Goal: Task Accomplishment & Management: Complete application form

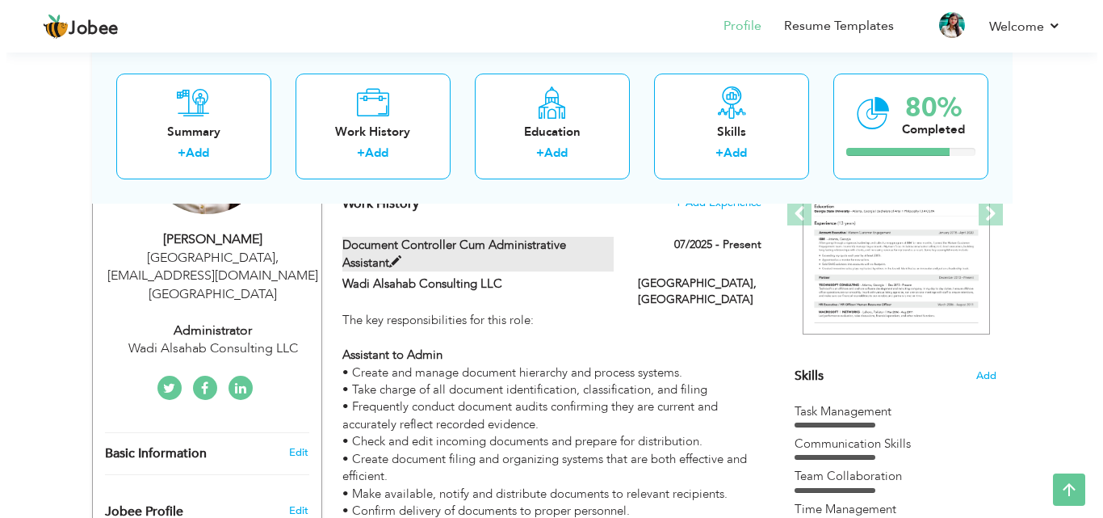
scroll to position [242, 0]
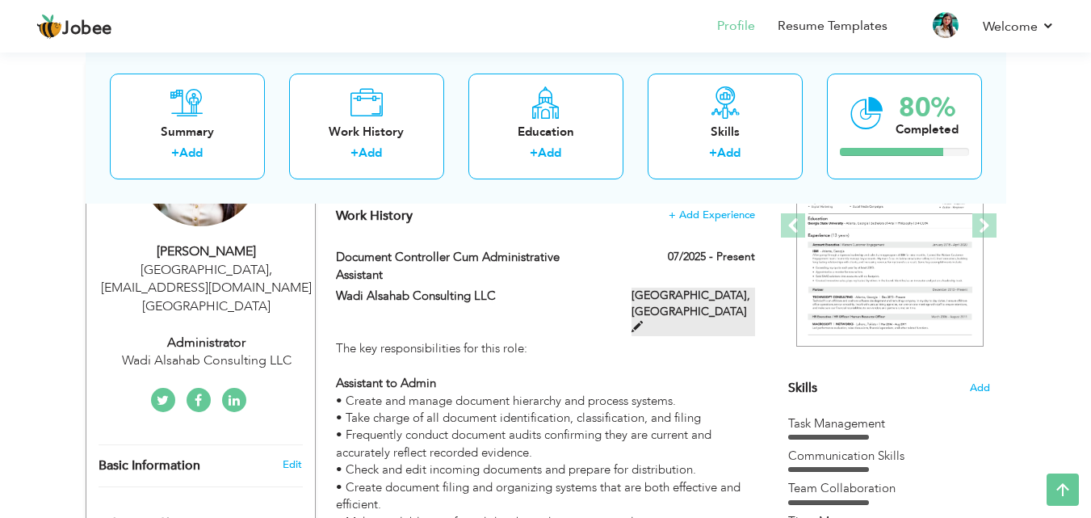
click at [643, 321] on span at bounding box center [637, 326] width 11 height 11
type input "Document Controller cum Administrative Assistant"
type input "Wadi Alsahab Consulting LLC"
type input "07/2025"
type input "[GEOGRAPHIC_DATA]"
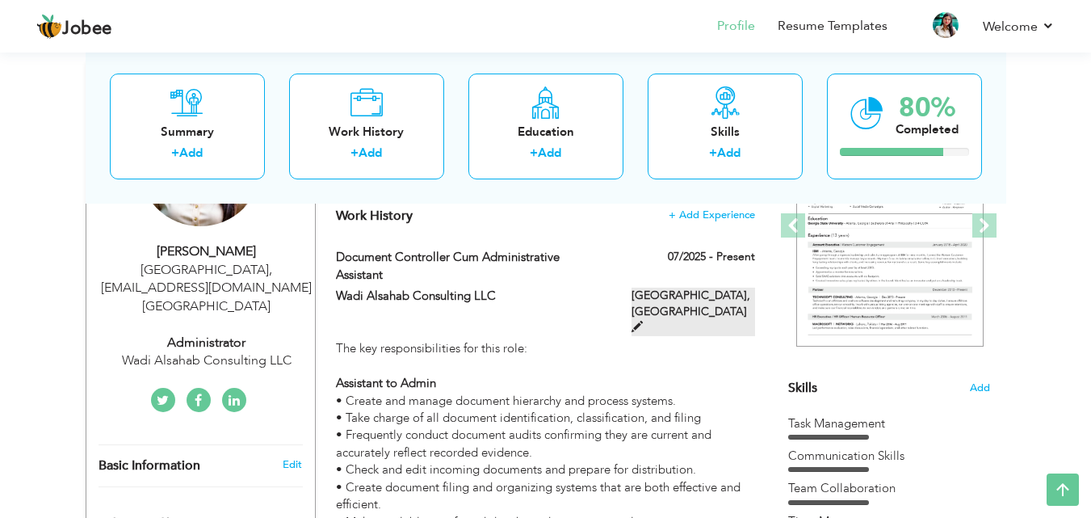
type input "[GEOGRAPHIC_DATA]"
checkbox input "true"
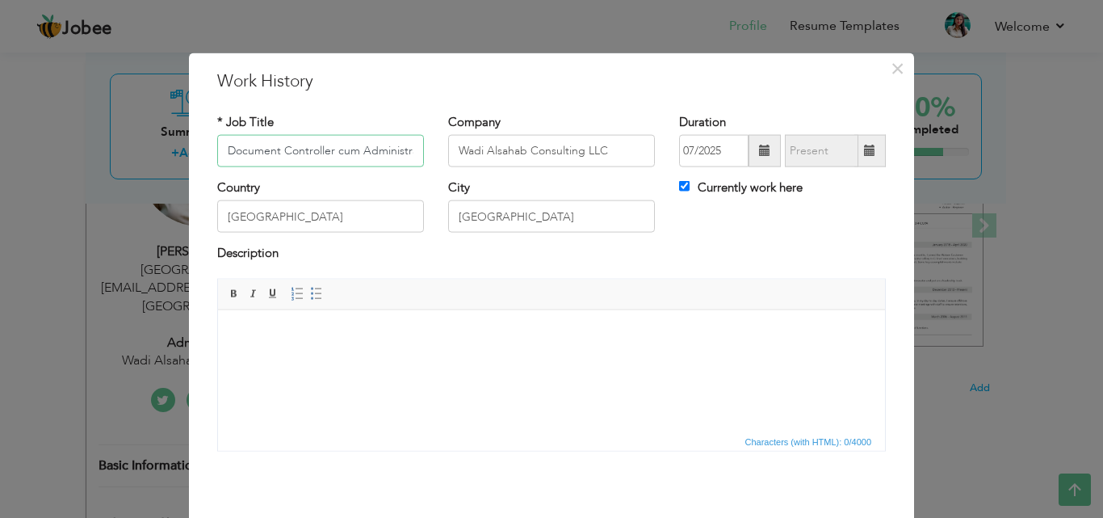
scroll to position [0, 68]
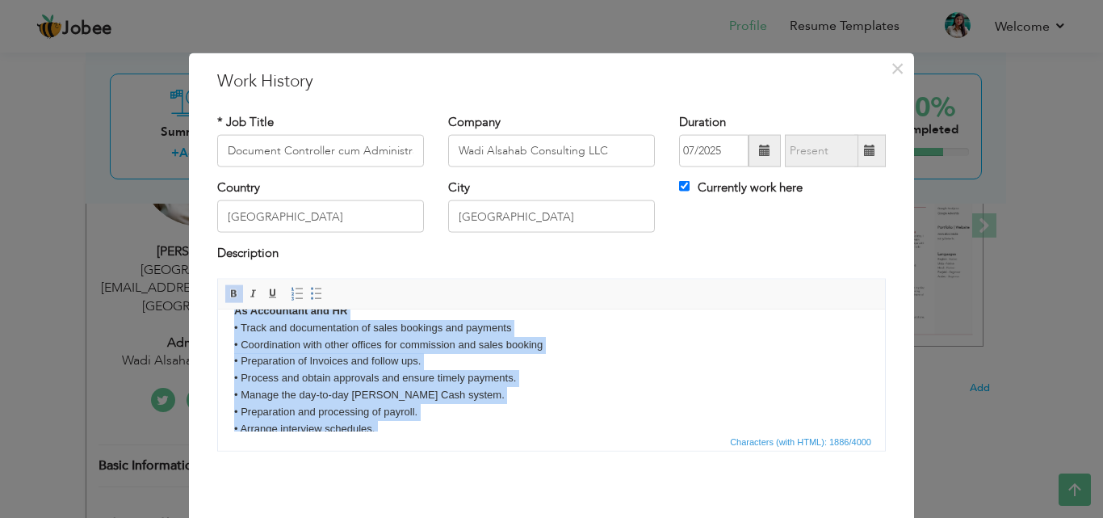
scroll to position [415, 0]
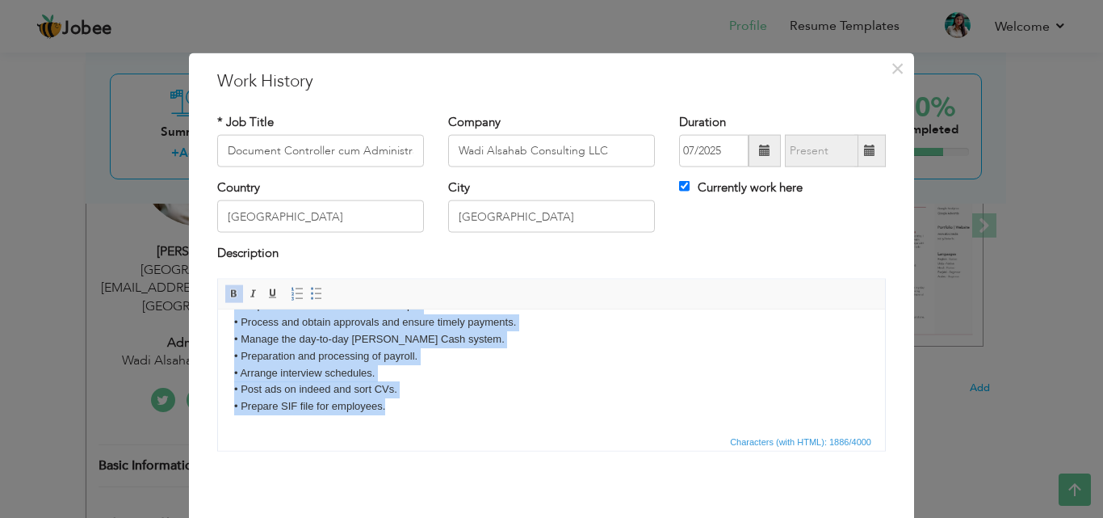
drag, startPoint x: 231, startPoint y: 369, endPoint x: 626, endPoint y: 747, distance: 546.7
click at [414, 431] on html "The key responsibilities for this role: Assistant to Admin • Create and manage …" at bounding box center [551, 162] width 667 height 536
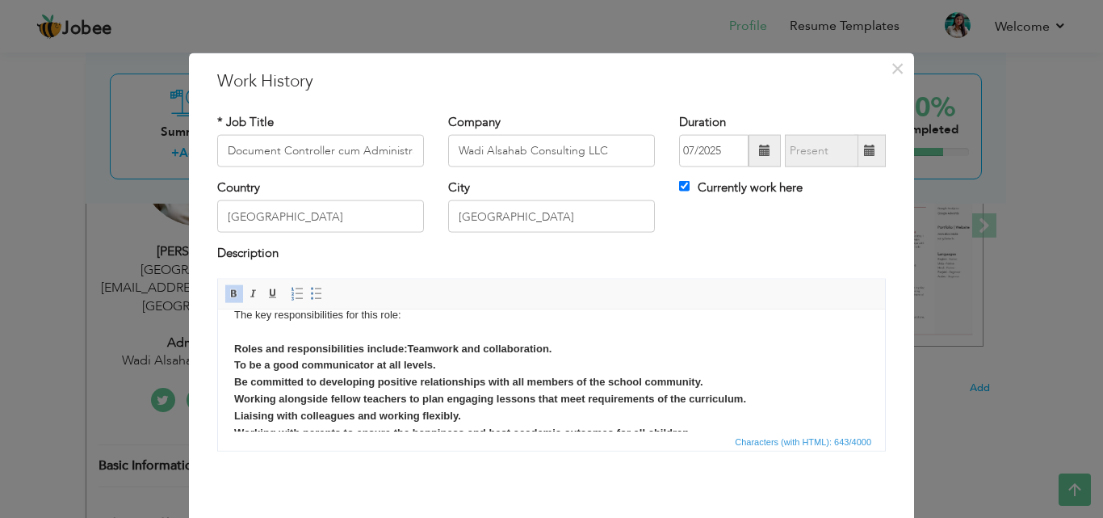
scroll to position [0, 0]
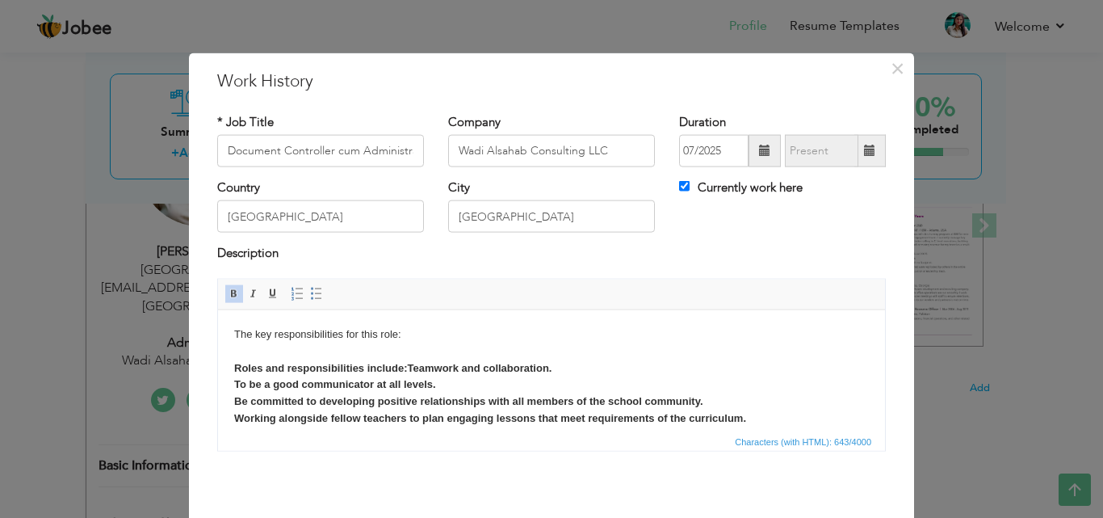
click at [409, 365] on strong "Roles and responsibilities include:Teamwork and collaboration. To be a good com…" at bounding box center [500, 417] width 533 height 113
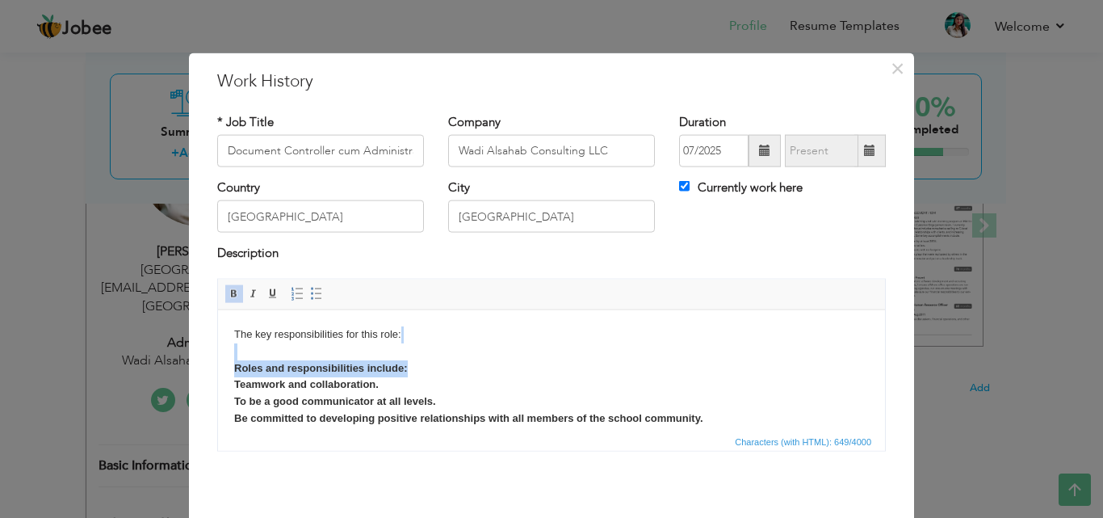
drag, startPoint x: 409, startPoint y: 365, endPoint x: 225, endPoint y: 358, distance: 184.3
click at [225, 358] on html "The key responsibilities for this role: Roles and responsibilities include: ​​​…" at bounding box center [551, 409] width 667 height 200
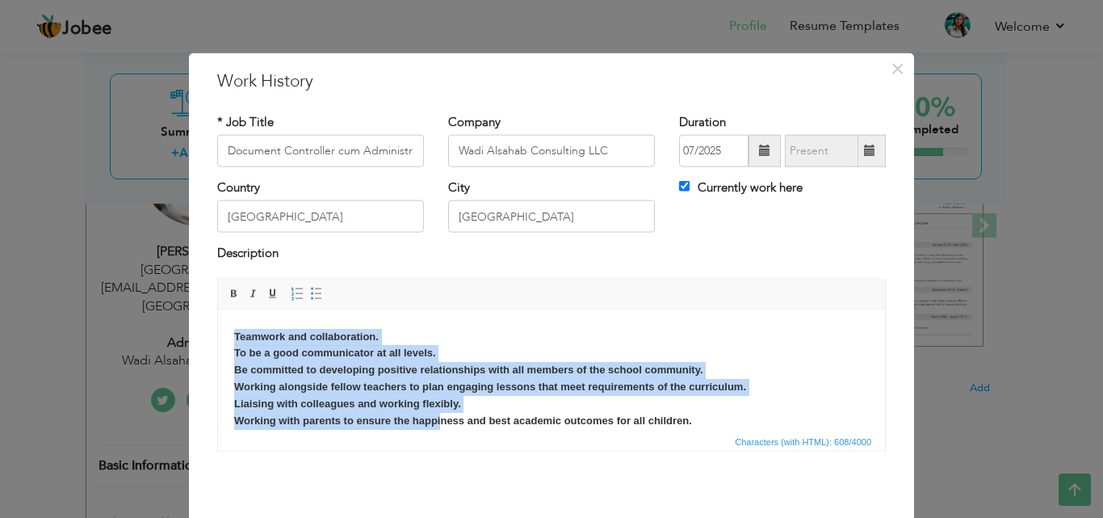
scroll to position [62, 0]
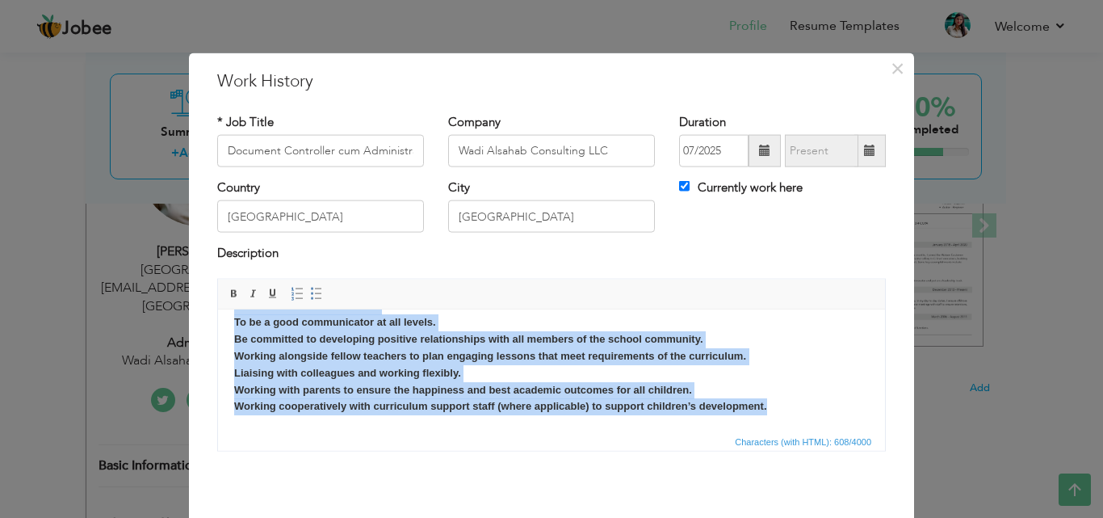
drag, startPoint x: 233, startPoint y: 365, endPoint x: 778, endPoint y: 405, distance: 545.9
click at [778, 405] on body "The key responsibilities for this role: ​​​​​​​ Teamwork and collaboration. To …" at bounding box center [551, 338] width 635 height 151
click at [310, 295] on span at bounding box center [316, 293] width 13 height 13
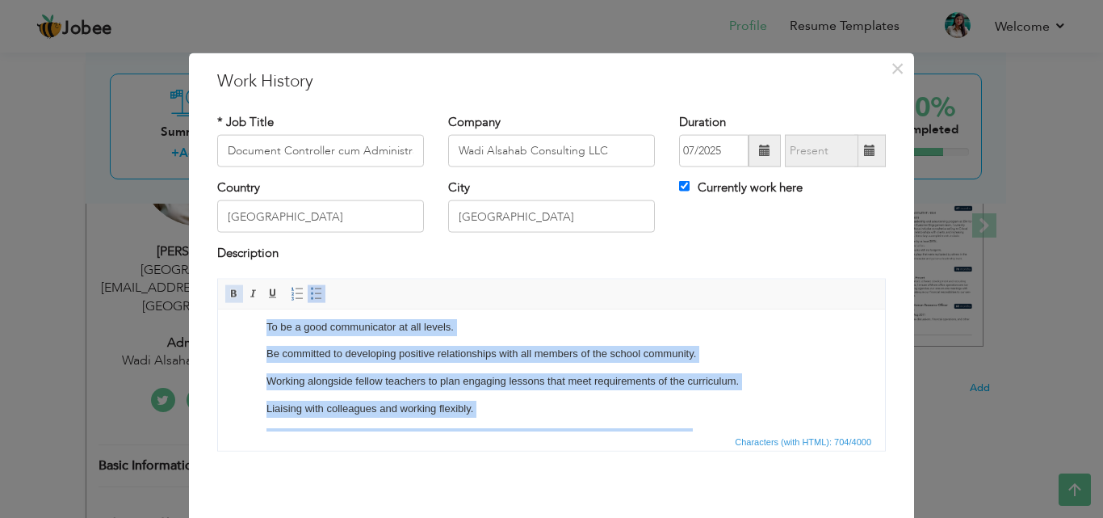
click at [228, 293] on span at bounding box center [234, 293] width 13 height 13
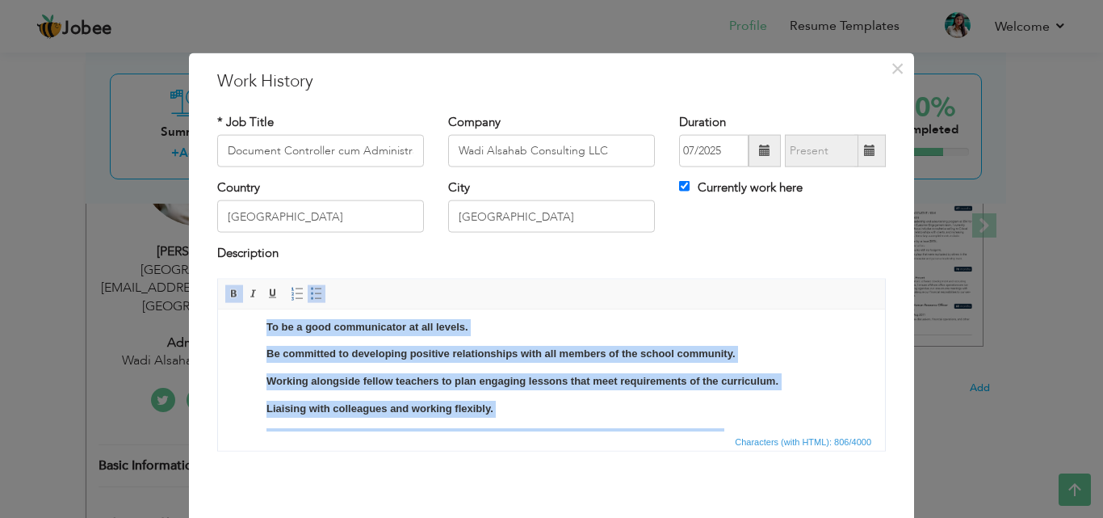
click at [230, 288] on span at bounding box center [234, 293] width 13 height 13
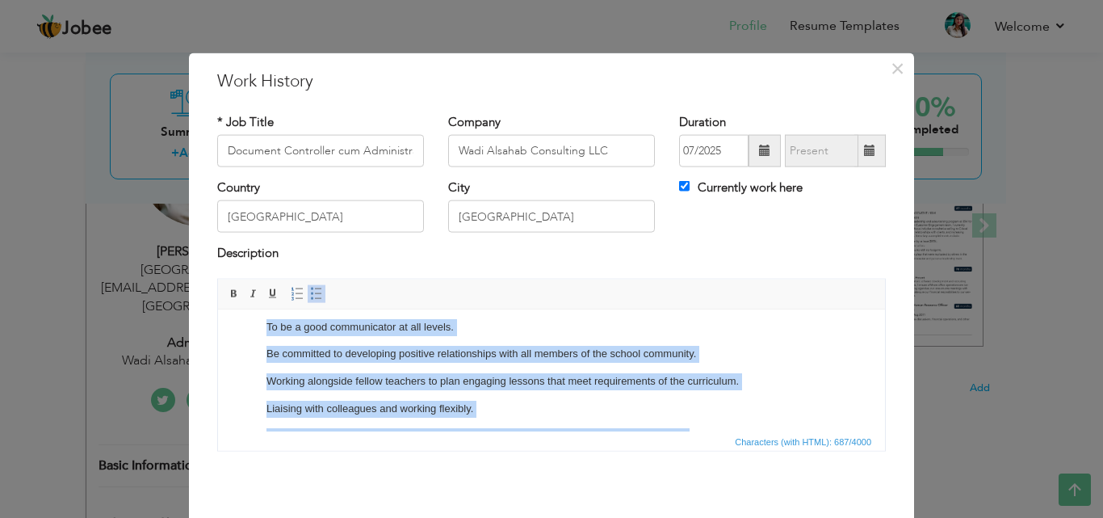
click at [465, 355] on p "Be committed to developing positive relationships with all members of the schoo…" at bounding box center [552, 353] width 570 height 17
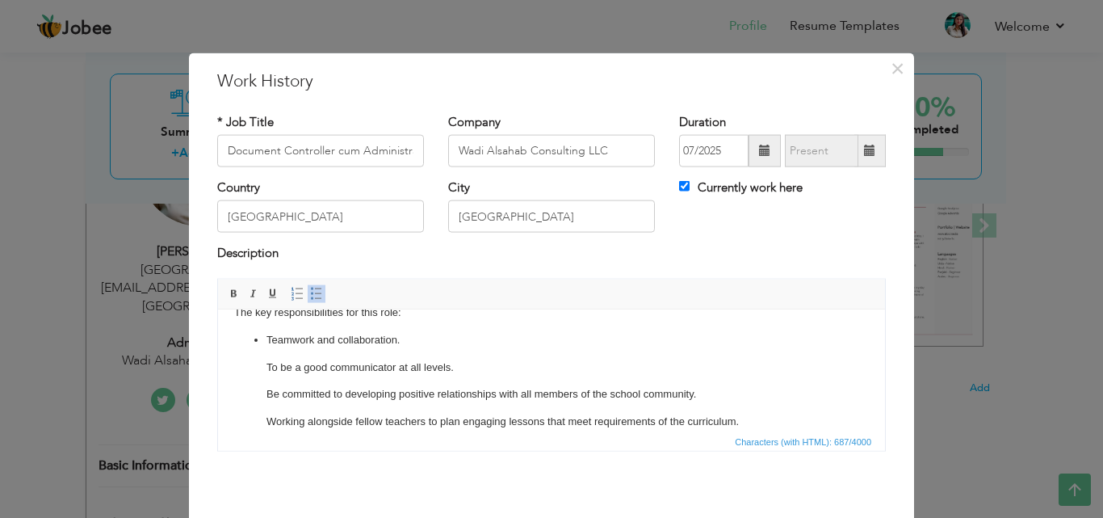
scroll to position [0, 0]
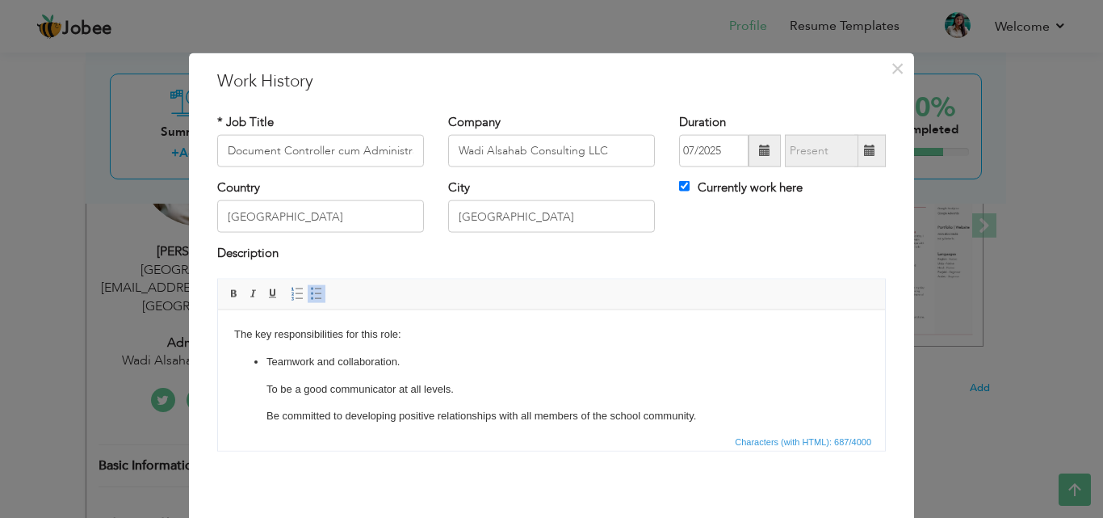
click ul "Teamwork and collaboration. To be a good communicator at all levels. Be committ…"
click at [310, 292] on span at bounding box center [316, 293] width 13 height 13
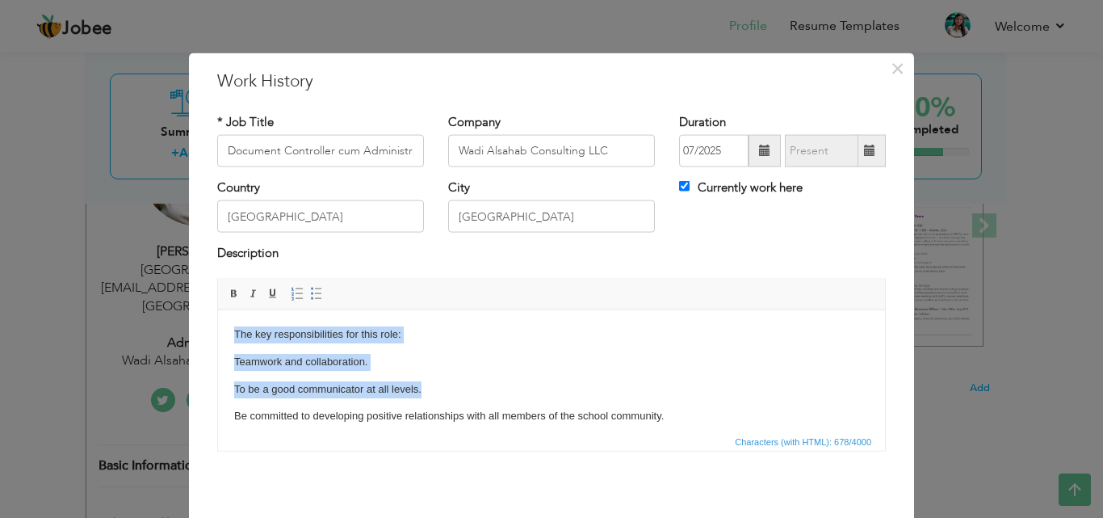
drag, startPoint x: 230, startPoint y: 330, endPoint x: 426, endPoint y: 376, distance: 200.6
click at [426, 376] on html "The key responsibilities for this role: Teamwork and collaboration. To be a goo…" at bounding box center [551, 471] width 667 height 324
click at [402, 376] on body "The key responsibilities for this role: Teamwork and collaboration. To be a goo…" at bounding box center [551, 472] width 635 height 292
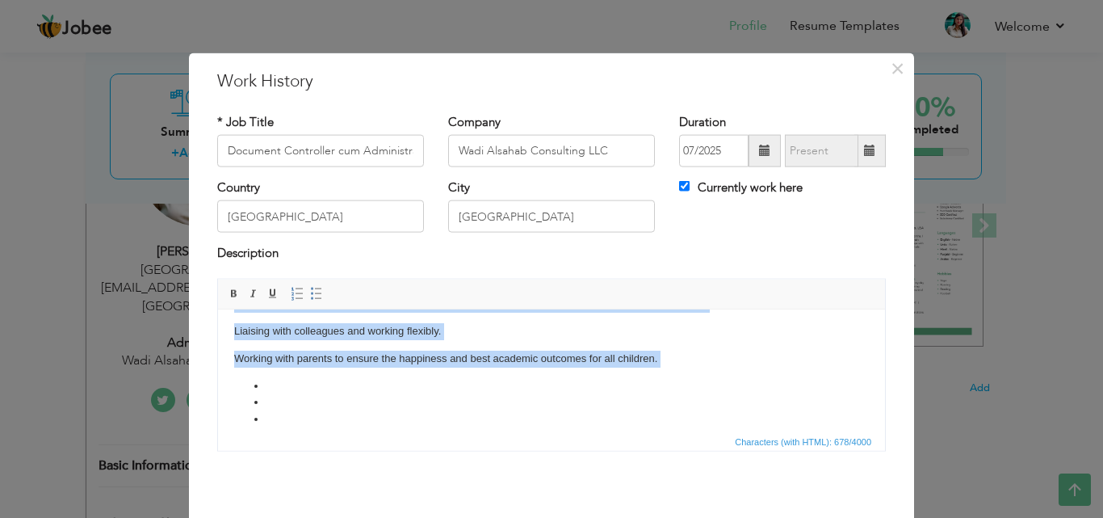
scroll to position [203, 0]
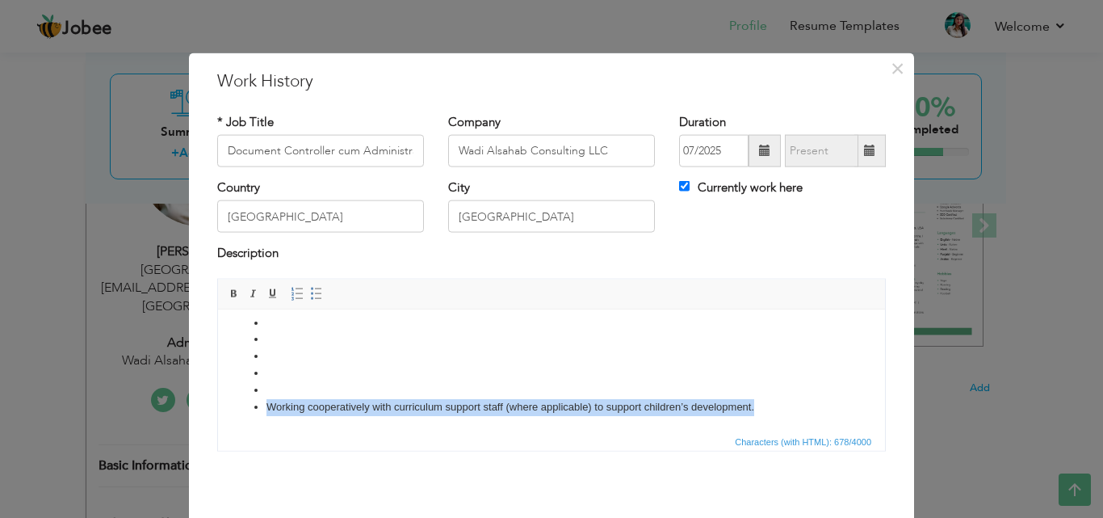
drag, startPoint x: 225, startPoint y: 358, endPoint x: 773, endPoint y: 406, distance: 550.6
click at [773, 406] on html "The key responsibilities for this role: Teamwork and collaboration. To be a goo…" at bounding box center [551, 269] width 667 height 324
click at [310, 291] on span at bounding box center [316, 293] width 13 height 13
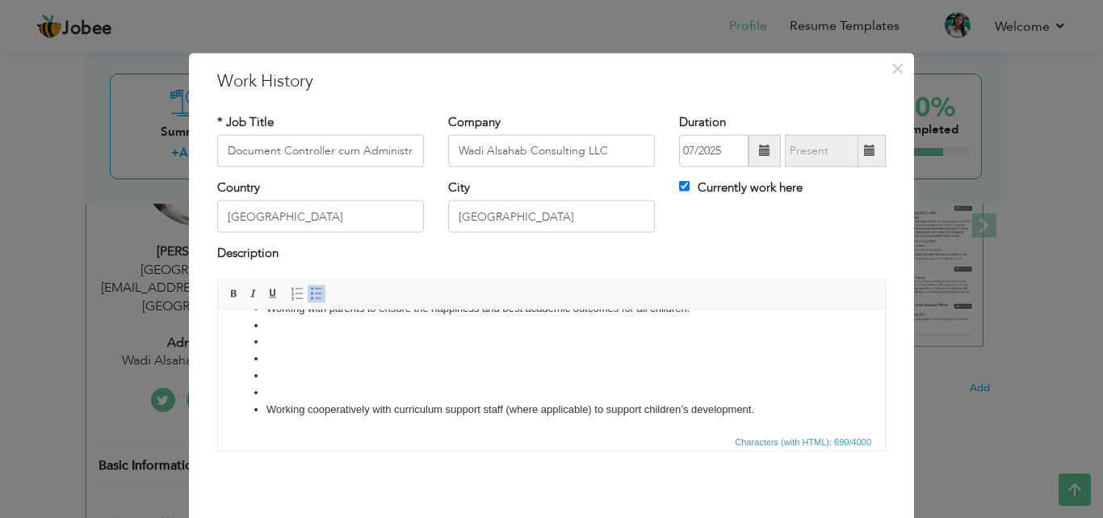
scroll to position [140, 0]
click at [296, 354] on li at bounding box center [552, 355] width 570 height 17
click at [293, 395] on li at bounding box center [552, 389] width 570 height 17
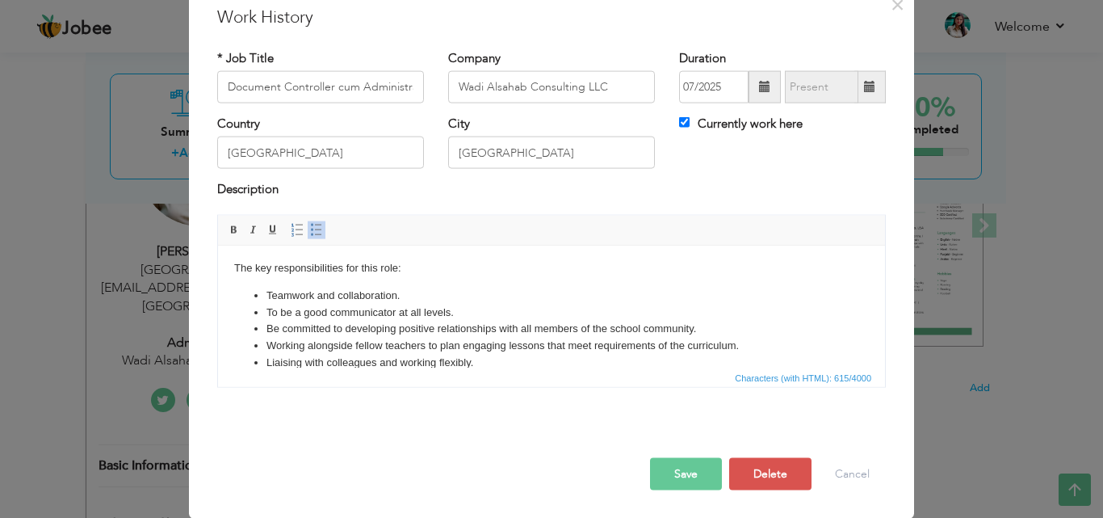
scroll to position [0, 0]
click at [260, 284] on body "The key responsibilities for this role: Teamwork and collaboration. To be a goo…" at bounding box center [551, 334] width 635 height 145
click at [416, 274] on body "The key responsibilities for this role: Teamwork and collaboration. To be a goo…" at bounding box center [551, 334] width 635 height 145
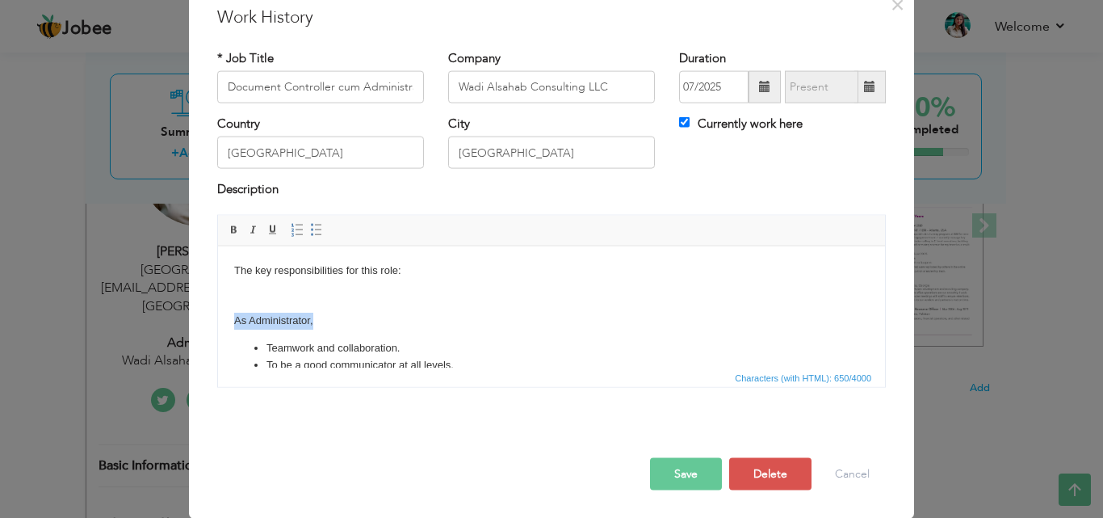
drag, startPoint x: 326, startPoint y: 321, endPoint x: 233, endPoint y: 325, distance: 93.0
click at [234, 325] on body "The key responsibilities for this role: ​​​​​​​As Administrator, Teamwork and c…" at bounding box center [551, 359] width 635 height 195
click at [229, 226] on span at bounding box center [234, 229] width 13 height 13
drag, startPoint x: 412, startPoint y: 87, endPoint x: 237, endPoint y: 82, distance: 175.4
click at [237, 82] on input "Document Controller cum Administrative Assistant" at bounding box center [320, 87] width 207 height 32
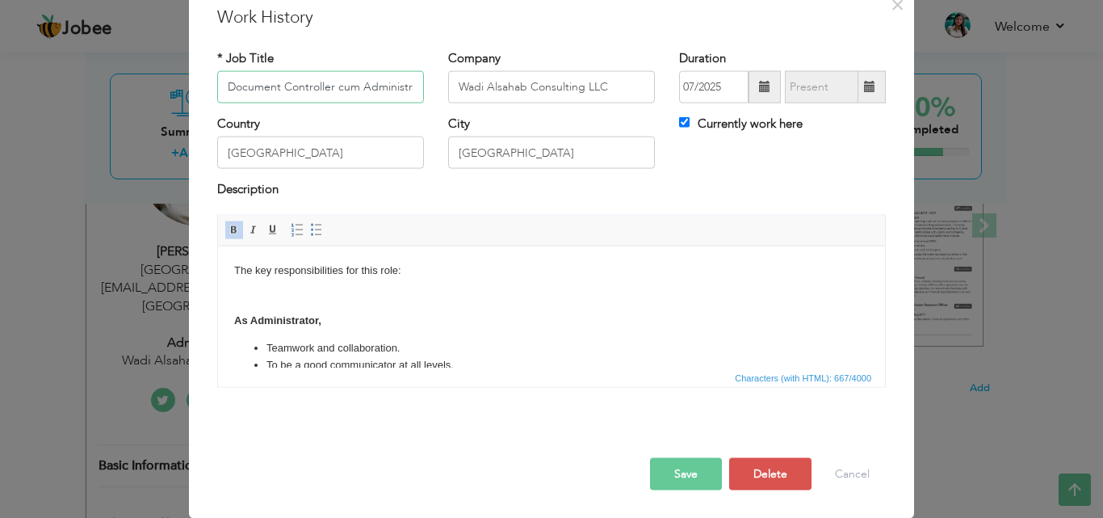
click at [262, 82] on input "Document Controller cum Administrative Assistant" at bounding box center [320, 87] width 207 height 32
drag, startPoint x: 351, startPoint y: 84, endPoint x: 195, endPoint y: 85, distance: 156.7
click at [195, 85] on div "× Work History * Job Title Document Controller cum Administrative Assistant Com…" at bounding box center [551, 253] width 725 height 529
type input "Administrative Assistant"
drag, startPoint x: 613, startPoint y: 82, endPoint x: 443, endPoint y: 85, distance: 169.6
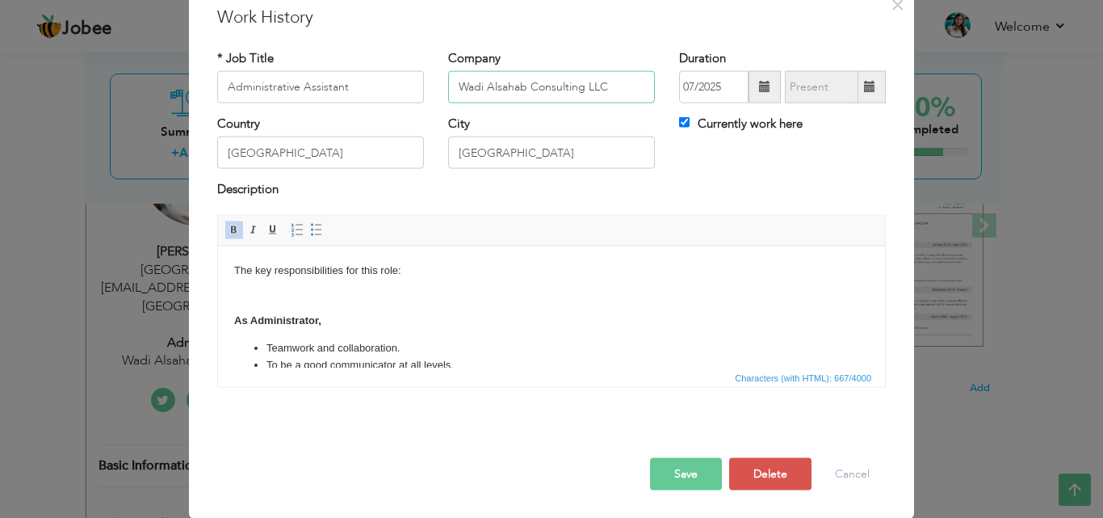
click at [448, 85] on input "Wadi Alsahab Consulting LLC" at bounding box center [551, 87] width 207 height 32
paste input "Diksha Public School"
type input "Diksha Public School"
click at [368, 149] on input "[GEOGRAPHIC_DATA]" at bounding box center [320, 153] width 207 height 32
drag, startPoint x: 318, startPoint y: 151, endPoint x: 211, endPoint y: 148, distance: 107.5
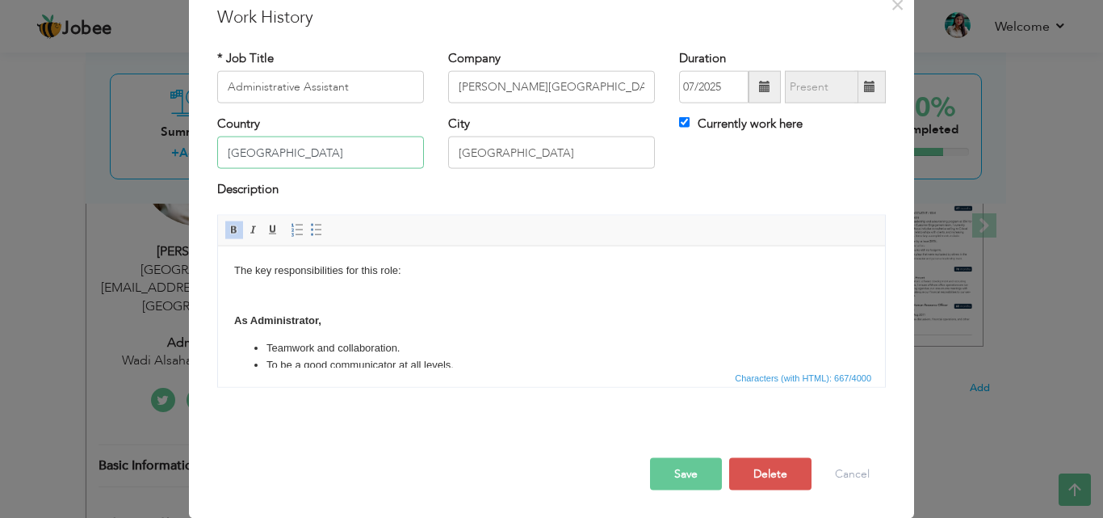
click at [217, 148] on input "[GEOGRAPHIC_DATA]" at bounding box center [320, 153] width 207 height 32
type input "[GEOGRAPHIC_DATA]"
drag, startPoint x: 498, startPoint y: 145, endPoint x: 453, endPoint y: 155, distance: 46.3
click at [453, 155] on input "[GEOGRAPHIC_DATA]" at bounding box center [551, 153] width 207 height 32
type input "[GEOGRAPHIC_DATA]"
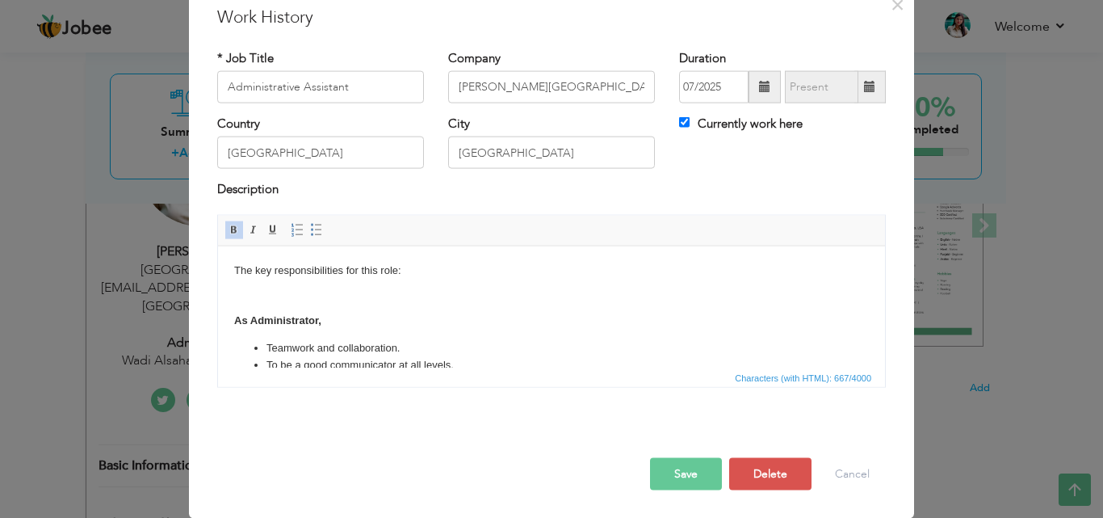
click at [759, 85] on span at bounding box center [764, 86] width 11 height 11
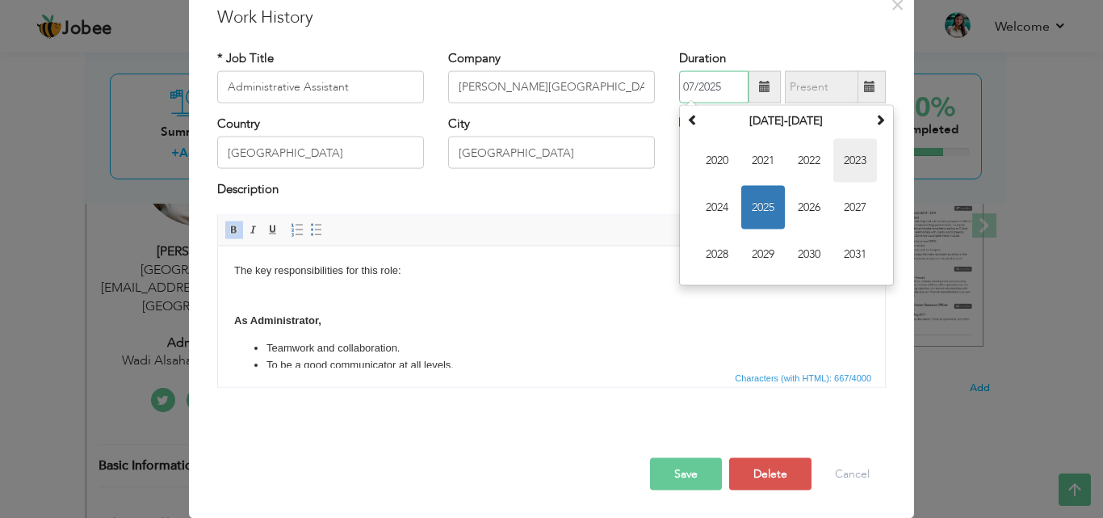
click at [858, 158] on span "2023" at bounding box center [856, 161] width 44 height 44
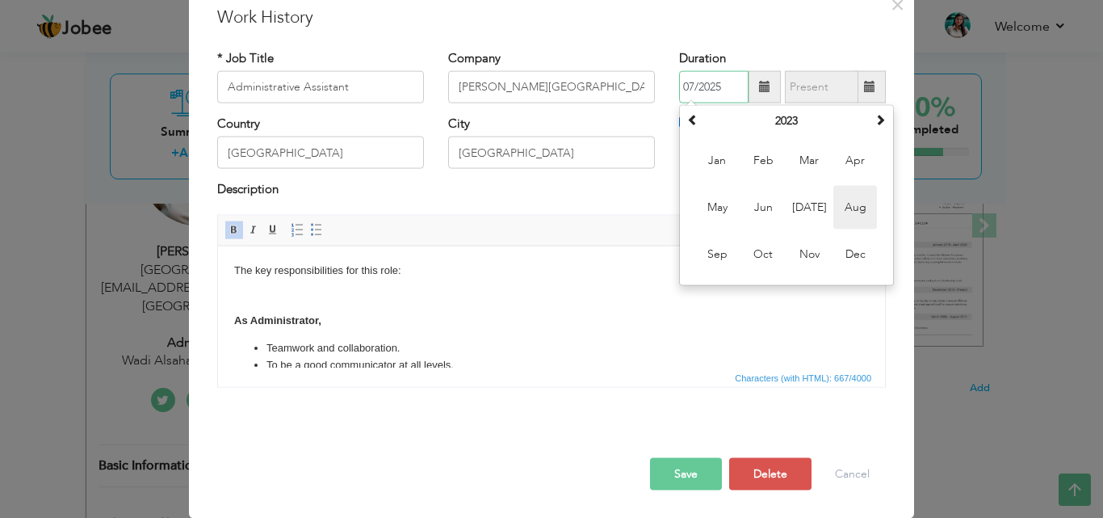
click at [843, 203] on span "Aug" at bounding box center [856, 208] width 44 height 44
type input "08/2023"
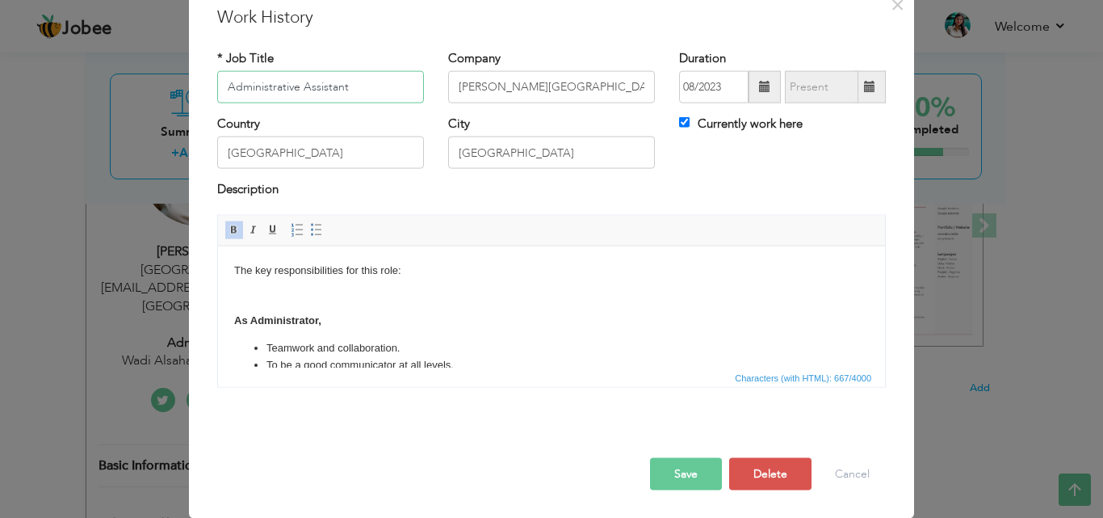
drag, startPoint x: 365, startPoint y: 85, endPoint x: 280, endPoint y: 83, distance: 84.8
click at [280, 83] on input "Administrative Assistant" at bounding box center [320, 87] width 207 height 32
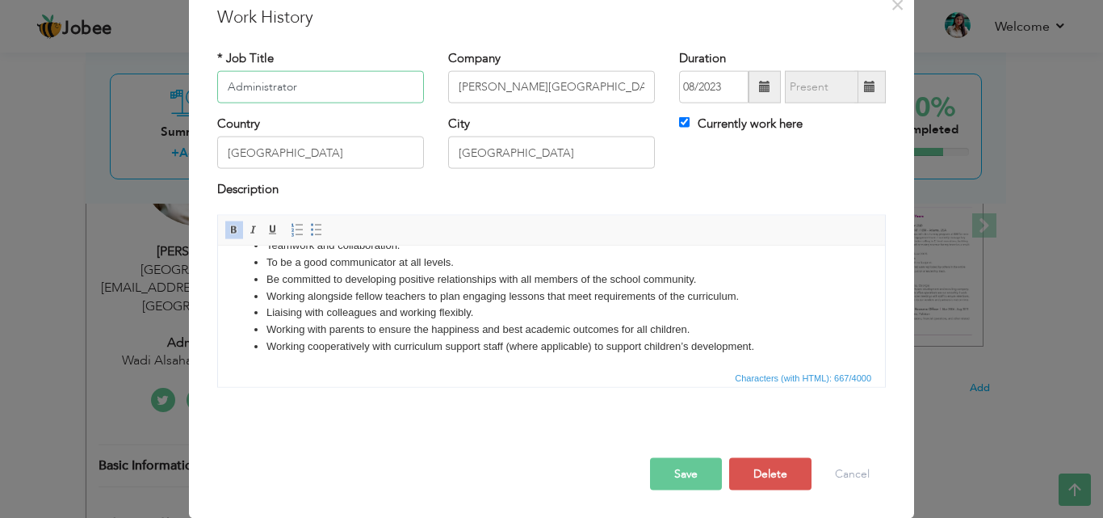
scroll to position [107, 0]
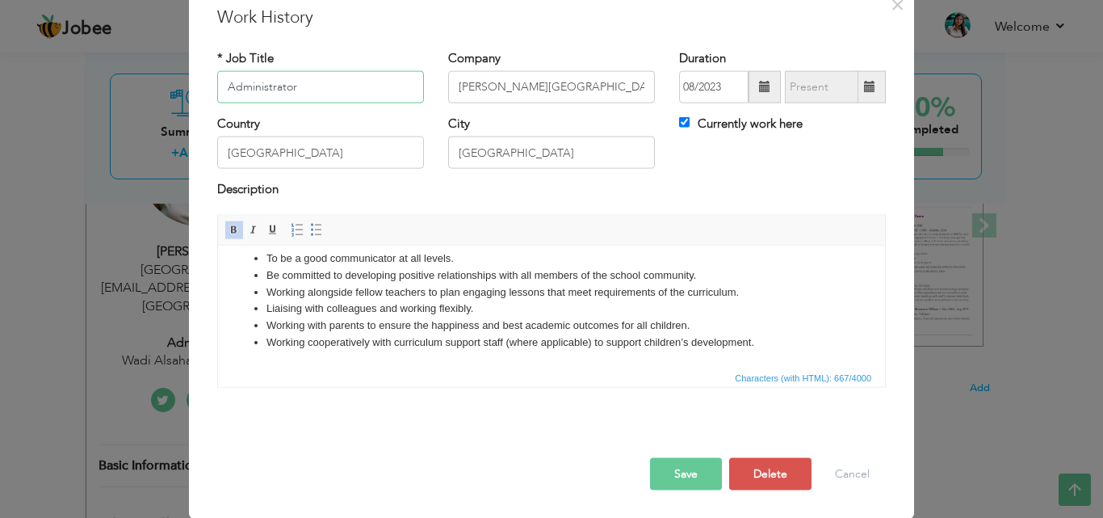
type input "Administrator"
click at [681, 475] on button "Save" at bounding box center [686, 473] width 72 height 32
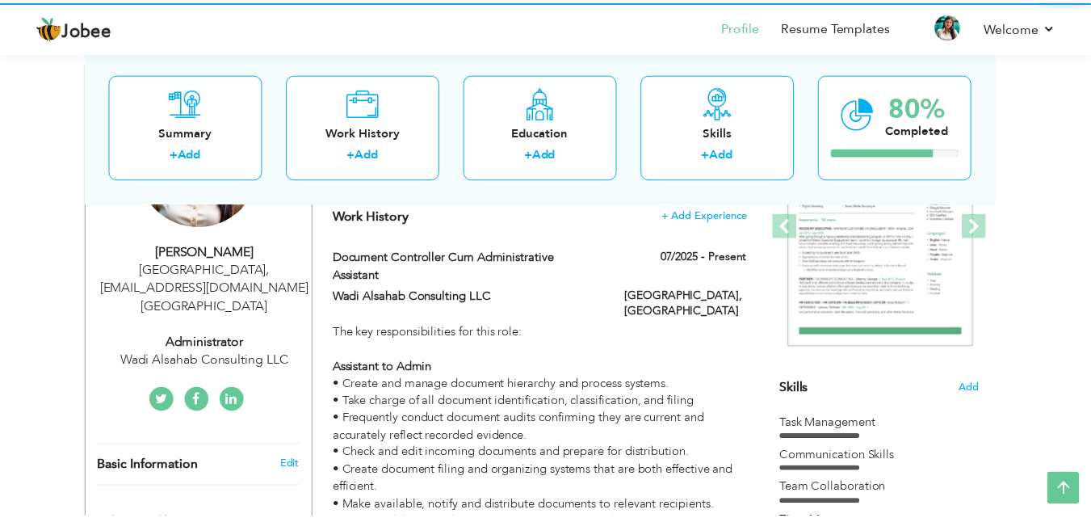
scroll to position [0, 0]
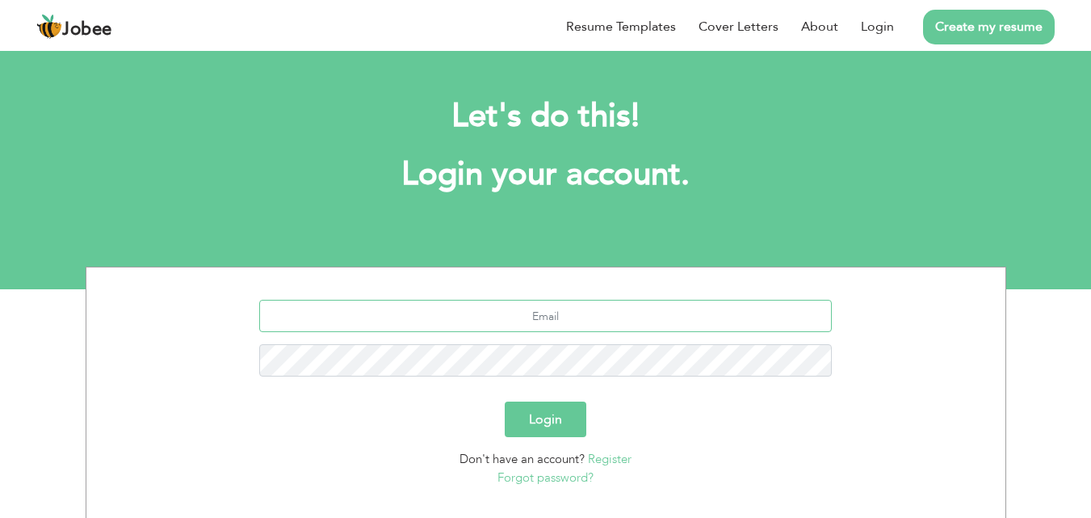
click at [561, 313] on input "text" at bounding box center [545, 316] width 573 height 32
type input "noor.qureshibest@gmail.com"
click at [544, 415] on button "Login" at bounding box center [546, 419] width 82 height 36
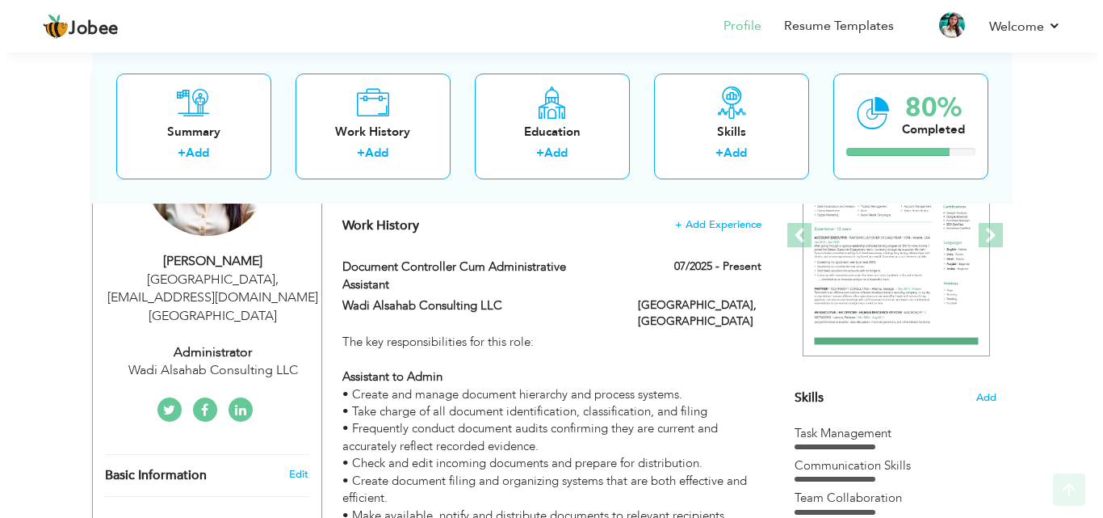
scroll to position [242, 0]
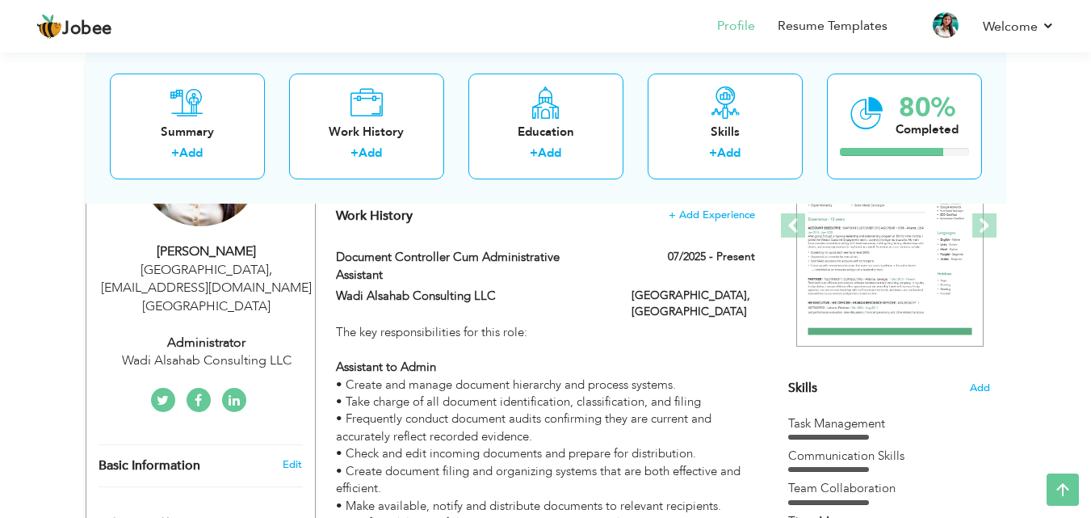
click at [234, 351] on div "Wadi Alsahab Consulting LLC" at bounding box center [207, 360] width 216 height 19
type input "Ruhi"
type input "Tauseef"
type input "+971582825978"
select select "number:228"
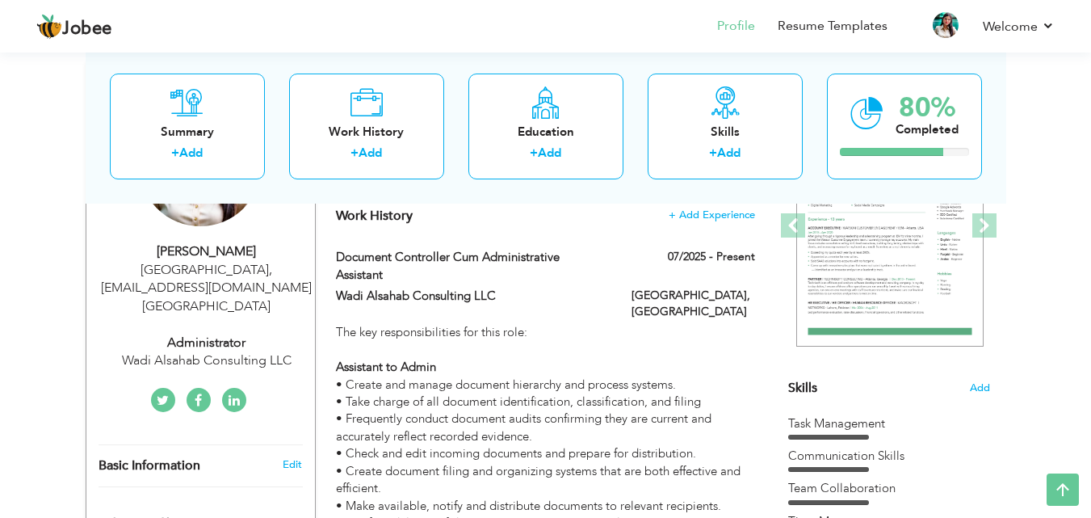
type input "ruhijuhi1994@gmail.com"
type input "[GEOGRAPHIC_DATA]"
select select "number:7"
type input "Wadi Alsahab Consulting LLC"
type input "Administrator"
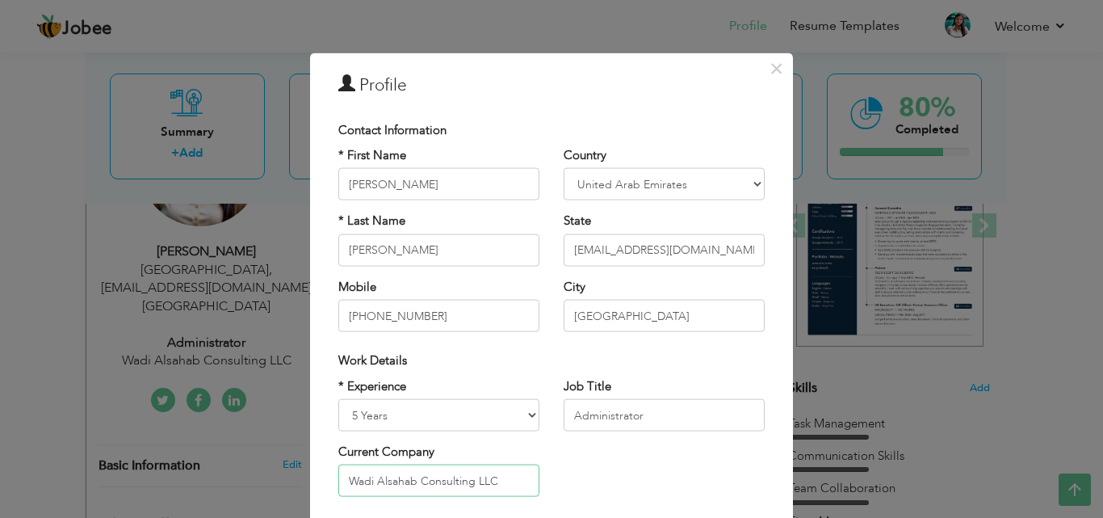
drag, startPoint x: 503, startPoint y: 477, endPoint x: 341, endPoint y: 477, distance: 162.3
click at [341, 477] on input "Wadi Alsahab Consulting LLC" at bounding box center [438, 480] width 201 height 32
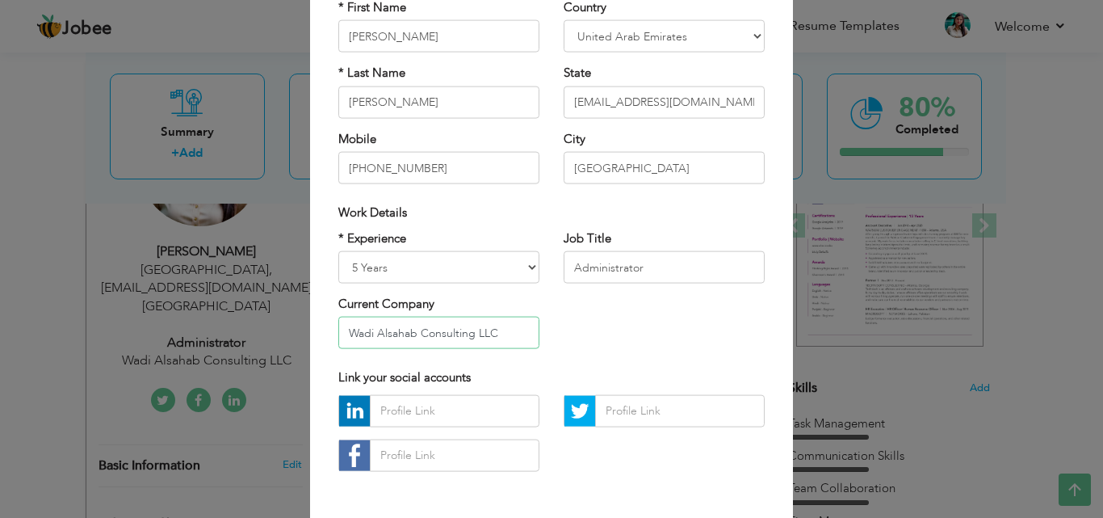
scroll to position [211, 0]
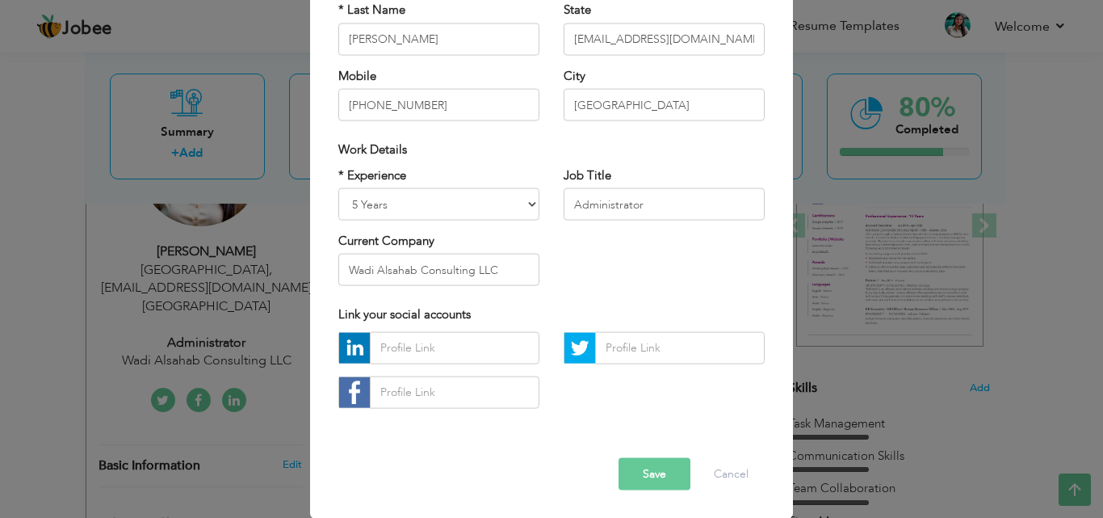
click at [652, 473] on button "Save" at bounding box center [655, 473] width 72 height 32
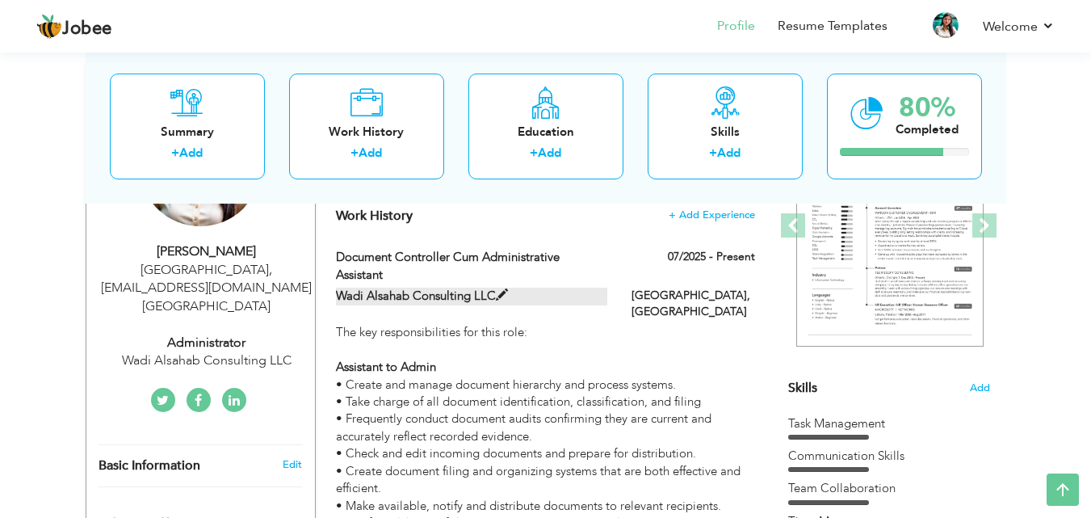
click at [502, 292] on span at bounding box center [502, 295] width 12 height 12
type input "Document Controller cum Administrative Assistant"
type input "Wadi Alsahab Consulting LLC"
type input "07/2025"
type input "[GEOGRAPHIC_DATA]"
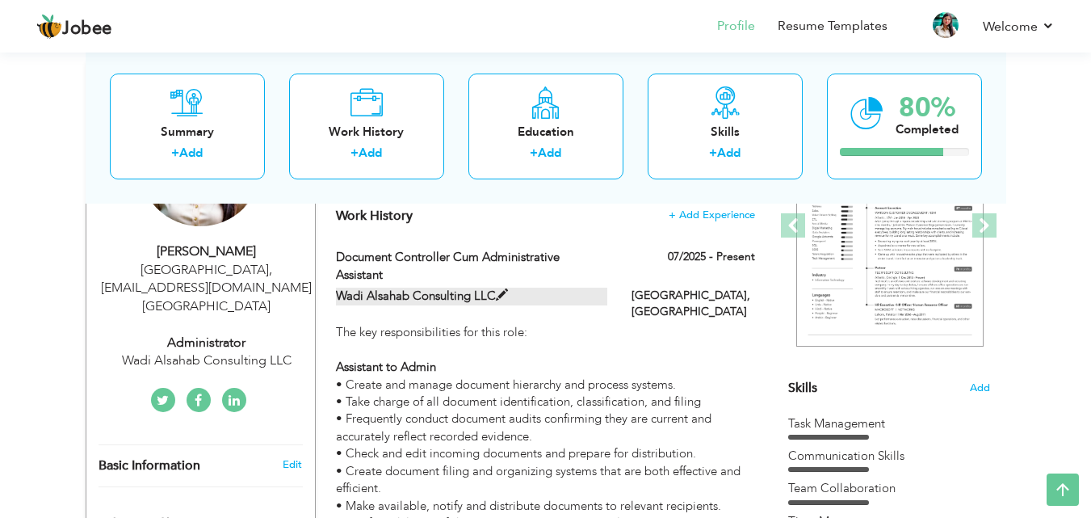
type input "[GEOGRAPHIC_DATA]"
checkbox input "true"
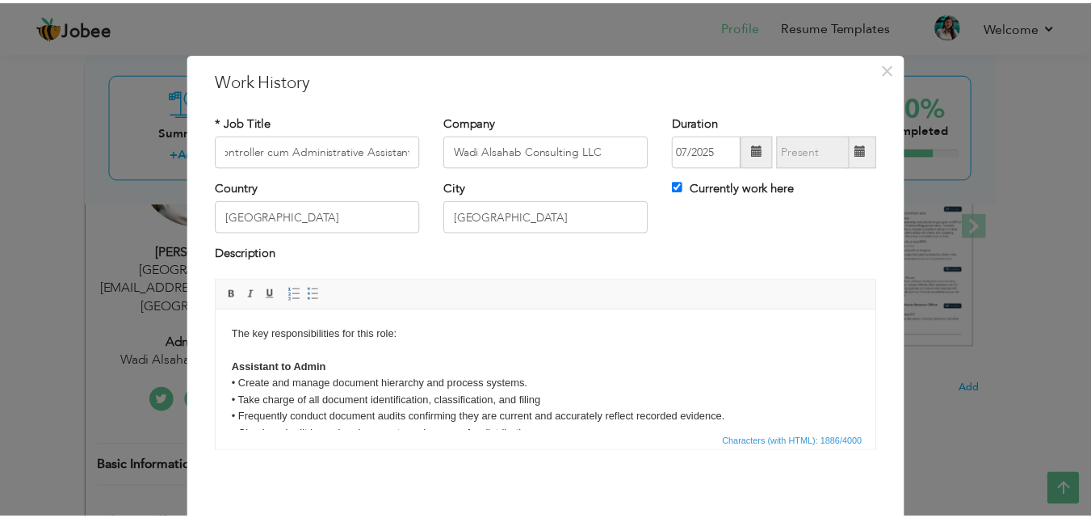
scroll to position [0, 0]
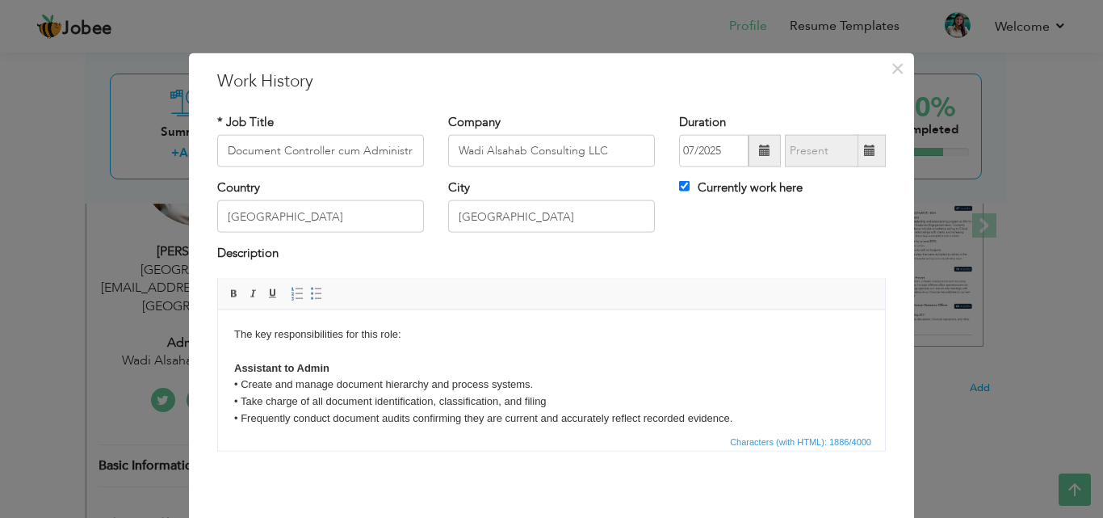
click at [955, 173] on div "× Work History * Job Title Document Controller cum Administrative Assistant Com…" at bounding box center [551, 259] width 1103 height 518
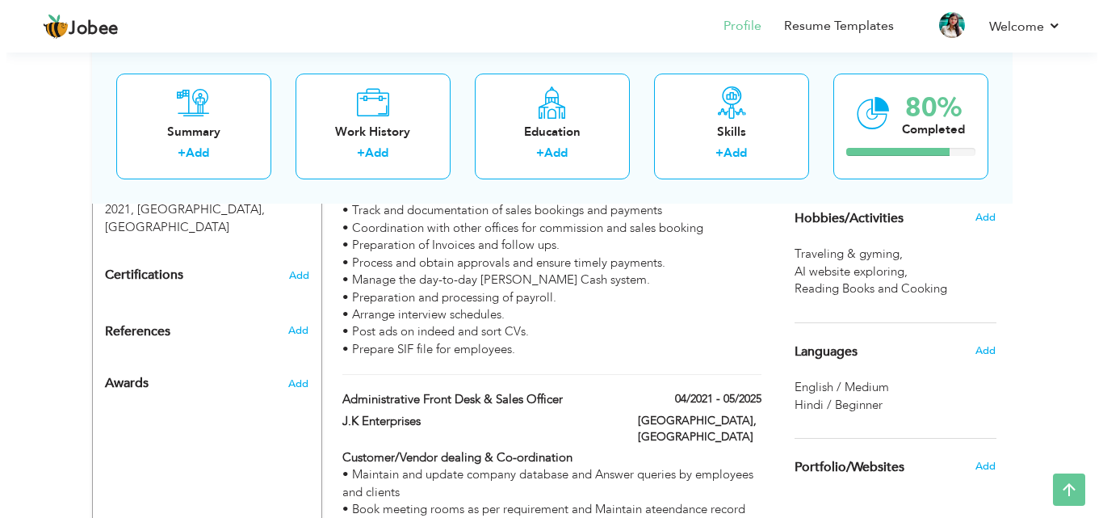
scroll to position [808, 0]
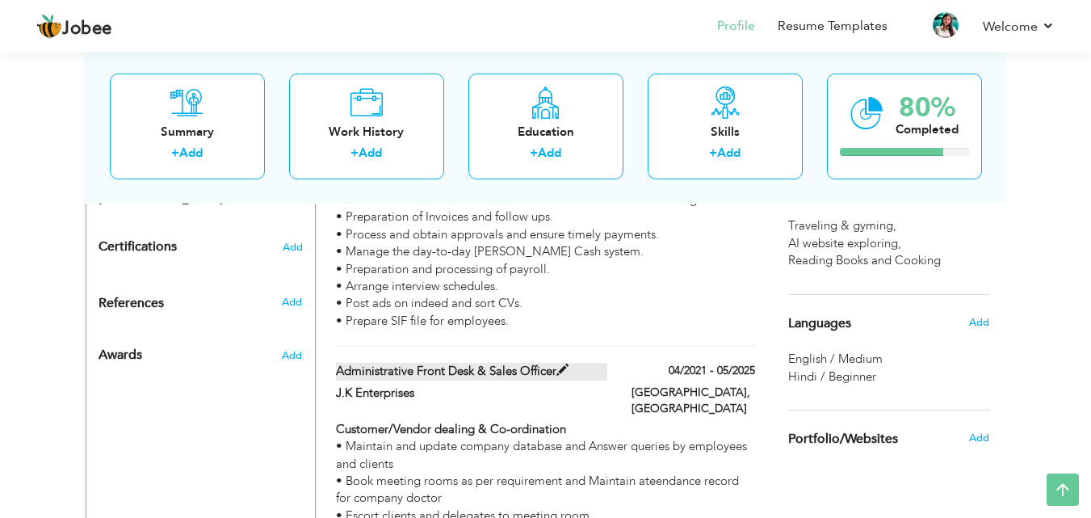
click at [560, 370] on span at bounding box center [563, 370] width 12 height 12
type input "Administrative Front Desk & Sales Officer"
type input "J.K Enterprises"
type input "04/2021"
type input "05/2025"
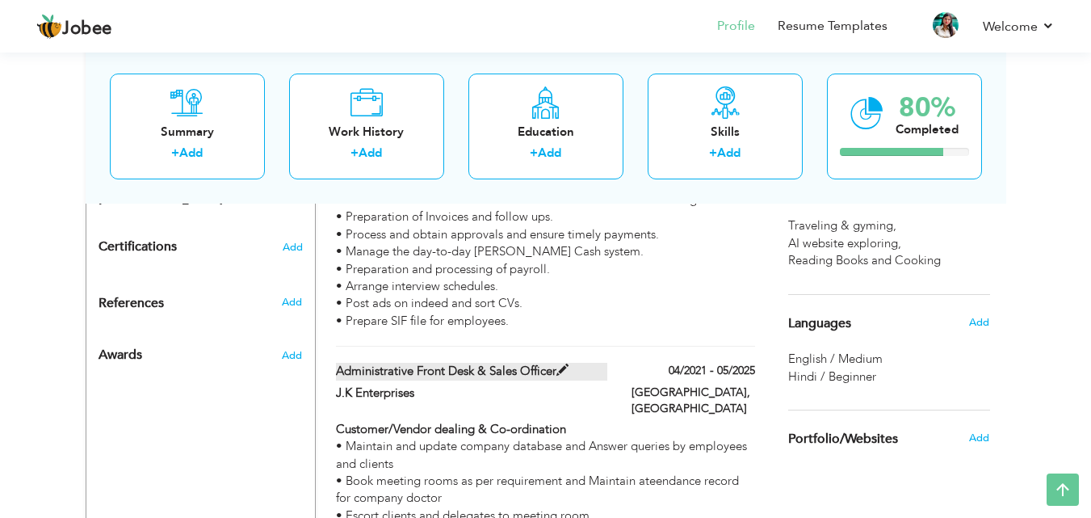
type input "[GEOGRAPHIC_DATA]"
checkbox input "false"
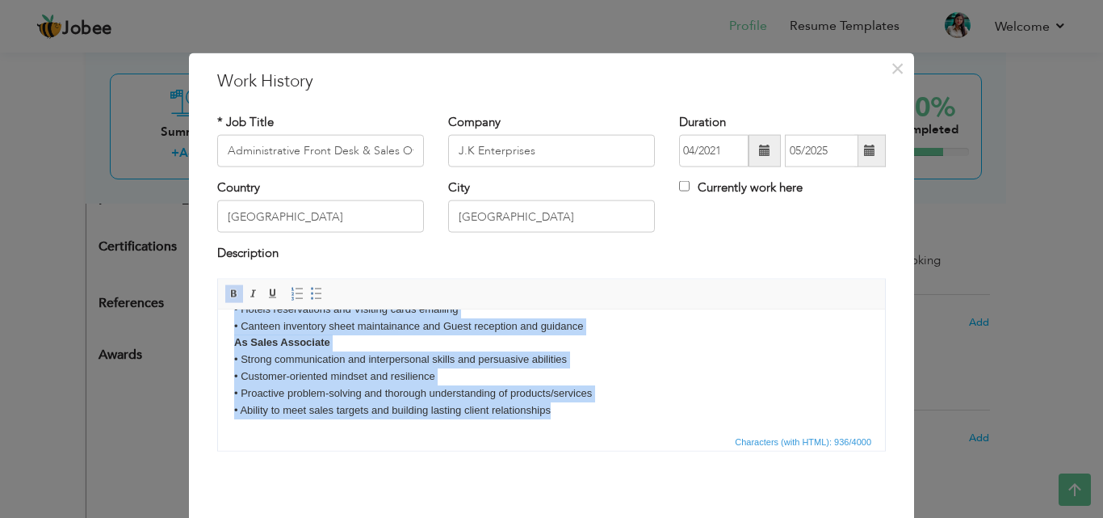
scroll to position [129, 0]
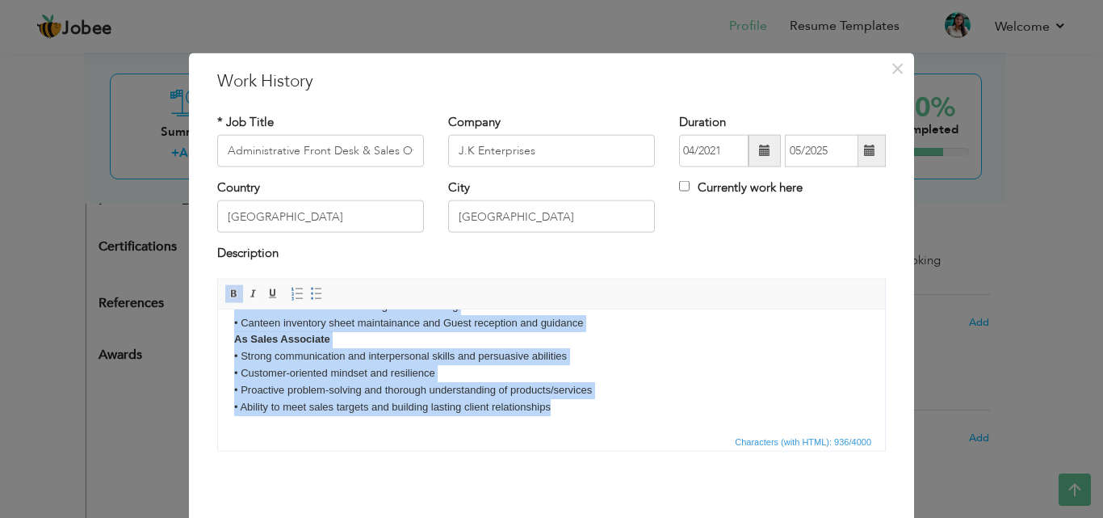
drag, startPoint x: 230, startPoint y: 330, endPoint x: 561, endPoint y: 425, distance: 344.4
click at [561, 425] on html "Customer/Vendor dealing & Co-ordination • Maintain and update company database …" at bounding box center [551, 305] width 667 height 250
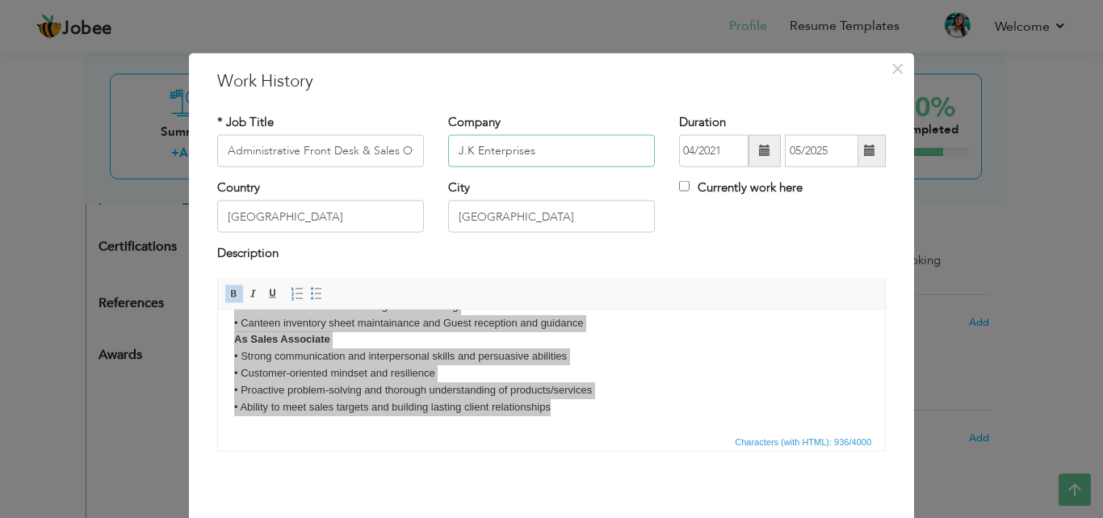
drag, startPoint x: 550, startPoint y: 149, endPoint x: 443, endPoint y: 149, distance: 107.4
click at [448, 149] on input "J.K Enterprises" at bounding box center [551, 151] width 207 height 32
paste input "Diksha Public School"
paste input "Roles and responsibilities include:Teamwork and collaboration. To be a good com…"
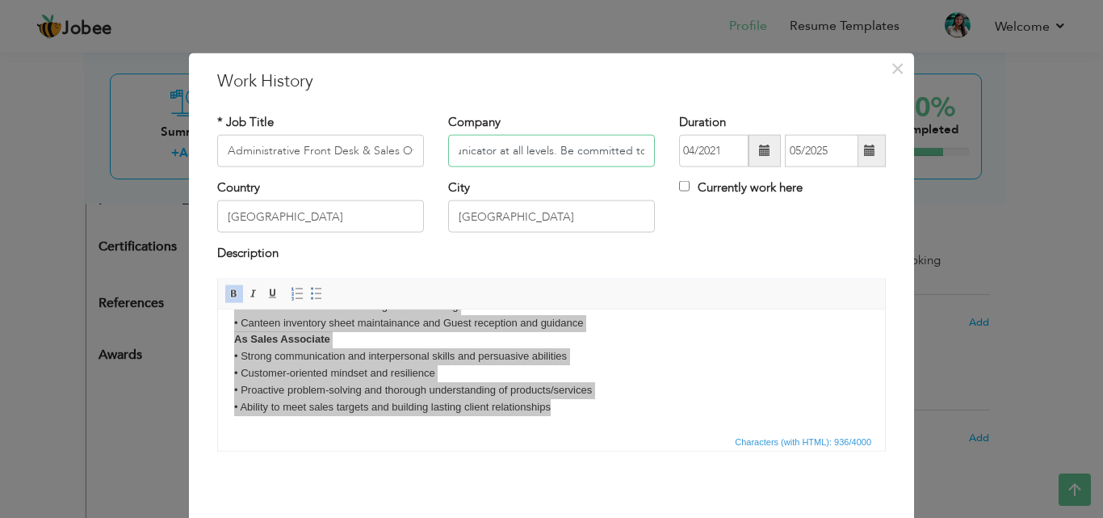
type input "[PERSON_NAME] Public SchoolRoles and responsibilities include:Teamwork and coll…"
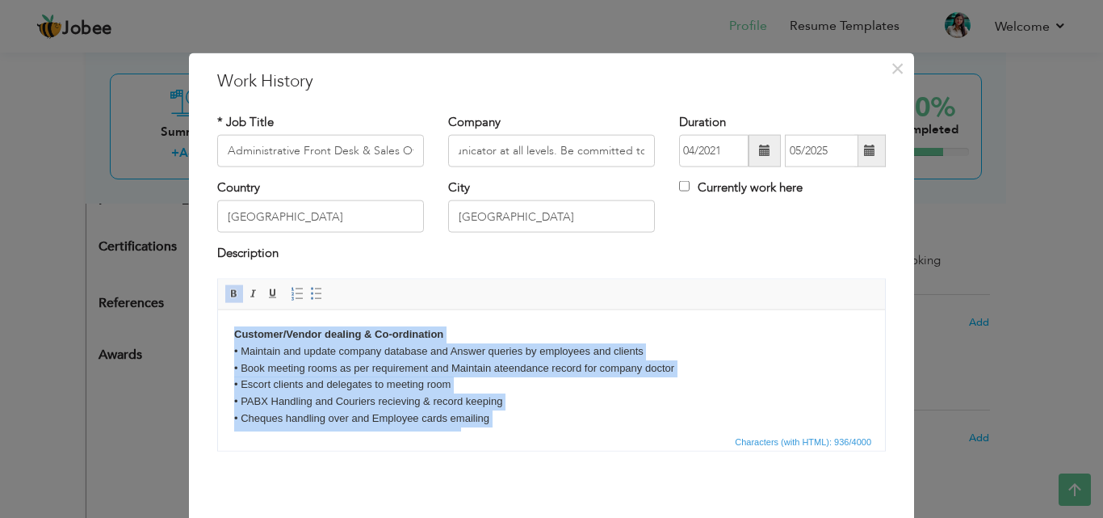
scroll to position [0, 0]
click at [237, 330] on strong "Customer/Vendor dealing & Co-ordination" at bounding box center [338, 333] width 209 height 12
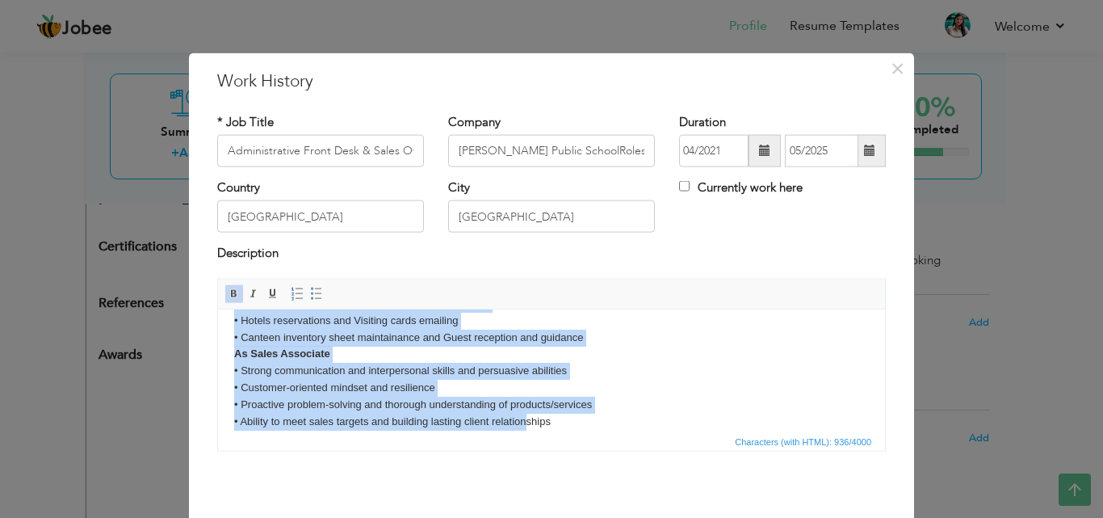
scroll to position [129, 0]
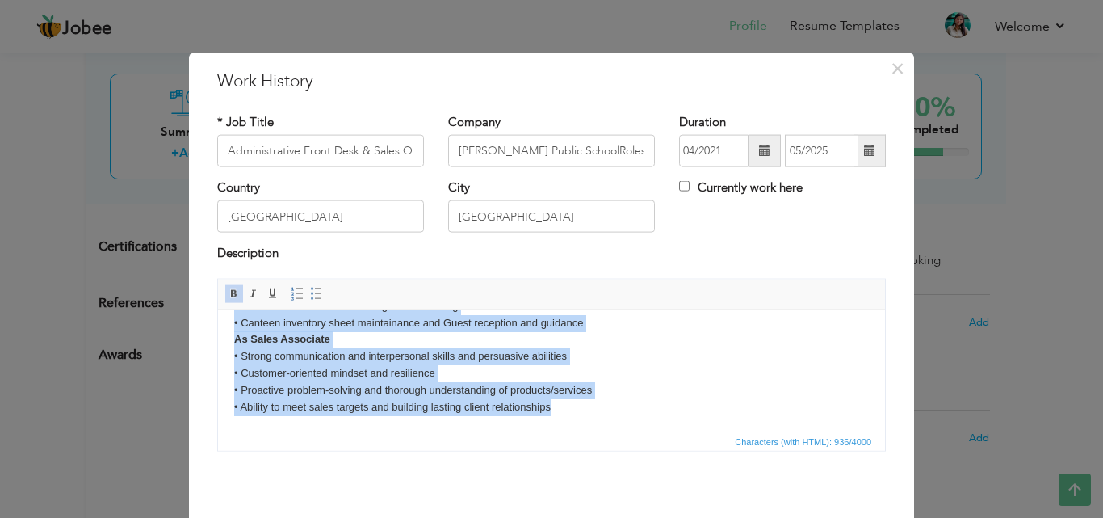
drag, startPoint x: 237, startPoint y: 330, endPoint x: 796, endPoint y: 745, distance: 696.9
click at [584, 431] on html "Customer/Vendor dealing & Co-ordination • Maintain and update company database …" at bounding box center [551, 305] width 667 height 250
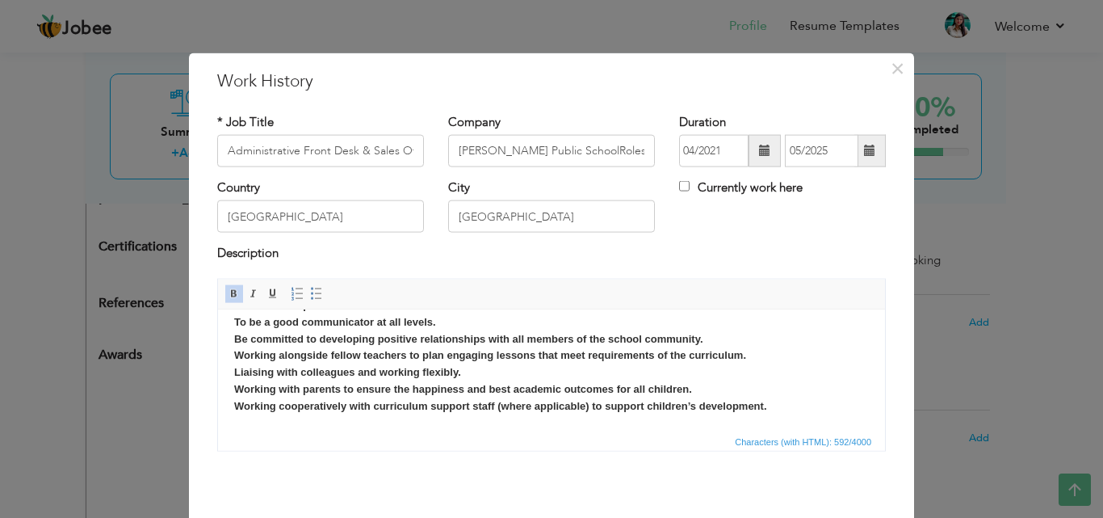
scroll to position [0, 0]
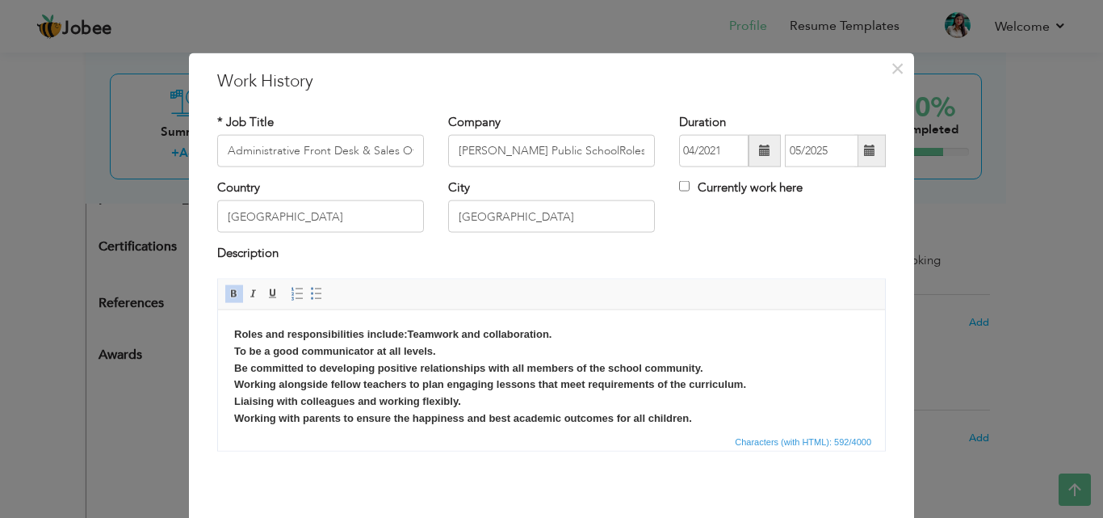
click at [408, 332] on strong "Roles and responsibilities include:Teamwork and collaboration. To be a good com…" at bounding box center [500, 383] width 533 height 113
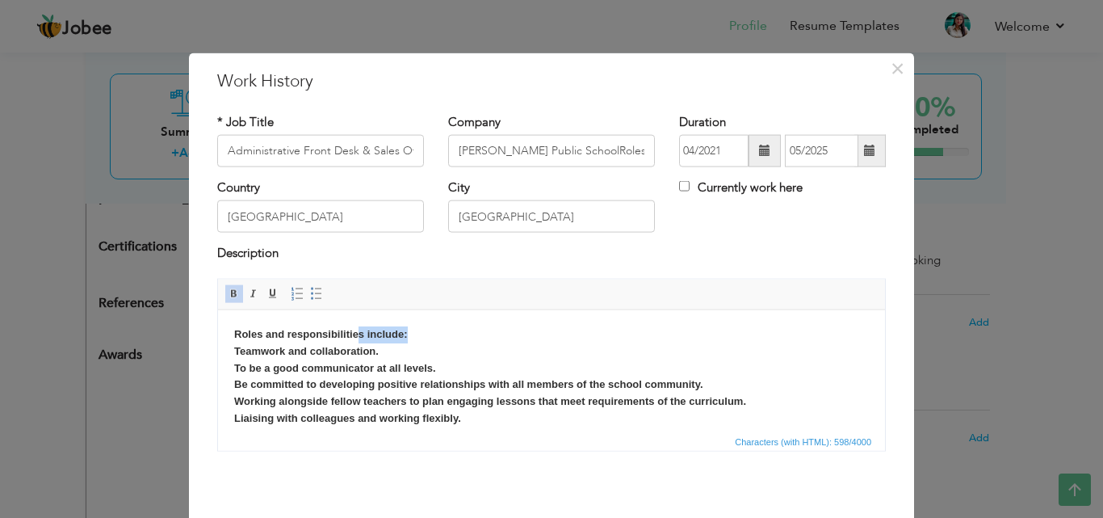
drag, startPoint x: 414, startPoint y: 334, endPoint x: 360, endPoint y: 331, distance: 53.4
click at [360, 331] on body "Roles and responsibilities include: ​​​​​​​ Teamwork and collaboration. To be a…" at bounding box center [551, 393] width 635 height 134
click at [401, 334] on strong "Roles and responsibilities include: ​​​​​​​ Teamwork and collaboration. To be a…" at bounding box center [500, 392] width 533 height 130
drag, startPoint x: 404, startPoint y: 334, endPoint x: 364, endPoint y: 334, distance: 39.6
click at [364, 334] on strong "Roles and responsibilities include: ​​​​​​​ Teamwork and collaboration. To be a…" at bounding box center [500, 392] width 533 height 130
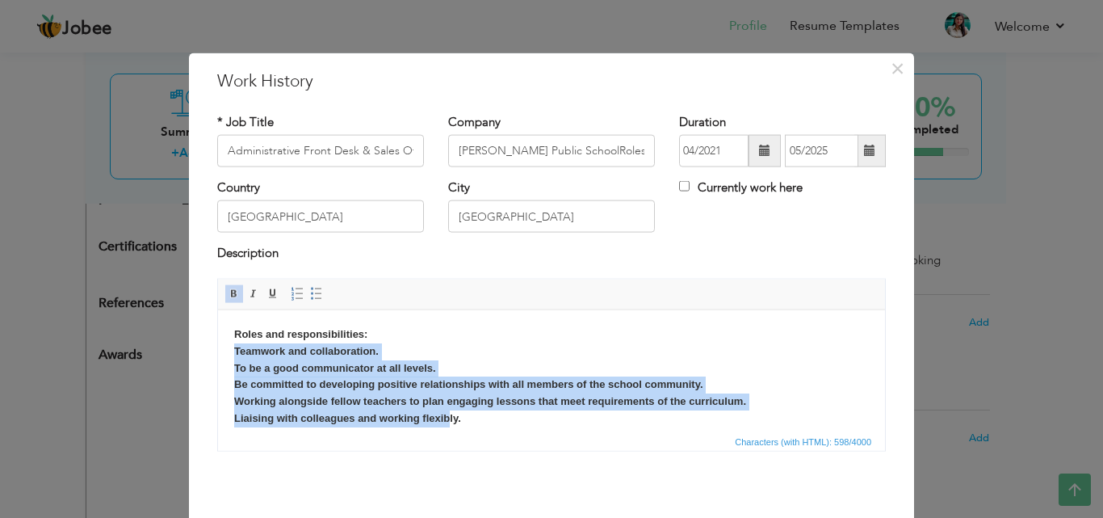
scroll to position [45, 0]
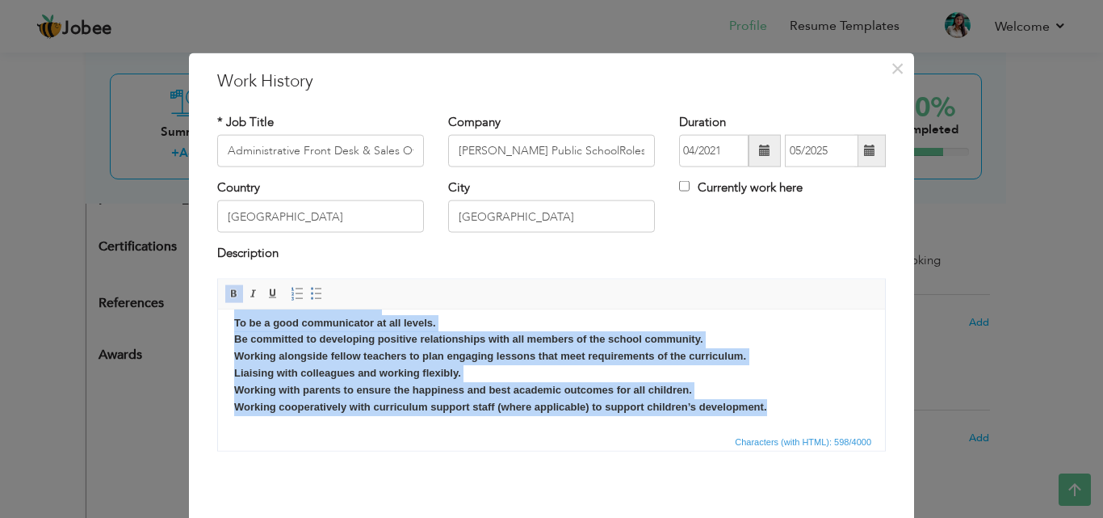
drag, startPoint x: 232, startPoint y: 349, endPoint x: 777, endPoint y: 418, distance: 549.5
click at [777, 418] on html "Roles and responsibilities: Teamwork and collaboration. To be a good communicat…" at bounding box center [551, 347] width 667 height 166
click at [310, 293] on span at bounding box center [316, 293] width 13 height 13
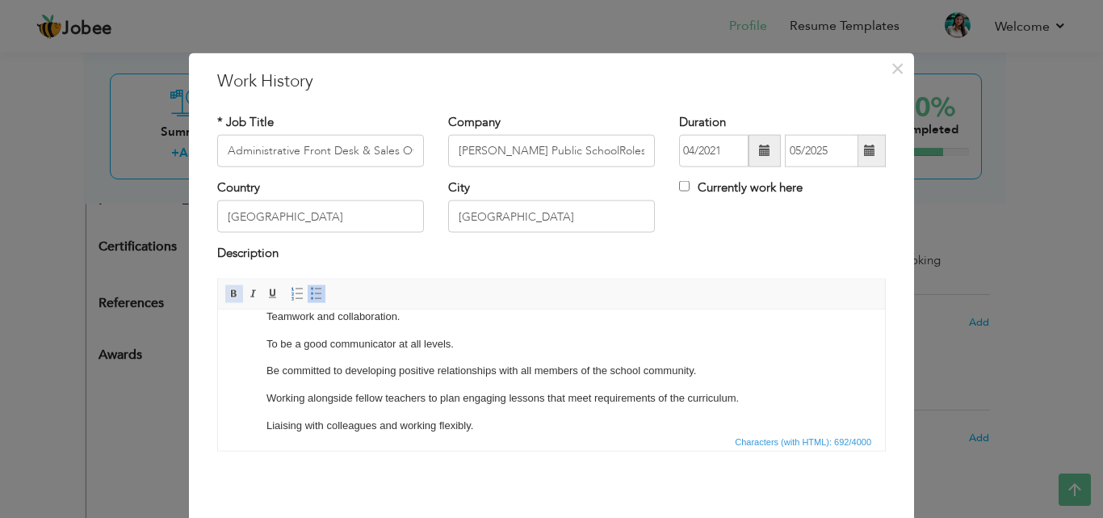
click at [228, 293] on span at bounding box center [234, 293] width 13 height 13
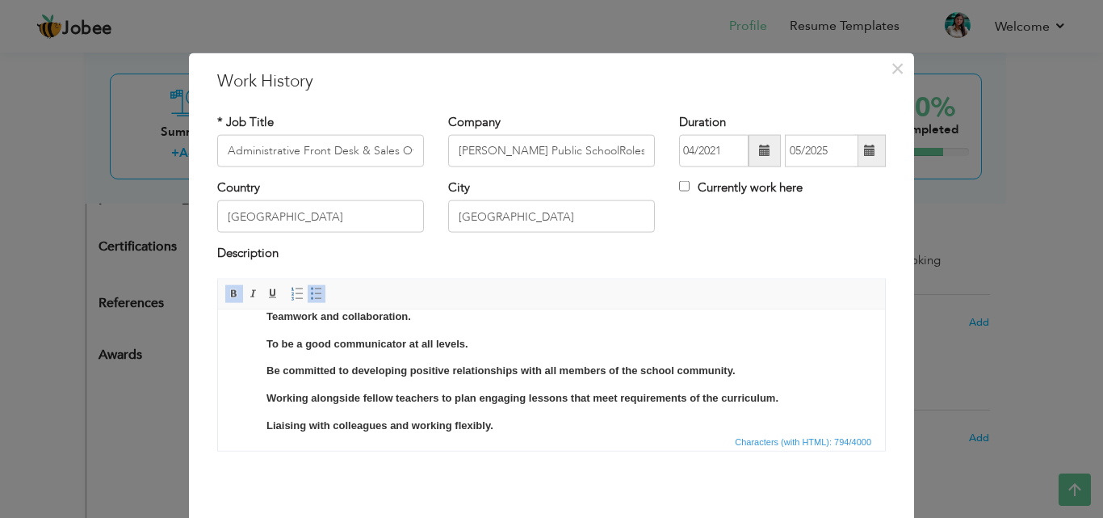
click at [310, 292] on span at bounding box center [316, 293] width 13 height 13
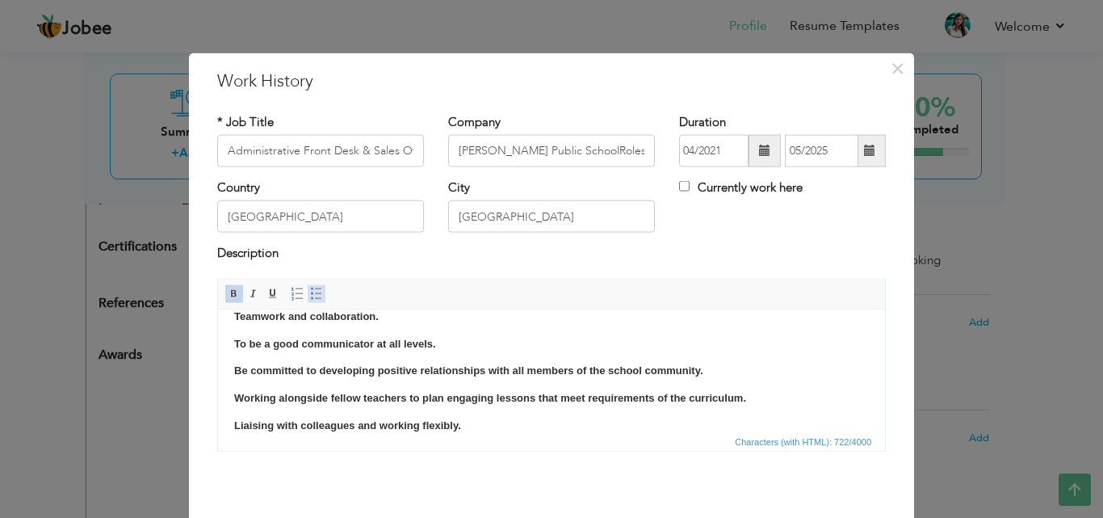
click at [310, 292] on span at bounding box center [316, 293] width 13 height 13
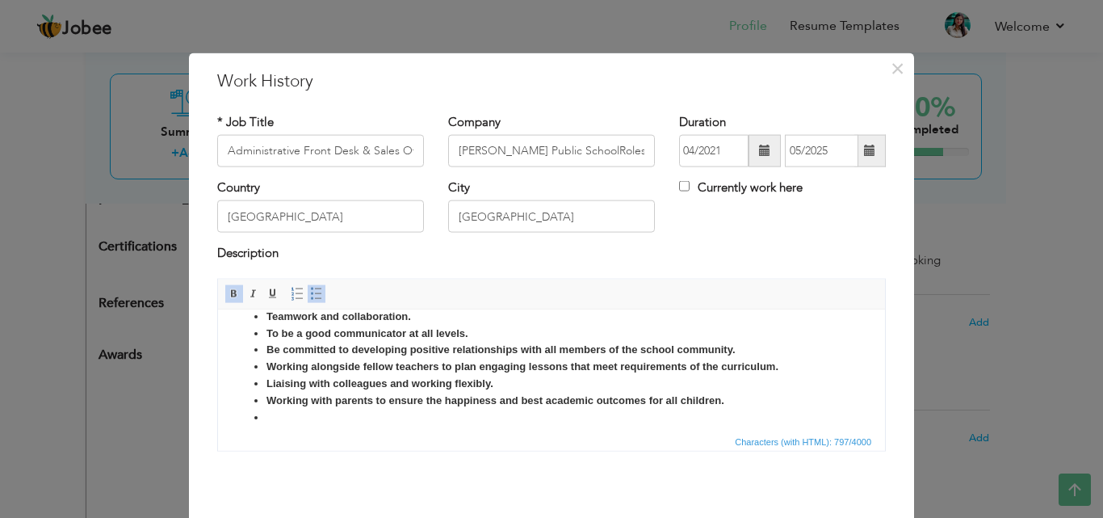
click at [423, 367] on strong "Working alongside fellow teachers to plan engaging lessons that meet requiremen…" at bounding box center [523, 365] width 512 height 12
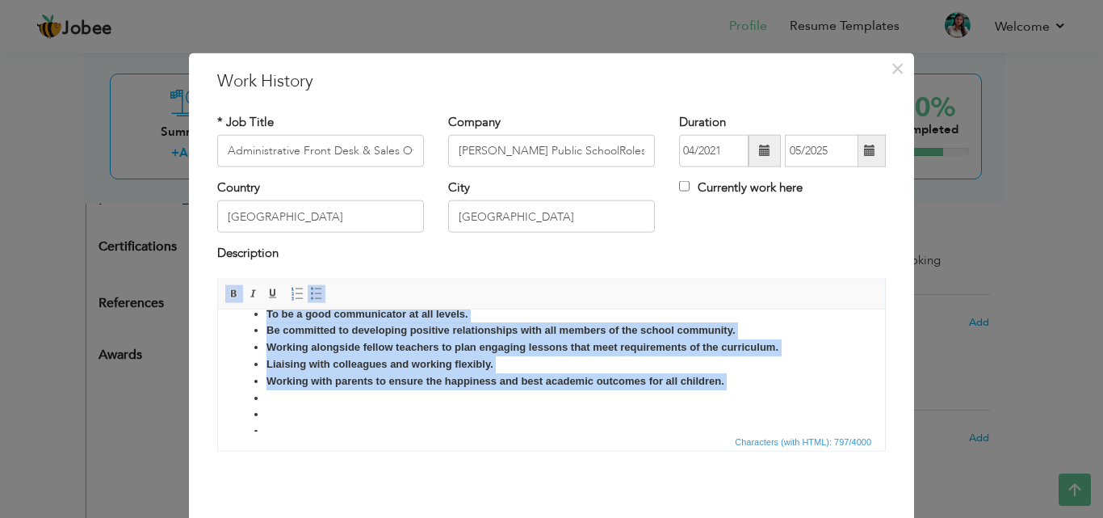
scroll to position [140, 0]
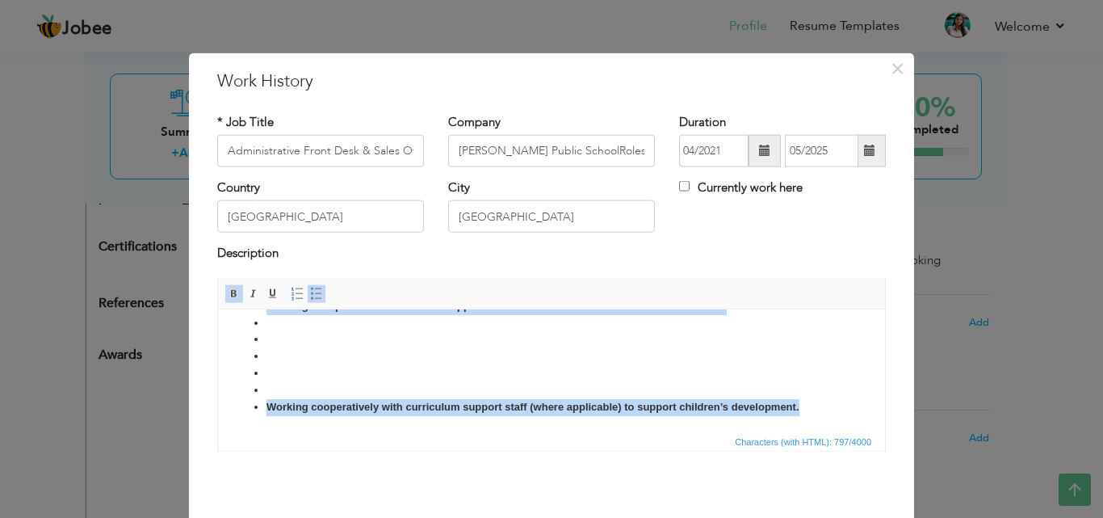
drag, startPoint x: 264, startPoint y: 360, endPoint x: 821, endPoint y: 417, distance: 560.2
click at [821, 417] on html "Roles and responsibilities: Teamwork and collaboration. To be a good communicat…" at bounding box center [551, 300] width 667 height 261
click at [228, 291] on span at bounding box center [234, 293] width 13 height 13
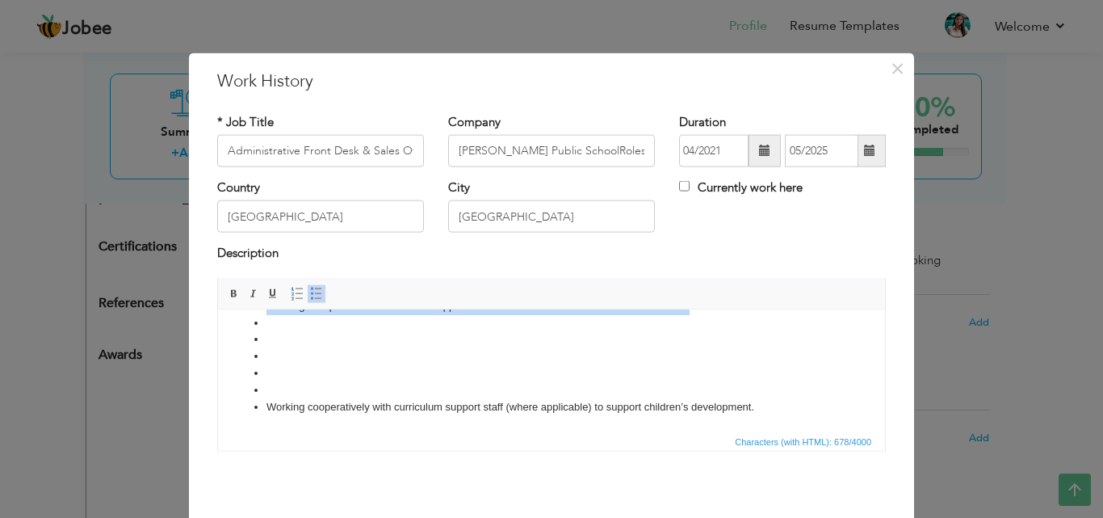
click at [286, 380] on li at bounding box center [552, 372] width 570 height 17
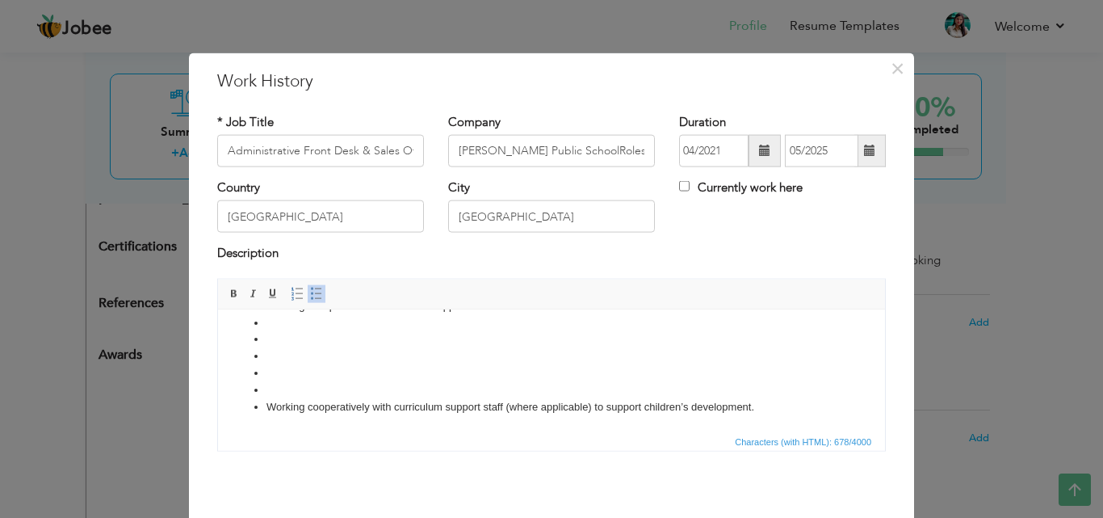
click at [276, 399] on li "Working cooperatively with curriculum support staff (where applicable) to suppo…" at bounding box center [552, 406] width 570 height 17
click at [275, 387] on li at bounding box center [552, 389] width 570 height 17
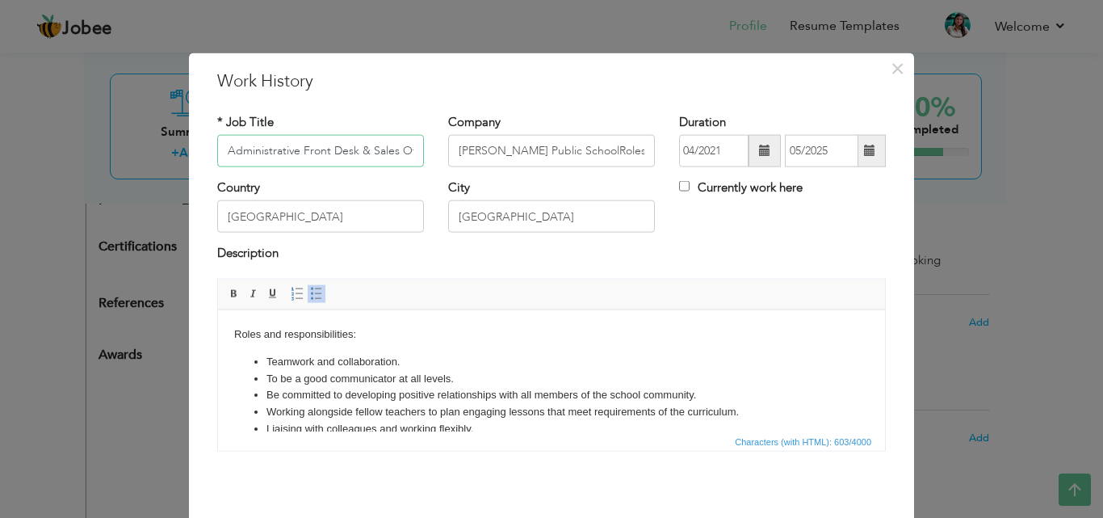
scroll to position [0, 21]
drag, startPoint x: 296, startPoint y: 150, endPoint x: 439, endPoint y: 150, distance: 143.0
click at [439, 150] on div "* Job Title Administrative Front Desk & Sales Officer Company Diksha Public Sch…" at bounding box center [551, 145] width 693 height 65
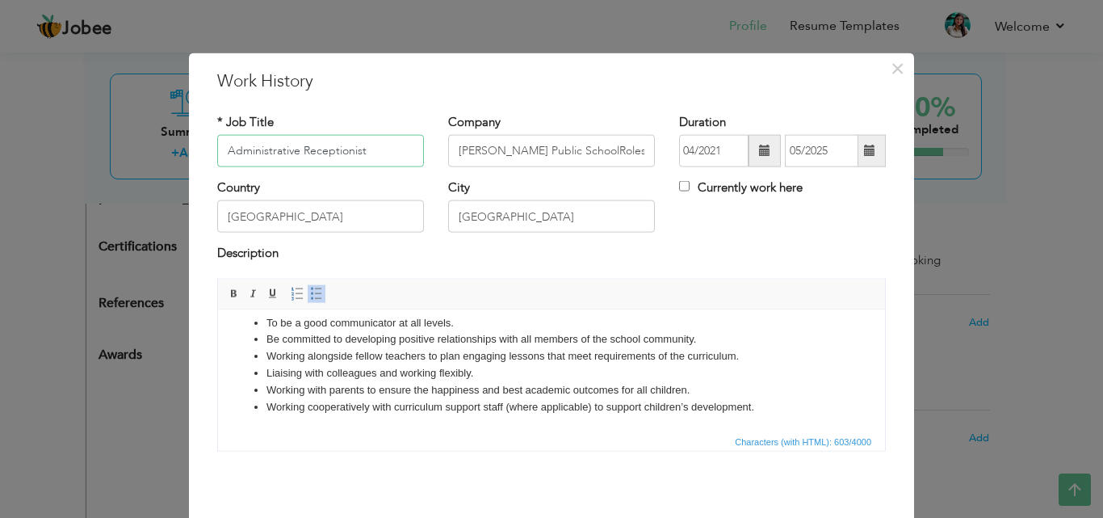
scroll to position [64, 0]
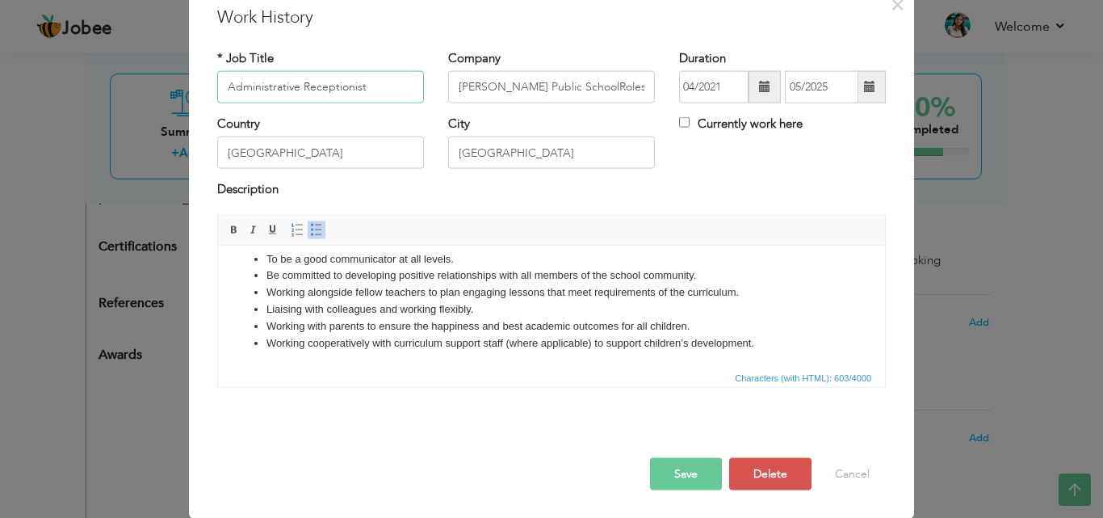
type input "Administrative Receptionist"
click at [685, 468] on button "Save" at bounding box center [686, 473] width 72 height 32
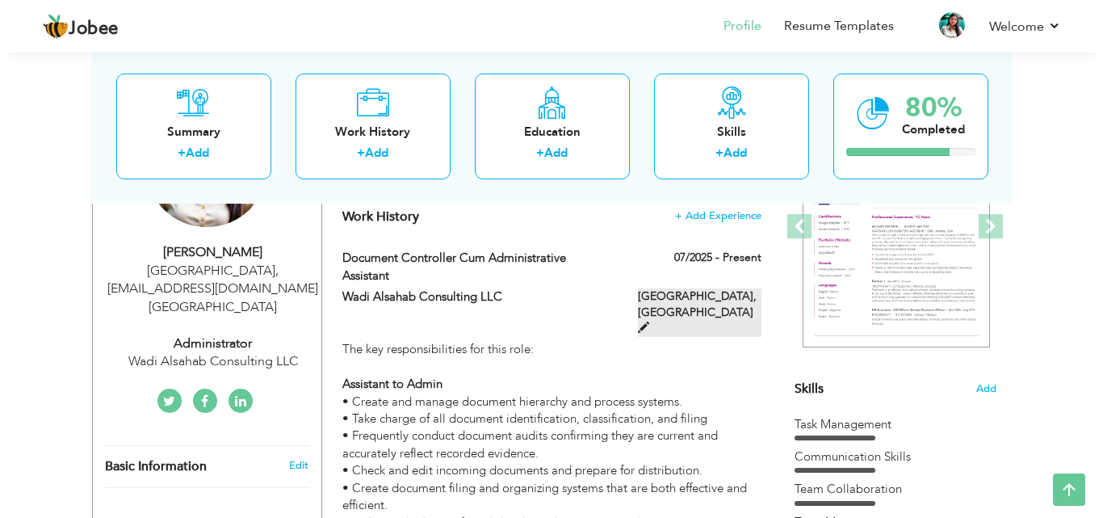
scroll to position [141, 0]
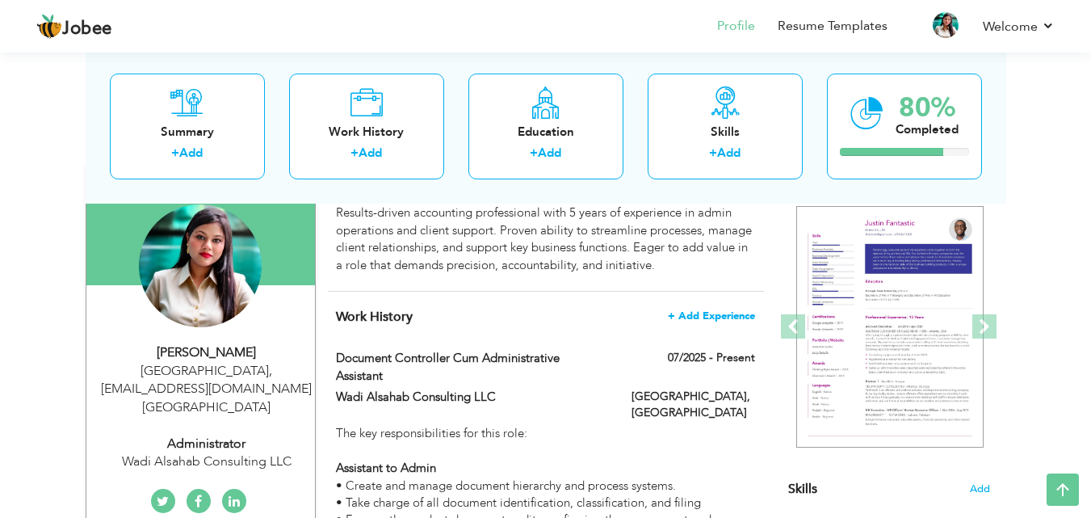
click at [696, 317] on span "+ Add Experience" at bounding box center [711, 315] width 87 height 11
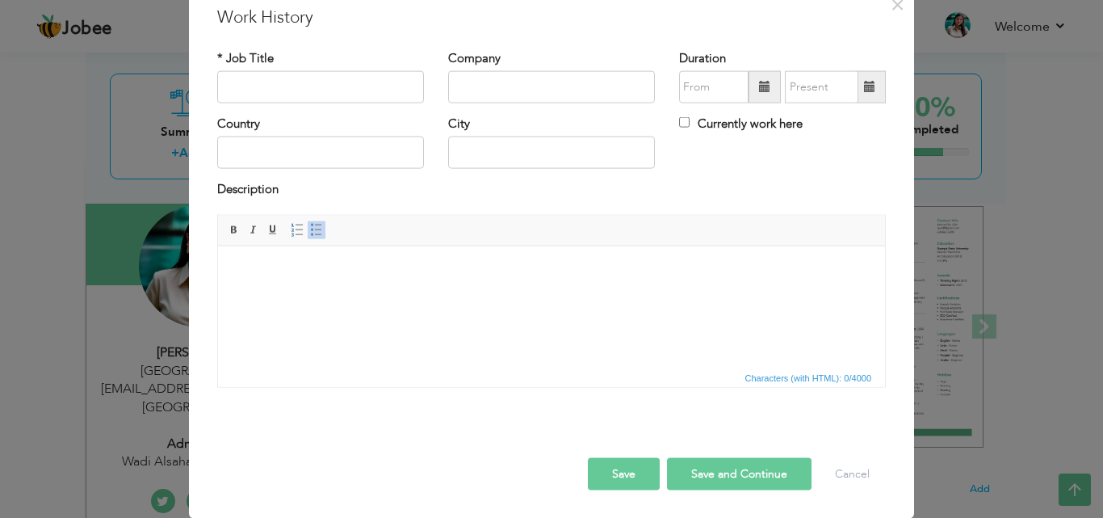
scroll to position [0, 0]
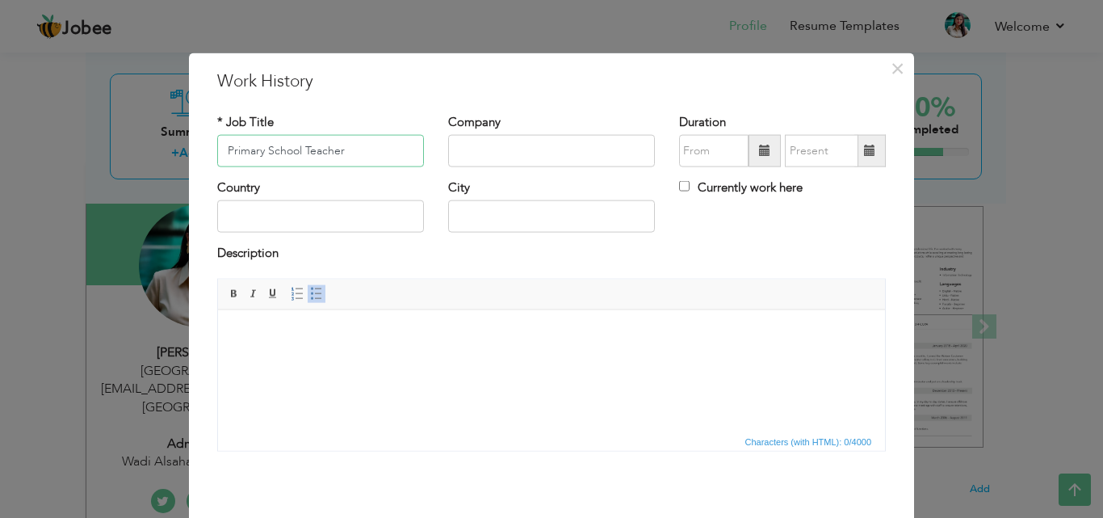
type input "Primary School Teacher"
click at [485, 214] on input "text" at bounding box center [551, 216] width 207 height 32
drag, startPoint x: 485, startPoint y: 214, endPoint x: 452, endPoint y: 220, distance: 32.8
click at [452, 220] on input "[GEOGRAPHIC_DATA]" at bounding box center [551, 216] width 207 height 32
type input "[GEOGRAPHIC_DATA]"
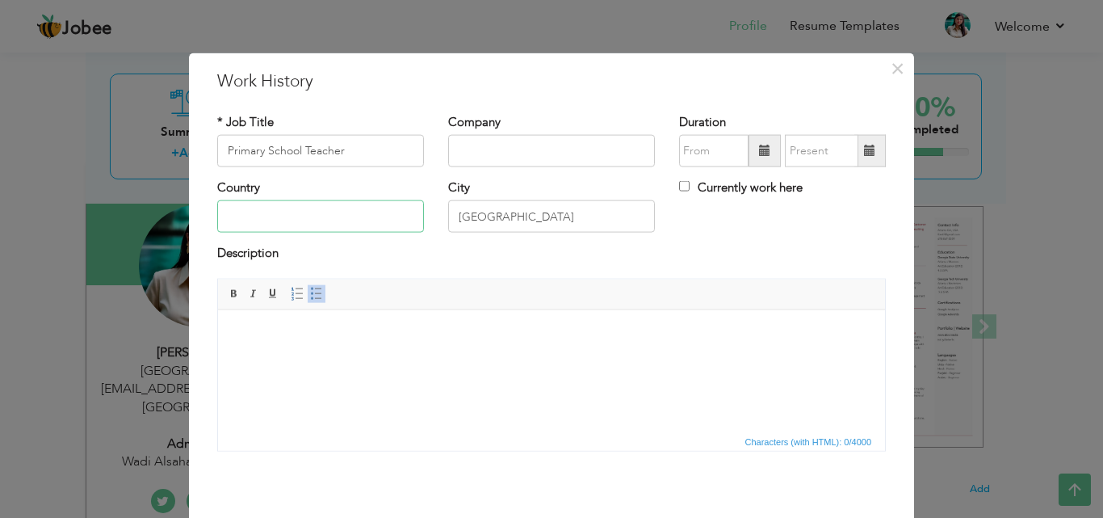
click at [267, 209] on input "text" at bounding box center [320, 216] width 207 height 32
paste input "[GEOGRAPHIC_DATA]"
type input "[GEOGRAPHIC_DATA]"
click at [458, 150] on input "text" at bounding box center [551, 151] width 207 height 32
paste input "Kps dps Chhattisgarh bhilai"
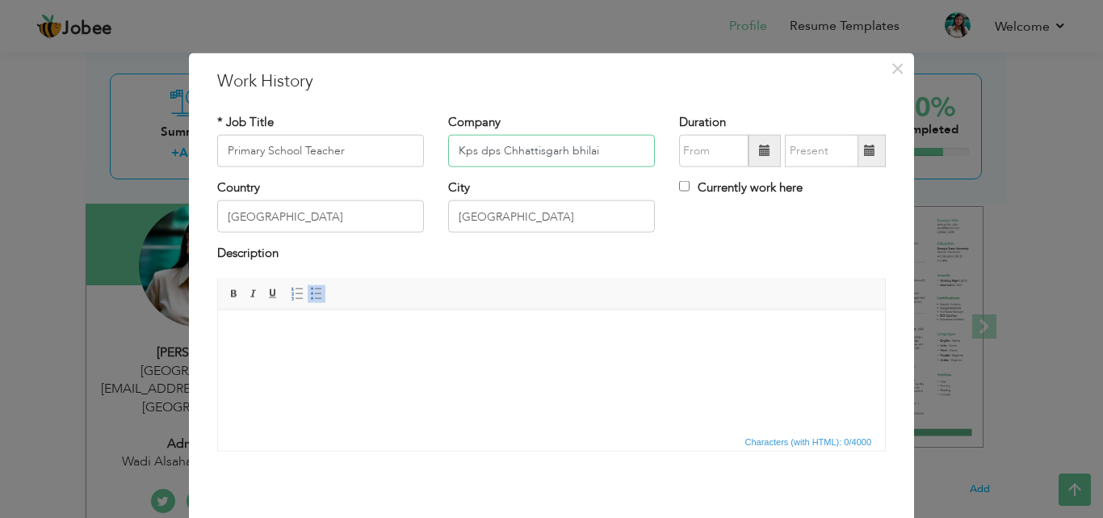
click at [569, 148] on input "Kps dps Chhattisgarh bhilai" at bounding box center [551, 151] width 207 height 32
drag, startPoint x: 661, startPoint y: 69, endPoint x: 654, endPoint y: 113, distance: 44.1
click at [643, 132] on div "× Work History * Job Title Primary School Teacher Company Kps dps Chhattisgarh …" at bounding box center [551, 317] width 725 height 529
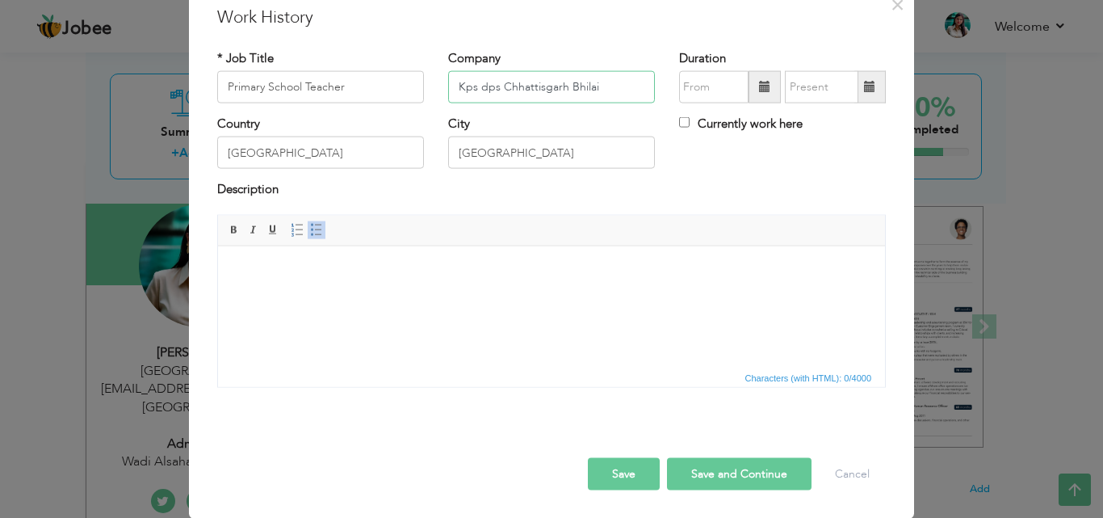
drag, startPoint x: 596, startPoint y: 86, endPoint x: 452, endPoint y: 85, distance: 144.6
click at [452, 85] on input "Kps dps Chhattisgarh Bhilai" at bounding box center [551, 87] width 207 height 32
paste input "Crescent public schools"
type input "Crescent public schools"
click at [239, 280] on html at bounding box center [551, 270] width 667 height 49
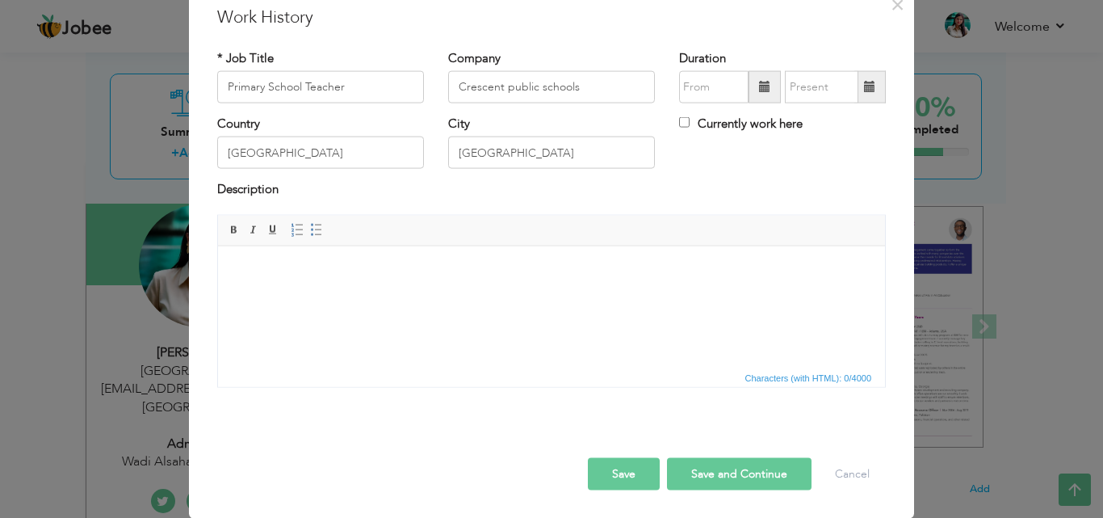
paste body
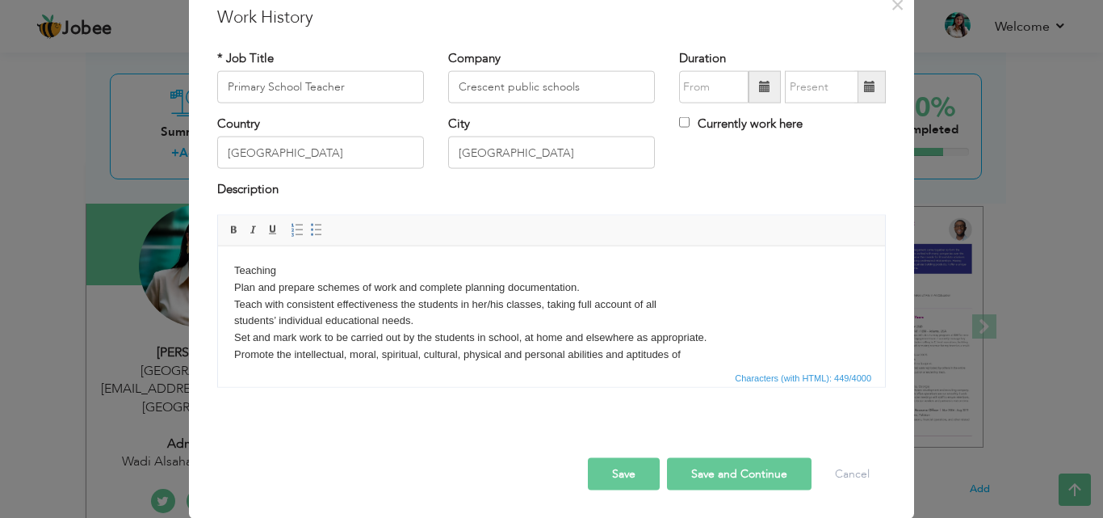
click at [284, 268] on body "Teaching Plan and prepare schemes of work and complete planning documentation. …" at bounding box center [551, 312] width 635 height 101
click at [233, 267] on html "Teacher, Plan and prepare schemes of work and complete planning documentation. …" at bounding box center [551, 312] width 667 height 133
drag, startPoint x: 289, startPoint y: 270, endPoint x: 236, endPoint y: 270, distance: 53.3
click at [236, 270] on body "As Teacher, Plan and prepare schemes of work and complete planning documentatio…" at bounding box center [551, 312] width 635 height 101
click at [233, 229] on span at bounding box center [234, 229] width 13 height 13
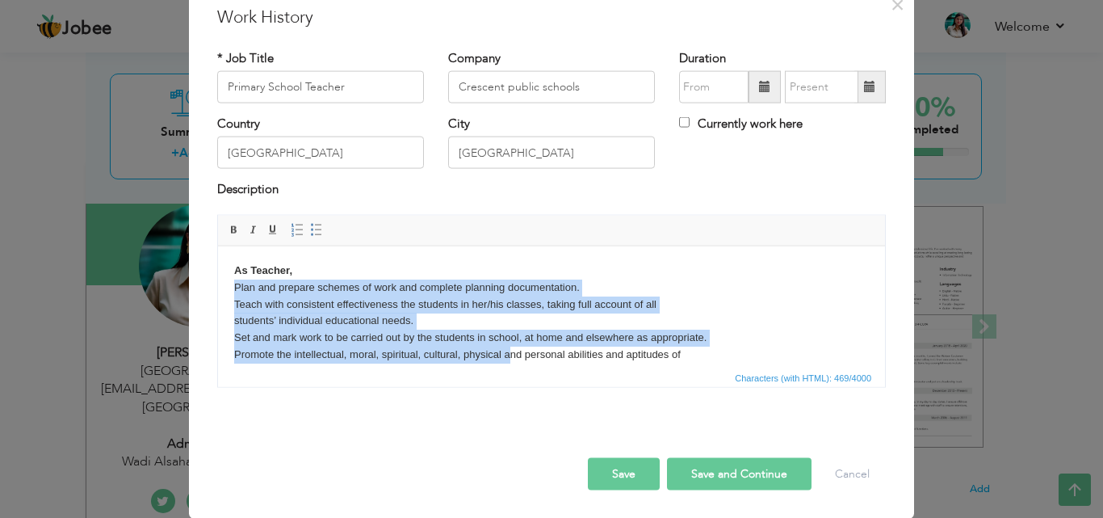
scroll to position [12, 0]
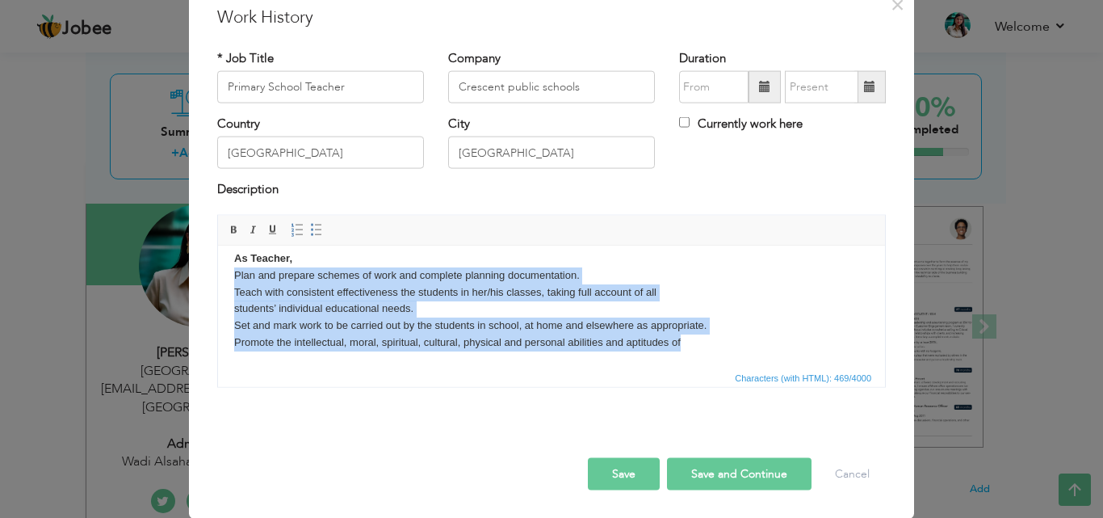
drag, startPoint x: 233, startPoint y: 283, endPoint x: 688, endPoint y: 343, distance: 459.5
click at [688, 343] on html "As Teacher, Plan and prepare schemes of work and complete planning documentatio…" at bounding box center [551, 299] width 667 height 133
click at [312, 229] on span at bounding box center [316, 229] width 13 height 13
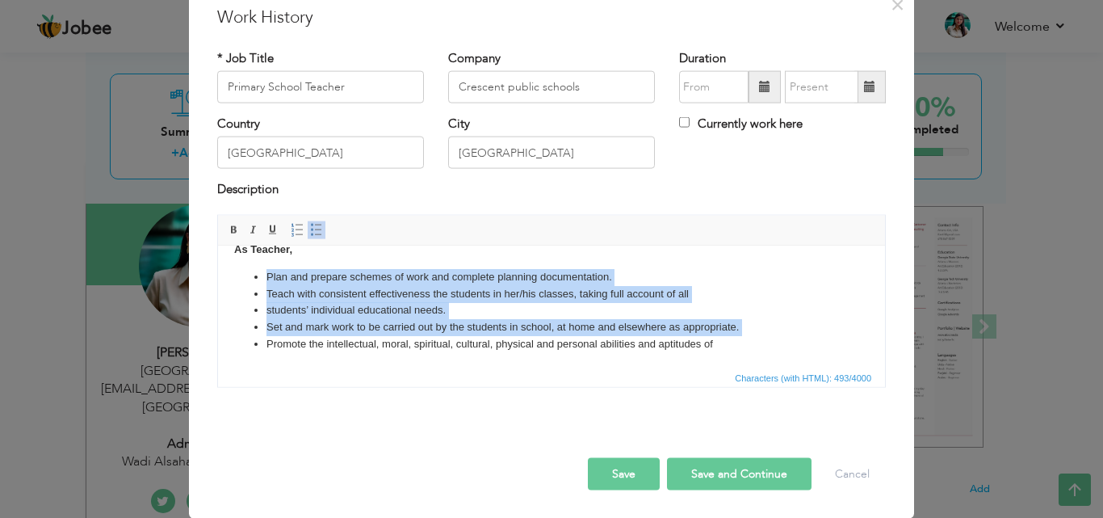
scroll to position [23, 0]
click at [734, 352] on html "As Teacher, Plan and prepare schemes of work and complete planning documentatio…" at bounding box center [551, 295] width 667 height 144
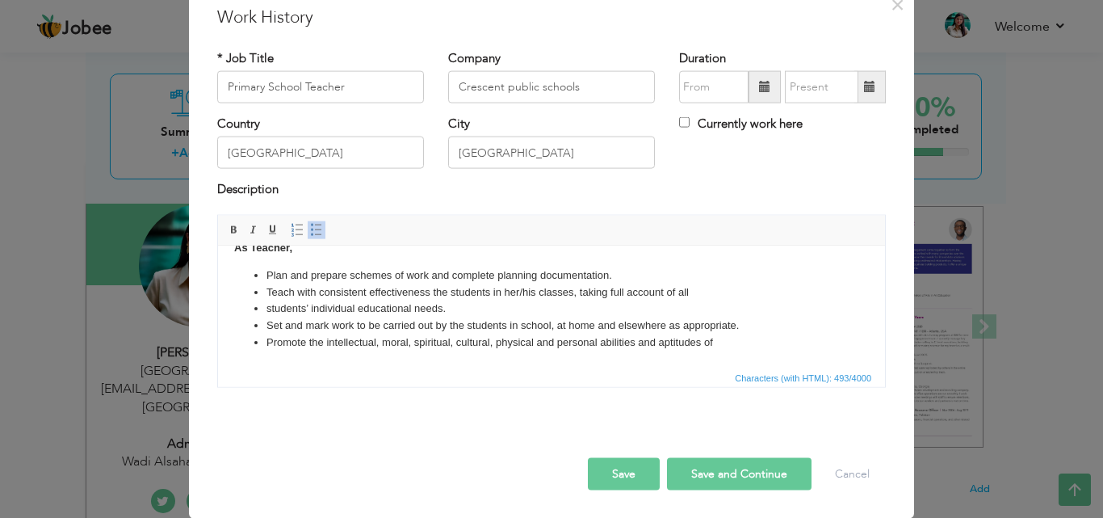
click at [744, 341] on li "Promote the intellectual, moral, spiritual, cultural, physical and personal abi…" at bounding box center [552, 342] width 570 height 17
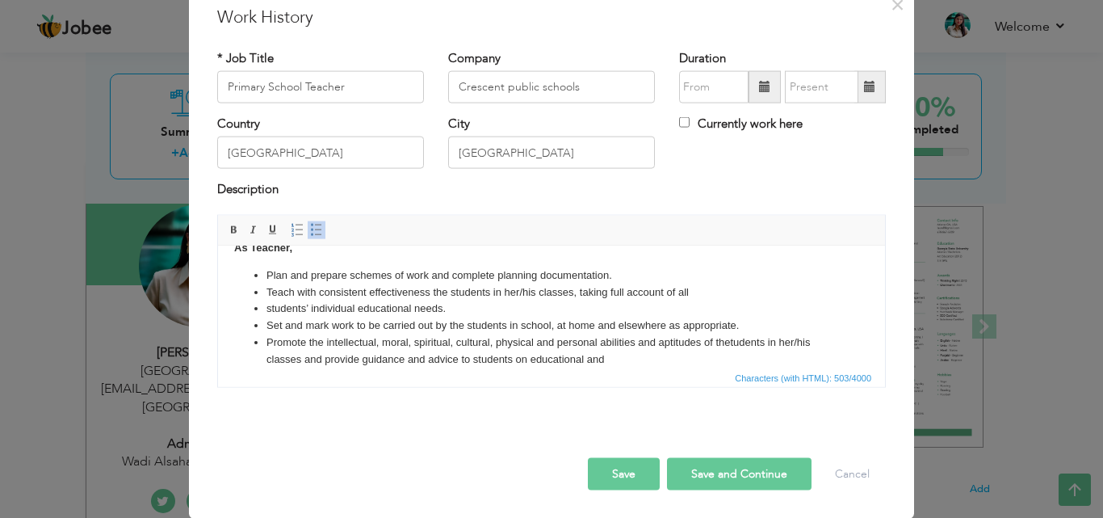
scroll to position [37, 0]
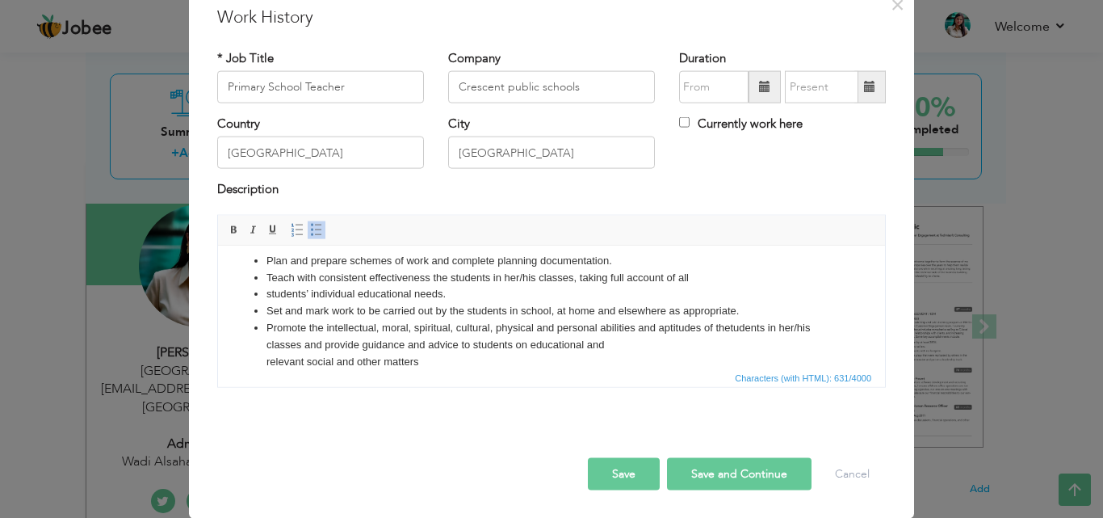
click at [734, 326] on li "Promote the intellectual, moral, spiritual, cultural, physical and personal abi…" at bounding box center [552, 344] width 570 height 50
click at [267, 359] on li "Promote the intellectual, moral, spiritual, cultural, physical and personal abi…" at bounding box center [552, 344] width 570 height 50
click at [767, 344] on li "Promote the intellectual, moral, spiritual, cultural, physical and personal abi…" at bounding box center [552, 336] width 570 height 34
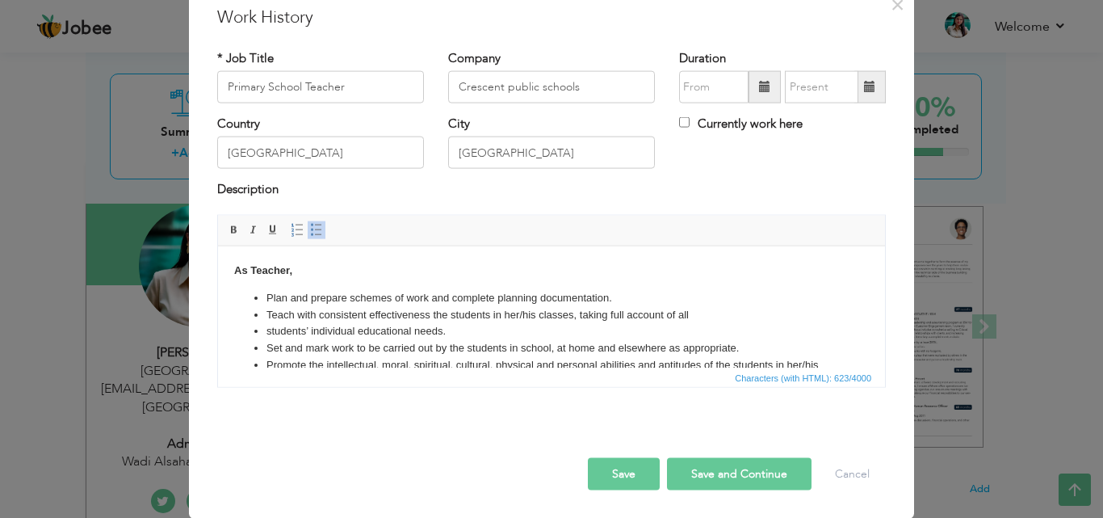
scroll to position [0, 0]
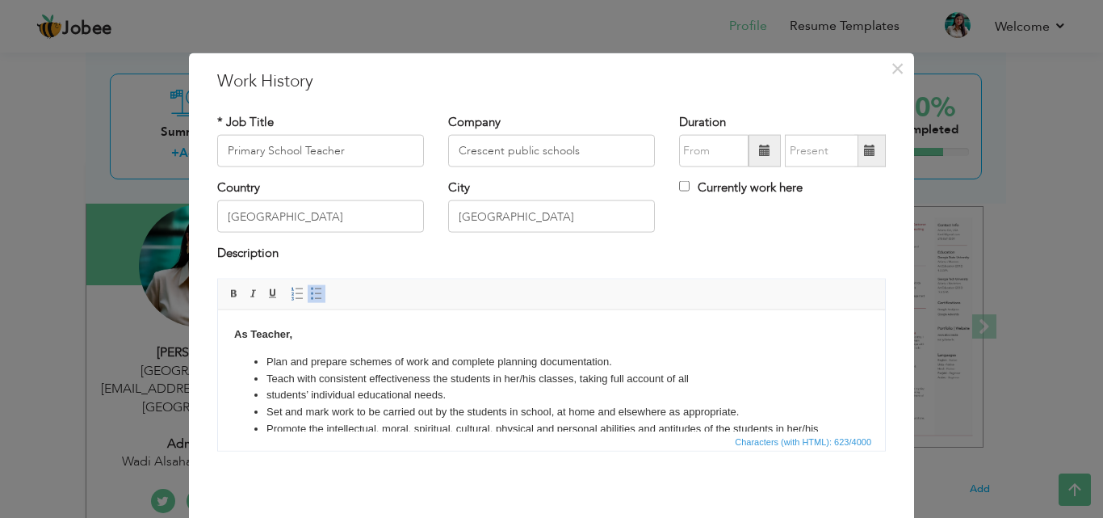
drag, startPoint x: 594, startPoint y: 99, endPoint x: 577, endPoint y: 140, distance: 44.1
click at [577, 140] on div "× Work History * Job Title Primary School Teacher Company Crescent public schoo…" at bounding box center [551, 317] width 725 height 529
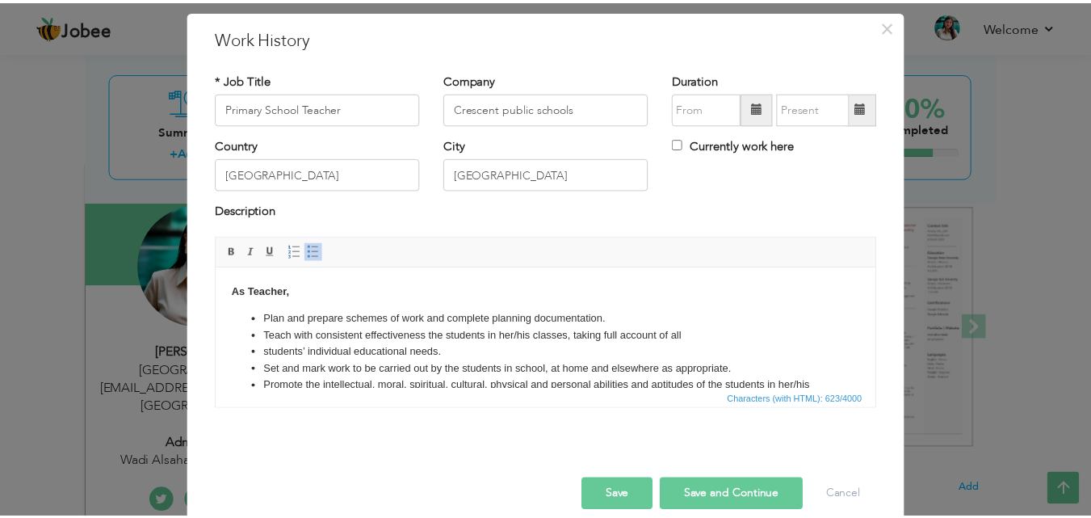
scroll to position [64, 0]
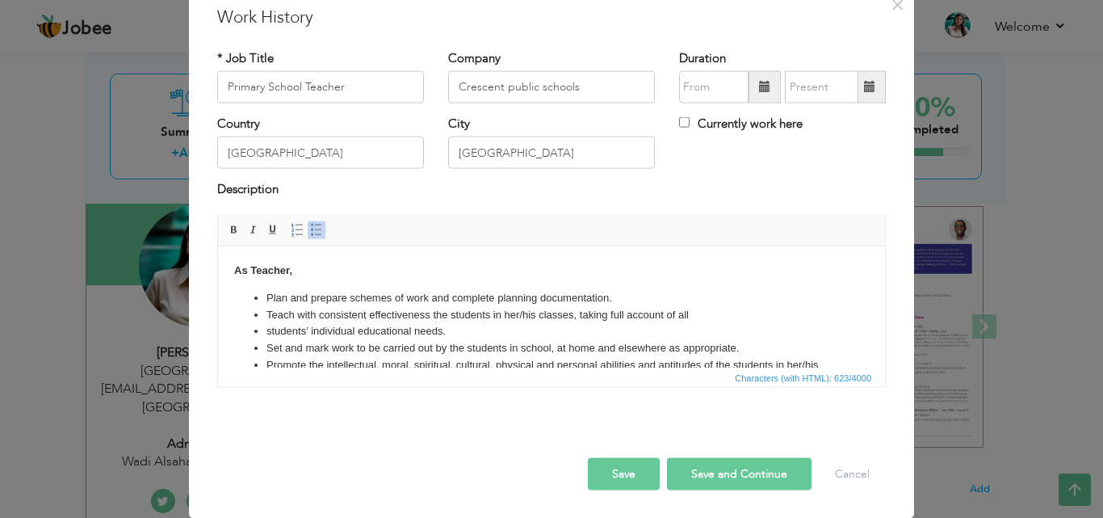
click at [759, 83] on span at bounding box center [764, 86] width 11 height 11
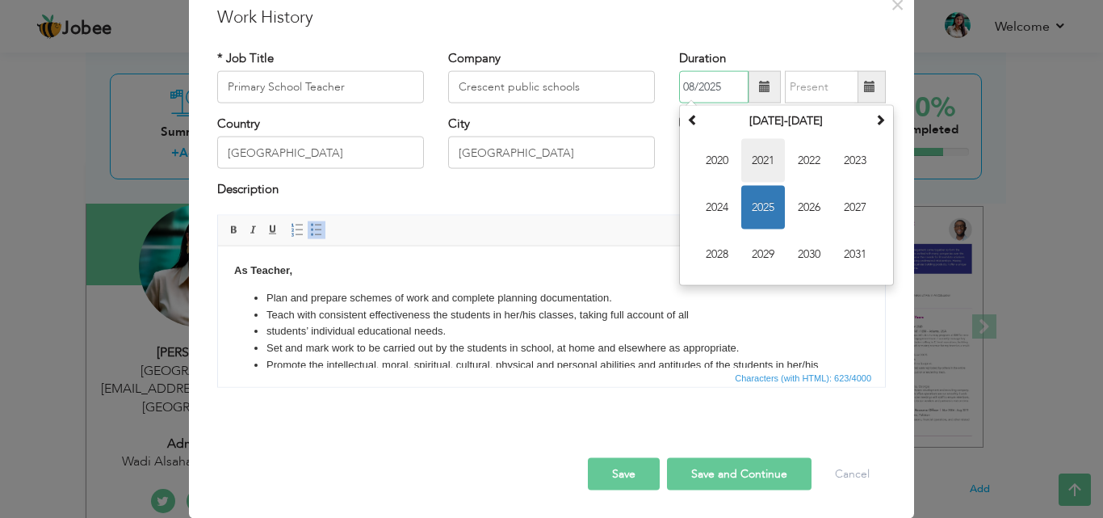
click at [762, 158] on span "2021" at bounding box center [763, 161] width 44 height 44
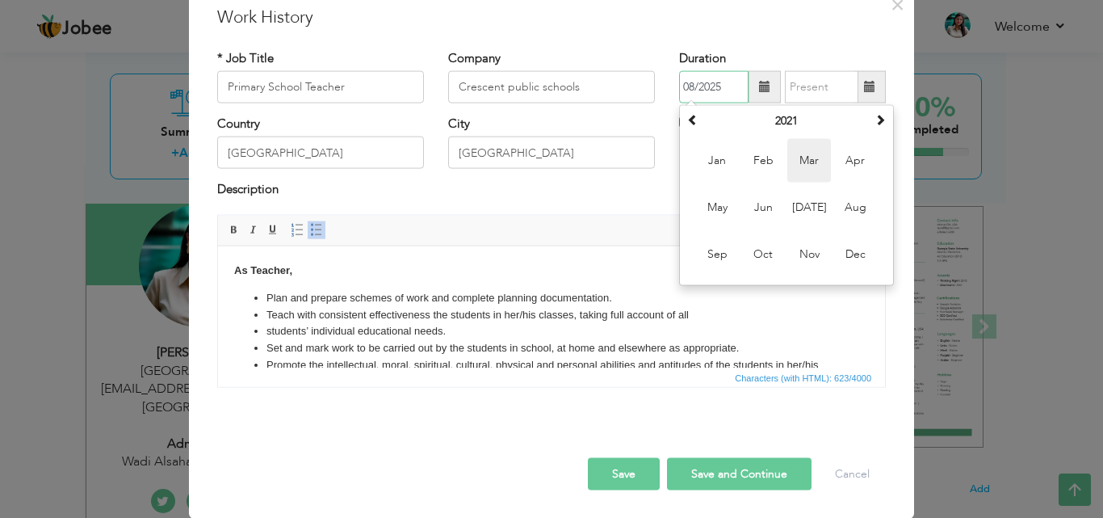
click at [800, 157] on span "Mar" at bounding box center [810, 161] width 44 height 44
type input "03/2021"
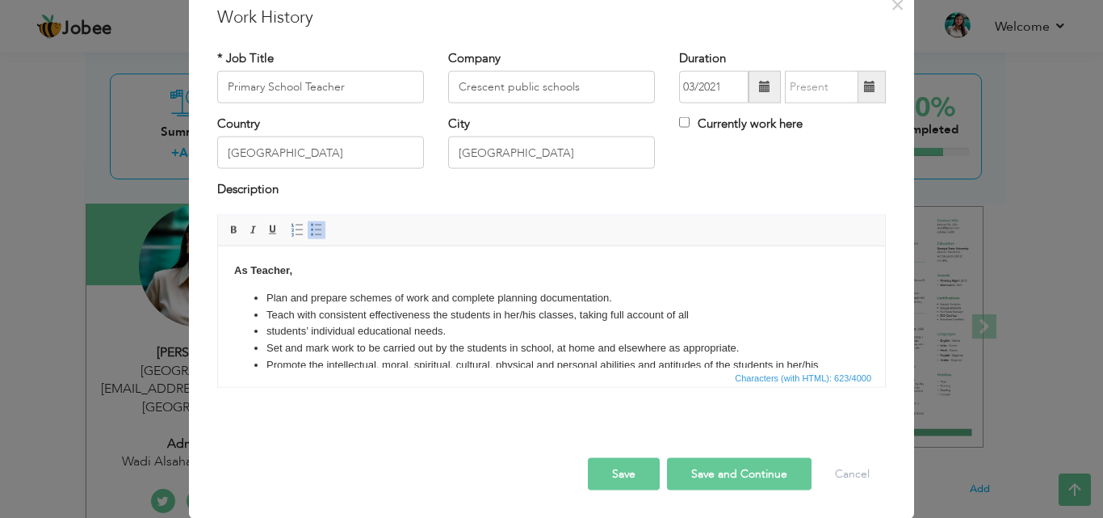
click at [864, 86] on span at bounding box center [869, 86] width 11 height 11
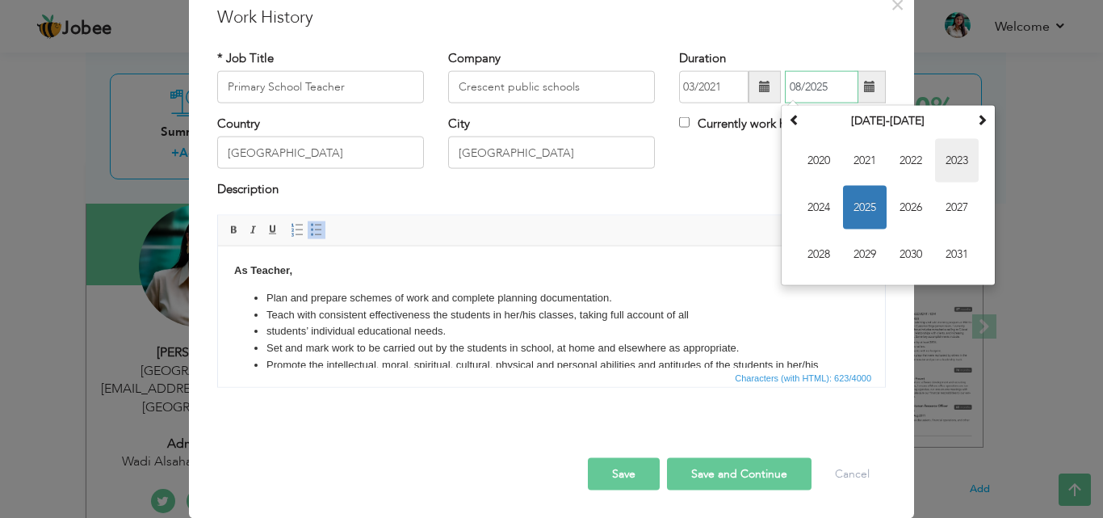
click at [955, 153] on span "2023" at bounding box center [957, 161] width 44 height 44
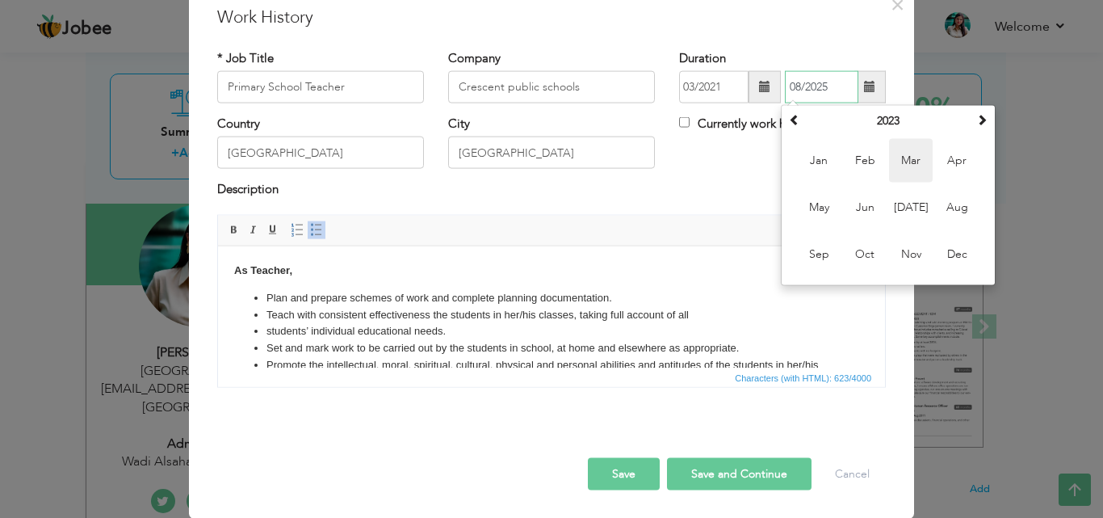
click at [908, 161] on span "Mar" at bounding box center [911, 161] width 44 height 44
type input "03/2023"
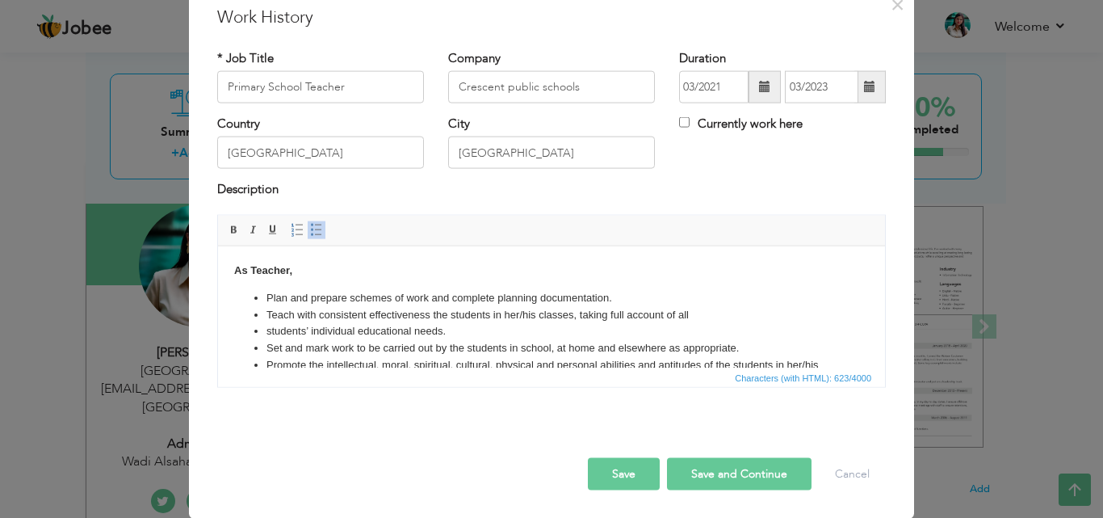
click at [627, 470] on button "Save" at bounding box center [624, 473] width 72 height 32
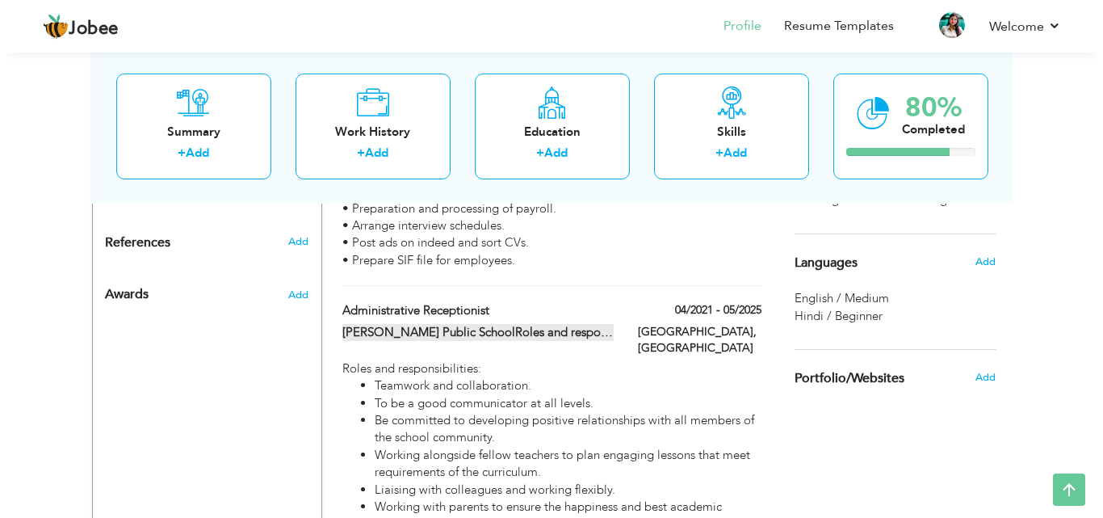
scroll to position [949, 0]
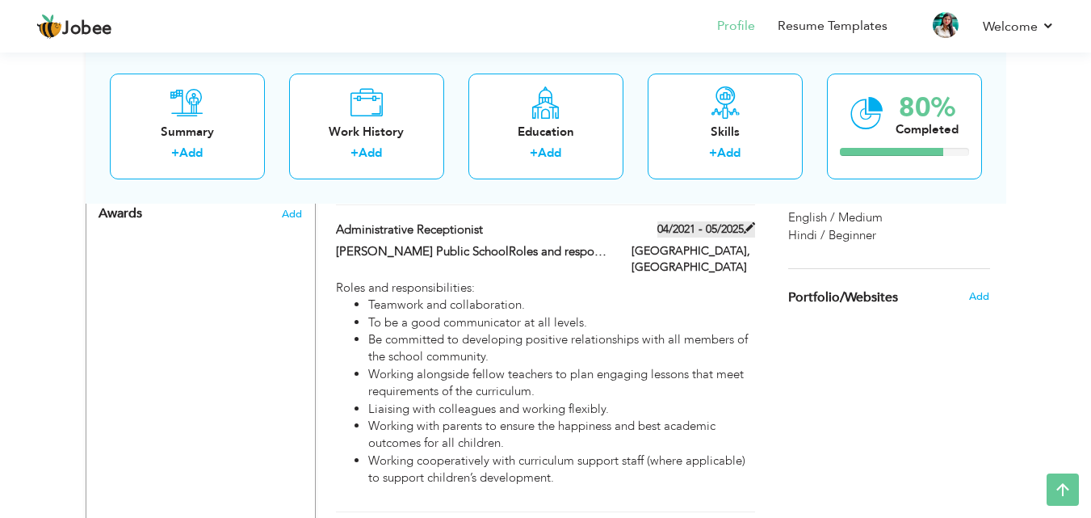
click at [750, 227] on span at bounding box center [749, 227] width 11 height 11
type input "Administrative Receptionist"
type input "[PERSON_NAME] Public SchoolRoles and responsibilities include:Teamwork and coll…"
type input "04/2021"
type input "05/2025"
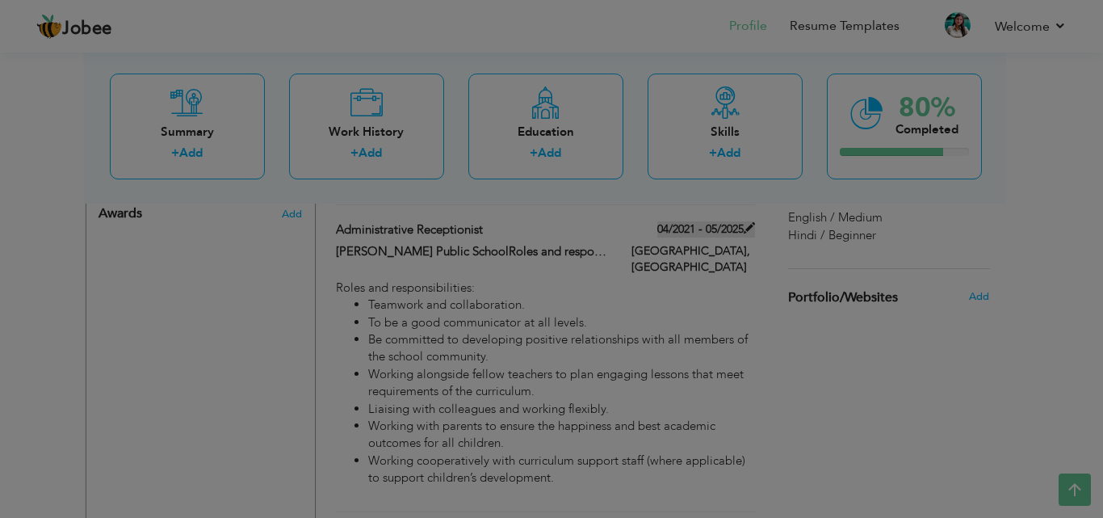
scroll to position [0, 0]
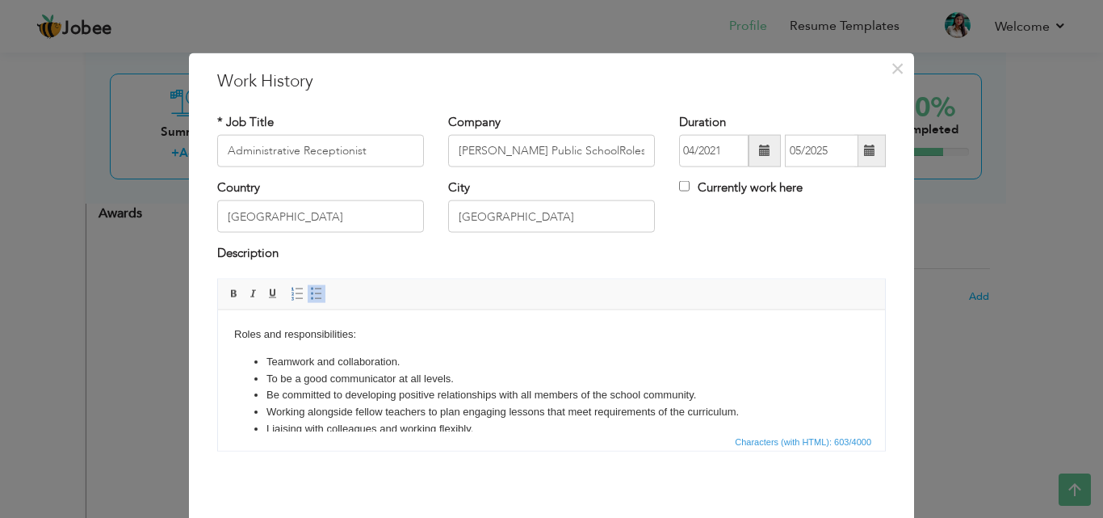
click at [759, 148] on span at bounding box center [764, 150] width 11 height 11
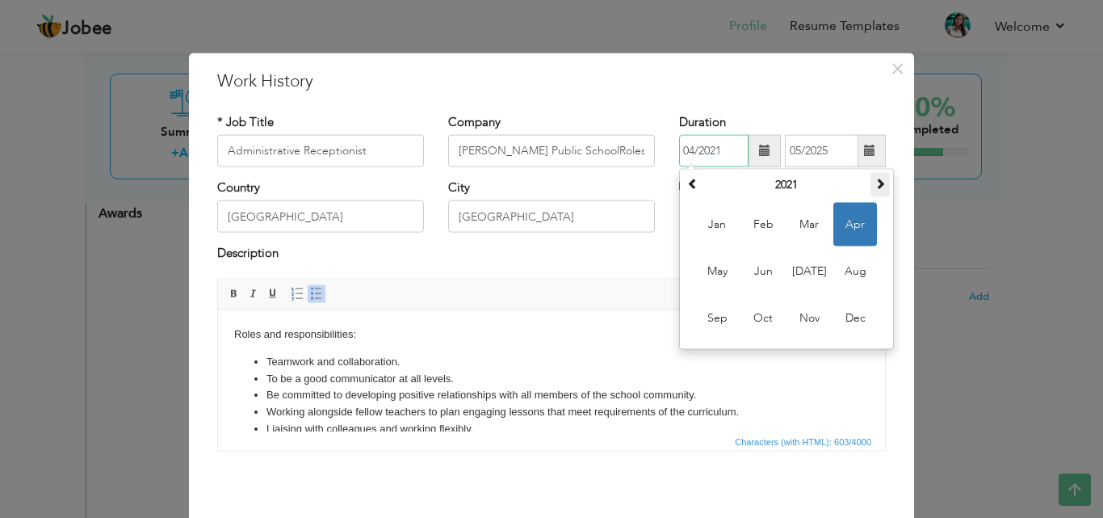
click at [877, 180] on span at bounding box center [880, 183] width 11 height 11
click at [847, 223] on span "Apr" at bounding box center [856, 225] width 44 height 44
type input "04/2023"
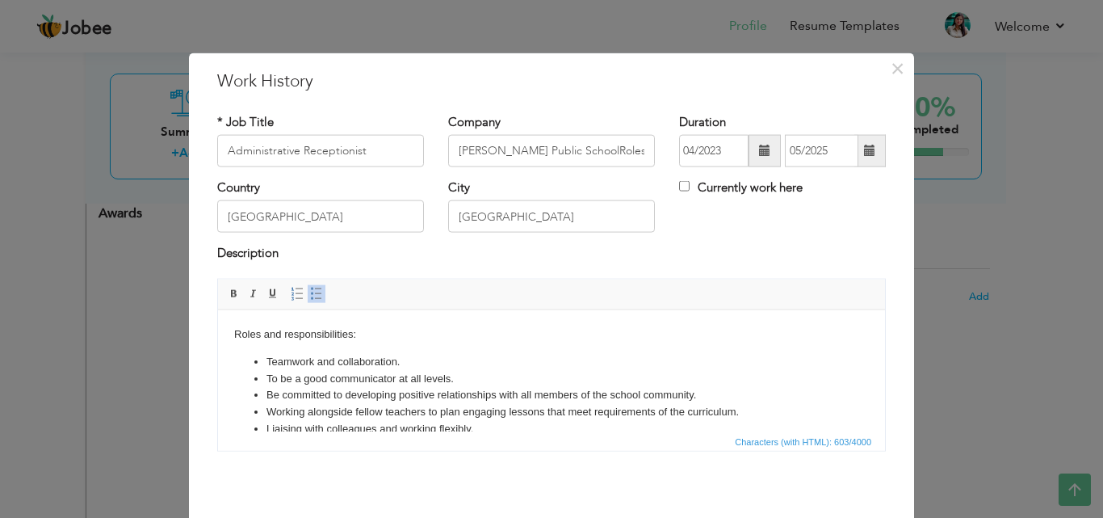
click at [866, 150] on span at bounding box center [869, 150] width 11 height 11
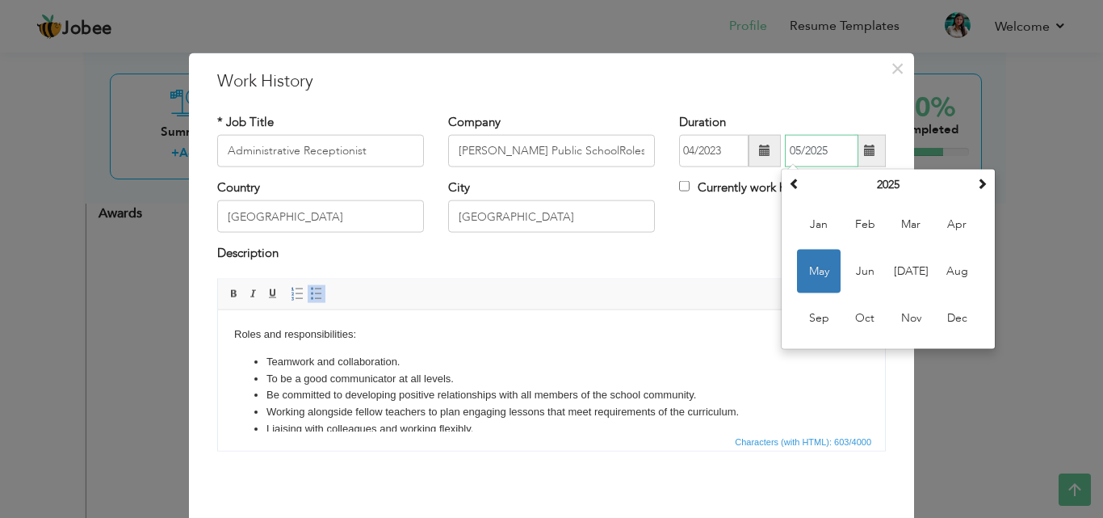
click at [903, 216] on span "Mar" at bounding box center [911, 225] width 44 height 44
type input "03/2025"
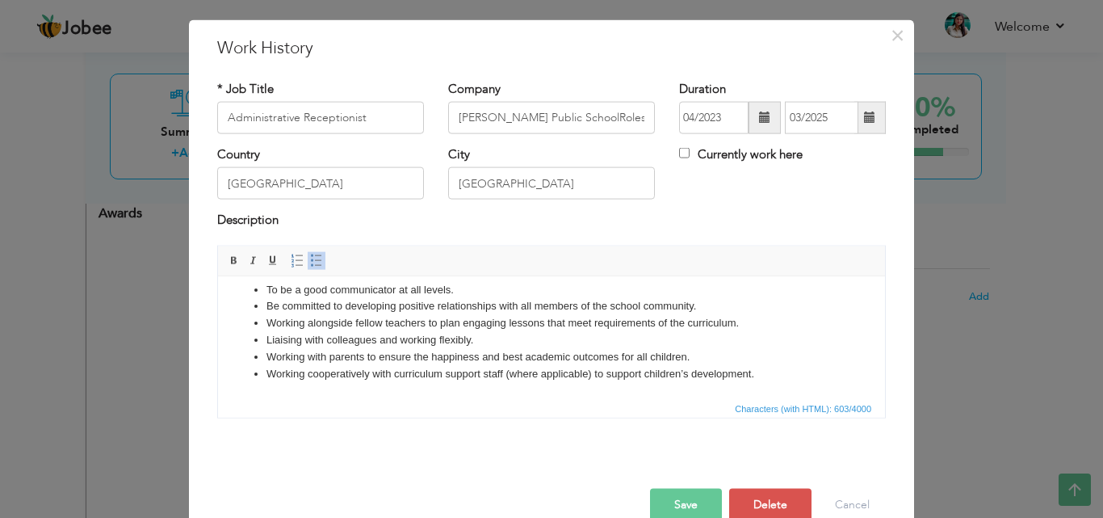
scroll to position [64, 0]
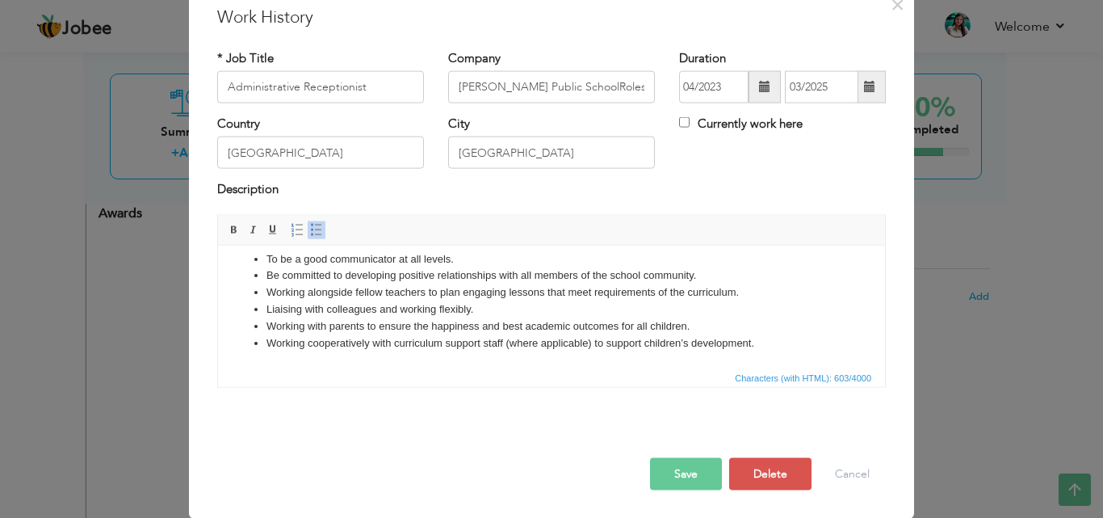
click at [674, 477] on button "Save" at bounding box center [686, 473] width 72 height 32
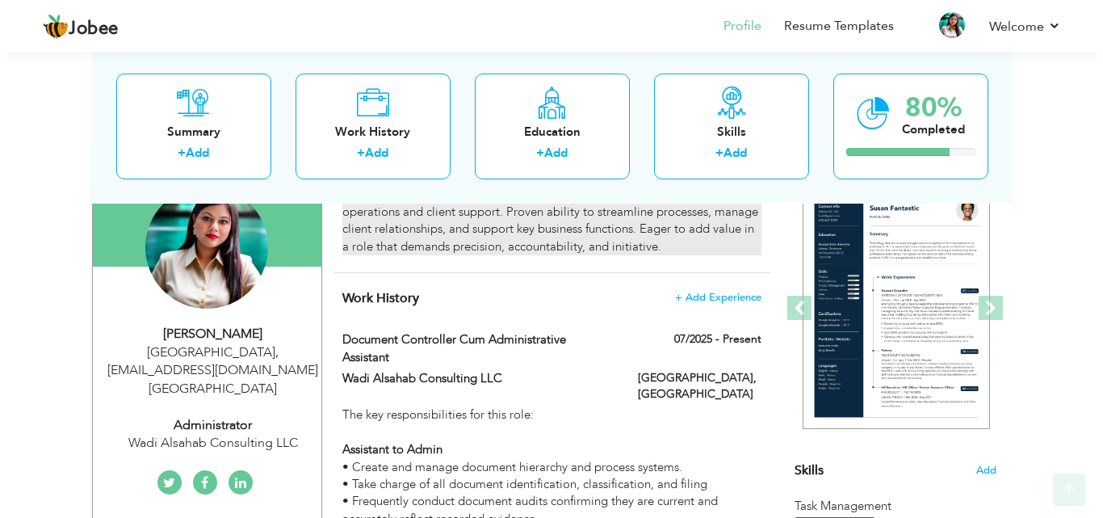
scroll to position [162, 0]
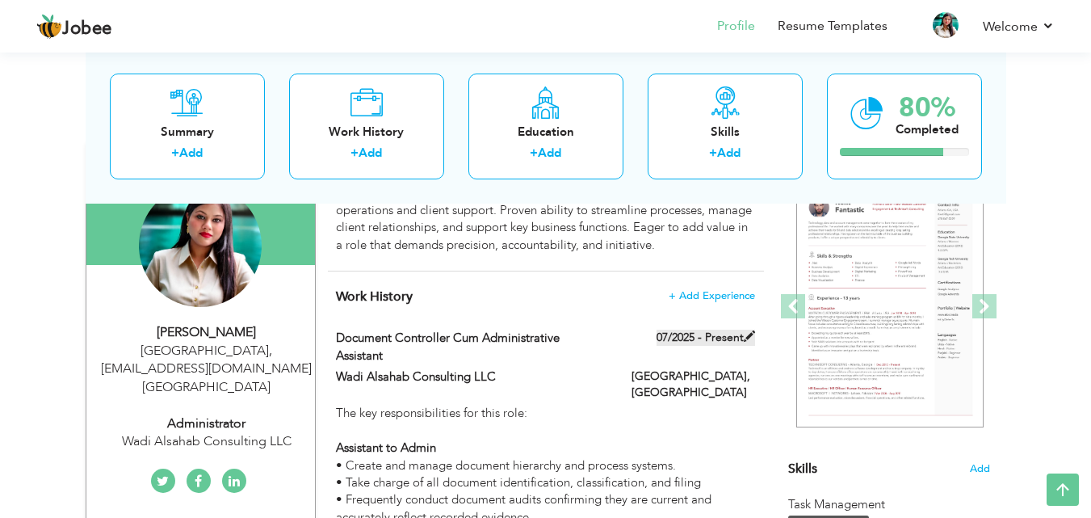
click at [748, 337] on span at bounding box center [749, 335] width 11 height 11
type input "Document Controller cum Administrative Assistant"
type input "Wadi Alsahab Consulting LLC"
type input "07/2025"
type input "[GEOGRAPHIC_DATA]"
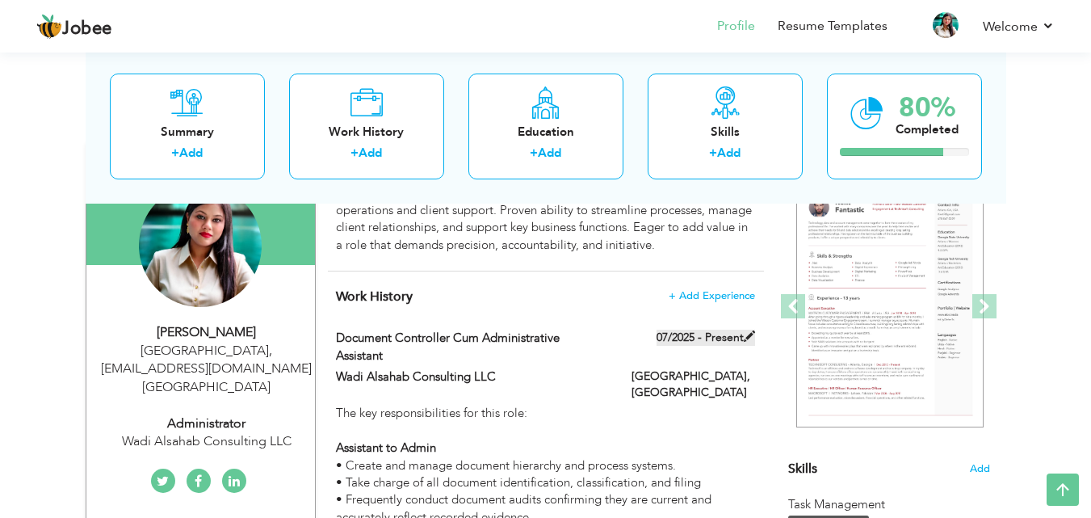
type input "[GEOGRAPHIC_DATA]"
checkbox input "true"
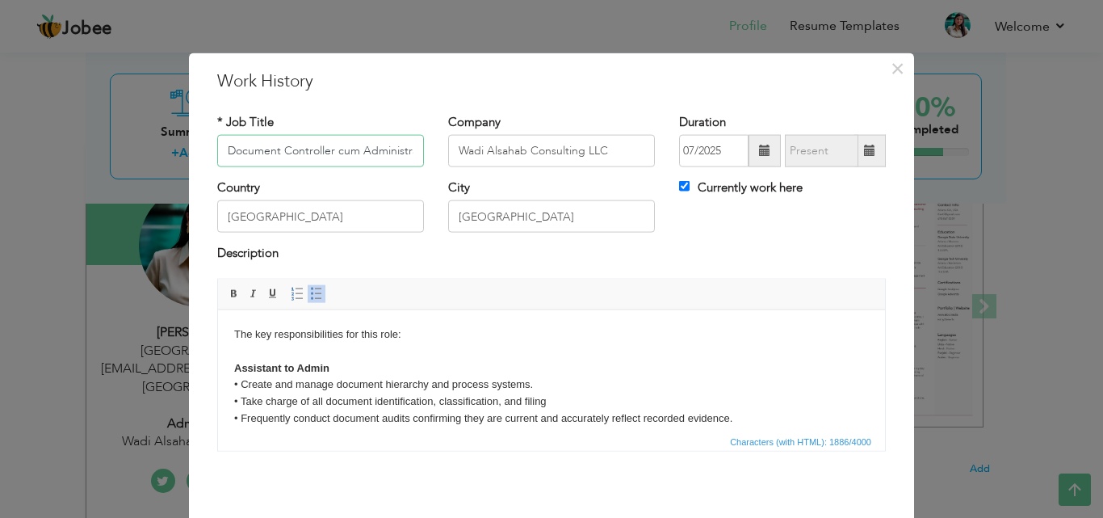
scroll to position [0, 68]
click at [759, 145] on span at bounding box center [764, 150] width 11 height 11
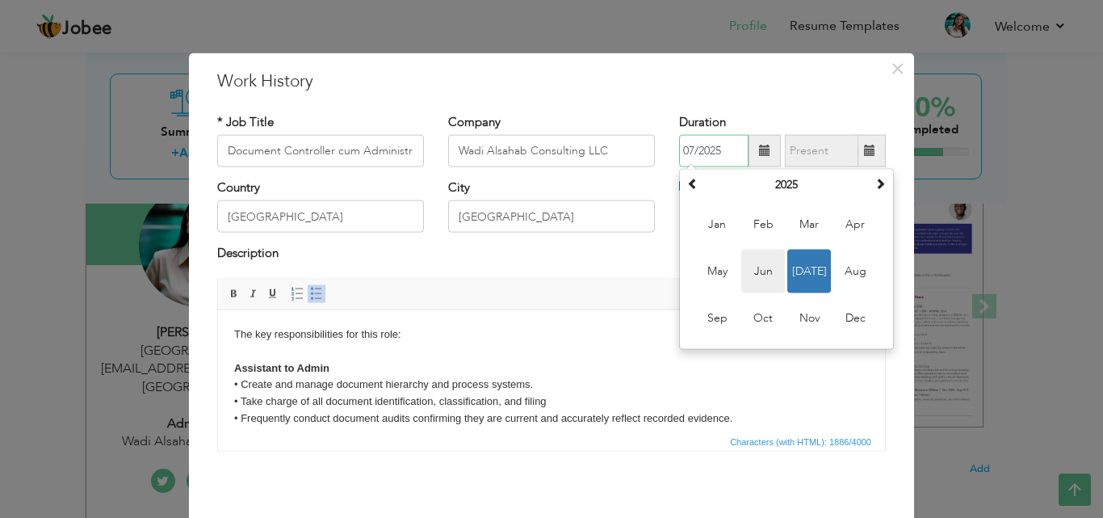
click at [763, 267] on span "Jun" at bounding box center [763, 272] width 44 height 44
type input "06/2025"
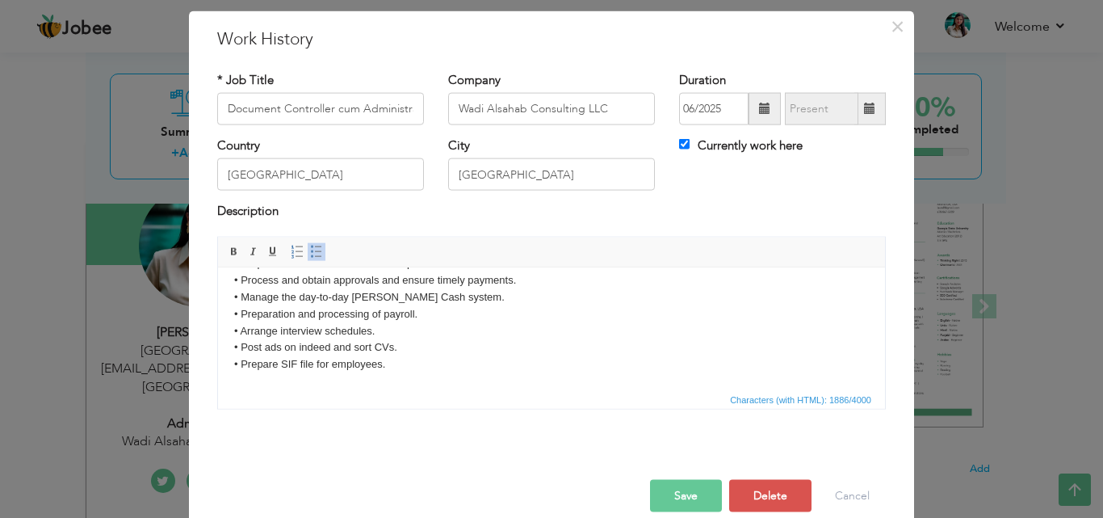
scroll to position [64, 0]
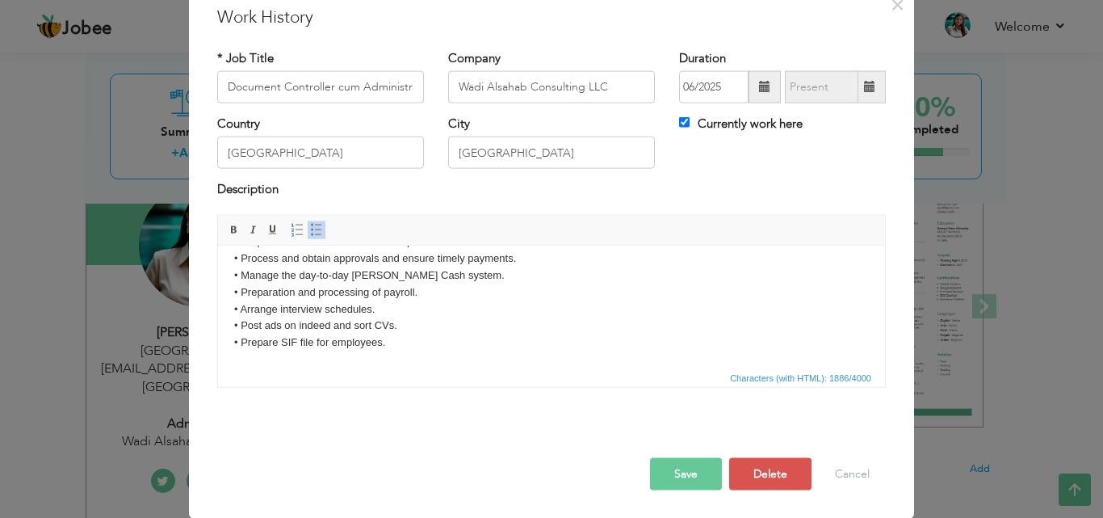
click at [685, 468] on button "Save" at bounding box center [686, 473] width 72 height 32
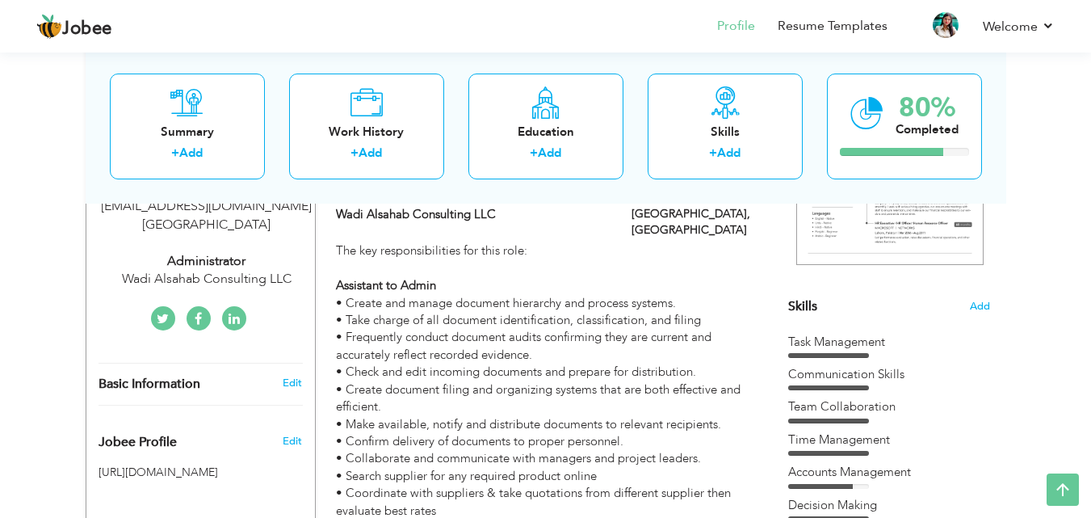
scroll to position [323, 0]
click at [985, 305] on span "Add" at bounding box center [979, 307] width 21 height 15
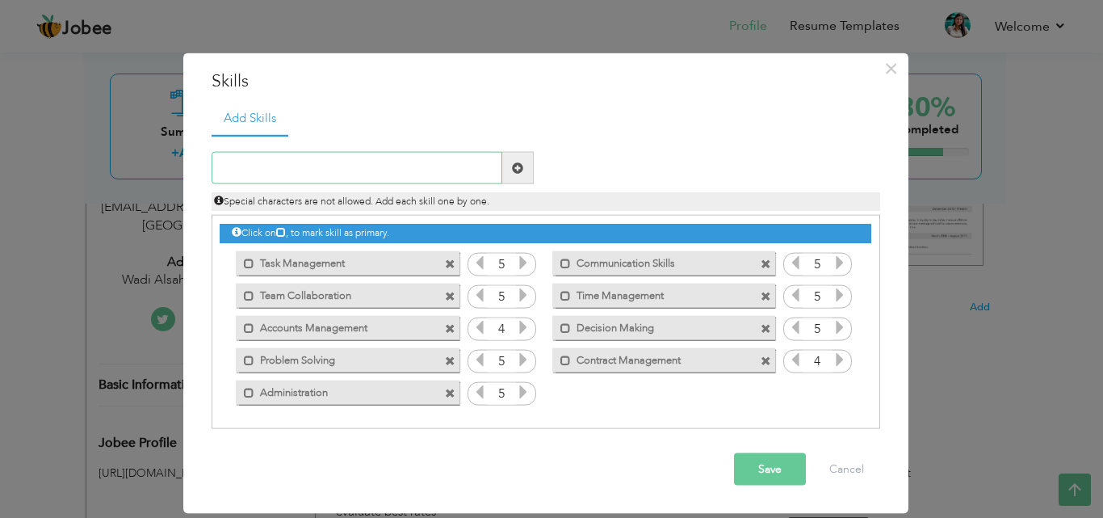
click at [369, 168] on input "text" at bounding box center [357, 168] width 291 height 32
type input "Teaching"
click at [523, 162] on span at bounding box center [518, 168] width 32 height 32
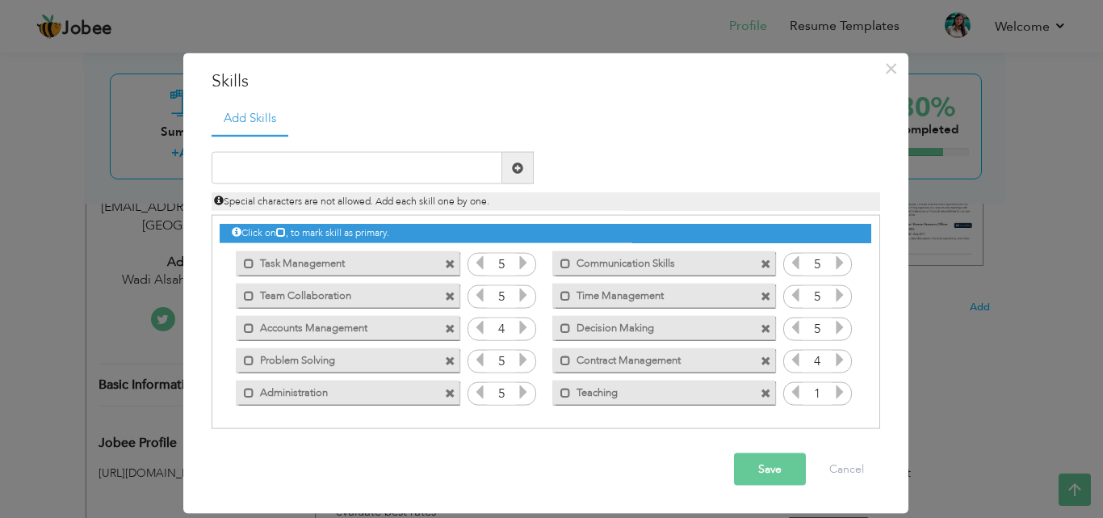
click at [842, 389] on icon at bounding box center [840, 391] width 15 height 15
click at [772, 466] on button "Save" at bounding box center [770, 469] width 72 height 32
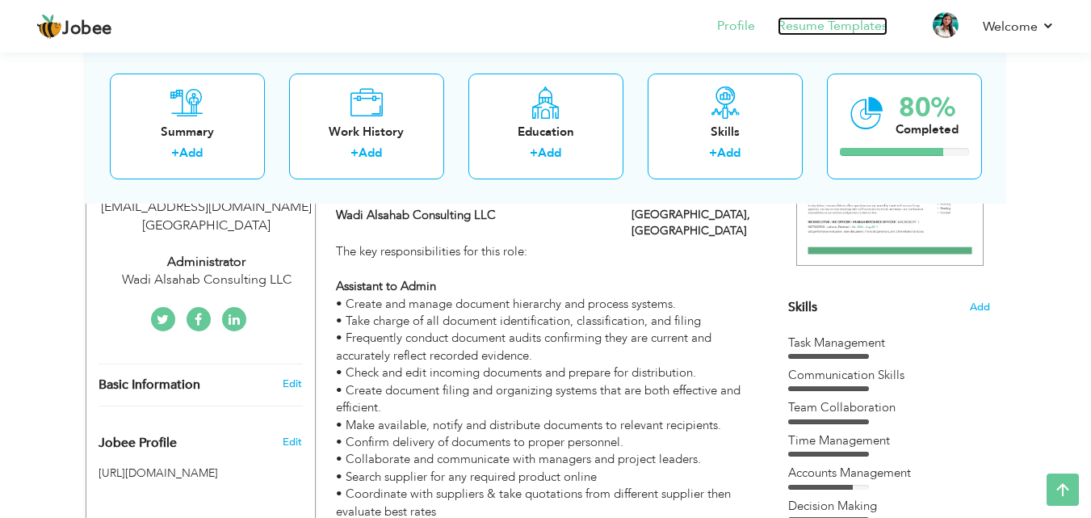
click at [859, 28] on link "Resume Templates" at bounding box center [833, 26] width 110 height 19
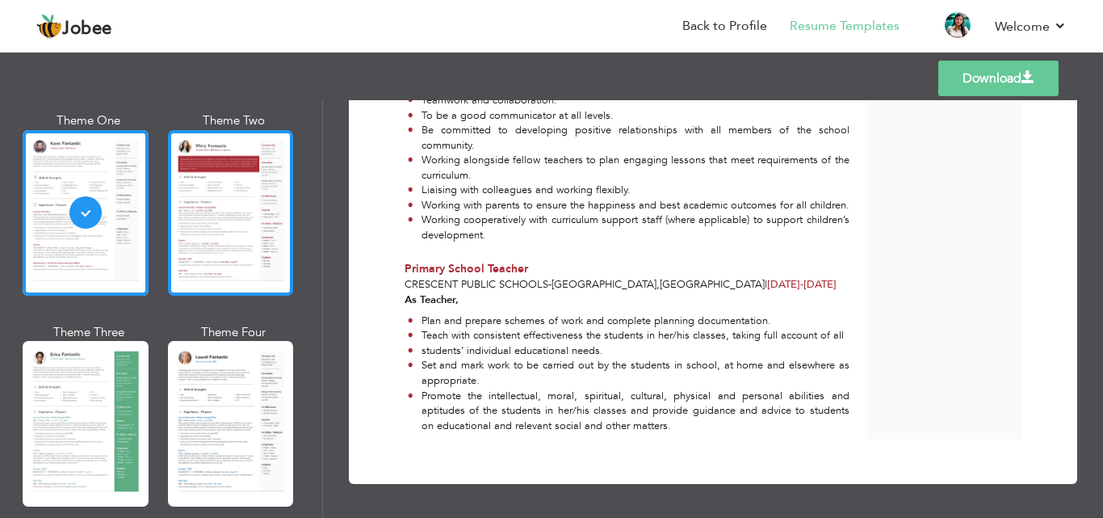
scroll to position [323, 0]
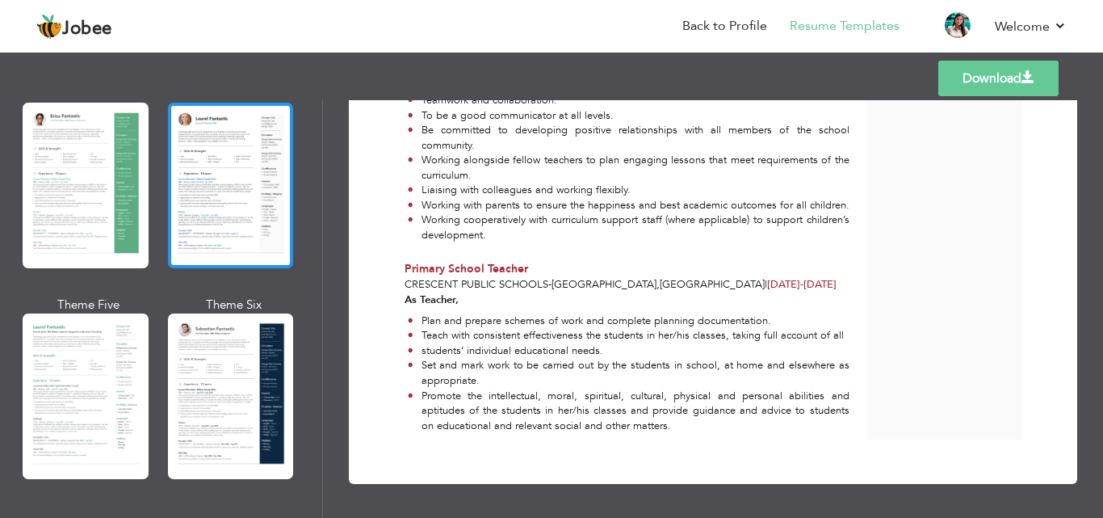
click at [232, 174] on div at bounding box center [231, 186] width 126 height 166
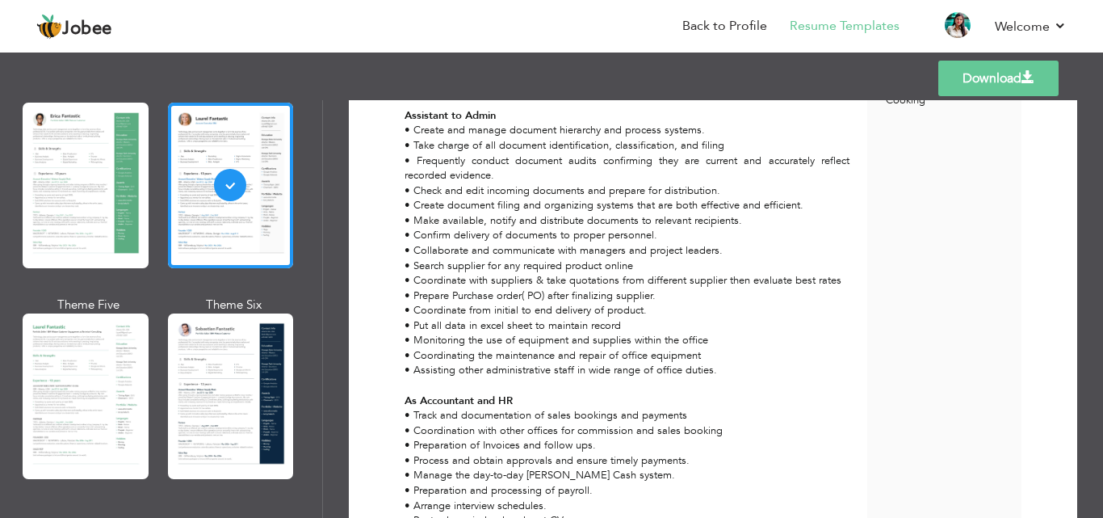
scroll to position [485, 0]
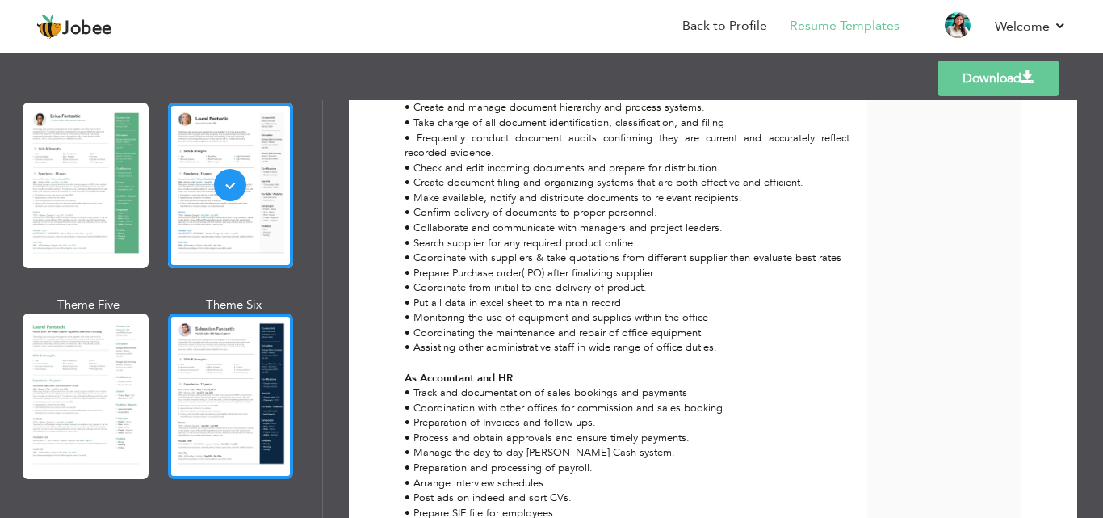
click at [229, 359] on div at bounding box center [231, 396] width 126 height 166
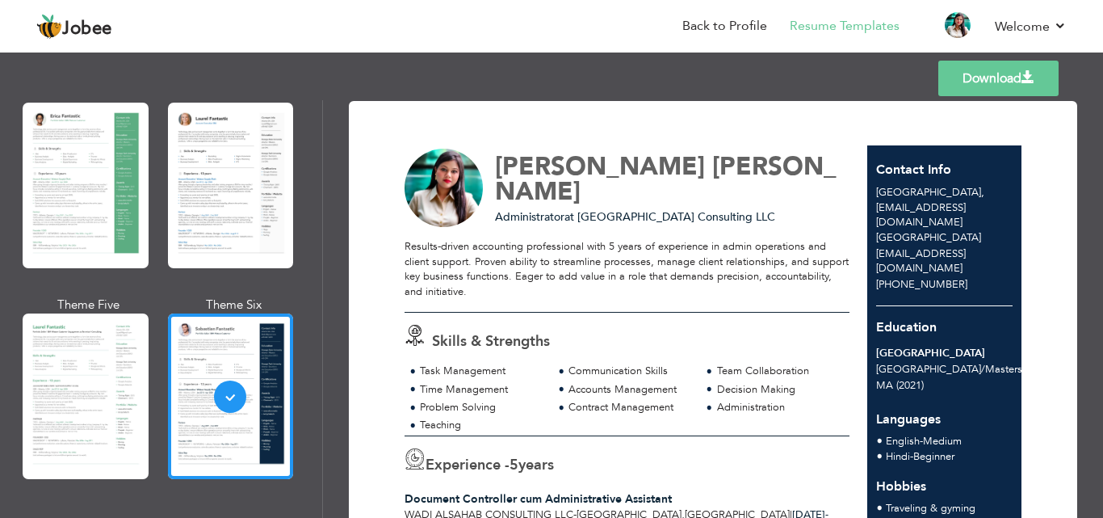
scroll to position [0, 0]
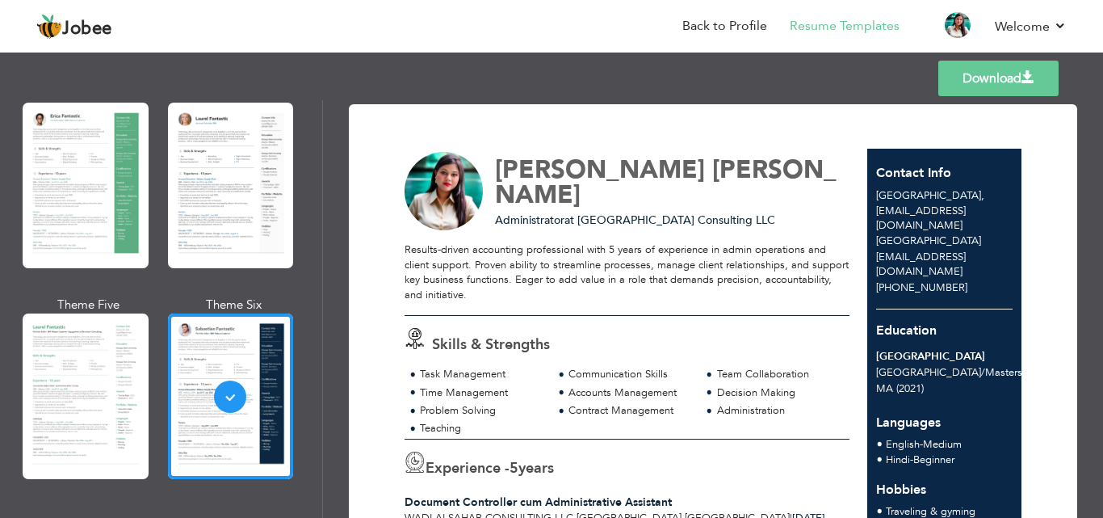
click at [975, 77] on link "Download" at bounding box center [999, 79] width 120 height 36
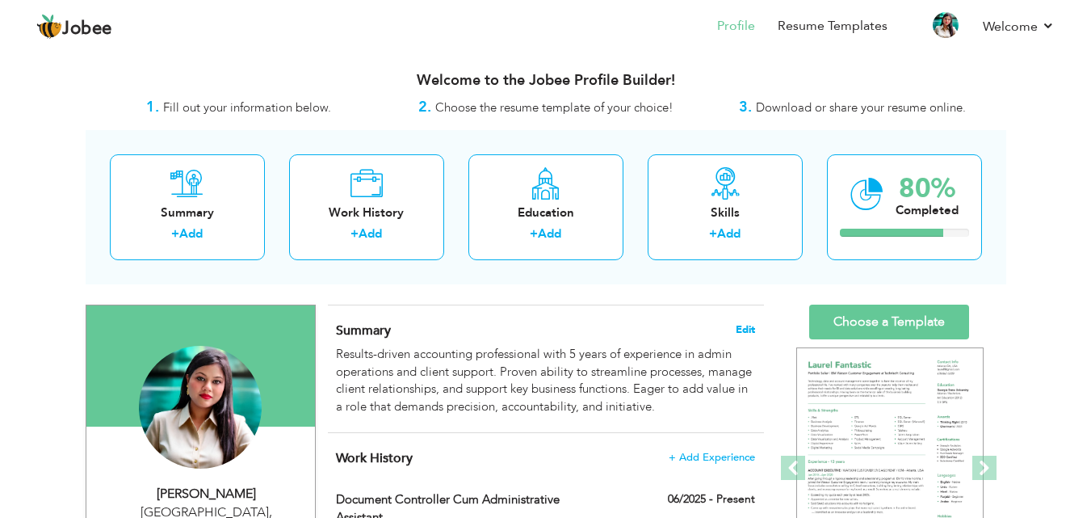
click at [747, 326] on span "Edit" at bounding box center [745, 329] width 19 height 11
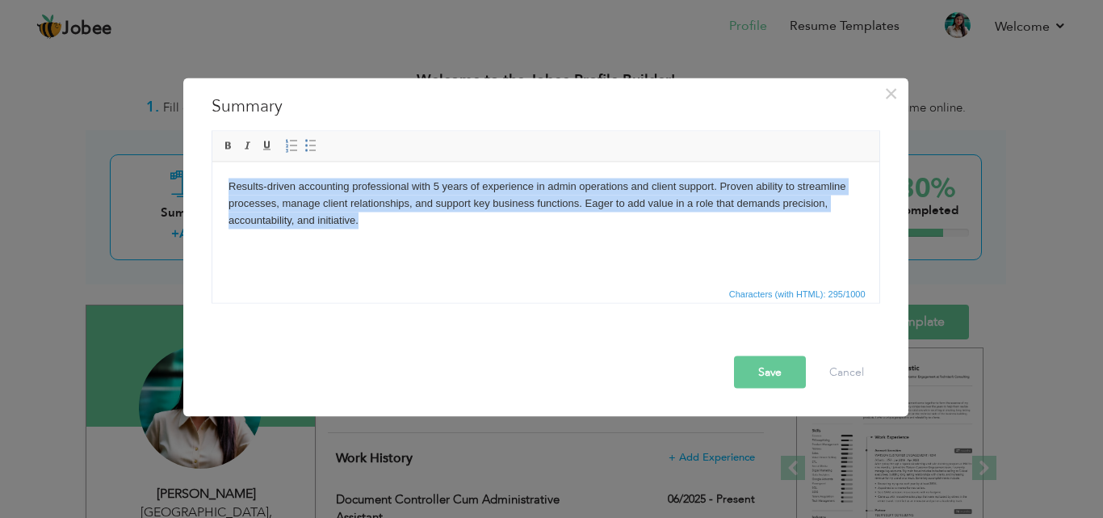
drag, startPoint x: 237, startPoint y: 183, endPoint x: 363, endPoint y: 217, distance: 129.7
click at [363, 217] on html "Results-driven accounting professional with 5 years of experience in admin oper…" at bounding box center [545, 203] width 667 height 82
copy body "Results-driven accounting professional with 5 years of experience in admin oper…"
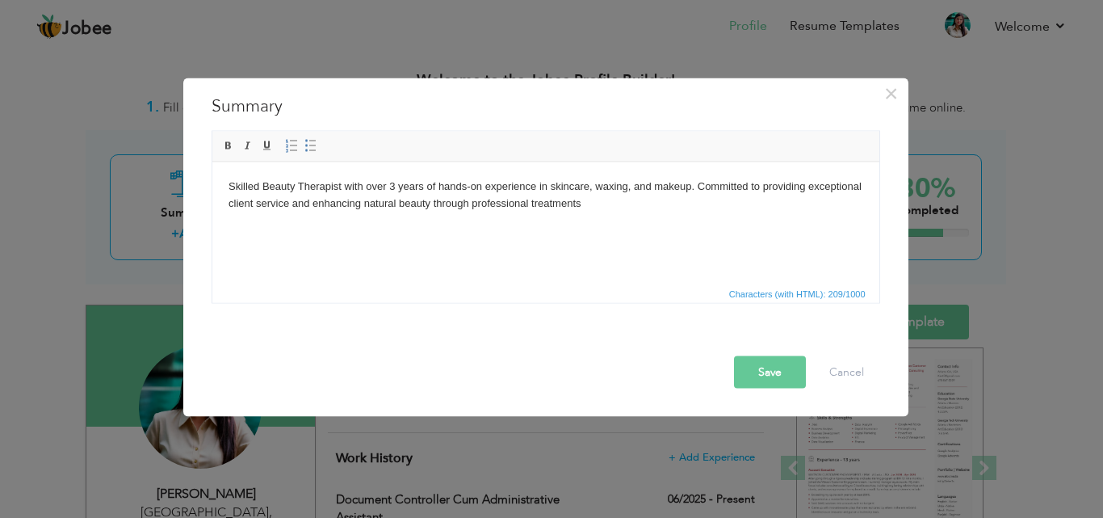
click at [393, 183] on body "Skilled Beauty Therapist with over 3 years of hands-on experience in skincare, …" at bounding box center [545, 195] width 635 height 34
click at [601, 206] on body "Skilled Beauty Therapist with over 5 years of hands-on experience in skincare, …" at bounding box center [545, 195] width 635 height 34
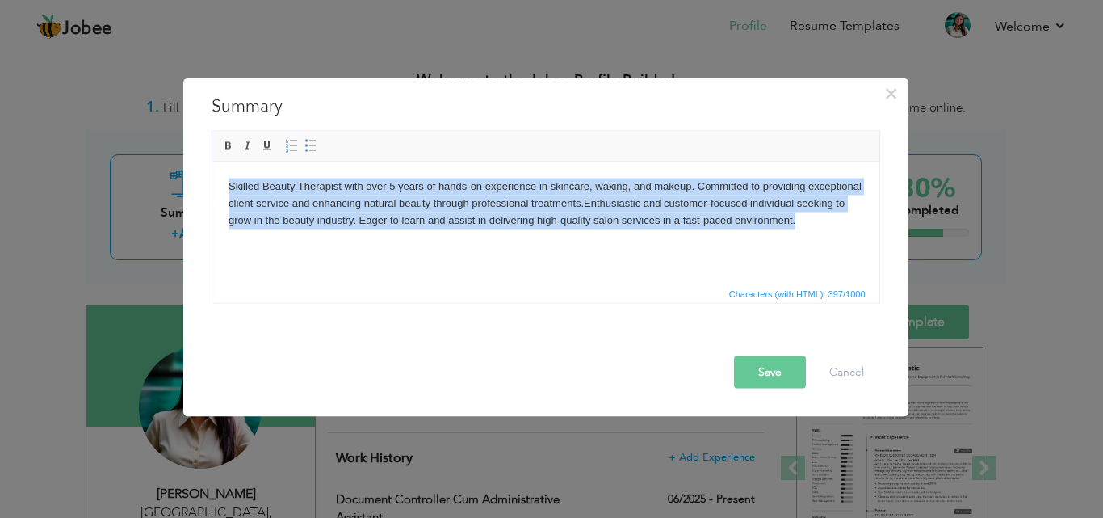
drag, startPoint x: 225, startPoint y: 183, endPoint x: 818, endPoint y: 221, distance: 594.9
click at [818, 221] on html "Skilled Beauty Therapist with over 5 years of hands-on experience in skincare, …" at bounding box center [545, 203] width 667 height 82
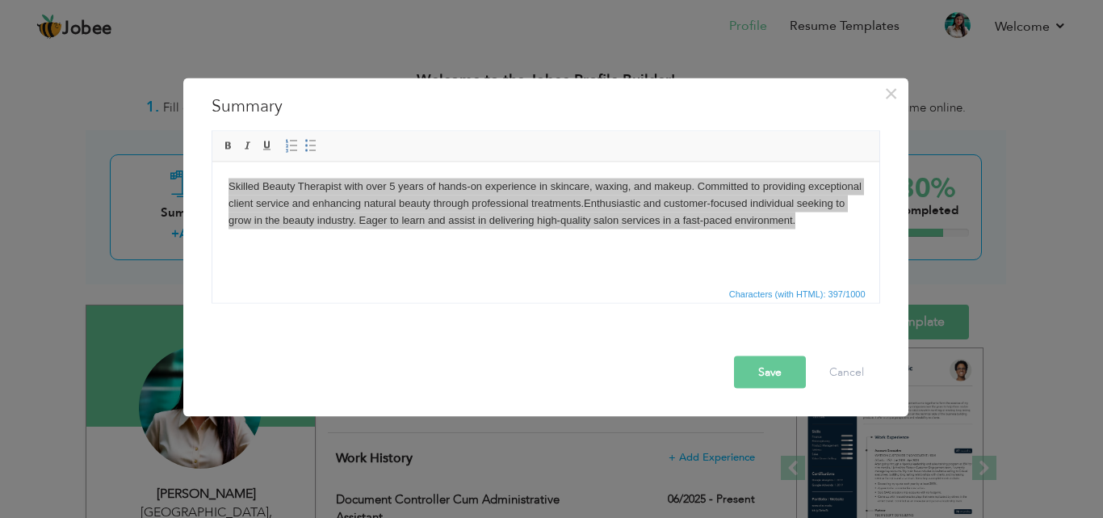
click at [775, 369] on button "Save" at bounding box center [770, 371] width 72 height 32
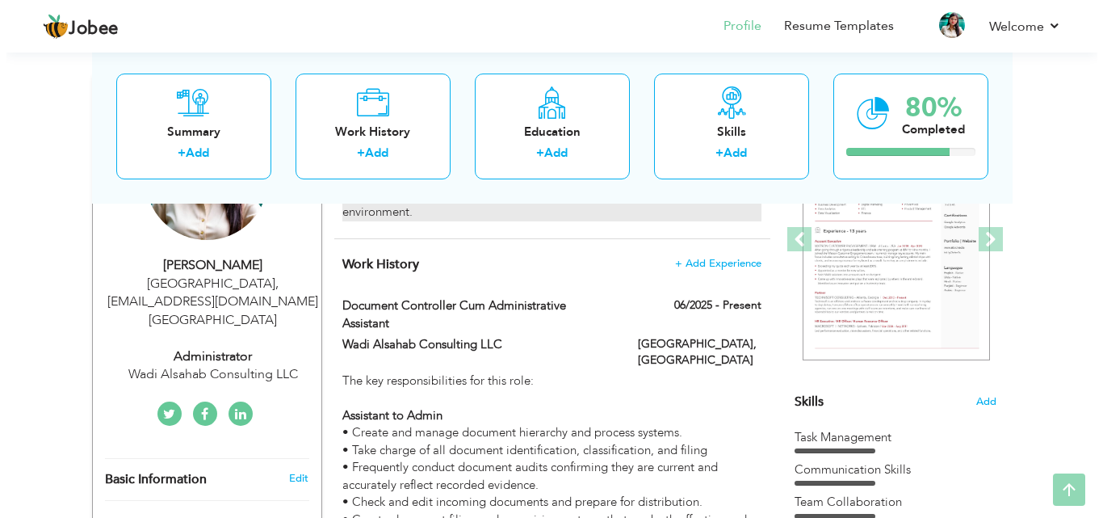
scroll to position [242, 0]
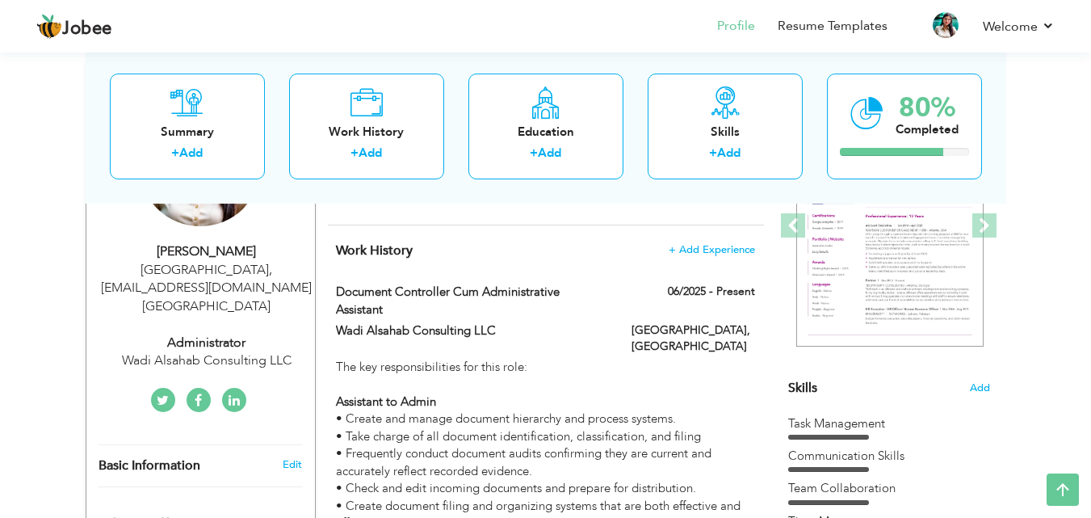
click at [242, 268] on div "Dubai , ruhijuhi1994@gmail.com United Arab Emirates" at bounding box center [207, 289] width 216 height 56
type input "[PERSON_NAME]"
type input "[PHONE_NUMBER]"
select select "number:228"
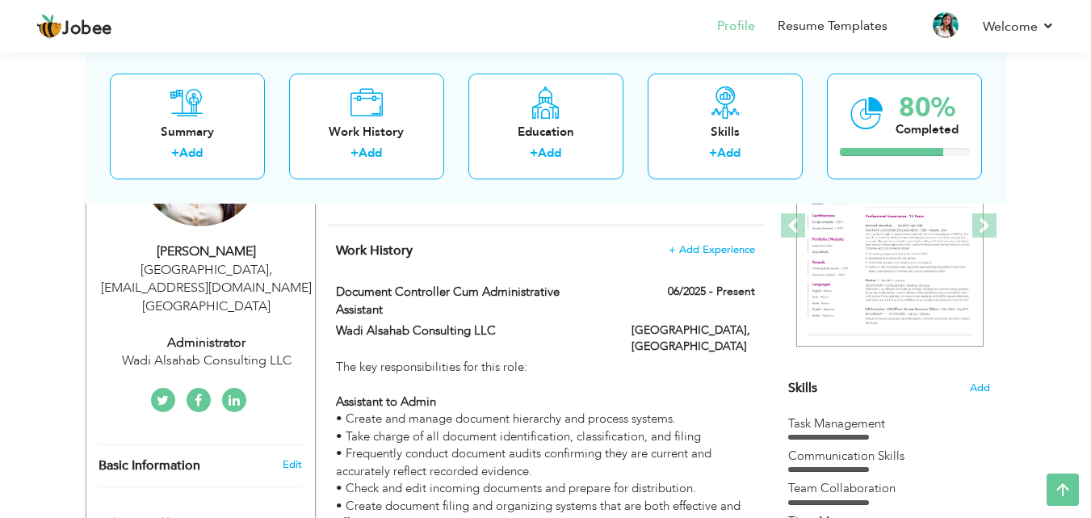
type input "[EMAIL_ADDRESS][DOMAIN_NAME]"
type input "[GEOGRAPHIC_DATA]"
select select "number:7"
type input "Wadi Alsahab Consulting LLC"
type input "Administrator"
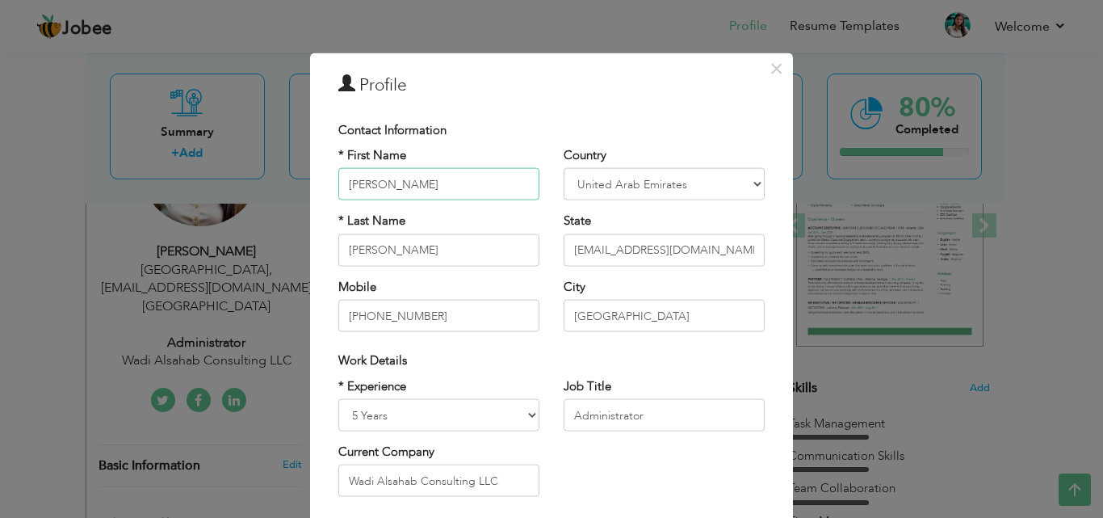
scroll to position [81, 0]
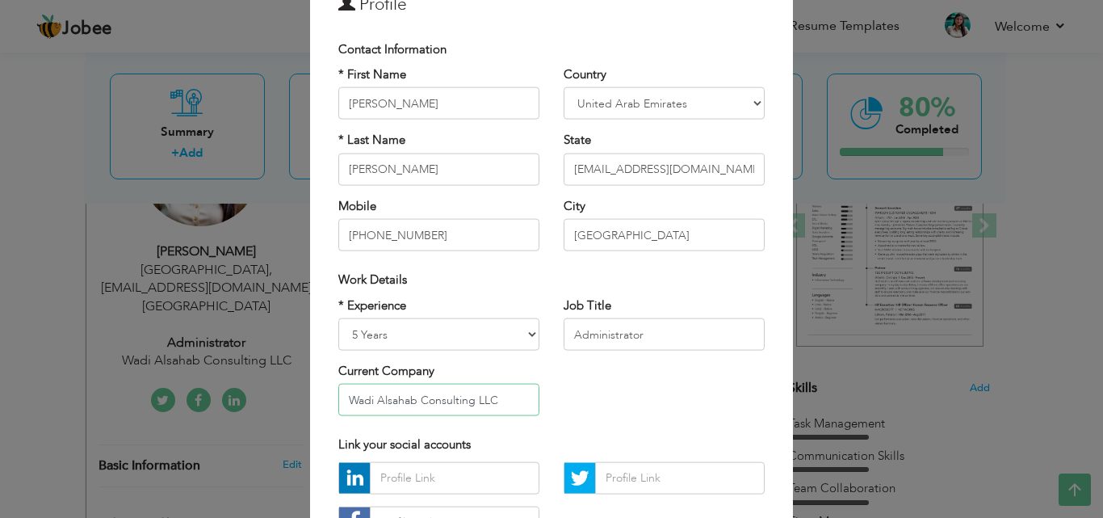
drag, startPoint x: 507, startPoint y: 401, endPoint x: 338, endPoint y: 397, distance: 168.9
click at [338, 397] on input "Wadi Alsahab Consulting LLC" at bounding box center [438, 400] width 201 height 32
paste input "Serish salon"
click at [380, 397] on input "Serish salon" at bounding box center [438, 400] width 201 height 32
type input "Serish Salon"
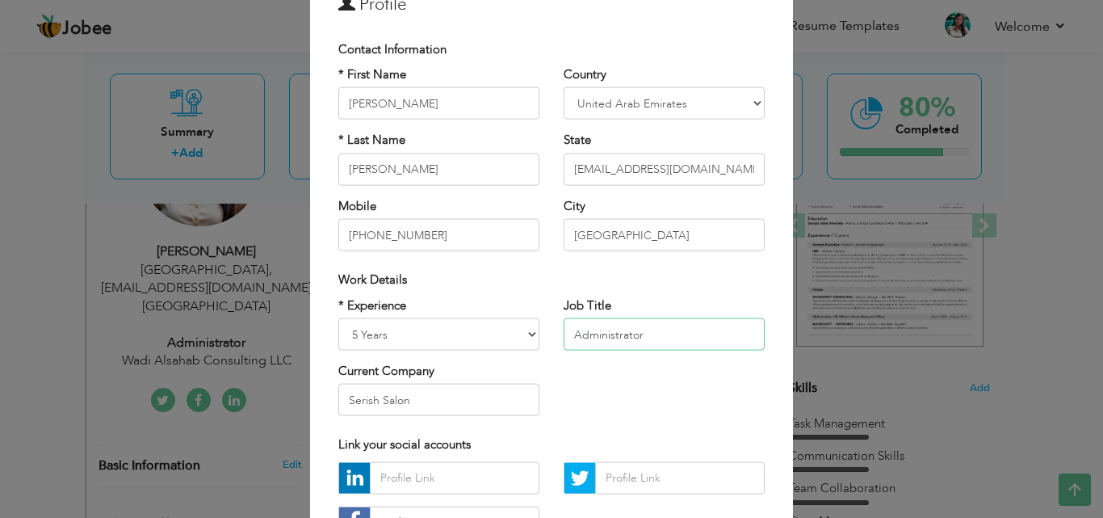
drag, startPoint x: 649, startPoint y: 332, endPoint x: 531, endPoint y: 339, distance: 119.0
click at [531, 339] on div "* Experience Entry Level Less than 1 Year 1 Year 2 Years 3 Years 4 Years 5 Year…" at bounding box center [551, 362] width 451 height 132
type input "B"
click at [594, 334] on input "Salon Expert" at bounding box center [664, 334] width 201 height 32
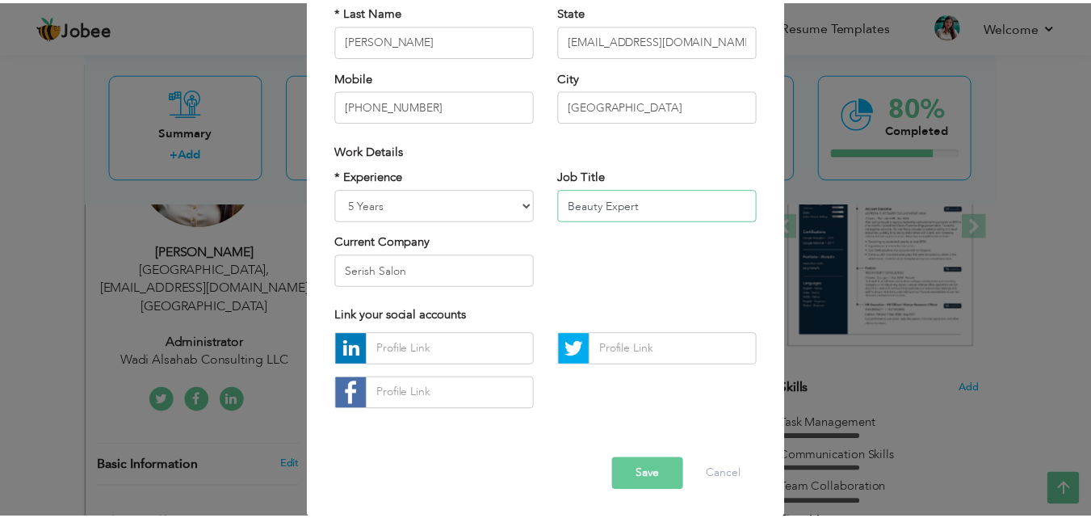
scroll to position [211, 0]
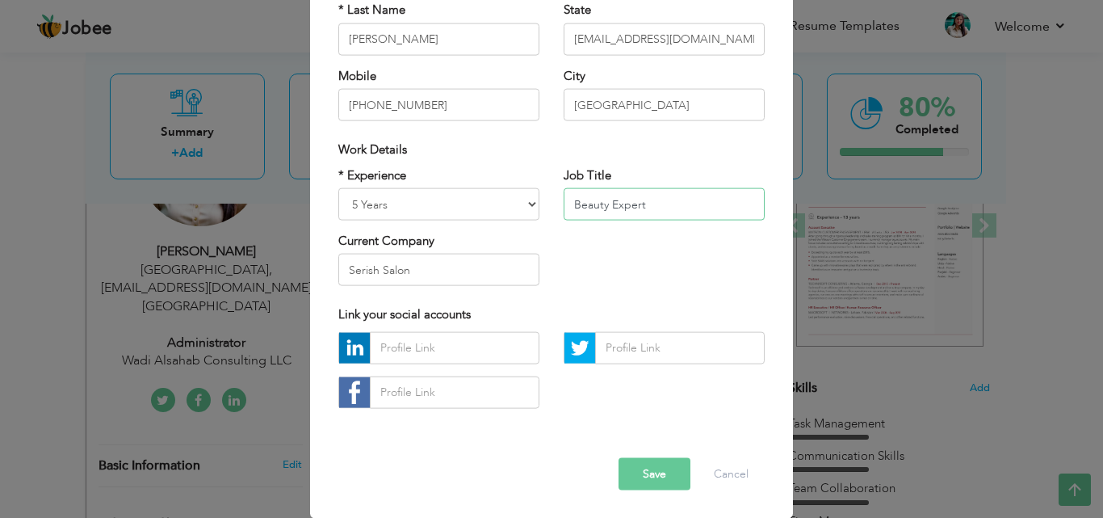
click at [607, 200] on input "Beauty Expert" at bounding box center [664, 204] width 201 height 32
type input "Beauty Services Expert"
click at [642, 466] on button "Save" at bounding box center [655, 473] width 72 height 32
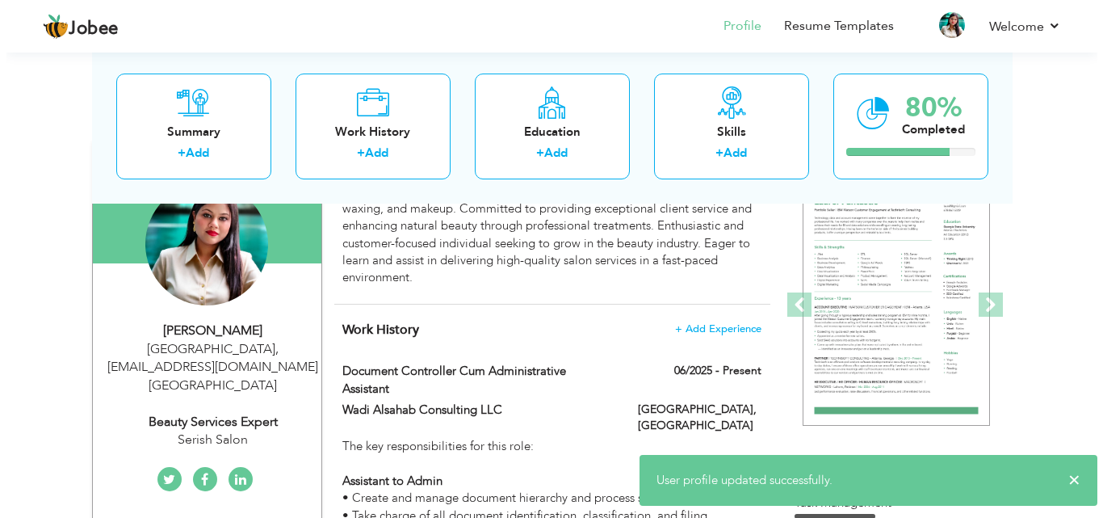
scroll to position [162, 0]
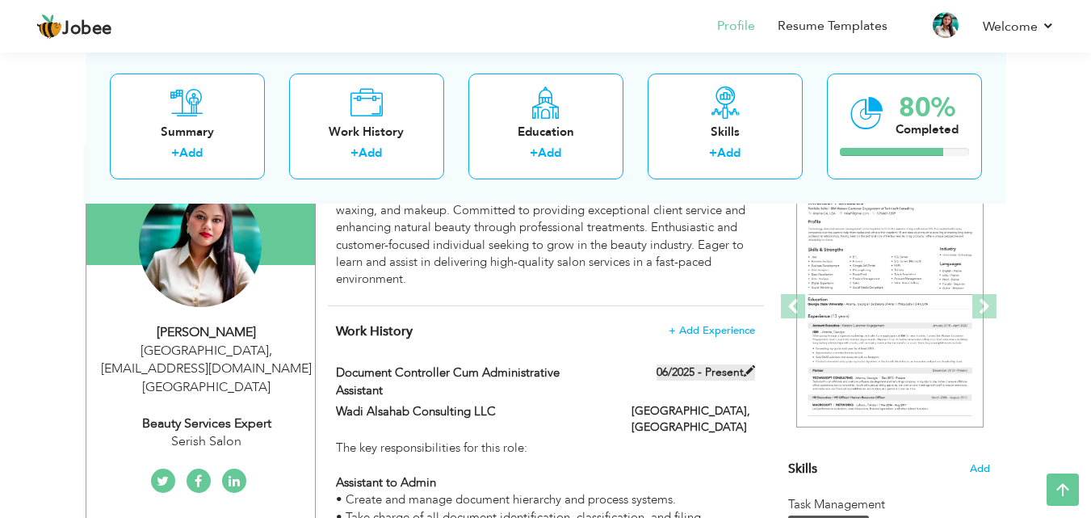
click at [696, 368] on label "06/2025 - Present" at bounding box center [706, 372] width 99 height 16
type input "Document Controller cum Administrative Assistant"
type input "Wadi Alsahab Consulting LLC"
type input "06/2025"
type input "[GEOGRAPHIC_DATA]"
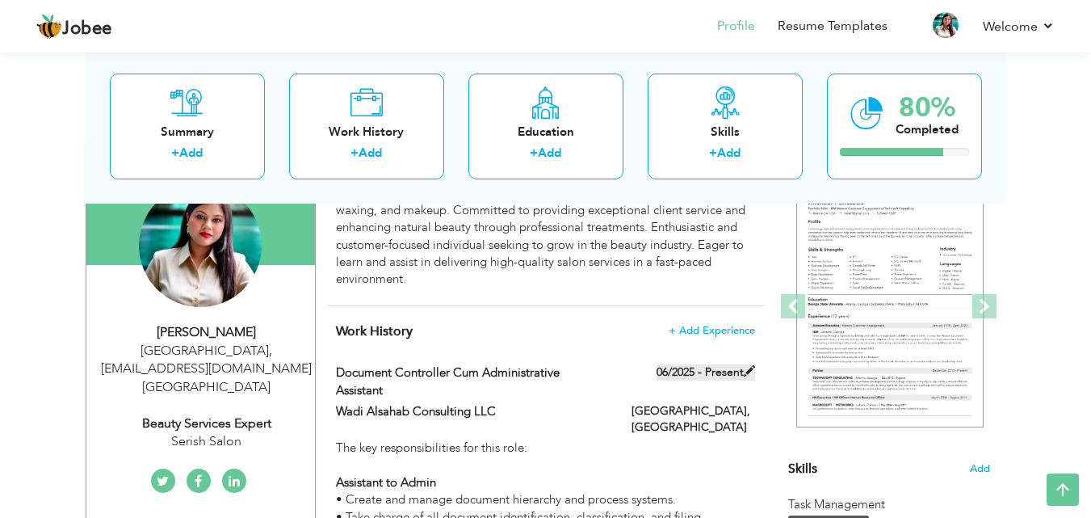
type input "[GEOGRAPHIC_DATA]"
checkbox input "true"
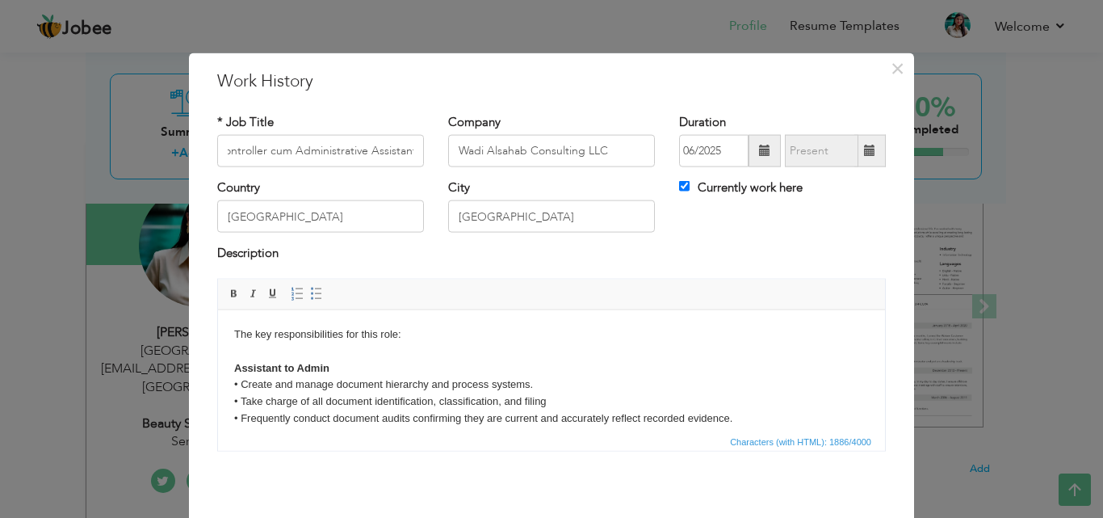
scroll to position [0, 0]
click at [759, 152] on span at bounding box center [764, 150] width 11 height 11
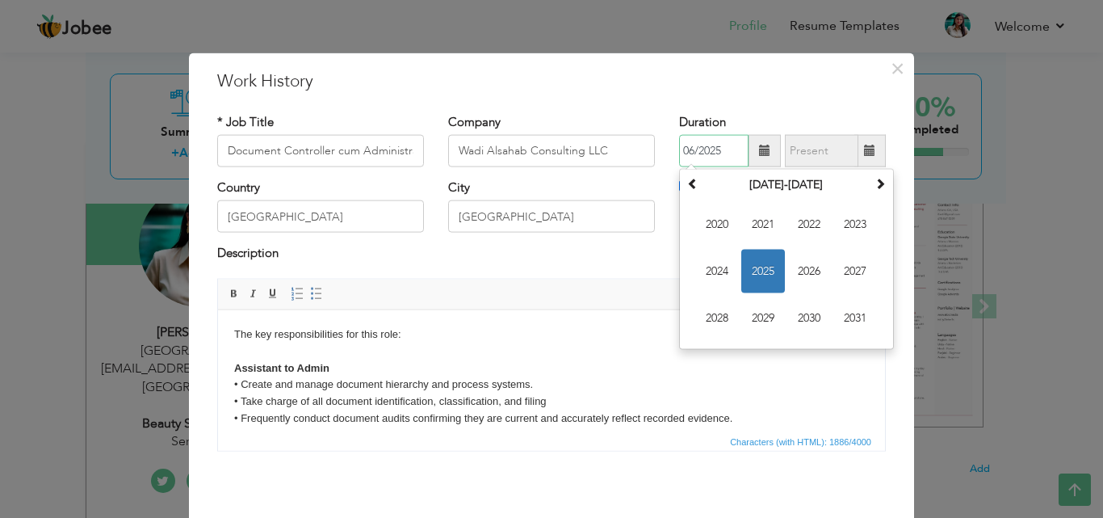
click at [762, 264] on span "2025" at bounding box center [763, 272] width 44 height 44
click at [762, 224] on span "Feb" at bounding box center [763, 225] width 44 height 44
type input "02/2025"
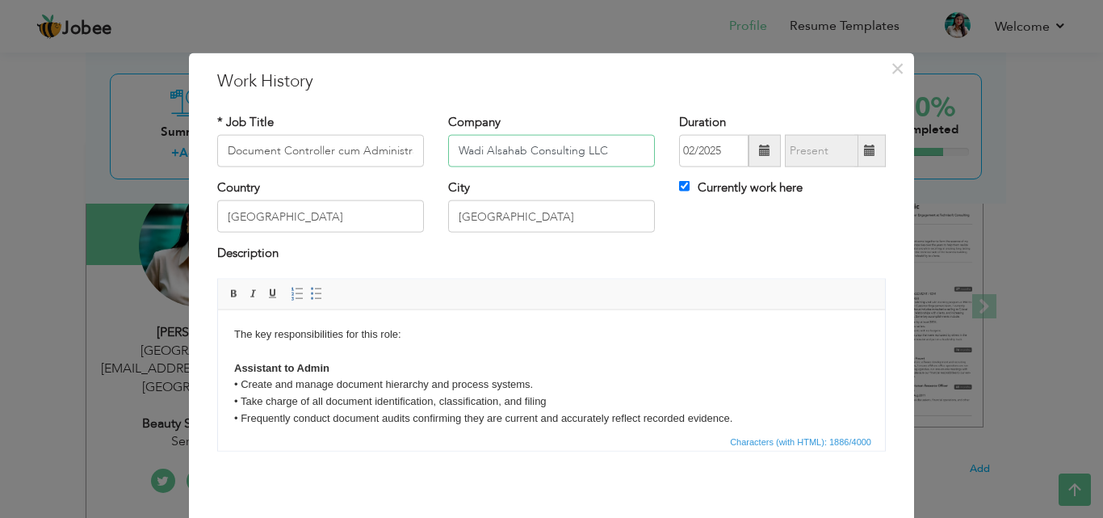
drag, startPoint x: 611, startPoint y: 150, endPoint x: 447, endPoint y: 149, distance: 164.8
click at [448, 149] on input "Wadi Alsahab Consulting LLC" at bounding box center [551, 151] width 207 height 32
paste input "Serish salon"
click at [491, 150] on input "Serish salon" at bounding box center [551, 151] width 207 height 32
type input "Serish Salon"
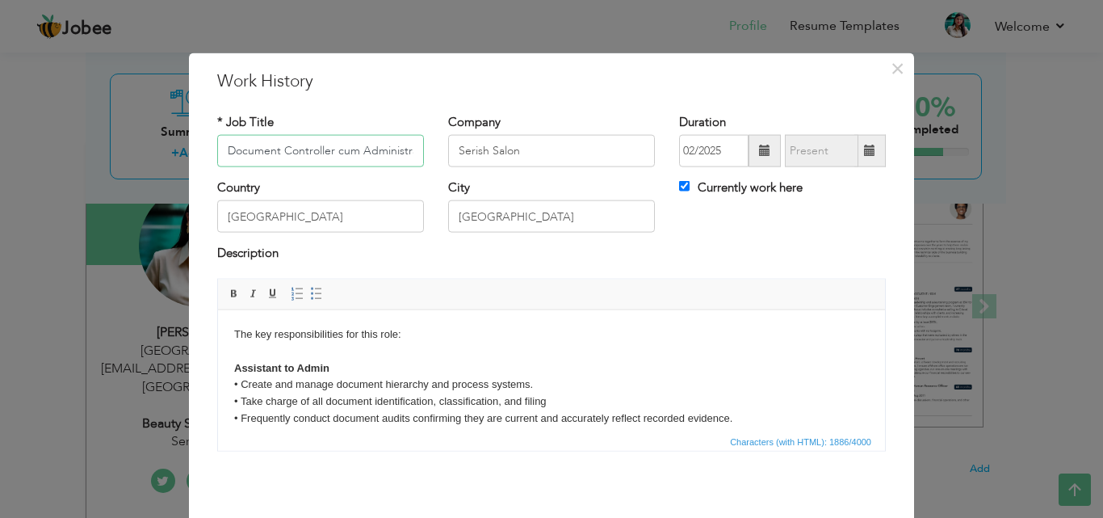
scroll to position [0, 68]
drag, startPoint x: 224, startPoint y: 149, endPoint x: 427, endPoint y: 146, distance: 203.6
click at [427, 146] on div "* Job Title Document Controller cum Administrative Assistant" at bounding box center [320, 145] width 231 height 65
type input "Beauty Services Expert"
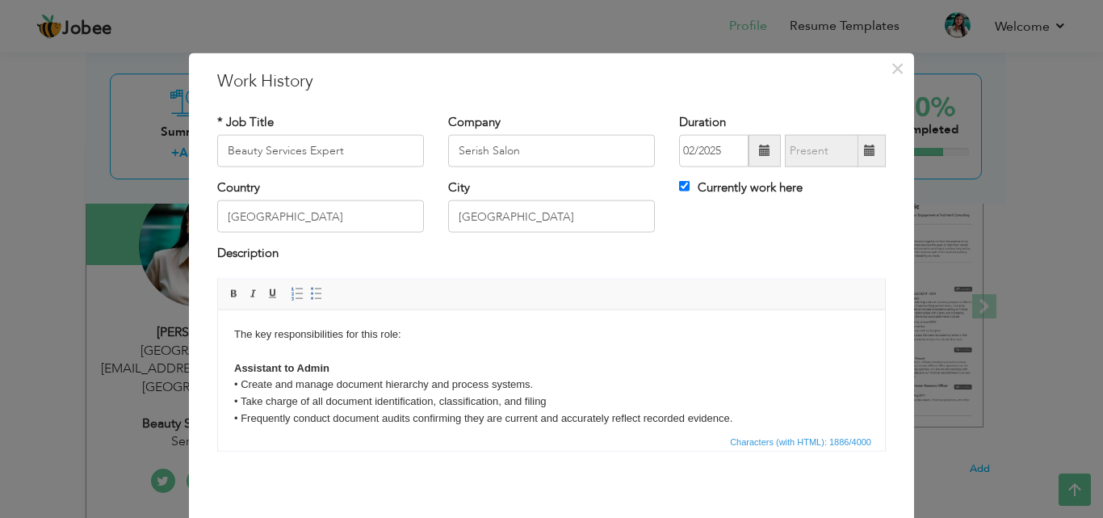
click at [329, 363] on strong "Assistant to Admin" at bounding box center [281, 367] width 95 height 12
drag, startPoint x: 329, startPoint y: 363, endPoint x: 250, endPoint y: 364, distance: 79.2
click at [250, 364] on strong "Assistant to Admin" at bounding box center [281, 367] width 95 height 12
click at [291, 362] on strong "As Beauty Expert" at bounding box center [277, 367] width 87 height 12
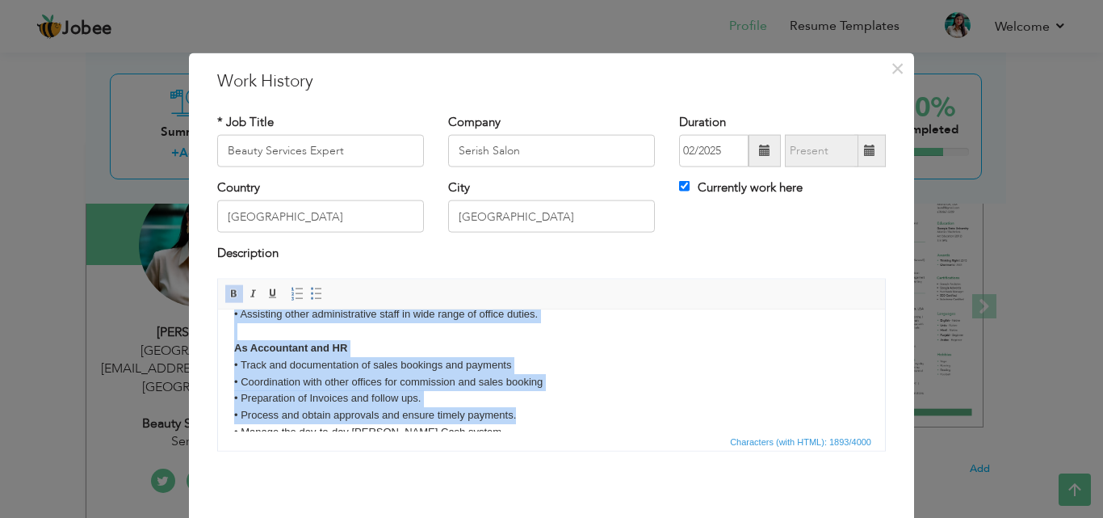
scroll to position [415, 0]
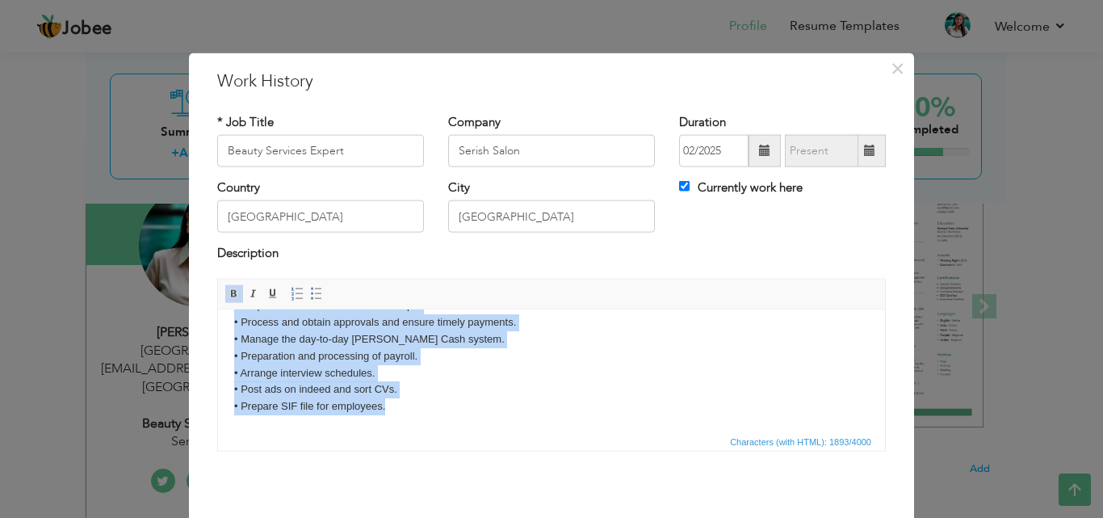
drag, startPoint x: 241, startPoint y: 384, endPoint x: 867, endPoint y: 741, distance: 721.0
click at [654, 431] on html "The key responsibilities for this role: As Beauty Services Expert • Create and …" at bounding box center [551, 162] width 667 height 536
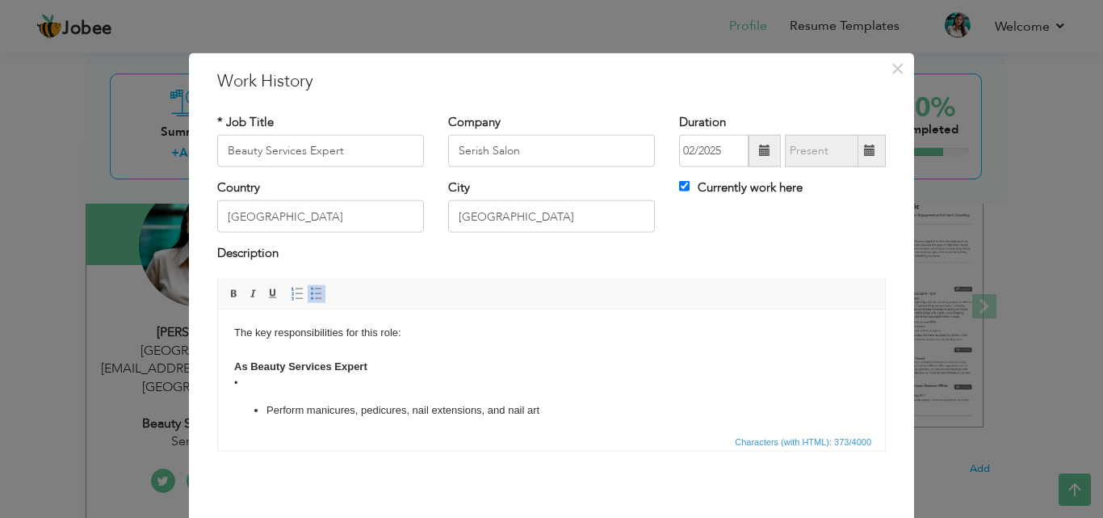
scroll to position [0, 0]
click at [259, 395] on body "The key responsibilities for this role: As Beauty Services Expert • Perform man…" at bounding box center [551, 414] width 635 height 176
drag, startPoint x: 255, startPoint y: 337, endPoint x: 284, endPoint y: 385, distance: 56.5
click at [259, 345] on body "The key responsibilities for this role: As Beauty Services Expert • Perform man…" at bounding box center [551, 414] width 635 height 176
click at [254, 381] on body "The key responsibilities for this role: As Beauty Services Expert • Perform man…" at bounding box center [551, 414] width 635 height 176
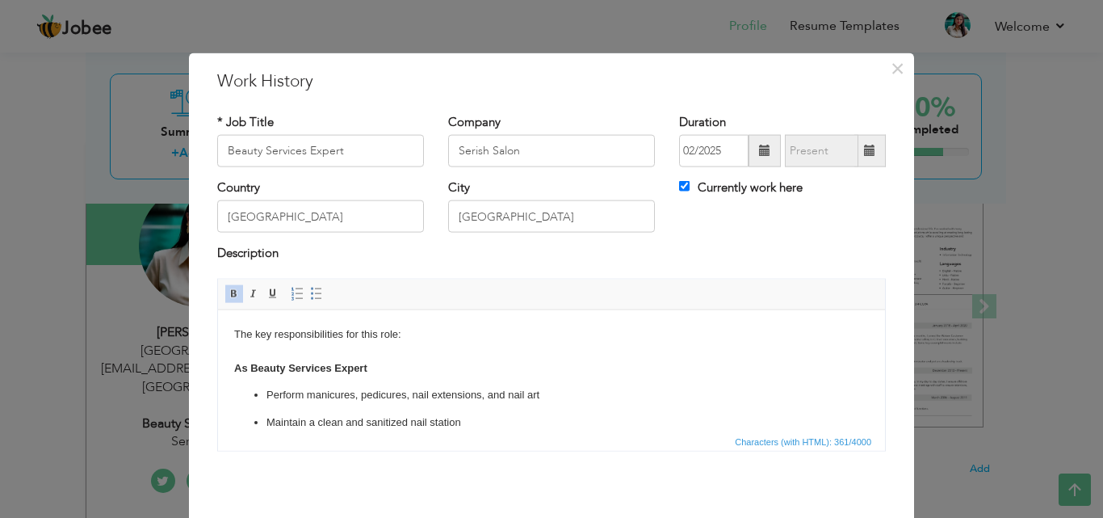
click at [272, 408] on ul "Perform manicures, pedicures, nail extensions, and nail art Maintain a clean an…" at bounding box center [551, 435] width 635 height 99
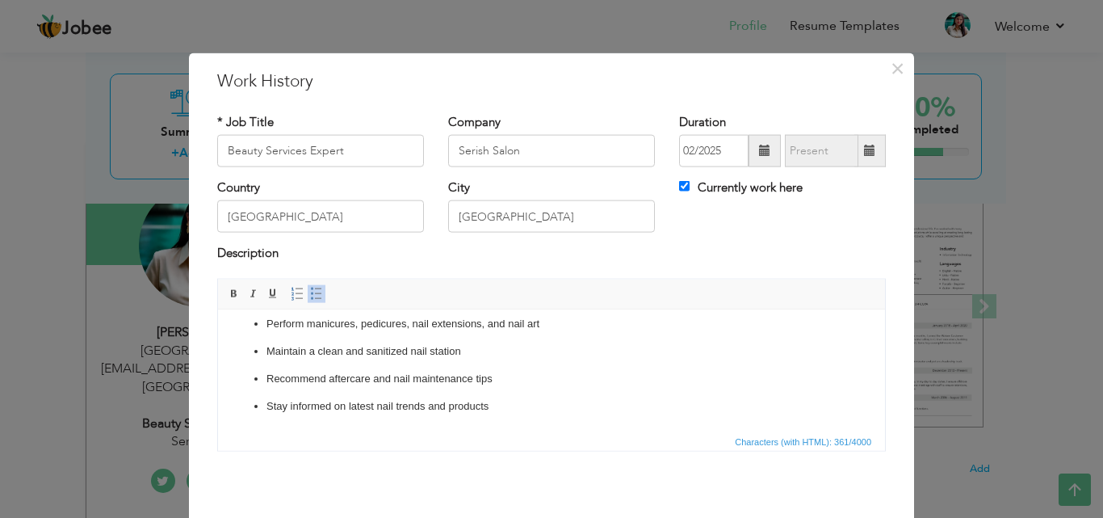
scroll to position [64, 0]
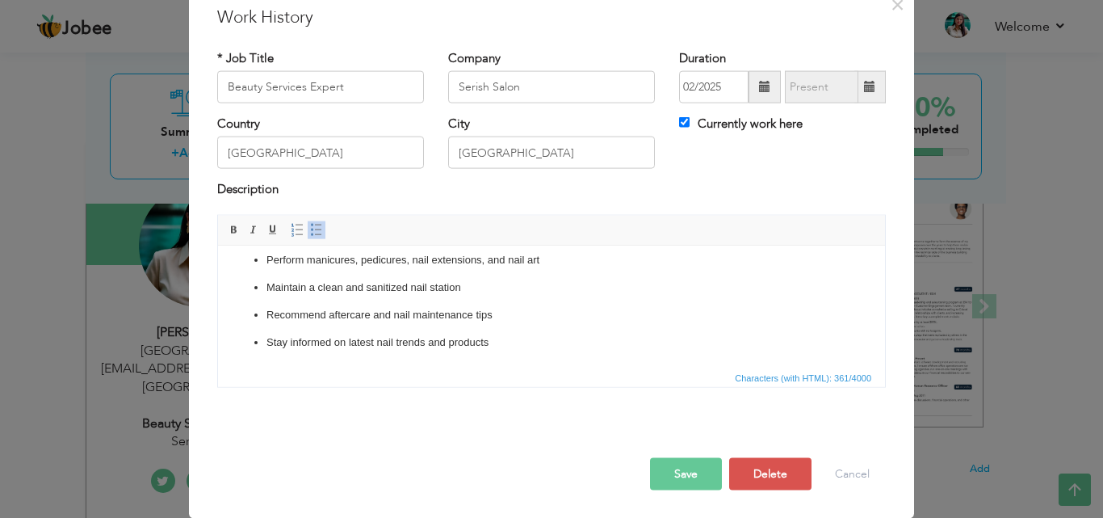
click at [263, 330] on ul "Perform manicures, pedicures, nail extensions, and nail art Maintain a clean an…" at bounding box center [551, 300] width 635 height 99
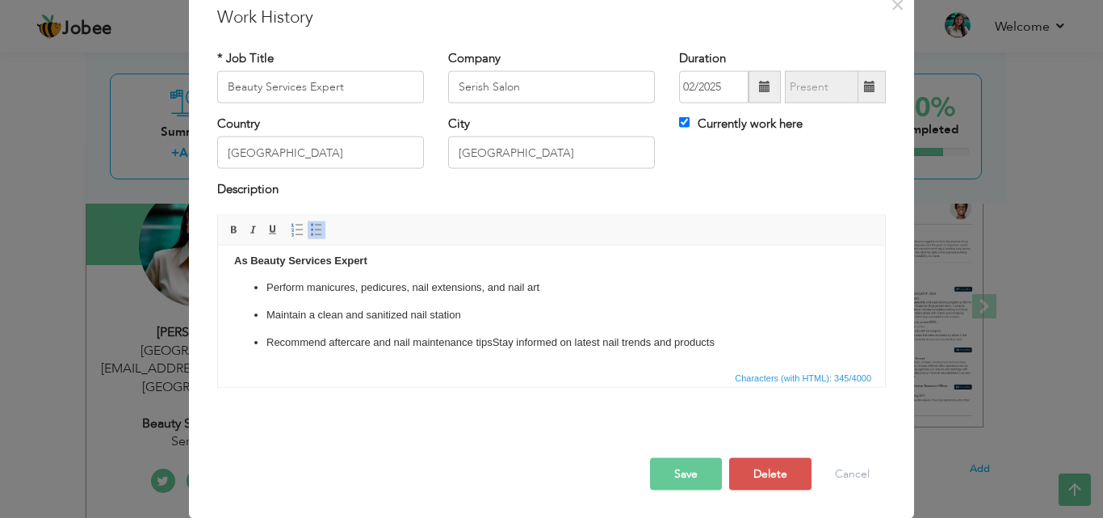
scroll to position [61, 0]
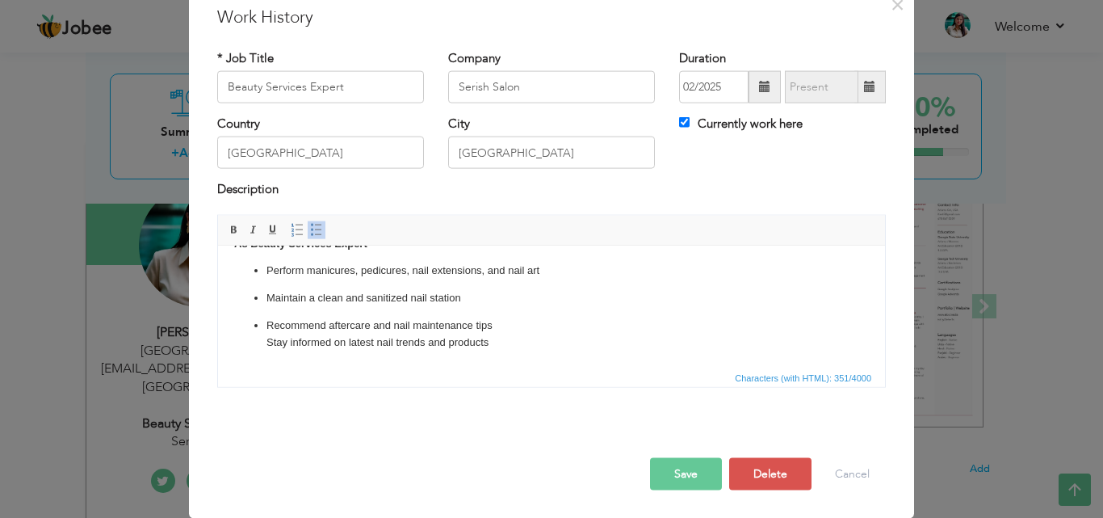
click at [312, 229] on span at bounding box center [316, 229] width 13 height 13
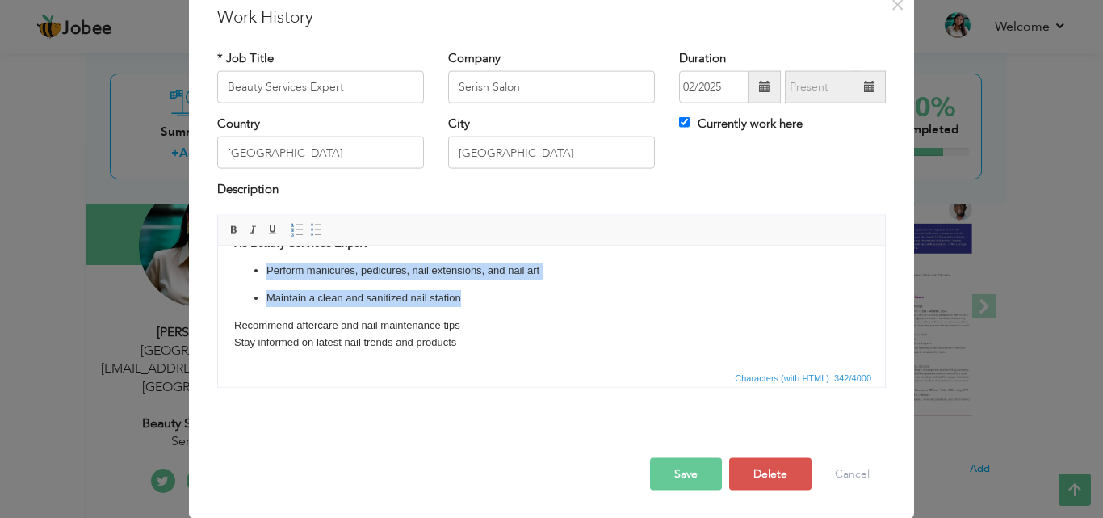
drag, startPoint x: 247, startPoint y: 322, endPoint x: 459, endPoint y: 299, distance: 212.9
click at [459, 299] on ul "Perform manicures, pedicures, nail extensions, and nail art Maintain a clean an…" at bounding box center [551, 284] width 635 height 44
click at [310, 224] on span at bounding box center [316, 229] width 13 height 13
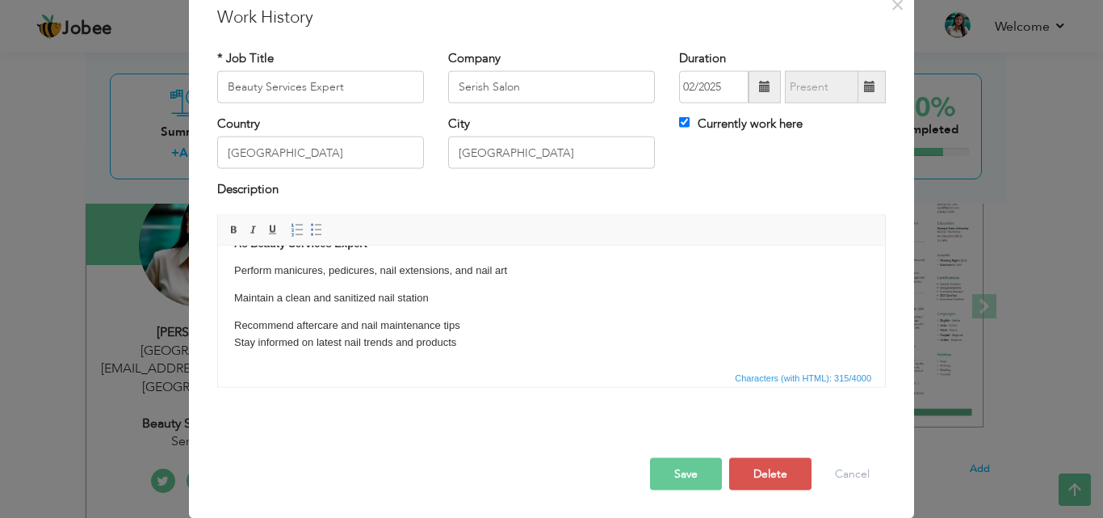
click at [244, 313] on body "The key responsibilities for this role: As Beauty Services Expert Perform manic…" at bounding box center [551, 275] width 635 height 149
click at [237, 309] on body "The key responsibilities for this role: As Beauty Services Expert Perform manic…" at bounding box center [551, 275] width 635 height 149
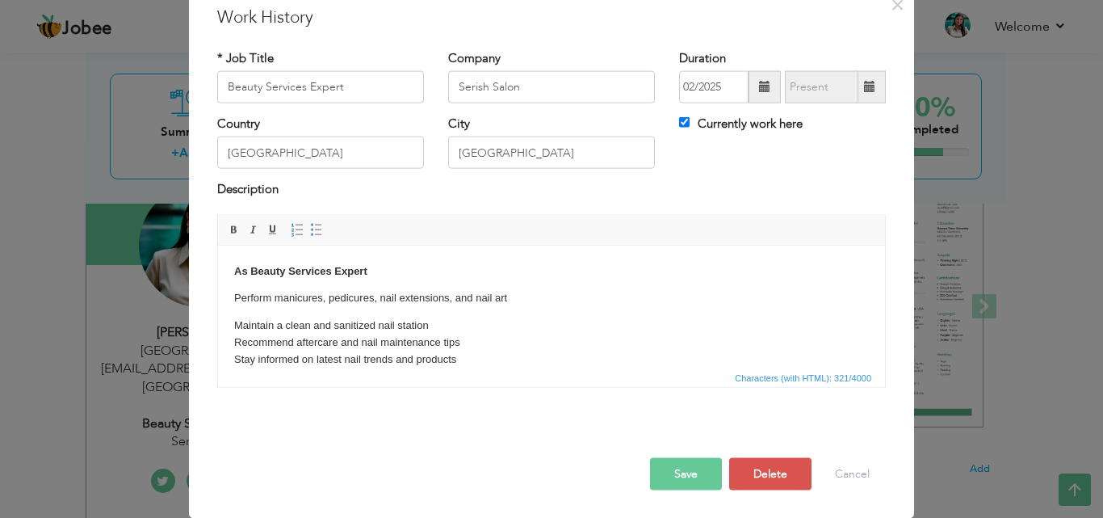
scroll to position [50, 0]
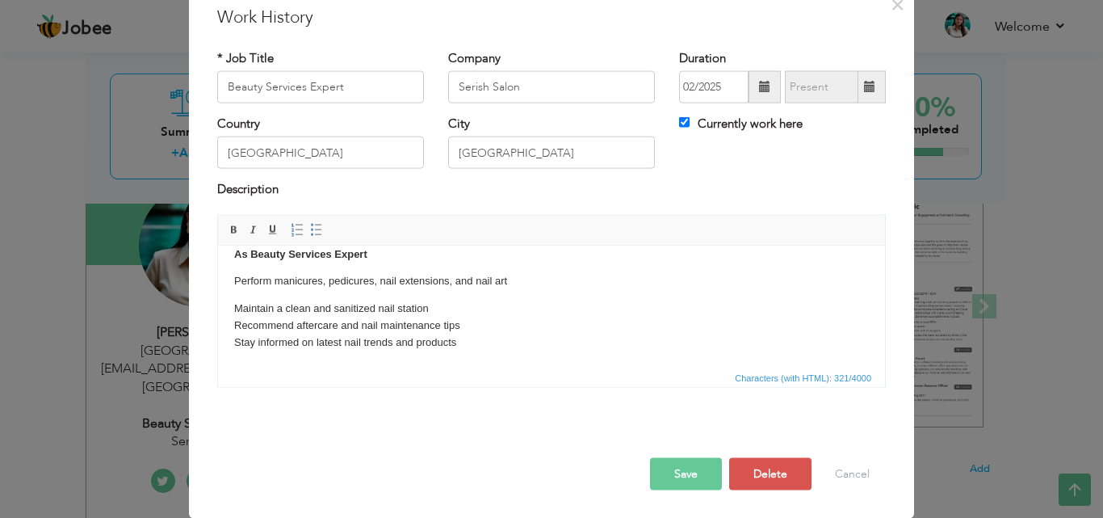
click at [238, 292] on body "The key responsibilities for this role: As Beauty Services Expert Perform manic…" at bounding box center [551, 281] width 635 height 139
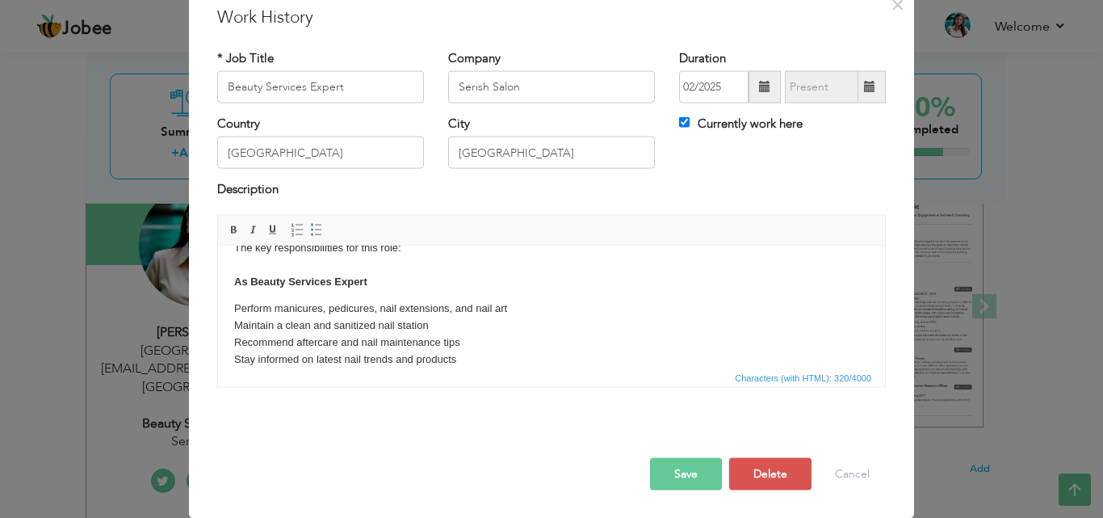
scroll to position [40, 0]
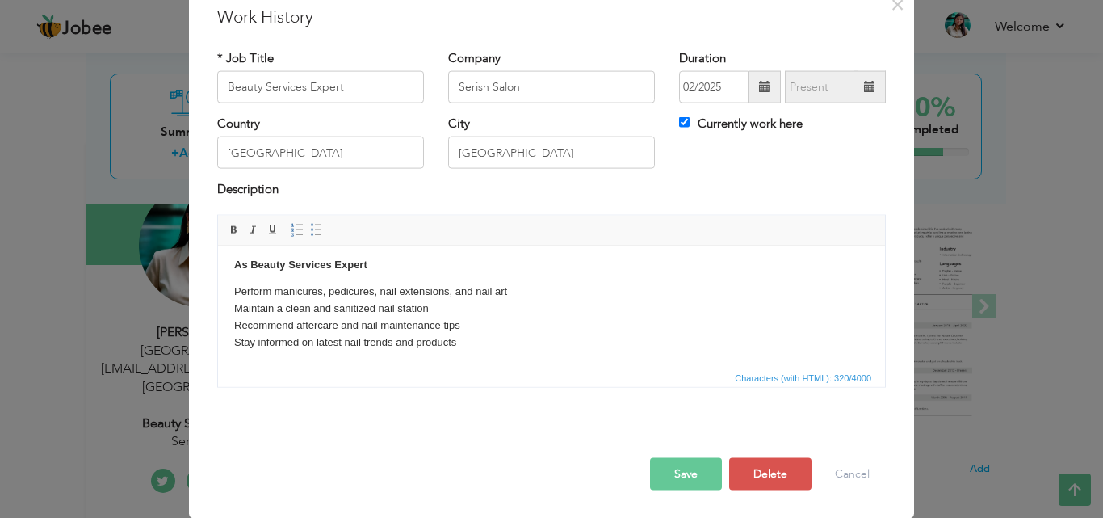
click at [469, 346] on p "Perform manicures, pedicures, nail extensions, and nail art ​​​​​​​ Maintain a …" at bounding box center [551, 316] width 635 height 67
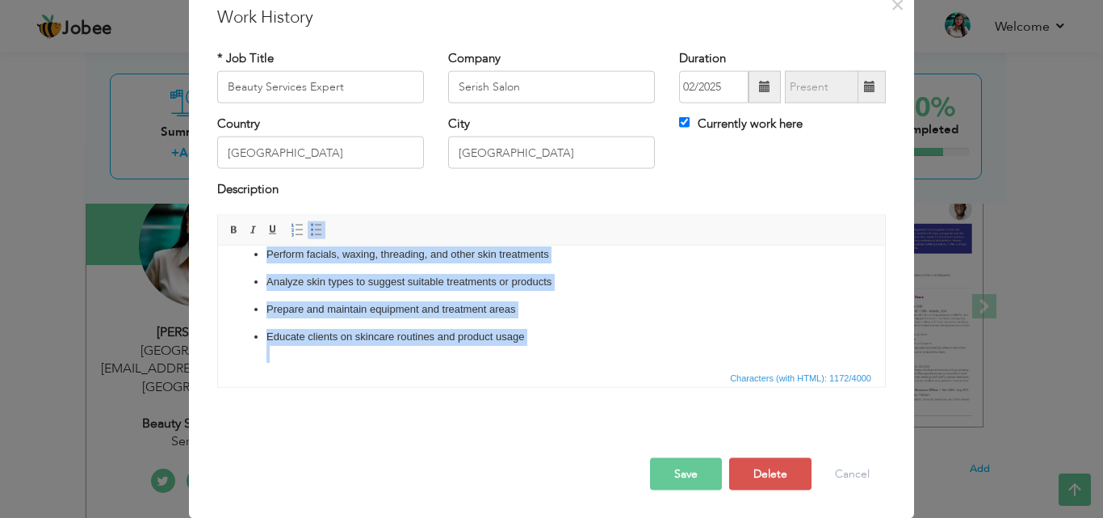
scroll to position [390, 0]
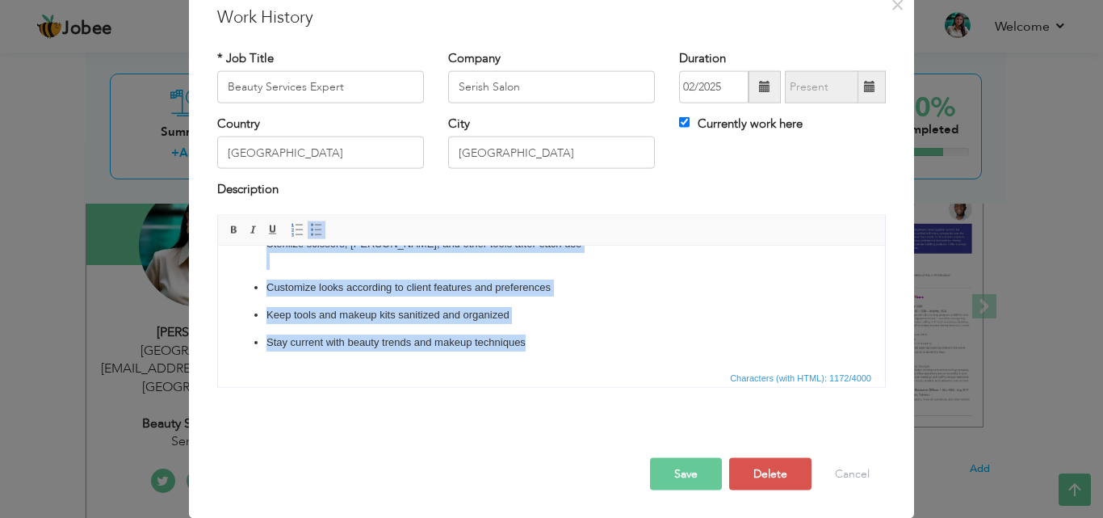
drag, startPoint x: 258, startPoint y: 288, endPoint x: 539, endPoint y: 360, distance: 290.1
click at [567, 367] on html "The key responsibilities for this role: As Beauty Services Expert Perform manic…" at bounding box center [551, 110] width 667 height 511
click at [308, 222] on link "Insert/Remove Bulleted List" at bounding box center [317, 230] width 18 height 18
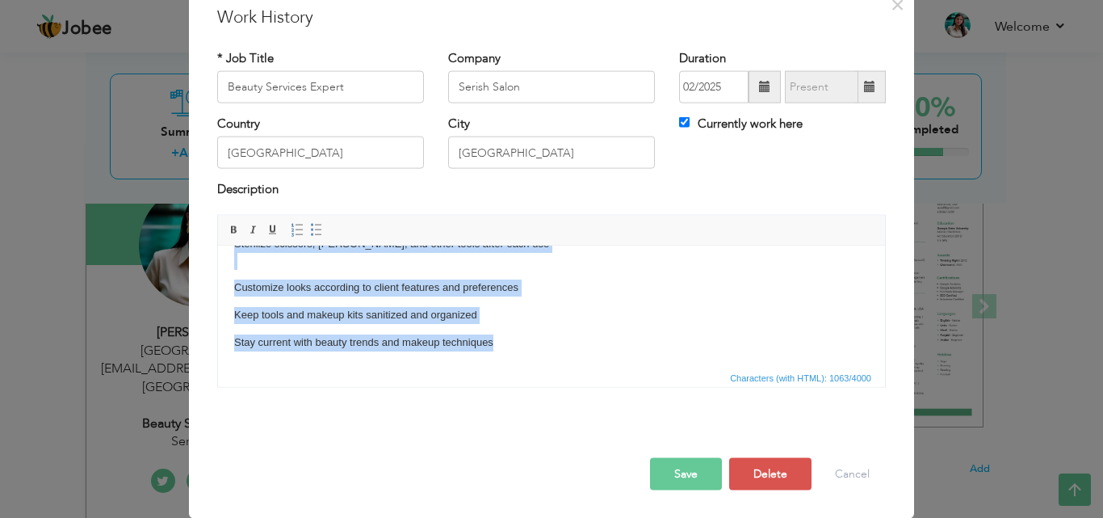
click at [256, 268] on body "The key responsibilities for this role: As Beauty Services Expert Perform manic…" at bounding box center [551, 111] width 635 height 479
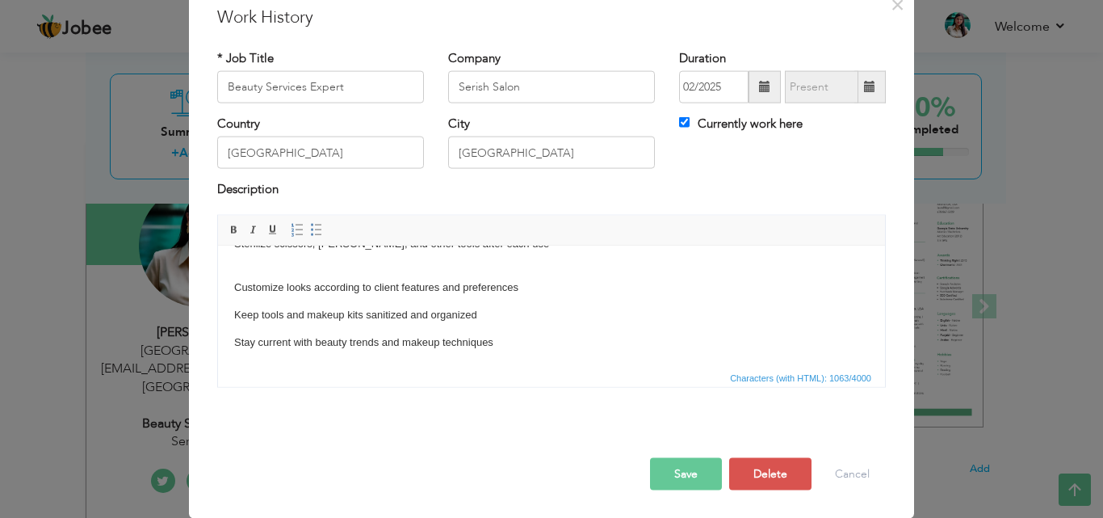
click at [246, 268] on body "The key responsibilities for this role: As Beauty Services Expert Perform manic…" at bounding box center [551, 111] width 635 height 479
click at [236, 281] on p "Customize looks according to client features and preferences" at bounding box center [551, 287] width 635 height 17
click at [231, 309] on html "The key responsibilities for this role: As Beauty Services Expert Perform manic…" at bounding box center [551, 125] width 667 height 484
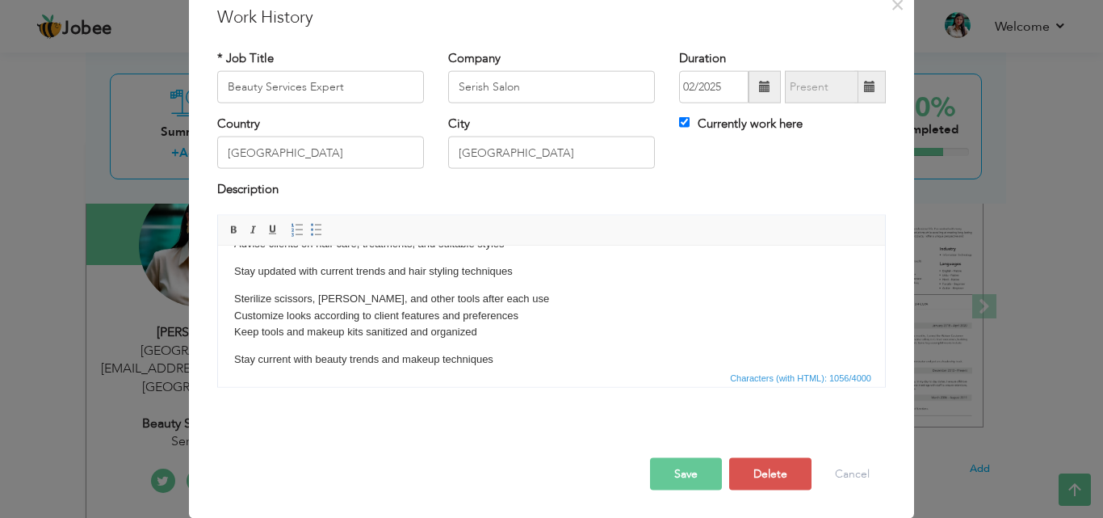
scroll to position [352, 0]
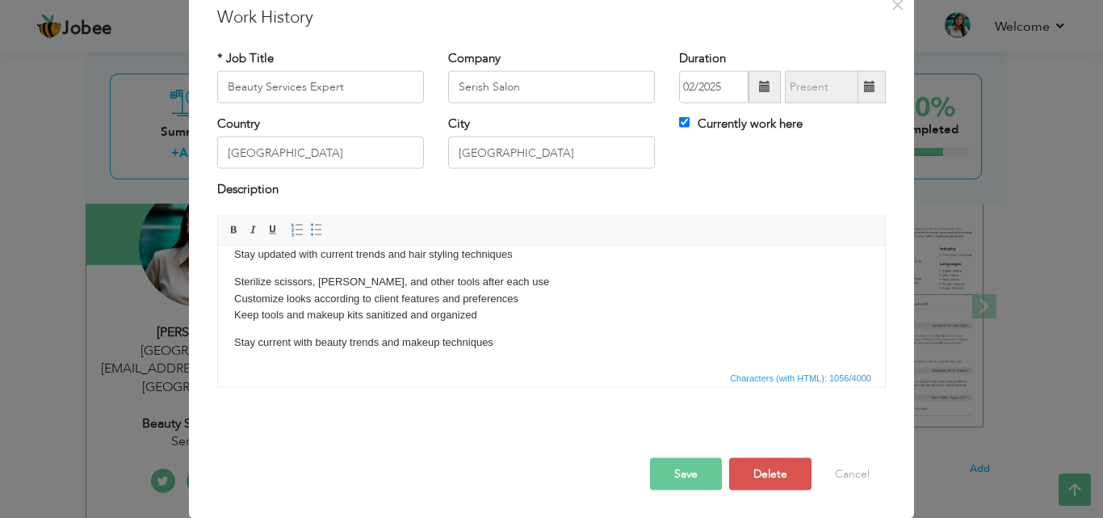
click at [233, 336] on html "The key responsibilities for this role: As Beauty Services Expert Perform manic…" at bounding box center [551, 129] width 667 height 473
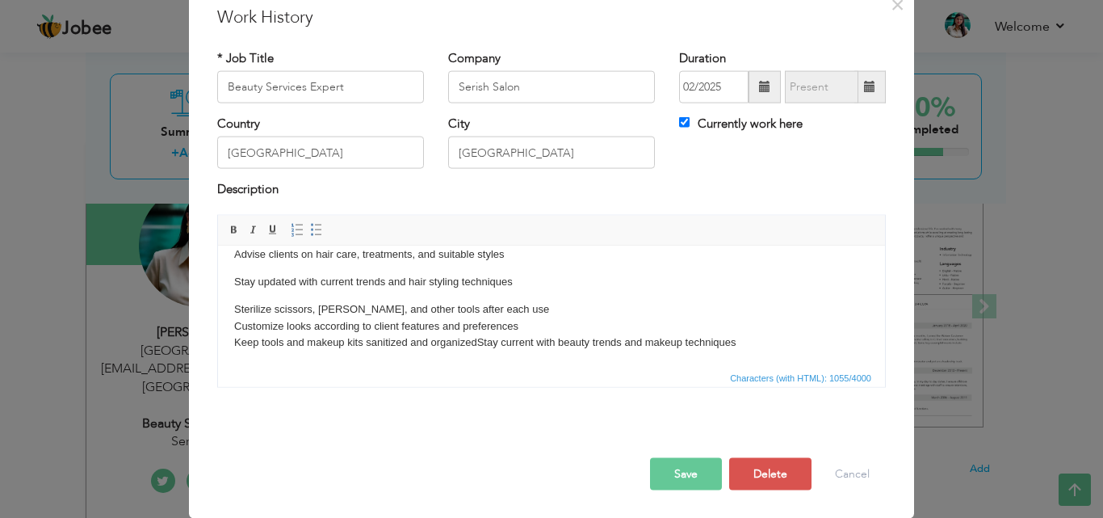
scroll to position [342, 0]
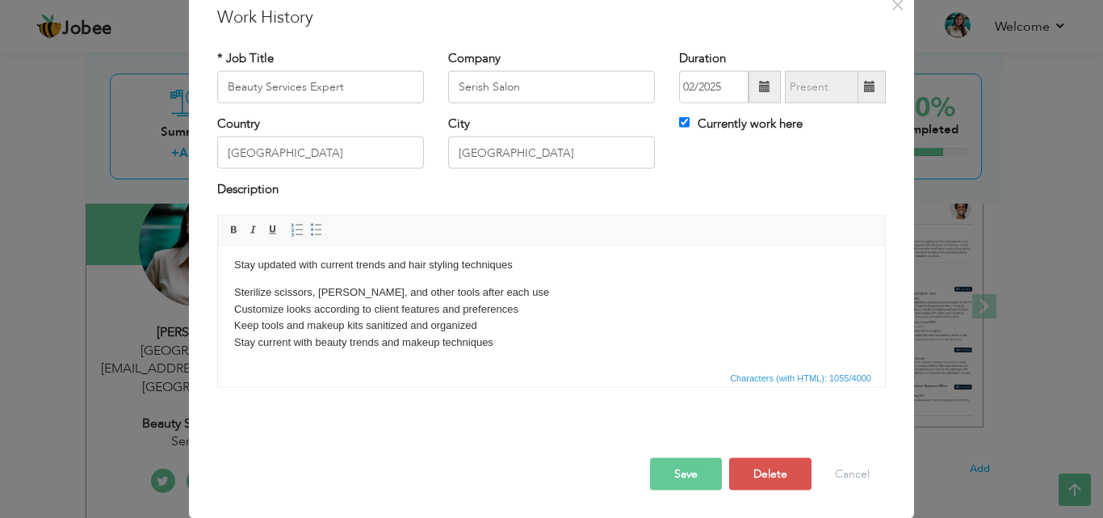
click at [234, 287] on p "Sterilize scissors, combs, and other tools after each use Customize looks accor…" at bounding box center [551, 317] width 635 height 67
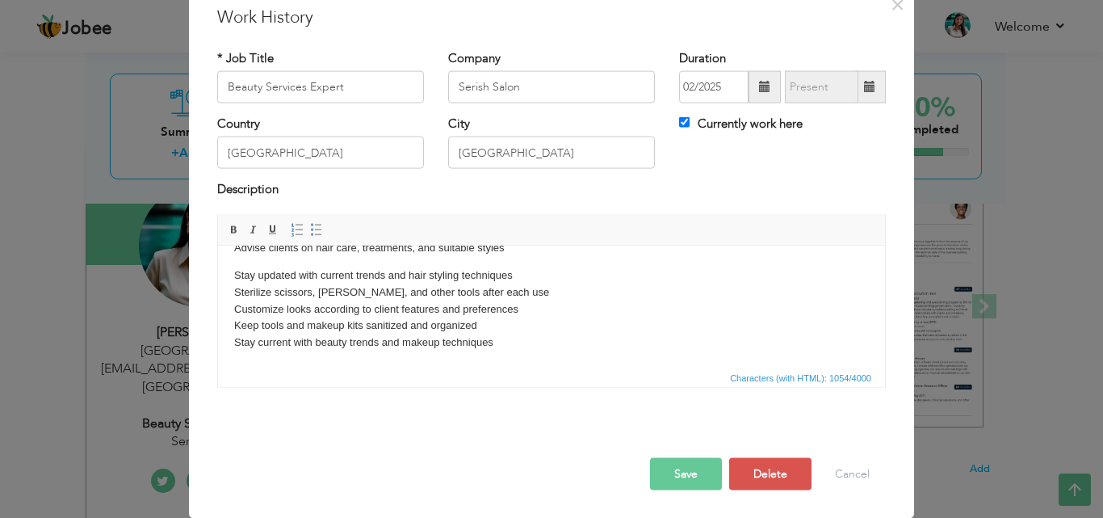
click at [234, 273] on p "Stay updated with current trends and hair styling techniques ​​​​​​​ Sterilize …" at bounding box center [551, 309] width 635 height 84
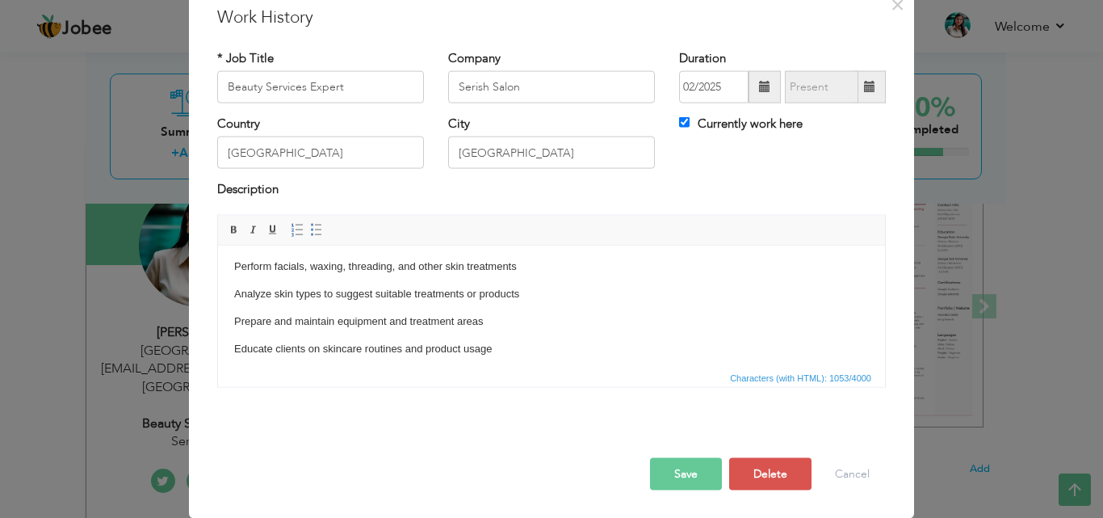
scroll to position [78, 0]
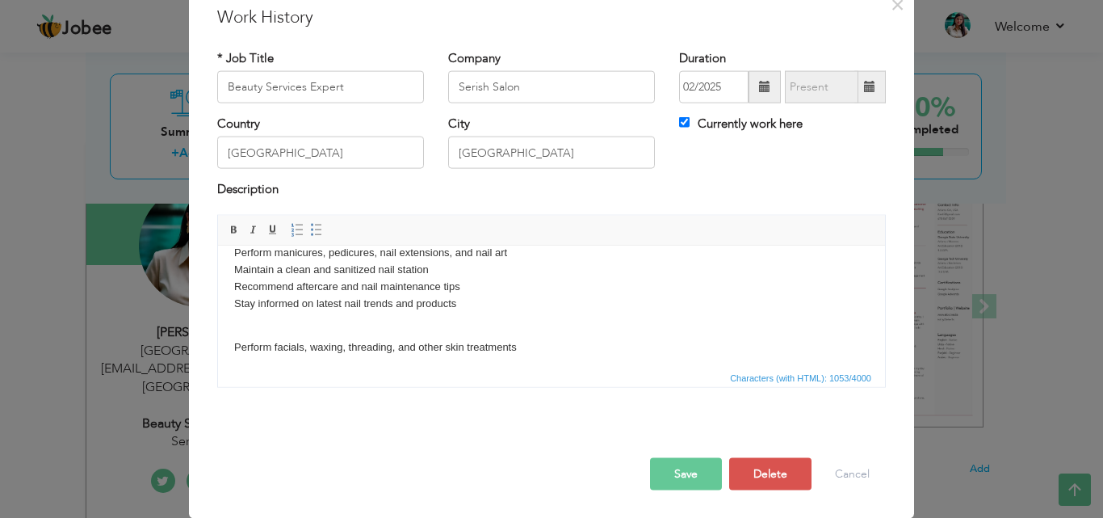
click at [238, 324] on p "Perform manicures, pedicures, nail extensions, and nail art Maintain a clean an…" at bounding box center [551, 286] width 635 height 84
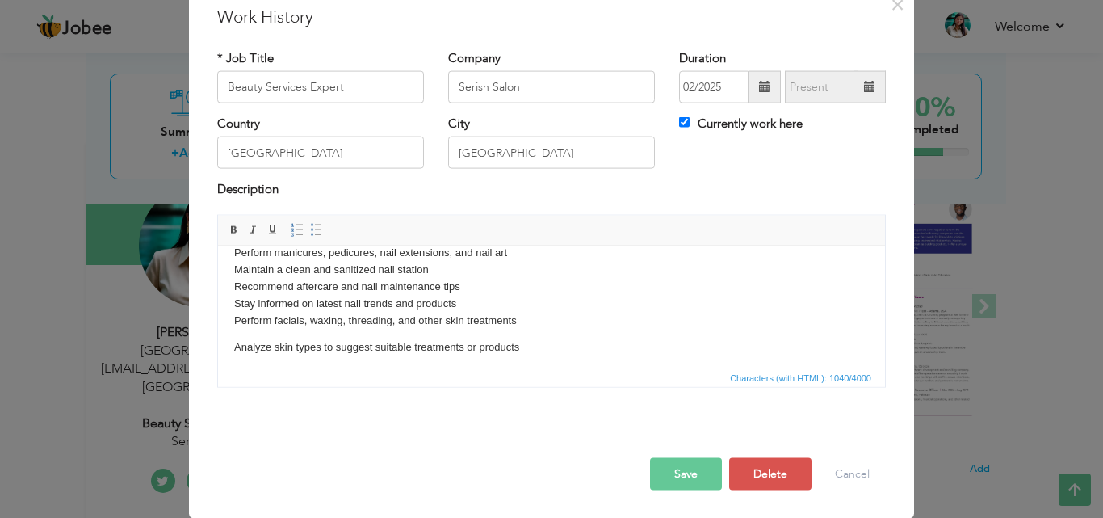
click at [236, 339] on p "Analyze skin types to suggest suitable treatments or products" at bounding box center [551, 346] width 635 height 17
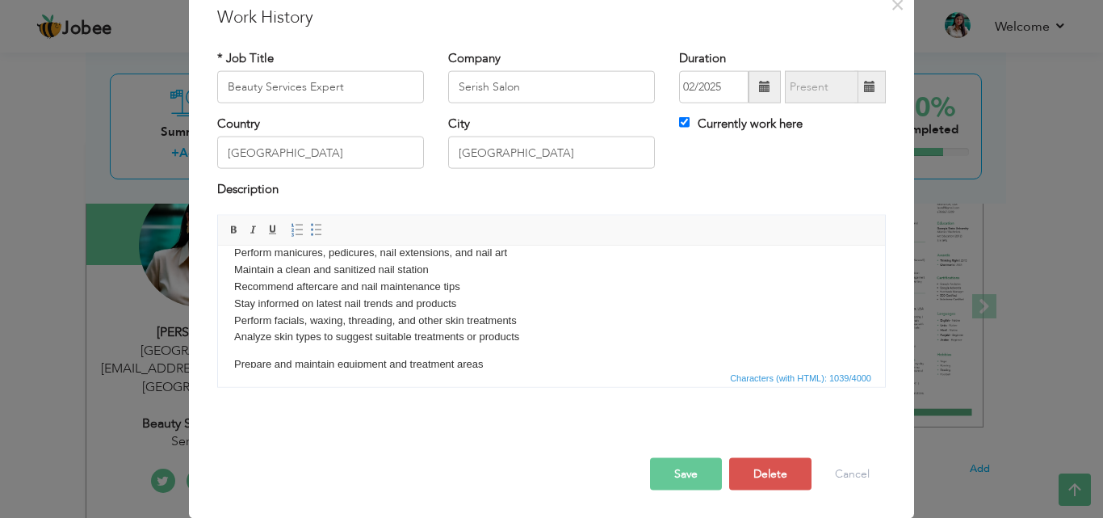
click at [233, 363] on html "The key responsibilities for this role: As Beauty Services Expert Perform manic…" at bounding box center [551, 369] width 667 height 404
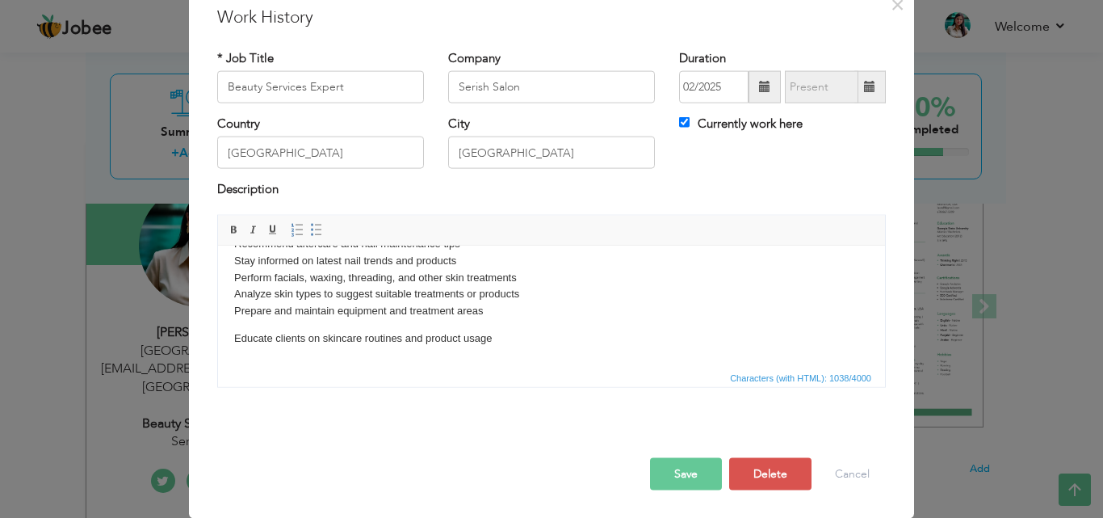
scroll to position [159, 0]
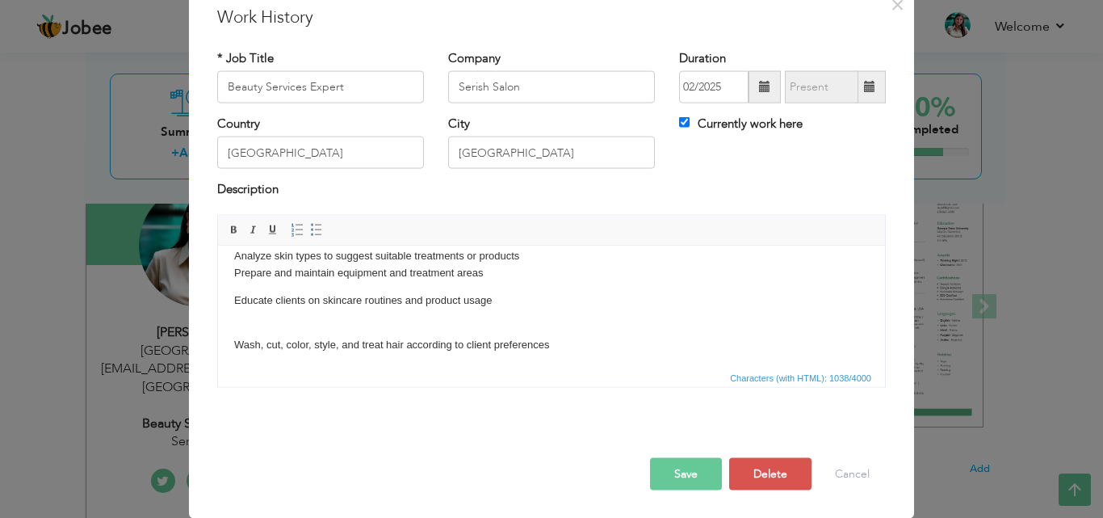
click at [235, 299] on p "Educate clients on skincare routines and product usage" at bounding box center [551, 309] width 635 height 34
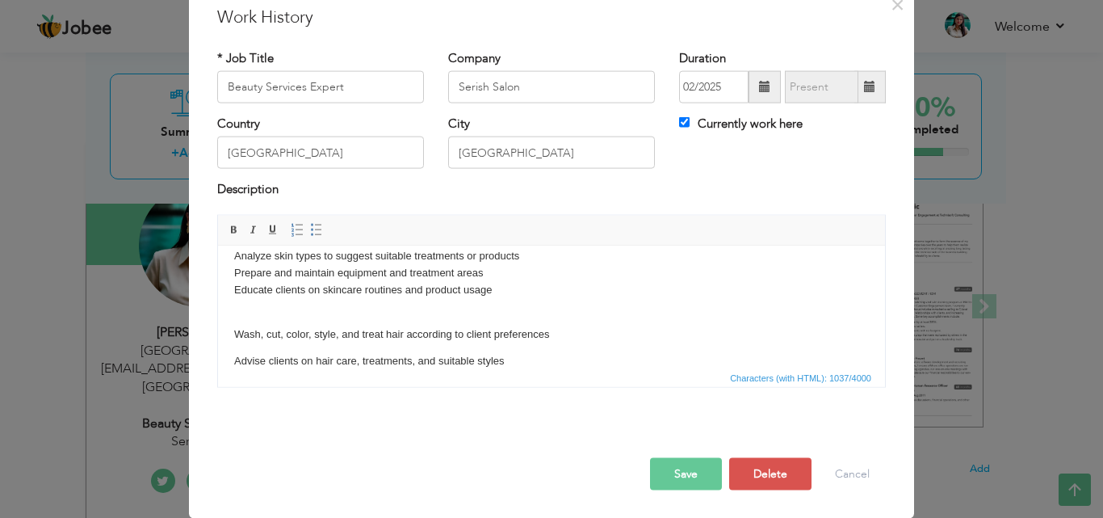
click at [233, 330] on html "The key responsibilities for this role: As Beauty Services Expert Perform manic…" at bounding box center [551, 277] width 667 height 383
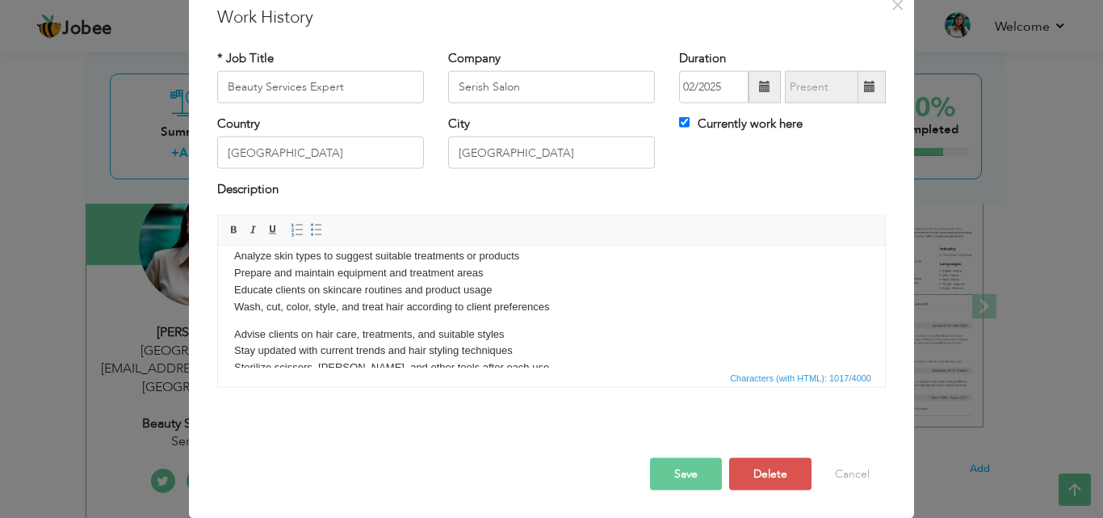
click at [250, 330] on p "Advise clients on hair care, treatments, and suitable styles Stay updated with …" at bounding box center [551, 376] width 635 height 101
click at [234, 331] on p "Advise clients on hair care, treatments, and suitable styles Stay updated with …" at bounding box center [551, 376] width 635 height 101
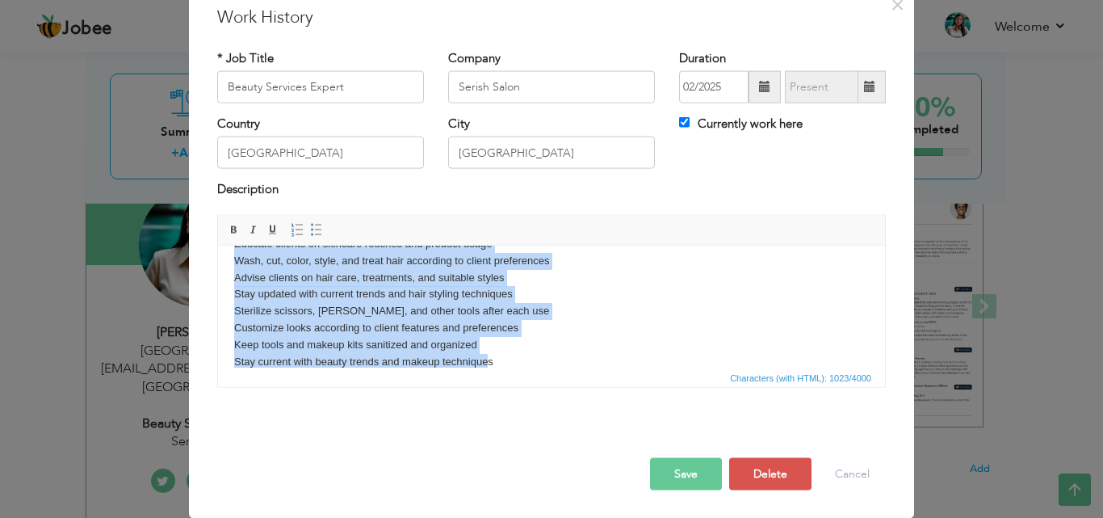
scroll to position [224, 0]
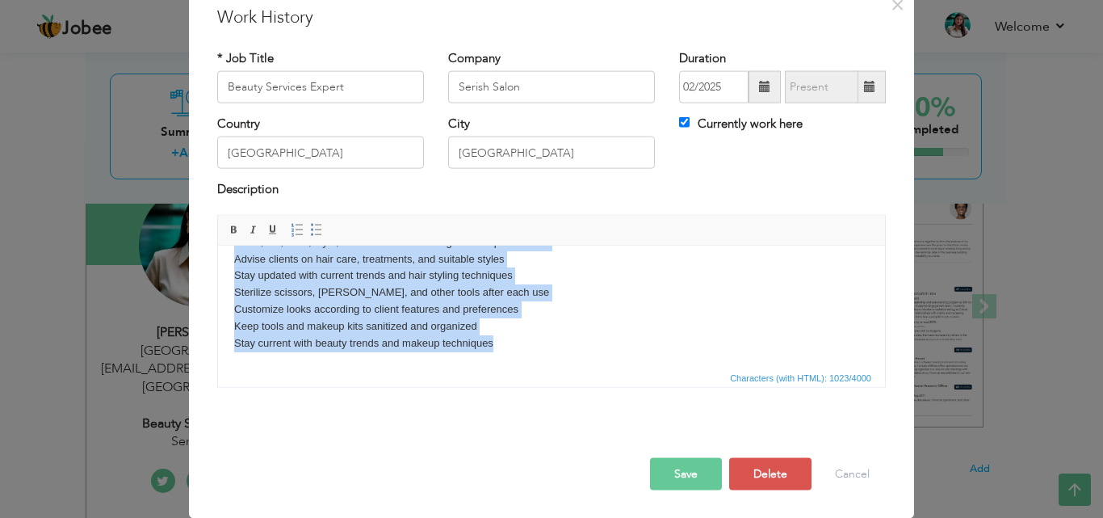
drag, startPoint x: 235, startPoint y: 327, endPoint x: 518, endPoint y: 356, distance: 284.2
click at [519, 362] on html "The key responsibilities for this role: As Beauty Services Expert Perform manic…" at bounding box center [551, 194] width 667 height 345
click at [313, 225] on span at bounding box center [316, 229] width 13 height 13
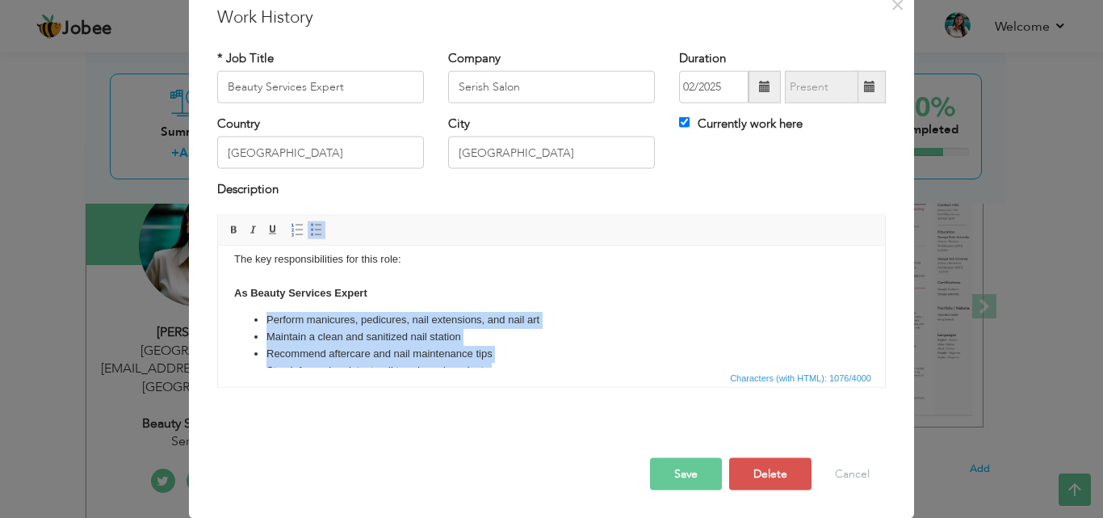
scroll to position [0, 0]
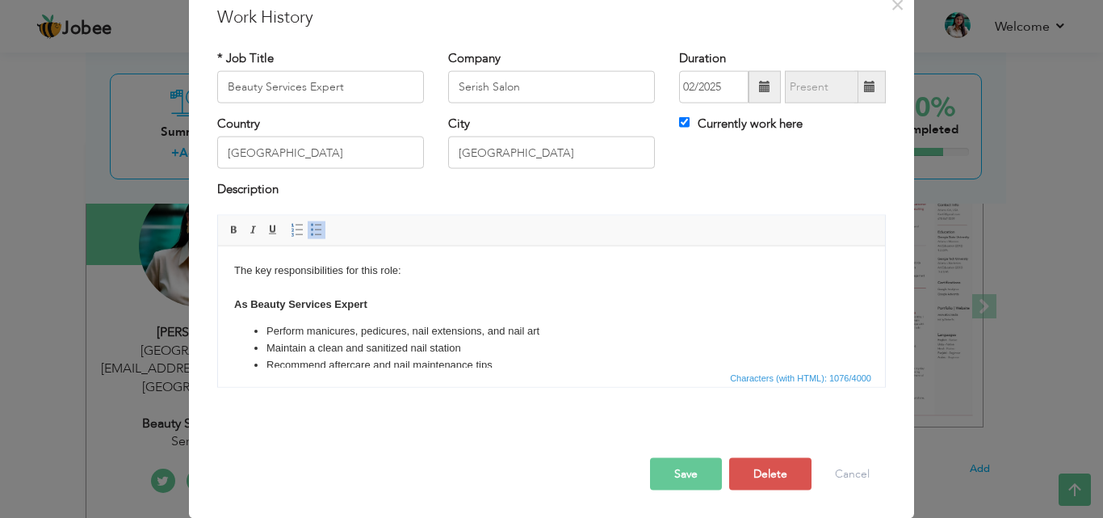
click at [400, 287] on body "The key responsibilities for this role: As Beauty Services Expert Perform manic…" at bounding box center [551, 418] width 635 height 313
click at [674, 471] on button "Save" at bounding box center [686, 473] width 72 height 32
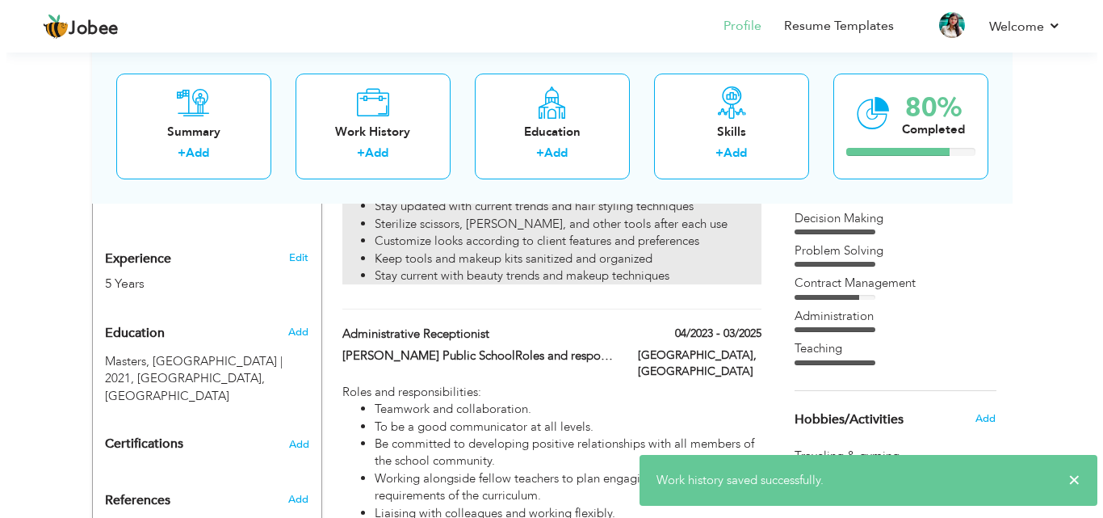
scroll to position [646, 0]
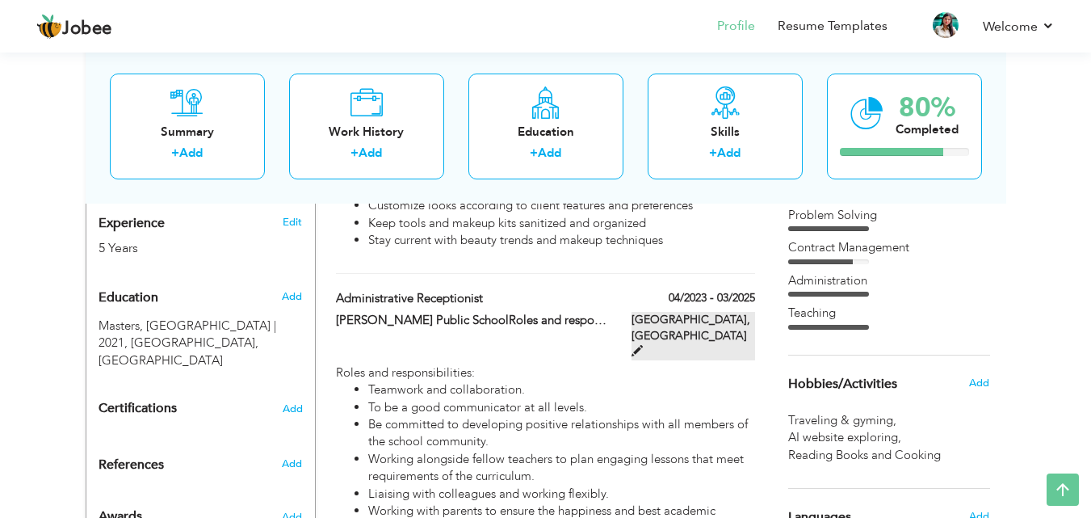
click at [643, 345] on span at bounding box center [637, 350] width 11 height 11
type input "Administrative Receptionist"
type input "Diksha Public SchoolRoles and responsibilities include:Teamwork and collaborati…"
type input "04/2023"
type input "03/2025"
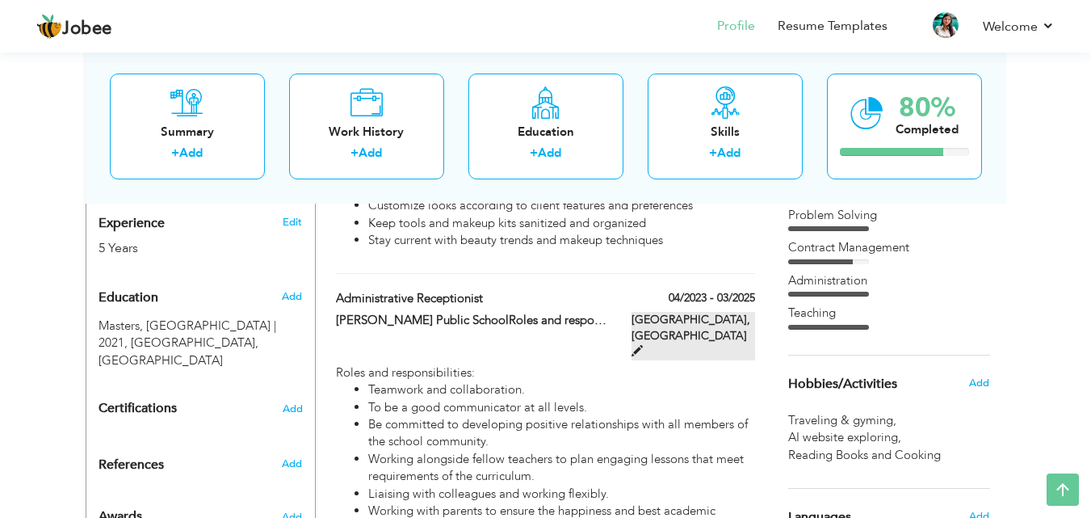
type input "[GEOGRAPHIC_DATA]"
checkbox input "false"
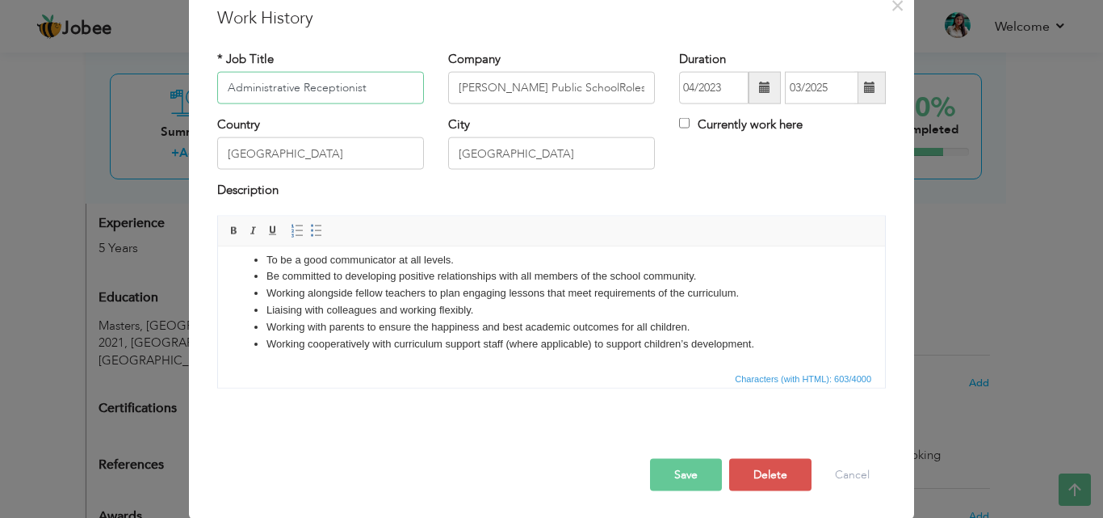
scroll to position [64, 0]
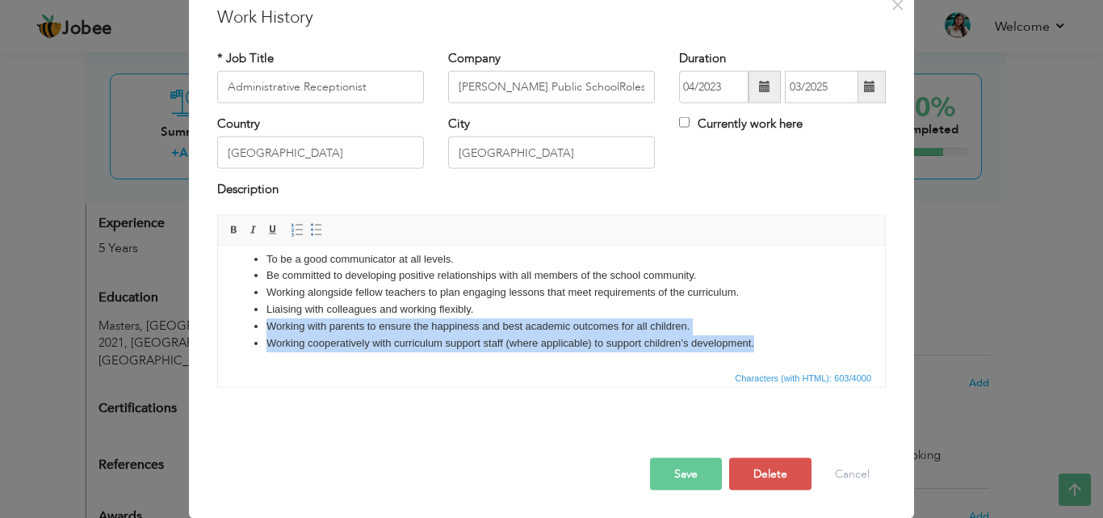
drag, startPoint x: 267, startPoint y: 322, endPoint x: 757, endPoint y: 341, distance: 490.6
click at [757, 341] on ul "Teamwork and collaboration. To be a good communicator at all levels. Be committ…" at bounding box center [551, 292] width 635 height 118
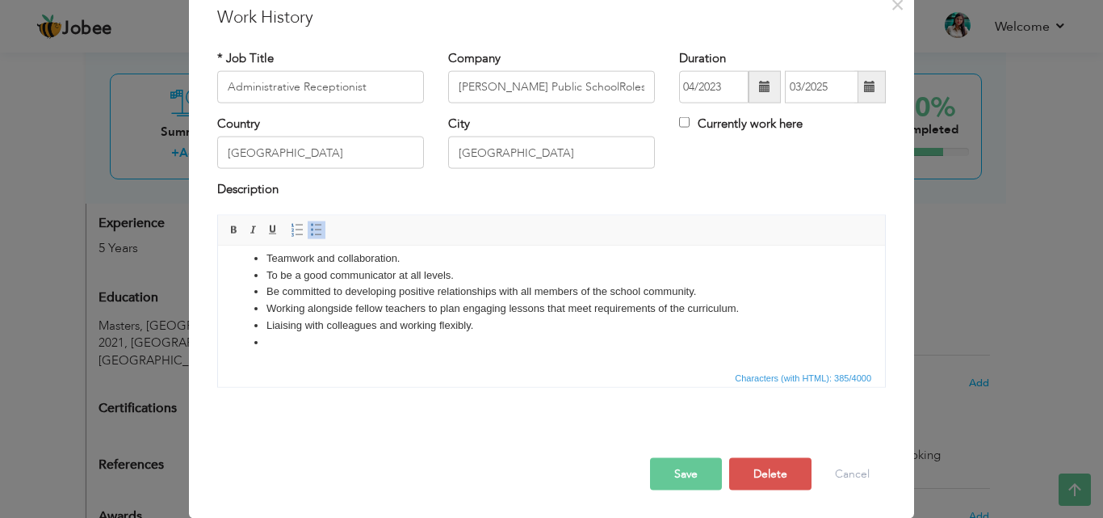
scroll to position [23, 0]
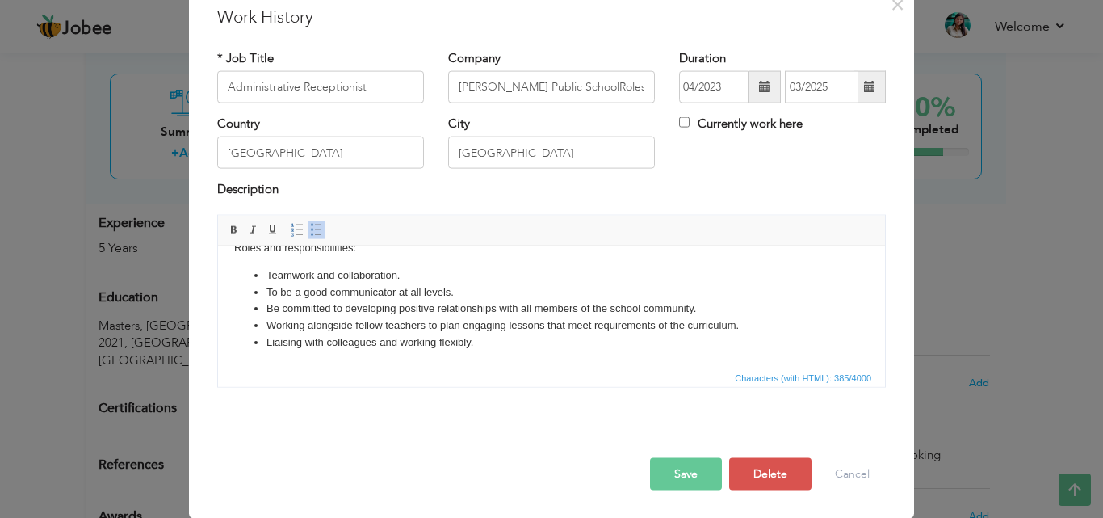
click at [265, 271] on ul "Teamwork and collaboration. To be a good communicator at all levels. Be committ…" at bounding box center [551, 309] width 635 height 84
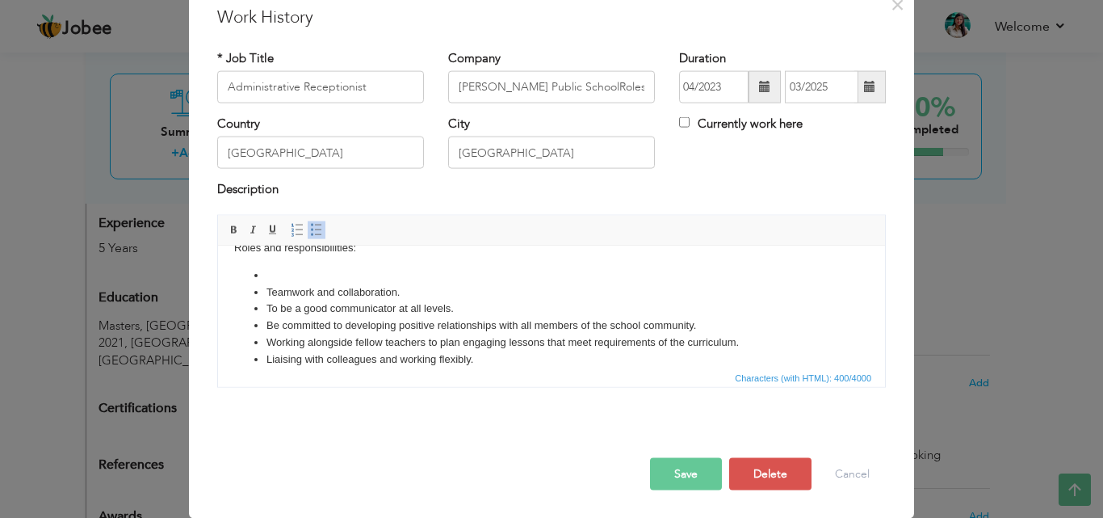
scroll to position [40, 0]
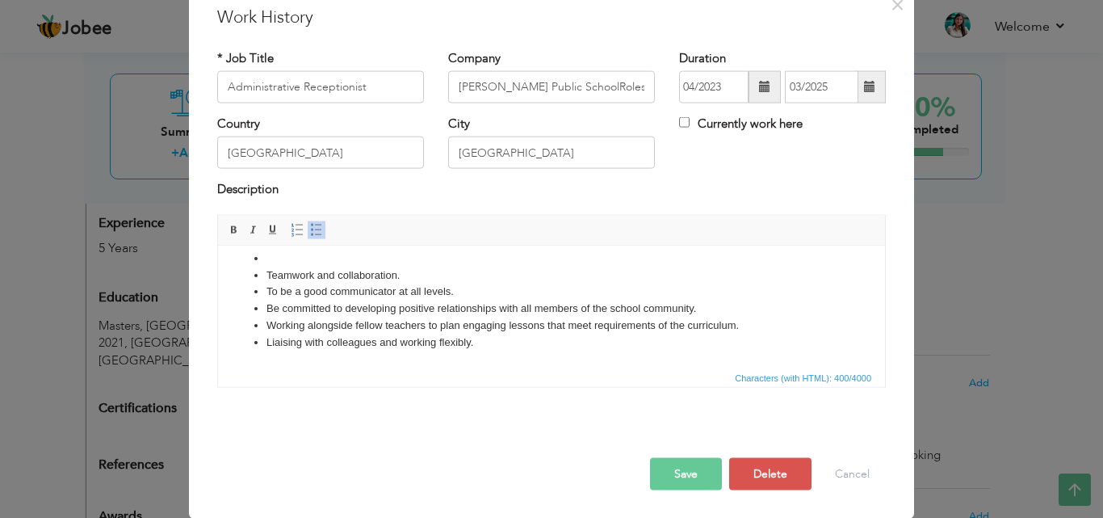
click at [271, 252] on li at bounding box center [552, 258] width 570 height 17
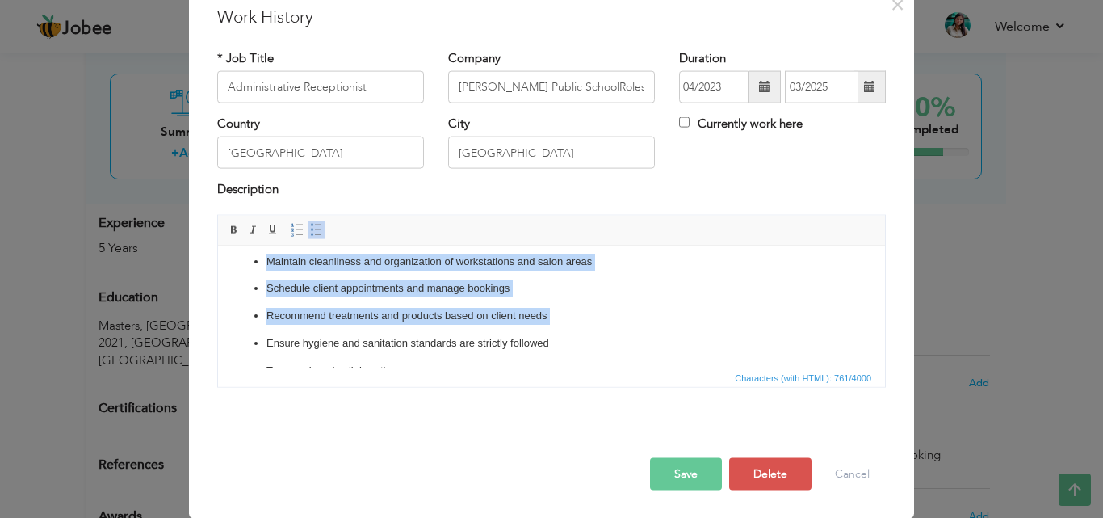
scroll to position [159, 0]
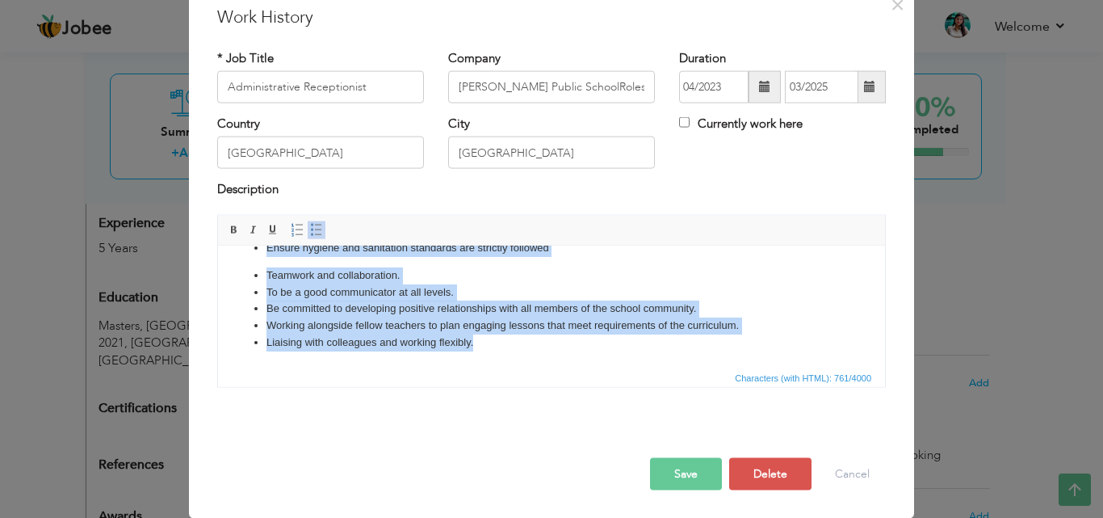
drag, startPoint x: 265, startPoint y: 294, endPoint x: 477, endPoint y: 349, distance: 219.4
click at [477, 349] on ul "Greet and welcome clients in a professional and friendly manner Maintain cleanl…" at bounding box center [551, 240] width 635 height 221
click at [310, 235] on span at bounding box center [316, 229] width 13 height 13
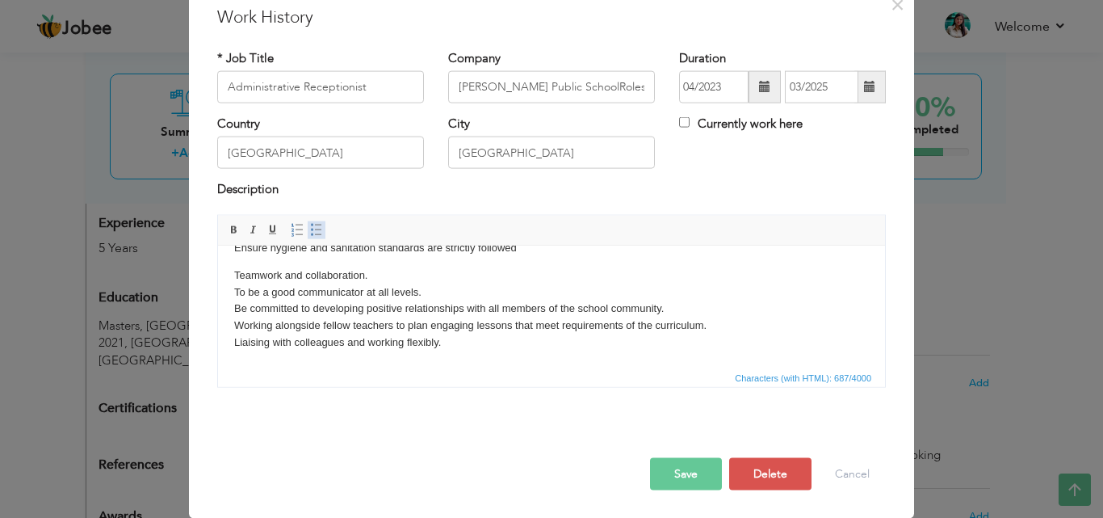
click at [310, 235] on span at bounding box center [316, 229] width 13 height 13
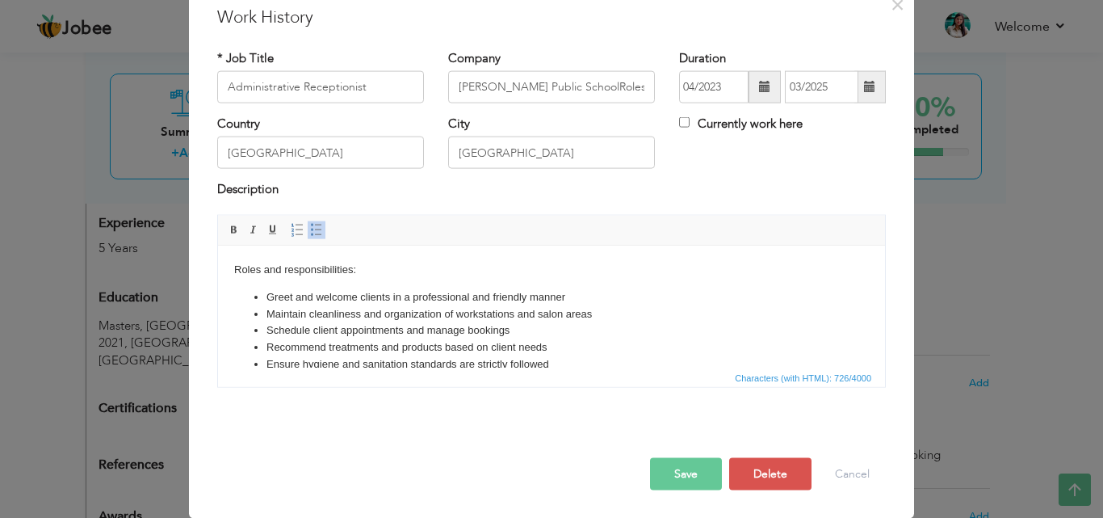
scroll to position [0, 0]
click at [296, 295] on li "Greet and welcome clients in a professional and friendly manner" at bounding box center [552, 297] width 570 height 17
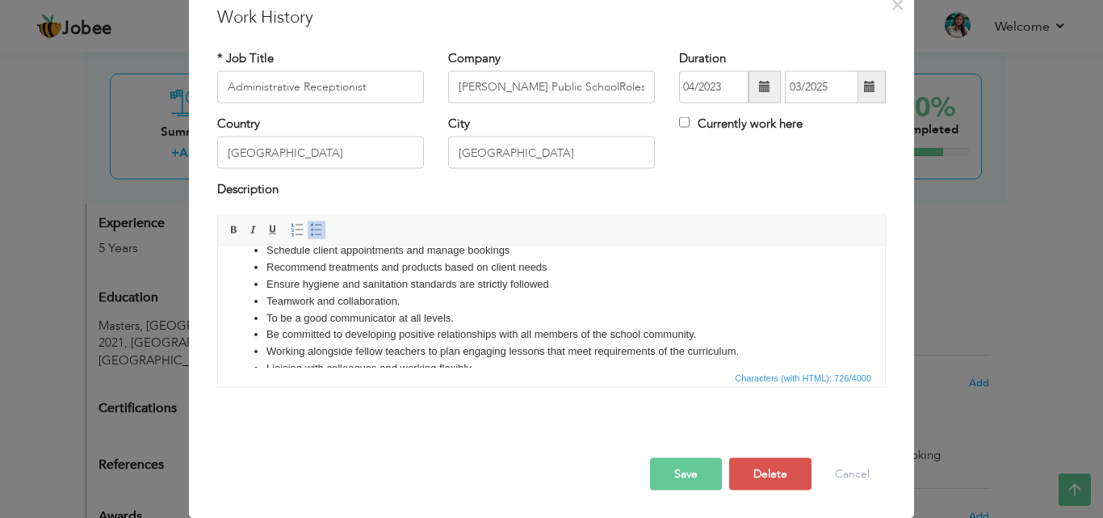
click at [692, 330] on li "Be committed to developing positive relationships with all members of the schoo…" at bounding box center [552, 334] width 570 height 17
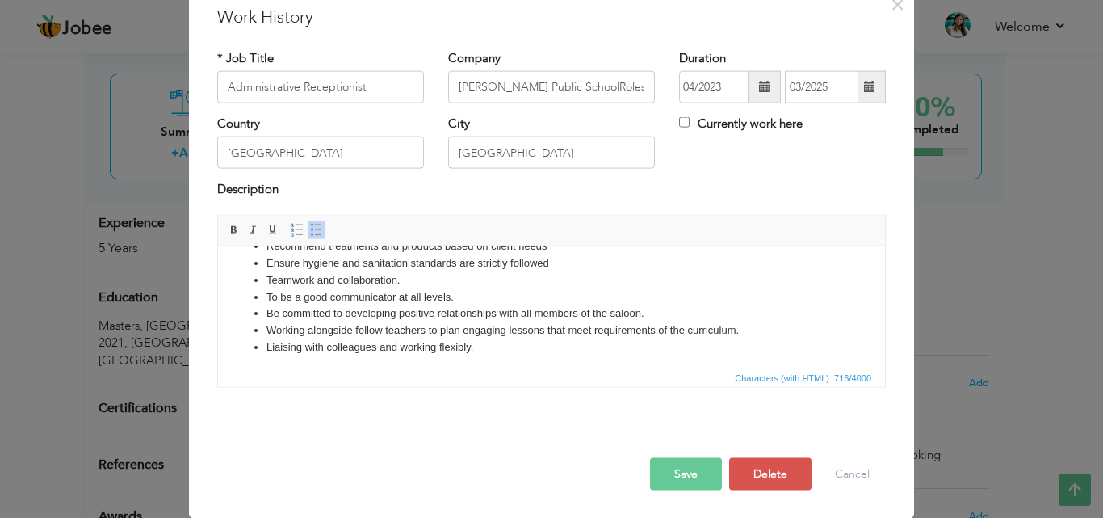
scroll to position [107, 0]
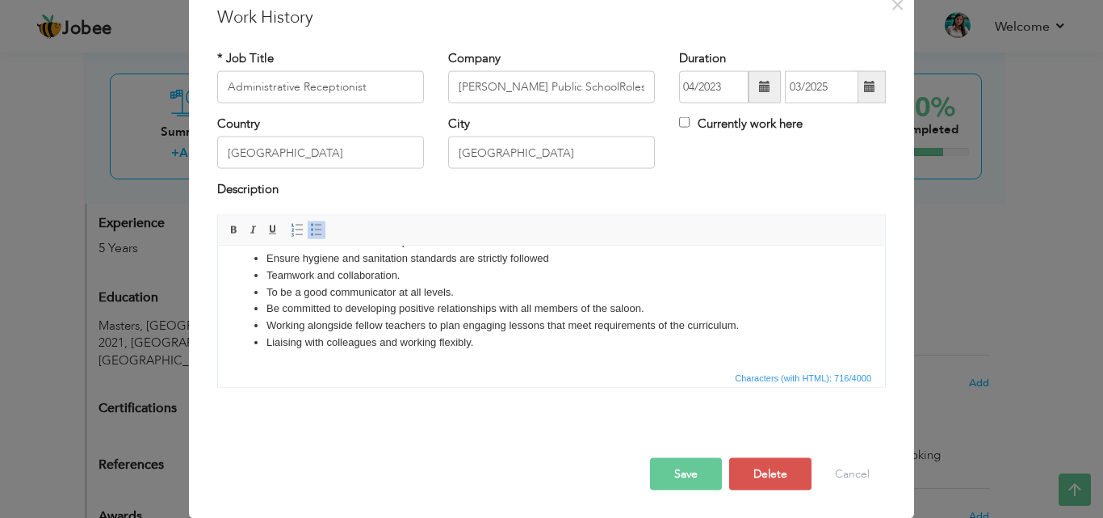
click at [424, 324] on li "Working alongside fellow teachers to plan engaging lessons that meet requiremen…" at bounding box center [552, 325] width 570 height 17
click at [540, 326] on li "Working alongside fellow workers to plan engaging lessons that meet requirement…" at bounding box center [552, 325] width 570 height 17
click at [561, 323] on li "Working alongside fellow workers to plan engaging lessons that meet requirement…" at bounding box center [552, 325] width 570 height 17
click at [605, 321] on li "Working alongside fellow workers to meet requirements of the curriculum." at bounding box center [552, 325] width 570 height 17
click at [463, 321] on li "Working alongside fellow workers to meet requirements ." at bounding box center [552, 325] width 570 height 17
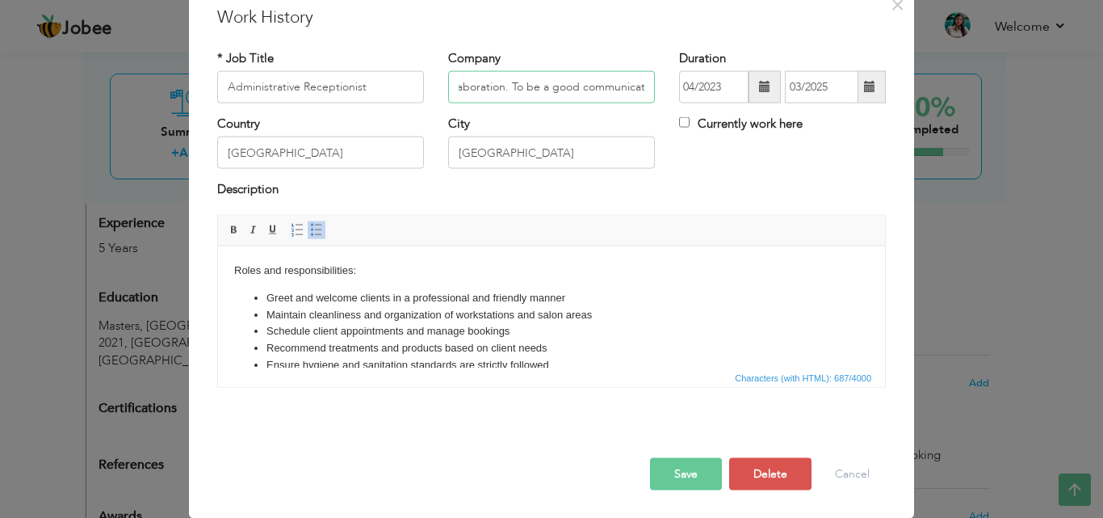
scroll to position [0, 586]
drag, startPoint x: 454, startPoint y: 86, endPoint x: 674, endPoint y: 90, distance: 220.6
click at [674, 90] on div "* Job Title Administrative Receptionist Company Diksha Public SchoolRoles and r…" at bounding box center [551, 81] width 693 height 65
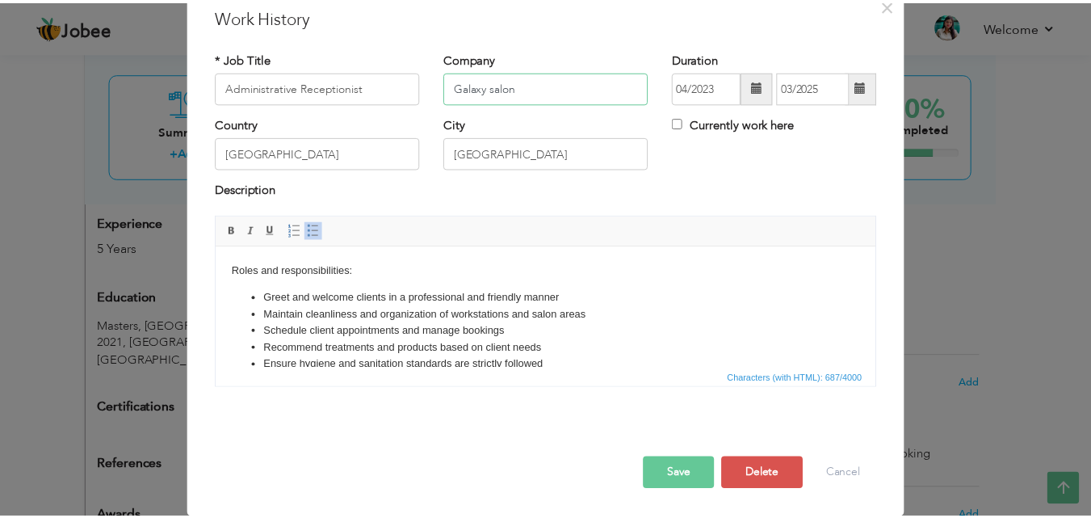
scroll to position [0, 0]
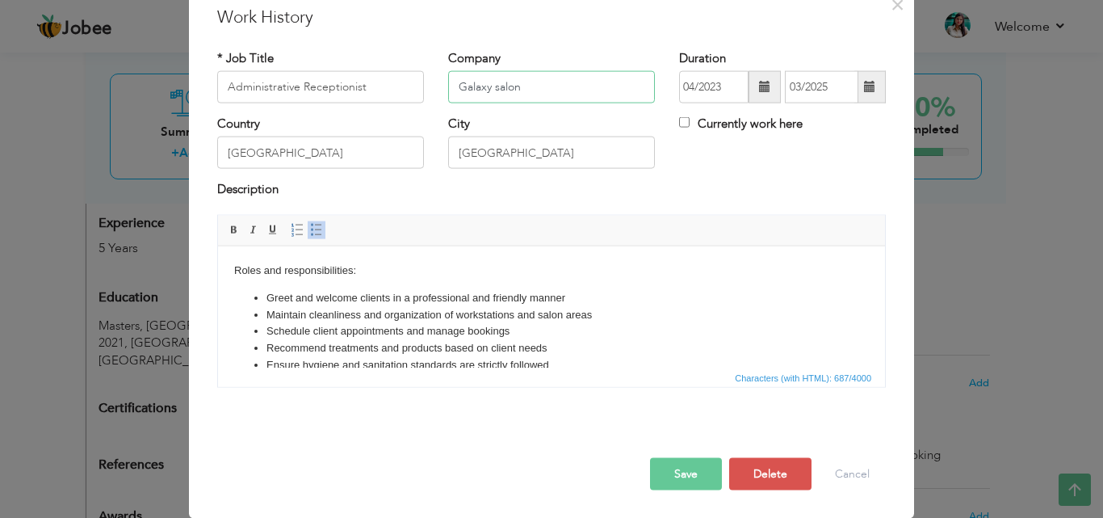
click at [494, 81] on input "Galaxy salon" at bounding box center [551, 87] width 207 height 32
type input "Galaxy Salon"
click at [684, 472] on button "Save" at bounding box center [686, 473] width 72 height 32
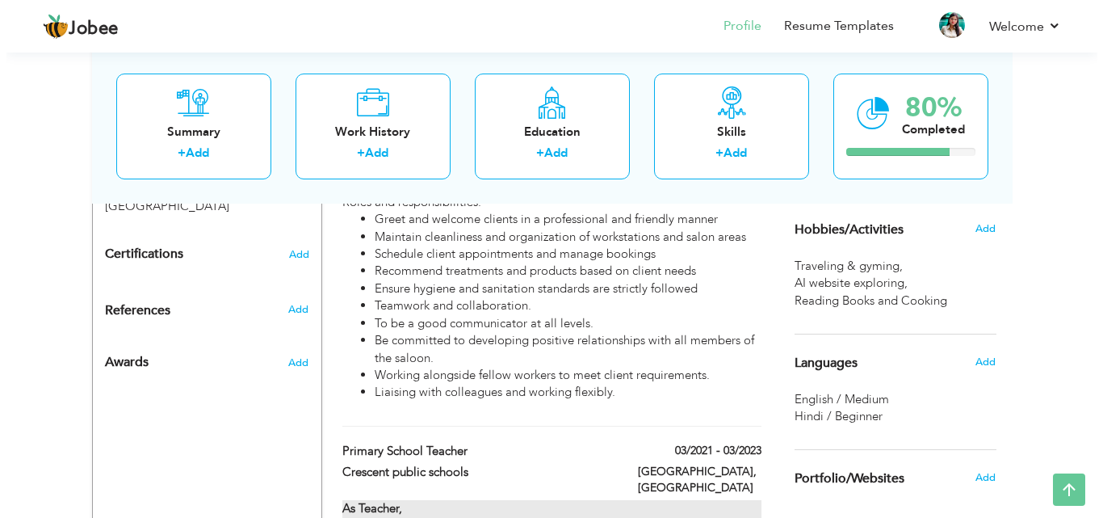
scroll to position [888, 0]
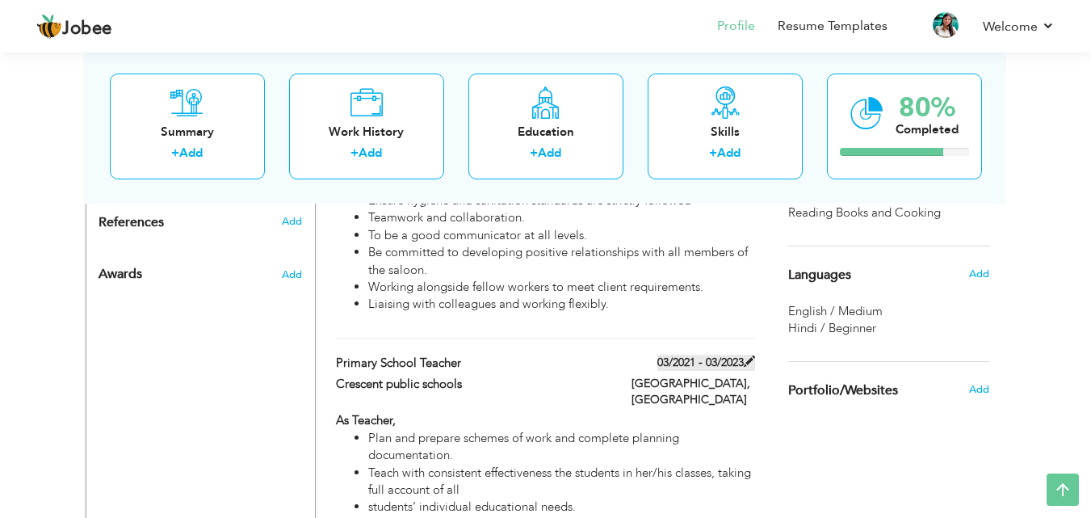
click at [744, 355] on span at bounding box center [749, 360] width 11 height 11
type input "Primary School Teacher"
type input "Crescent public schools"
type input "03/2021"
type input "03/2023"
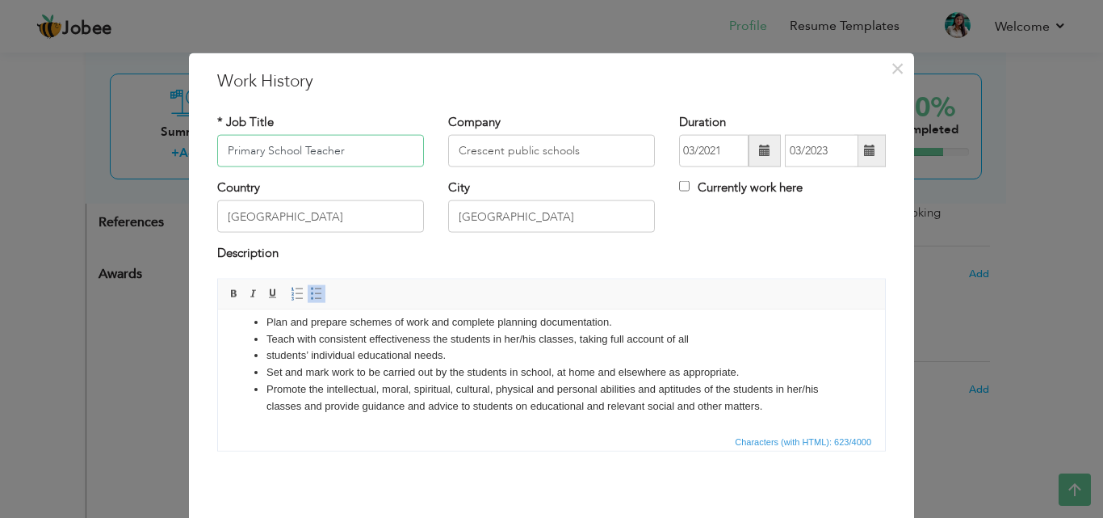
scroll to position [64, 0]
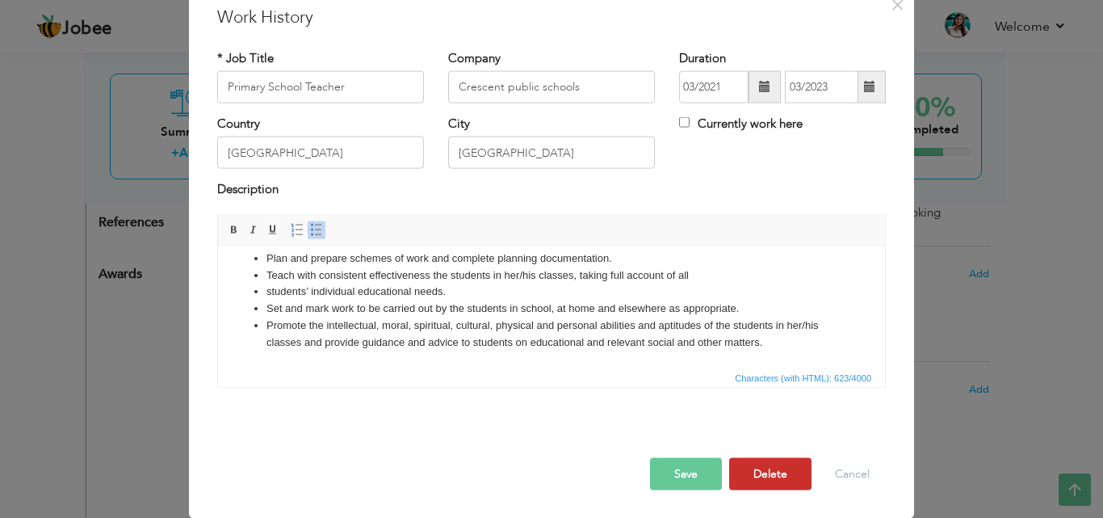
click at [758, 473] on button "Delete" at bounding box center [770, 473] width 82 height 32
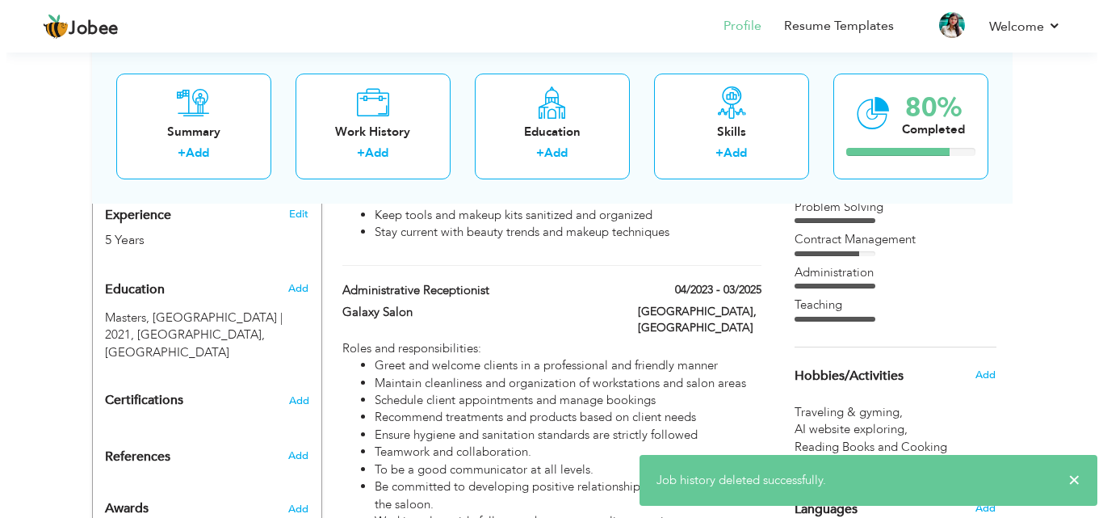
scroll to position [646, 0]
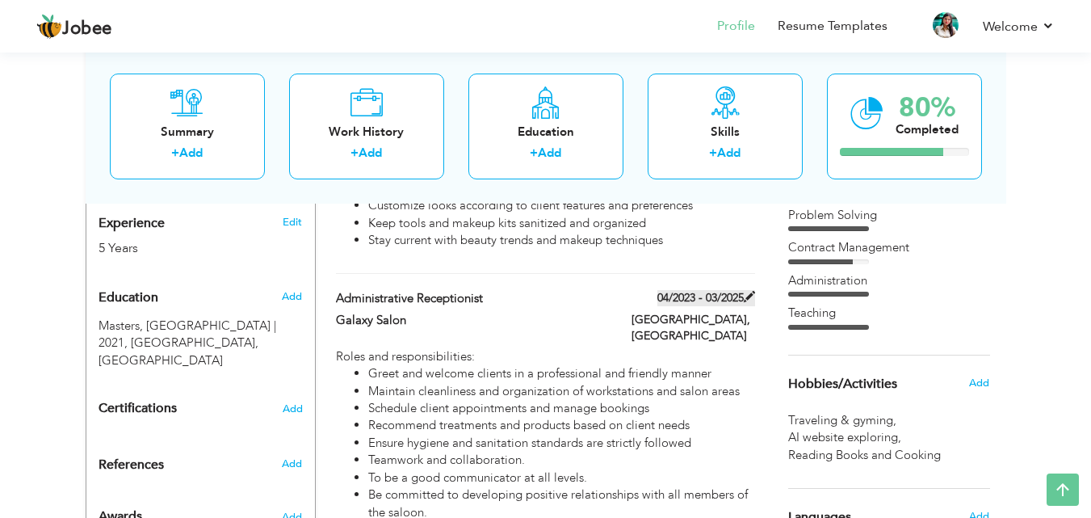
click at [746, 296] on span at bounding box center [749, 296] width 11 height 11
type input "Administrative Receptionist"
type input "Galaxy Salon"
type input "04/2023"
type input "03/2025"
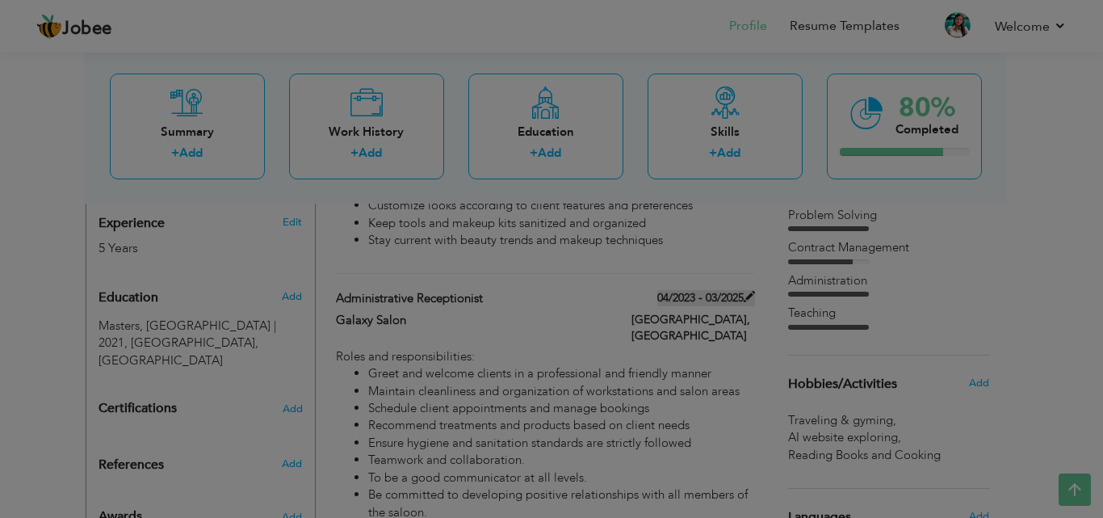
scroll to position [0, 0]
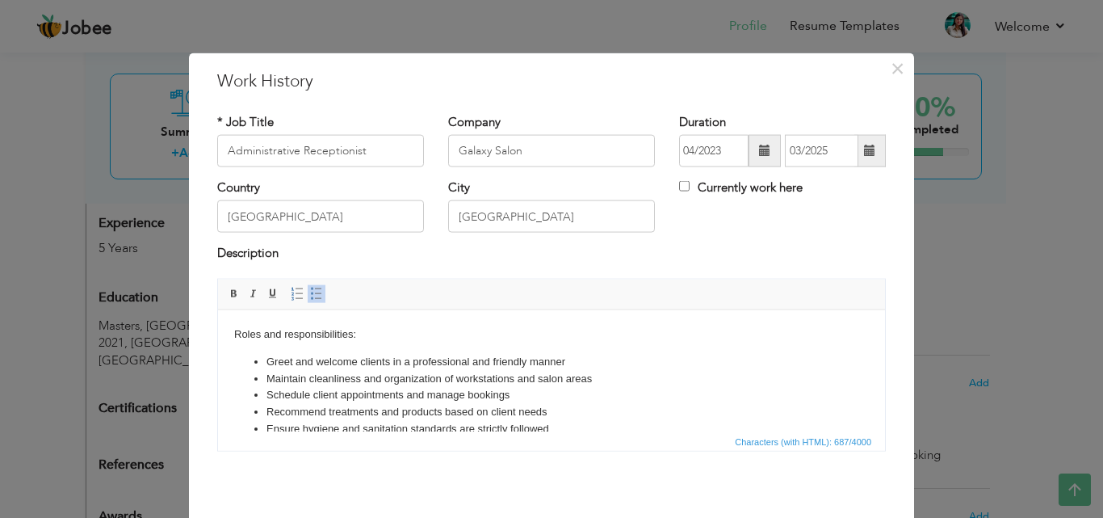
click at [759, 154] on span at bounding box center [764, 150] width 11 height 11
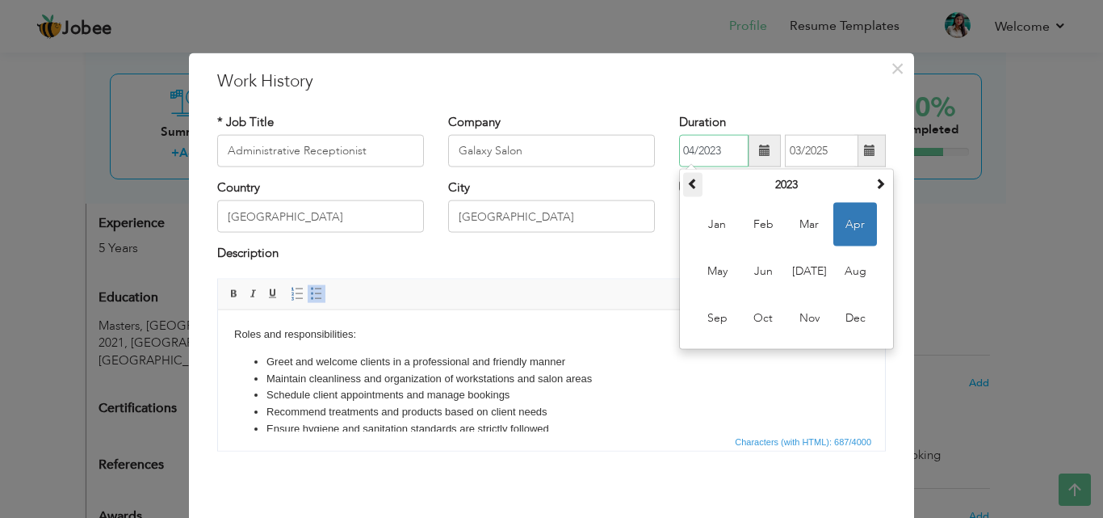
click at [687, 178] on span at bounding box center [692, 183] width 11 height 11
click at [797, 223] on span "Mar" at bounding box center [810, 225] width 44 height 44
type input "03/2021"
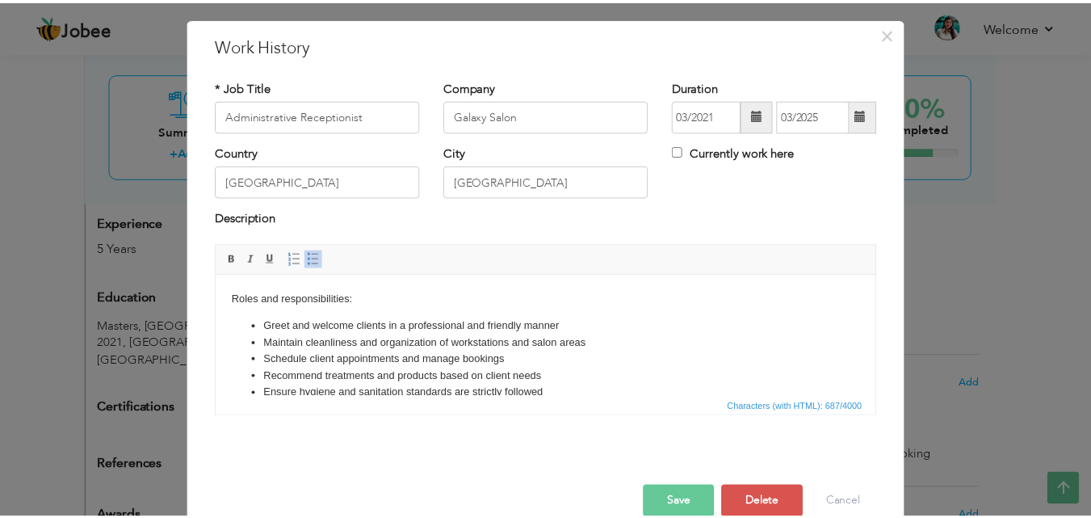
scroll to position [64, 0]
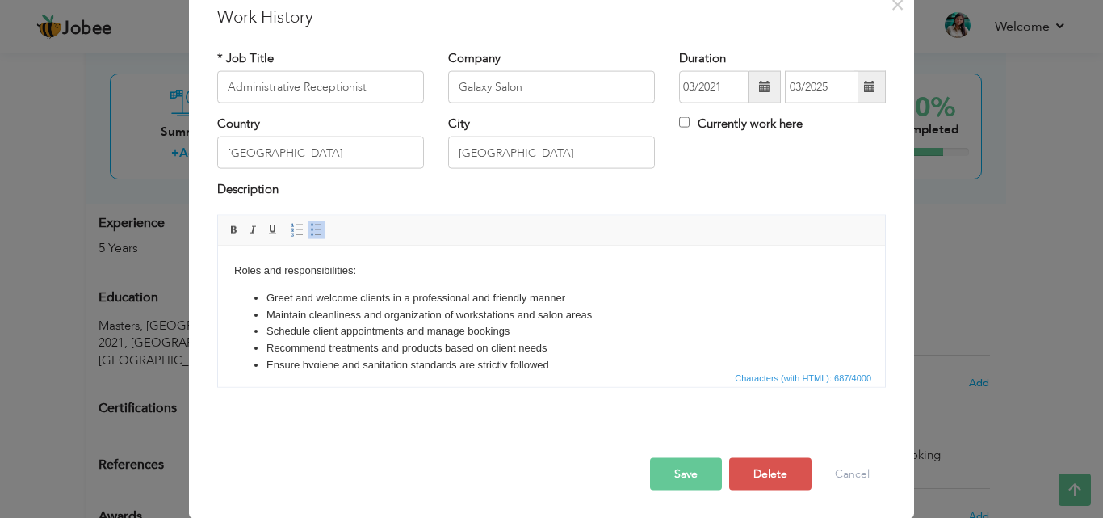
click at [678, 477] on button "Save" at bounding box center [686, 473] width 72 height 32
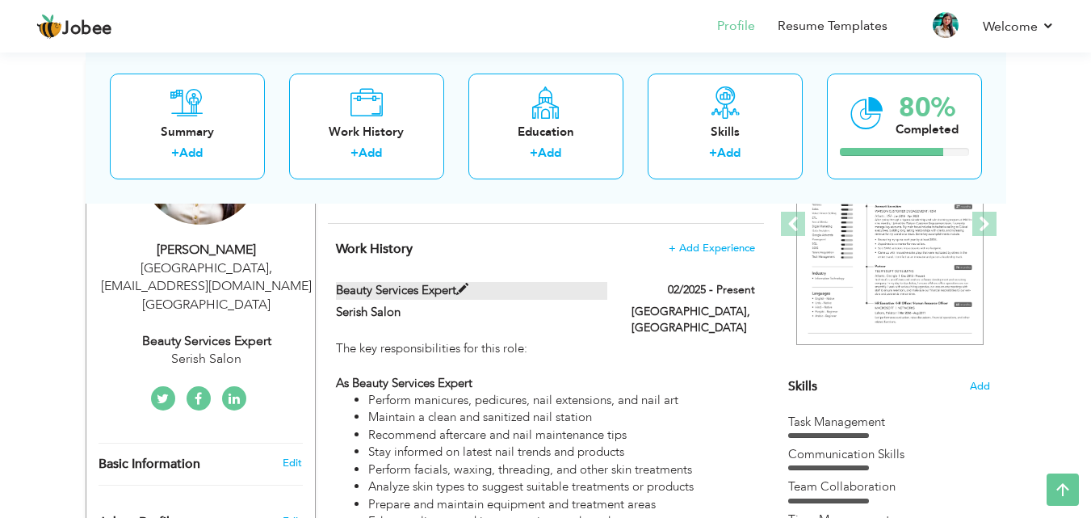
scroll to position [242, 0]
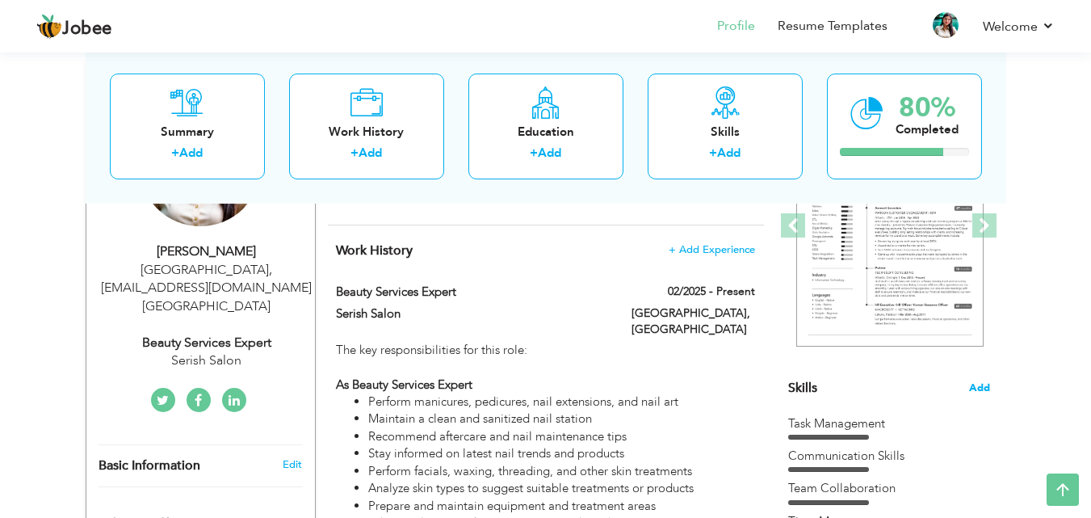
click at [982, 388] on span "Add" at bounding box center [979, 387] width 21 height 15
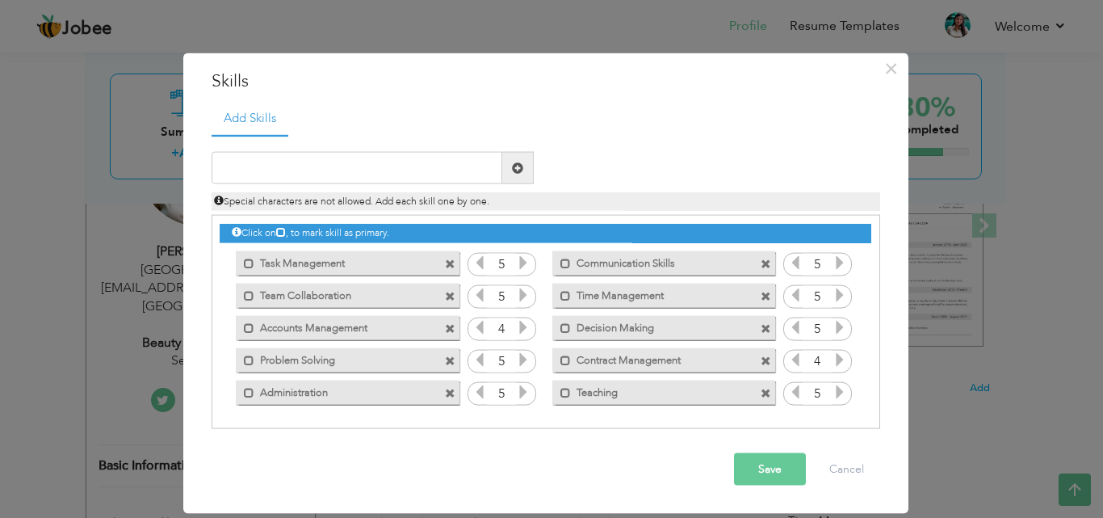
click at [768, 391] on span at bounding box center [766, 393] width 11 height 11
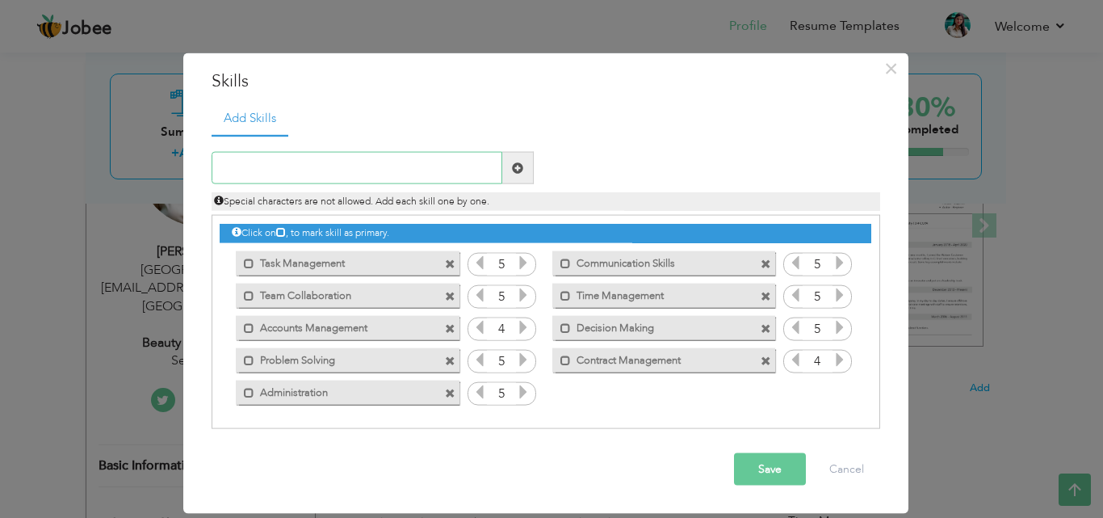
click at [341, 169] on input "text" at bounding box center [357, 168] width 291 height 32
click at [227, 165] on input "beauty Expert" at bounding box center [357, 168] width 291 height 32
type input "Beauty Expert"
click at [766, 465] on button "Save" at bounding box center [770, 469] width 72 height 32
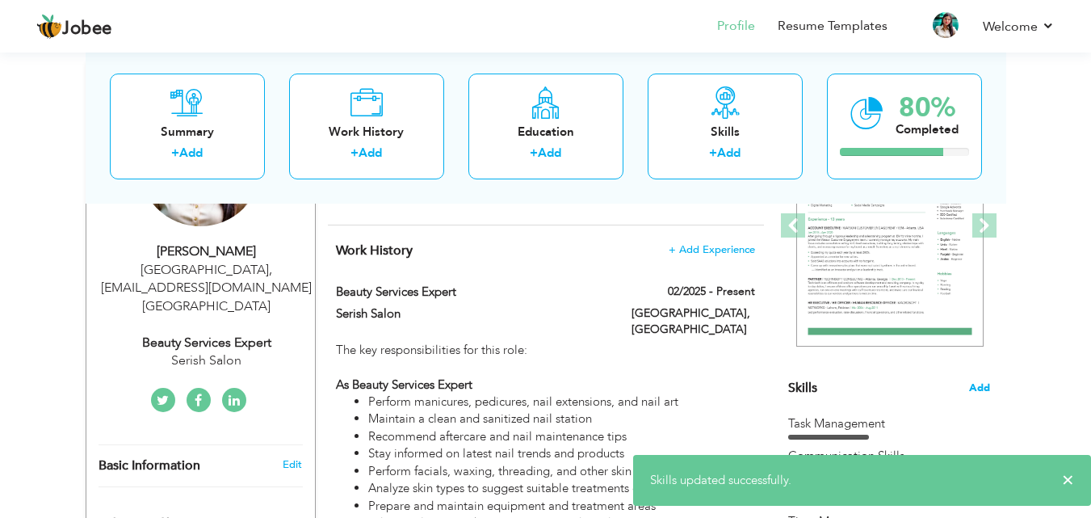
click at [970, 383] on span "Add" at bounding box center [979, 387] width 21 height 15
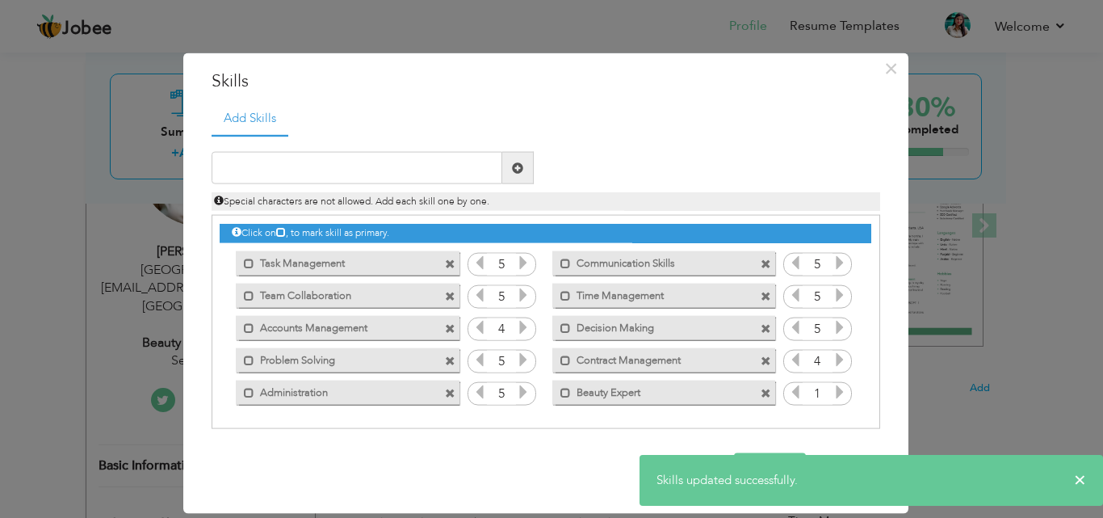
click at [841, 392] on icon at bounding box center [840, 391] width 15 height 15
click at [840, 390] on icon at bounding box center [840, 391] width 15 height 15
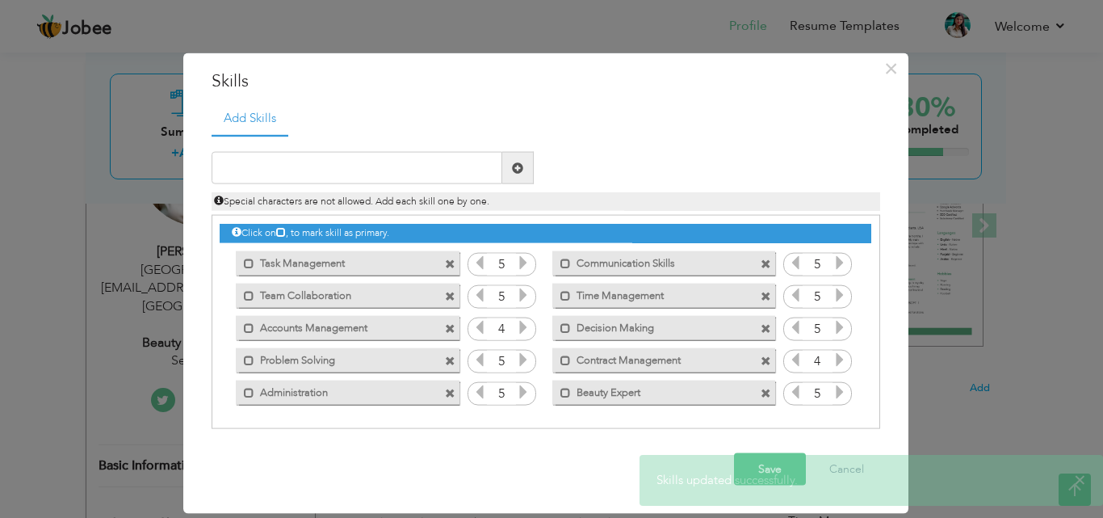
click at [840, 390] on icon at bounding box center [840, 391] width 15 height 15
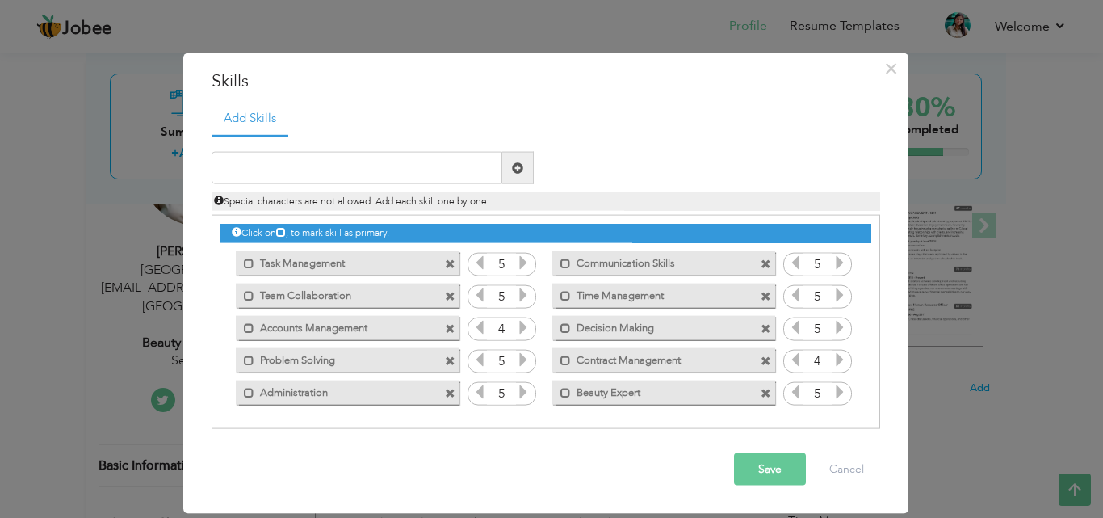
click at [769, 358] on span at bounding box center [766, 360] width 11 height 11
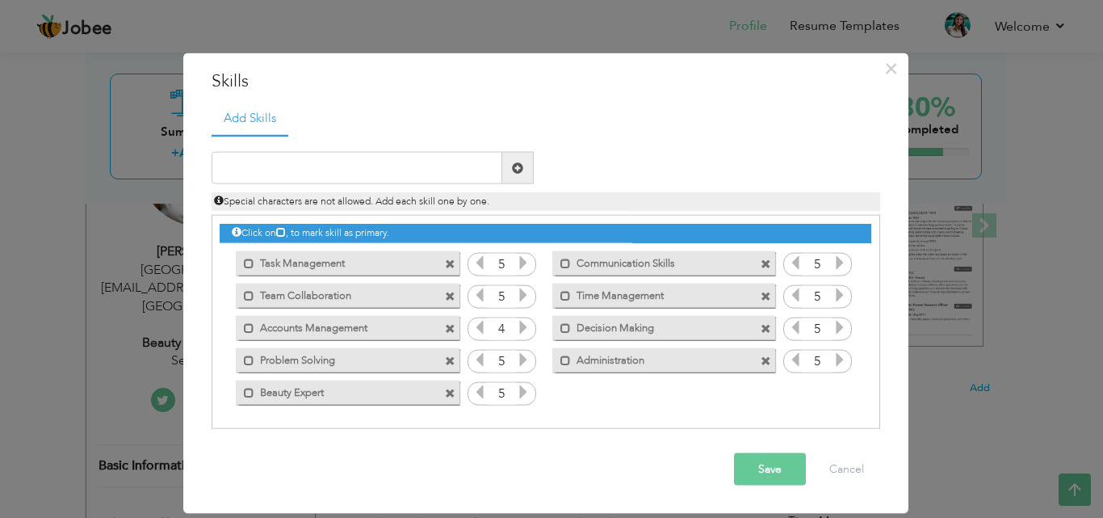
click at [758, 464] on button "Save" at bounding box center [770, 469] width 72 height 32
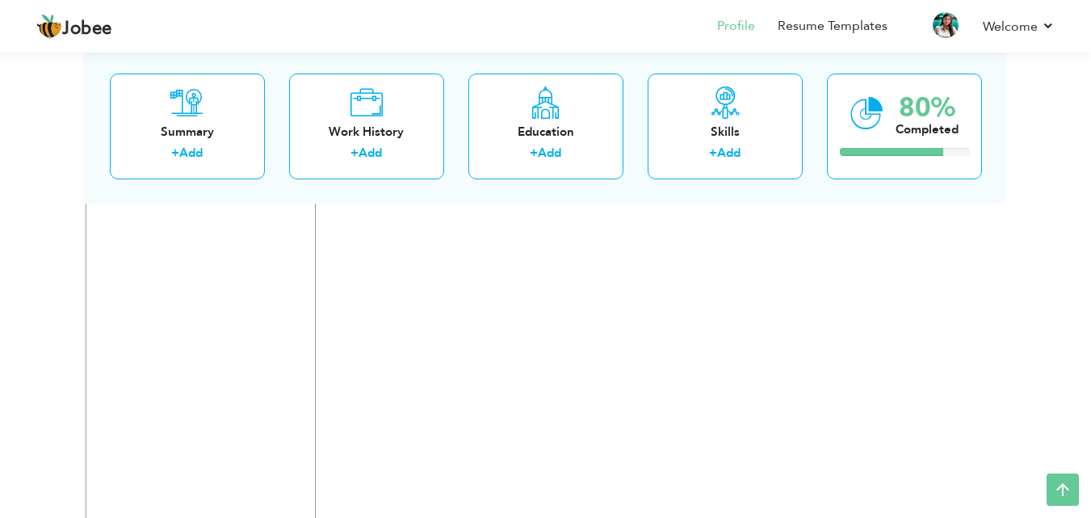
scroll to position [1212, 0]
click at [828, 23] on link "Resume Templates" at bounding box center [833, 26] width 110 height 19
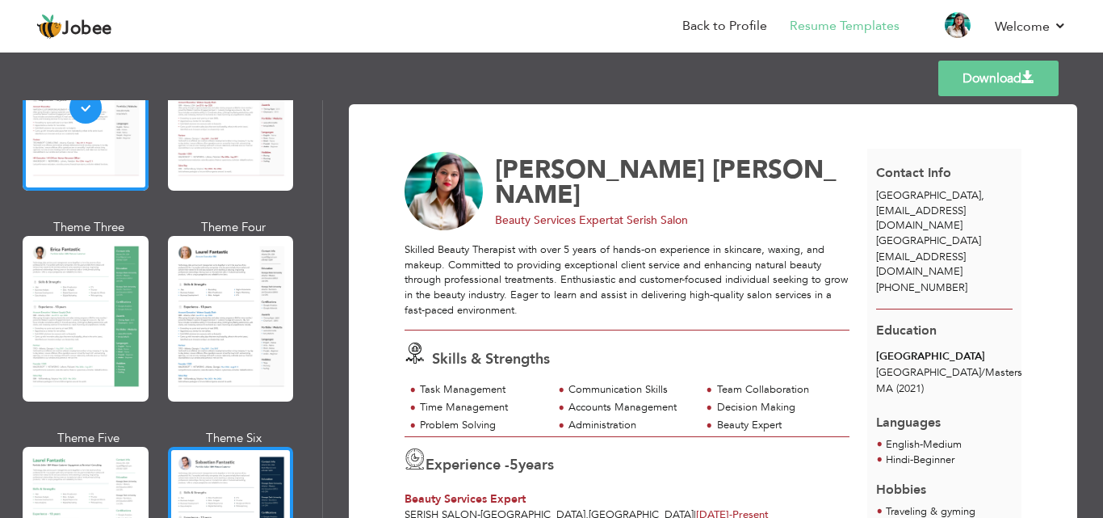
scroll to position [162, 0]
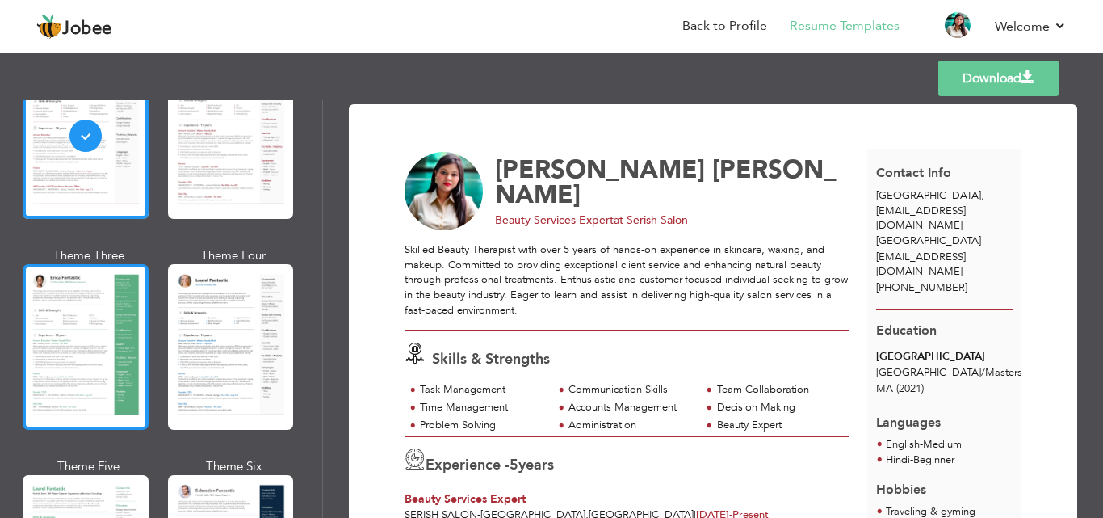
click at [84, 316] on div at bounding box center [86, 347] width 126 height 166
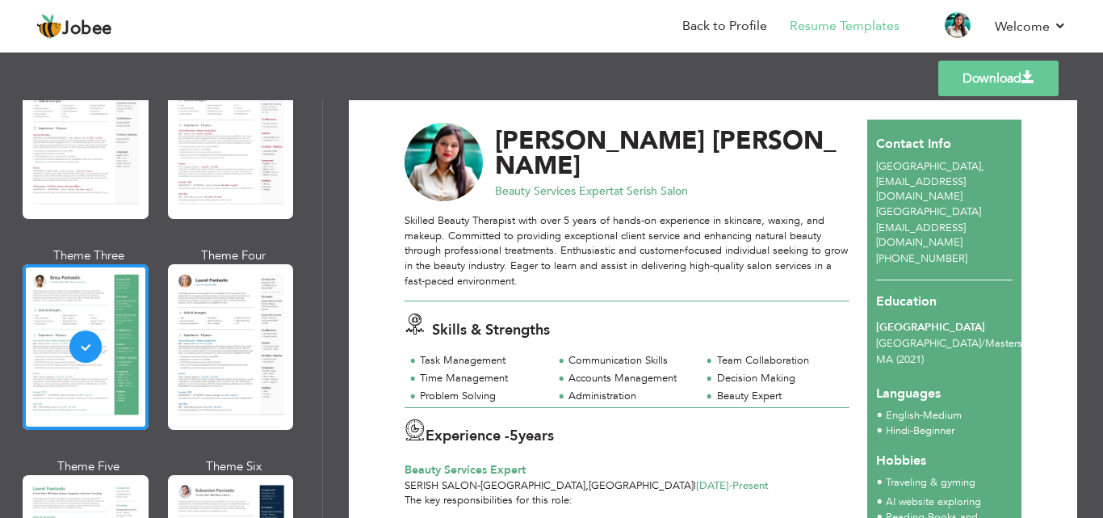
scroll to position [0, 0]
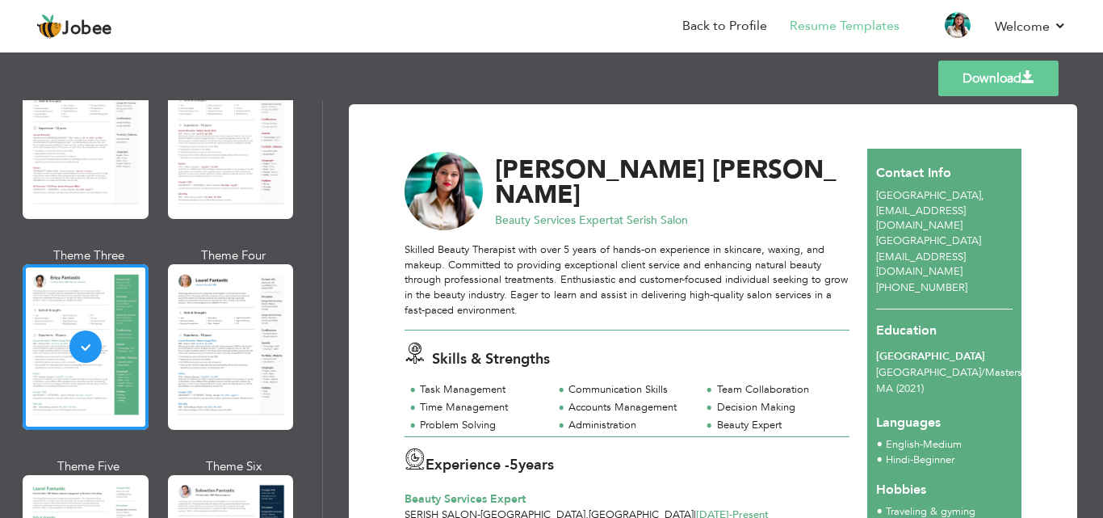
click at [990, 75] on link "Download" at bounding box center [999, 79] width 120 height 36
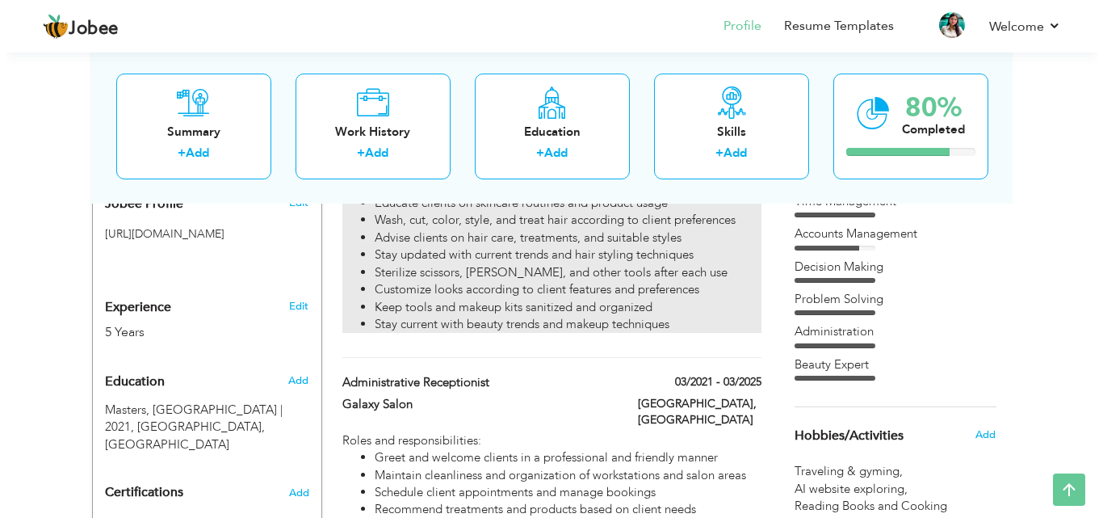
scroll to position [565, 0]
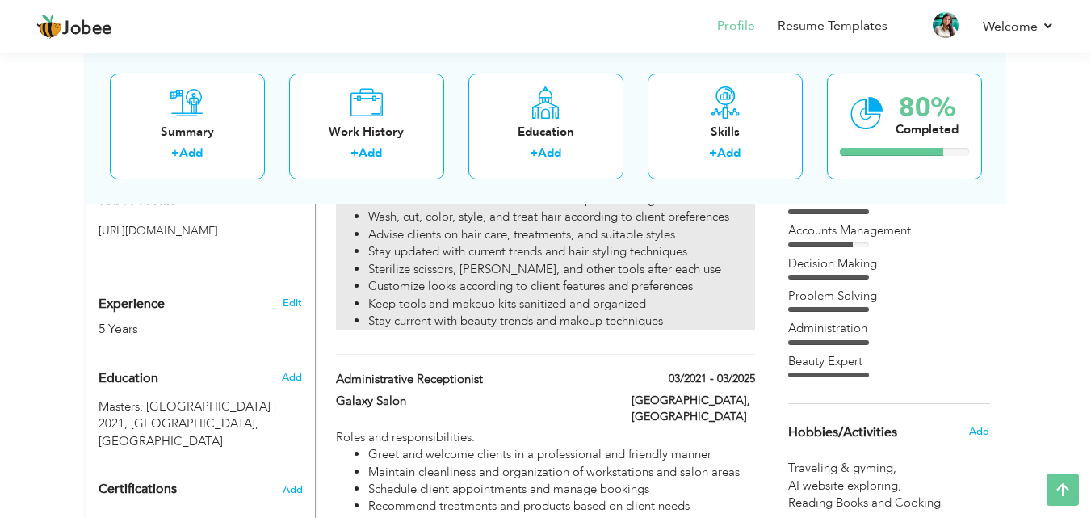
click at [645, 288] on li "Customize looks according to client features and preferences" at bounding box center [561, 286] width 386 height 17
type input "Beauty Services Expert"
type input "Serish Salon"
type input "02/2025"
type input "[GEOGRAPHIC_DATA]"
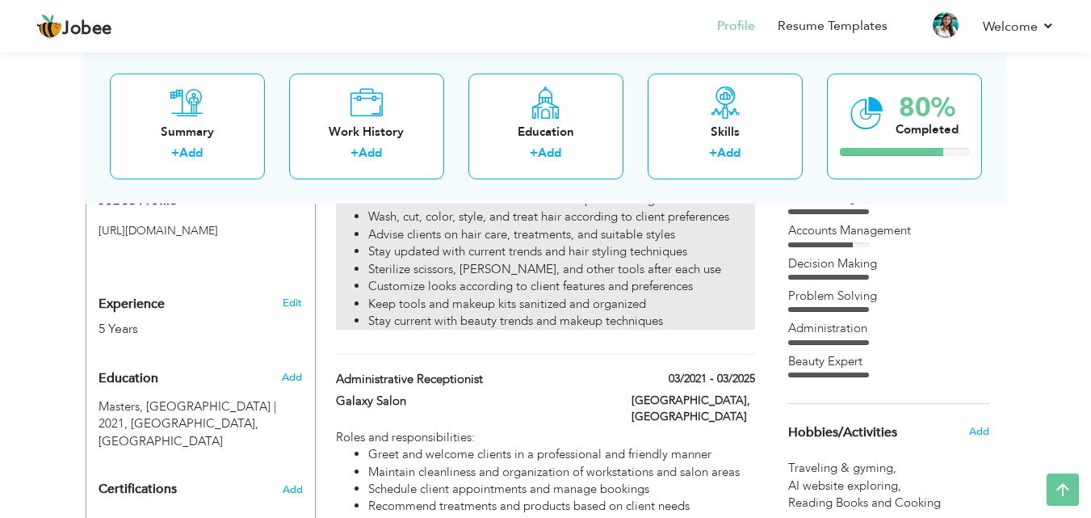
type input "[GEOGRAPHIC_DATA]"
checkbox input "true"
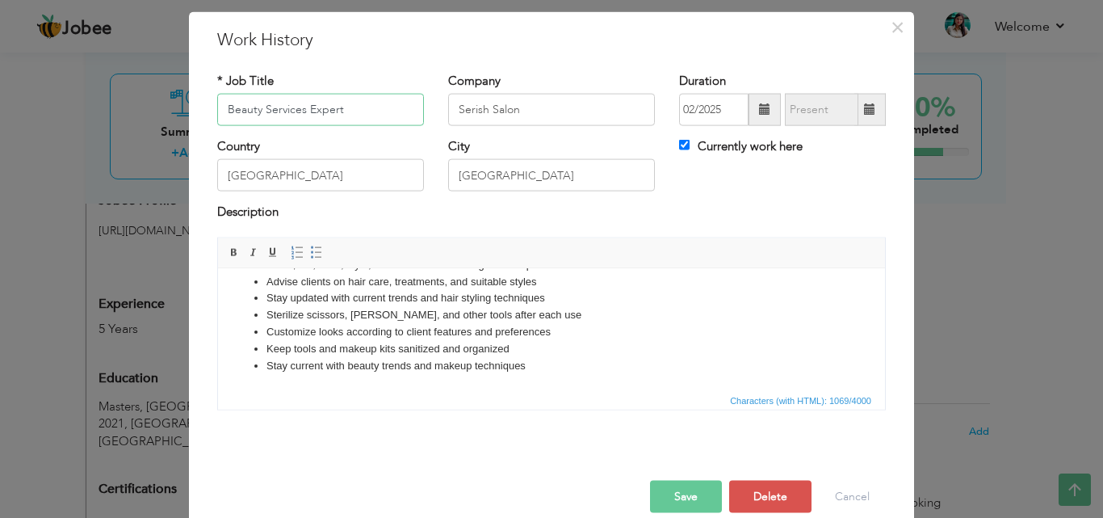
scroll to position [64, 0]
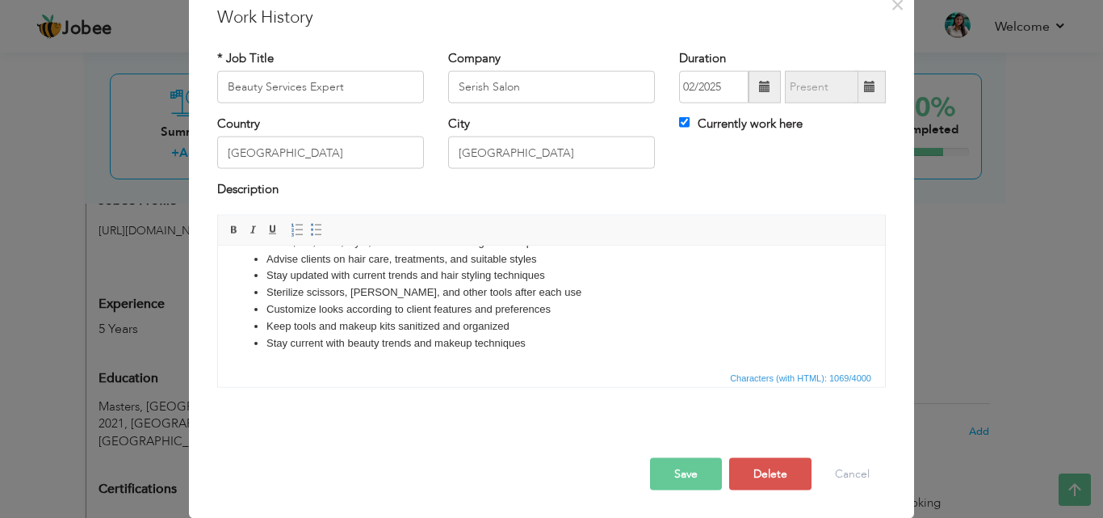
click at [540, 350] on li "Stay current with beauty trends and makeup techniques" at bounding box center [552, 342] width 570 height 17
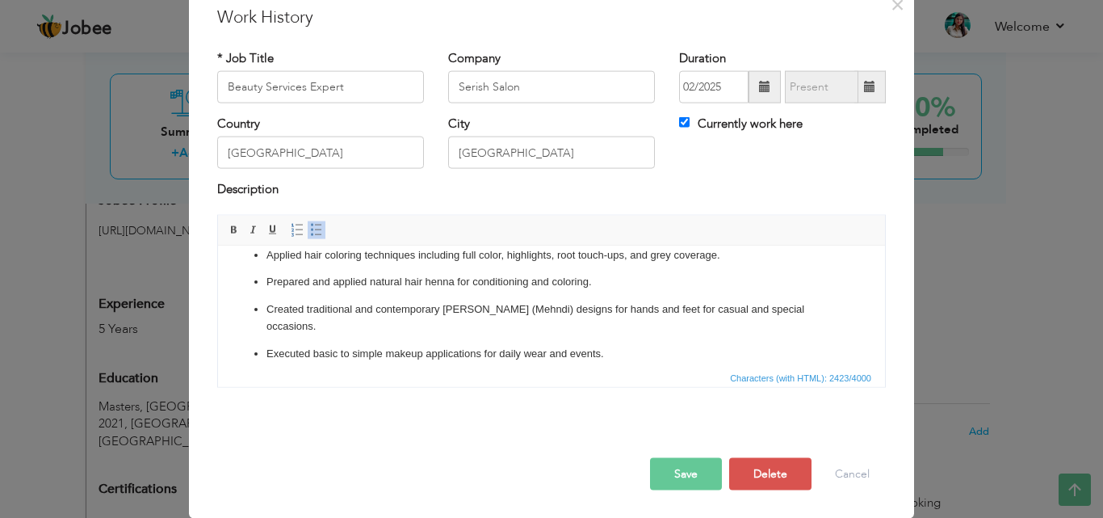
scroll to position [452, 0]
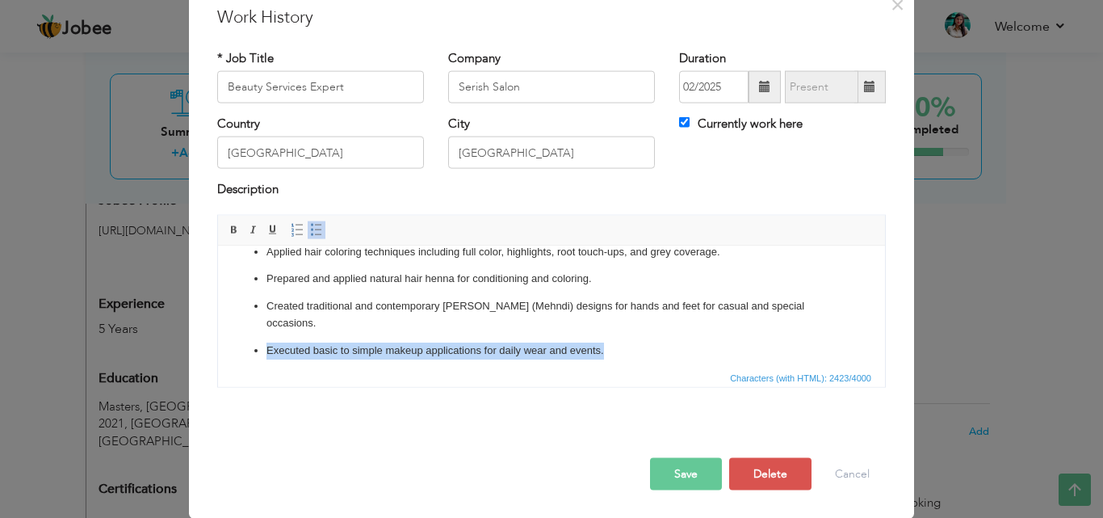
drag, startPoint x: 605, startPoint y: 332, endPoint x: 260, endPoint y: 326, distance: 344.9
click at [260, 326] on ul "Perform manicures, pedicures, nail extensions, and nail art Maintain a clean an…" at bounding box center [551, 169] width 635 height 596
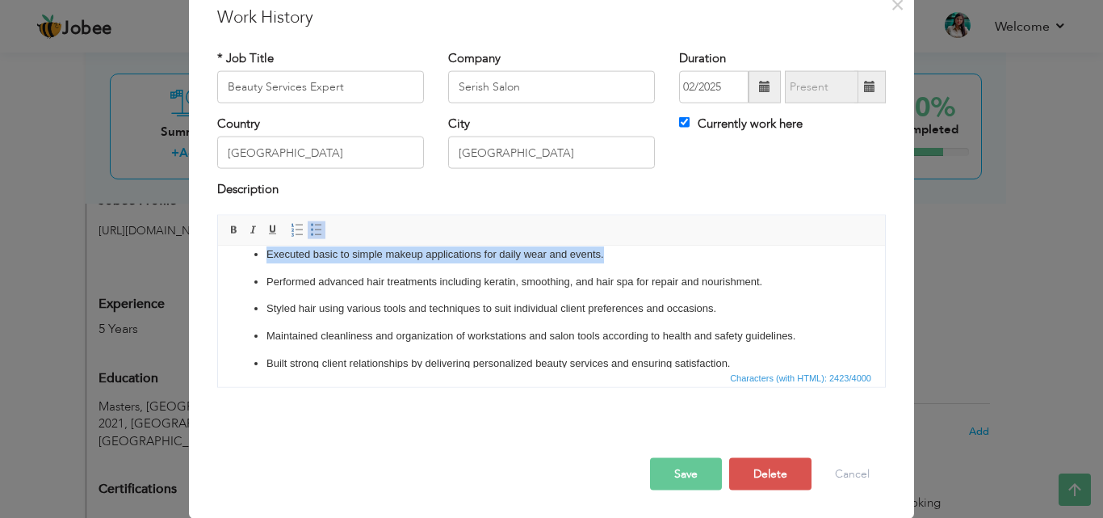
scroll to position [552, 0]
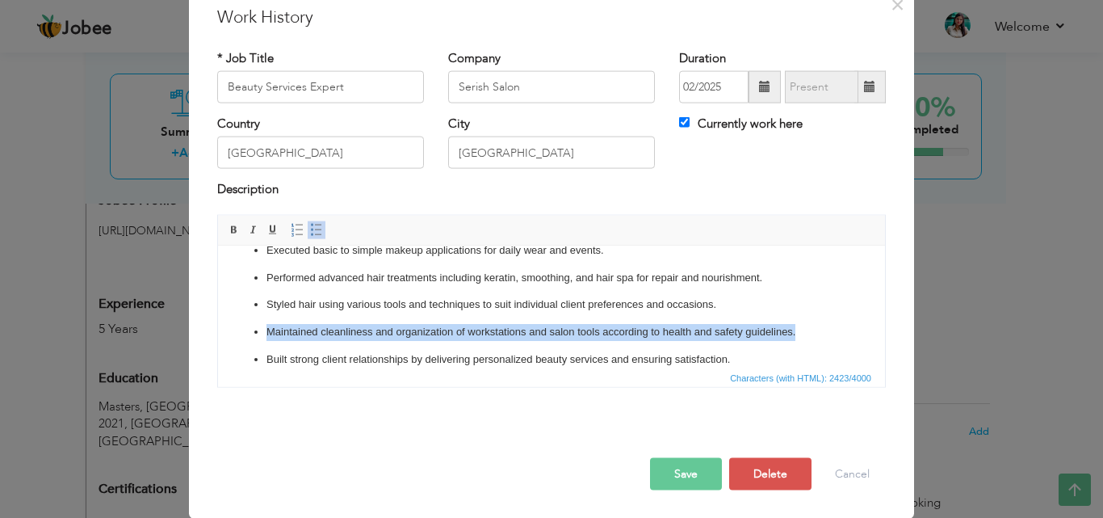
drag, startPoint x: 267, startPoint y: 309, endPoint x: 804, endPoint y: 318, distance: 537.2
click at [804, 323] on p "Maintained cleanliness and organization of workstations and salon tools accordi…" at bounding box center [552, 331] width 570 height 17
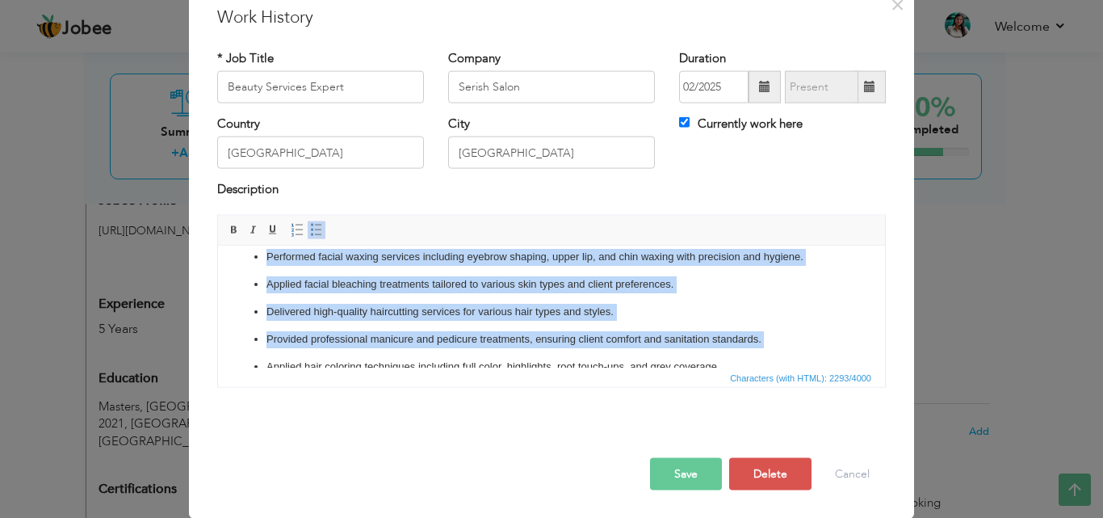
scroll to position [524, 0]
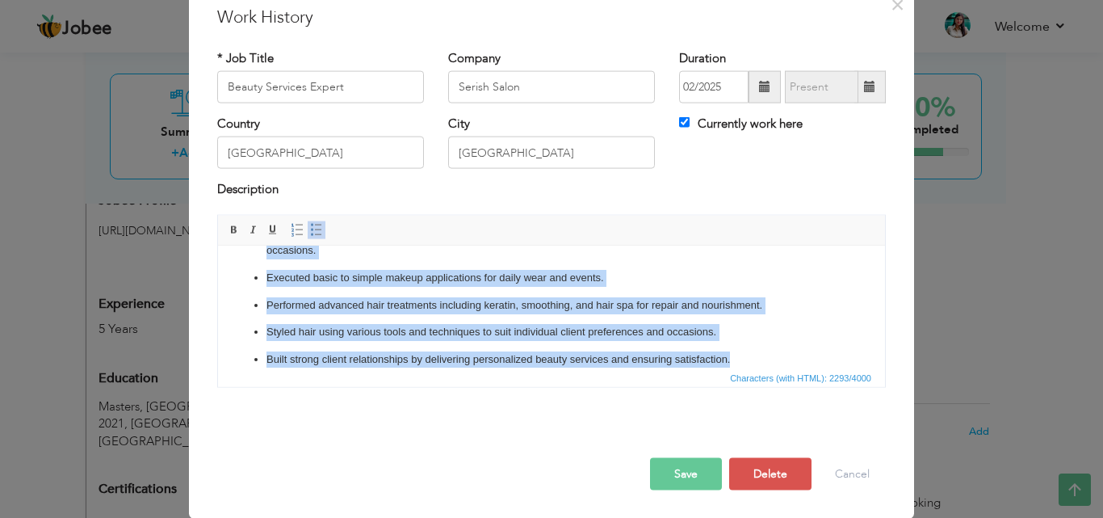
drag, startPoint x: 263, startPoint y: 308, endPoint x: 758, endPoint y: 352, distance: 497.1
click at [758, 352] on html "The key responsibilities for this role: As Beauty Services Expert Perform manic…" at bounding box center [551, 52] width 667 height 662
click at [310, 225] on span at bounding box center [316, 229] width 13 height 13
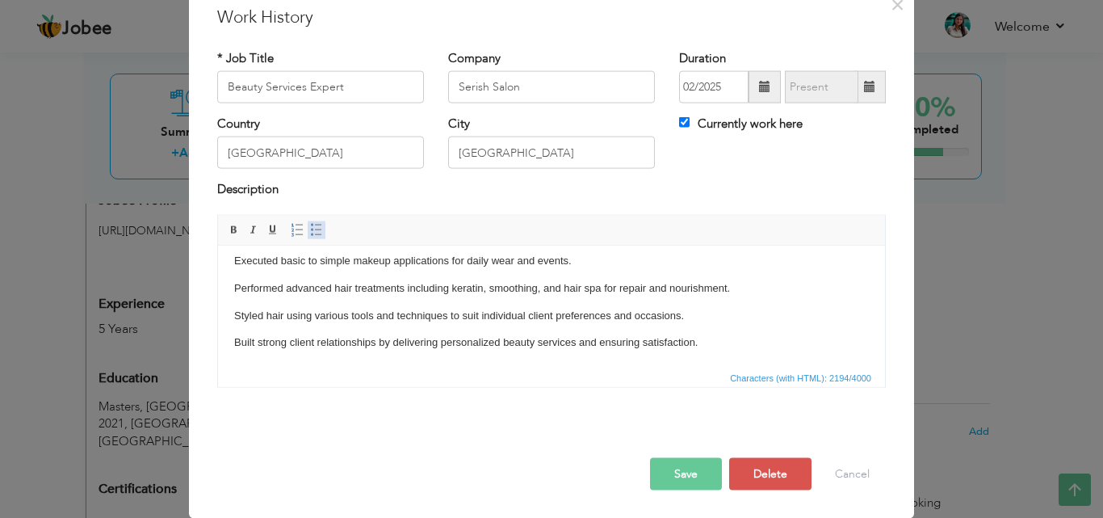
click at [310, 225] on span at bounding box center [316, 229] width 13 height 13
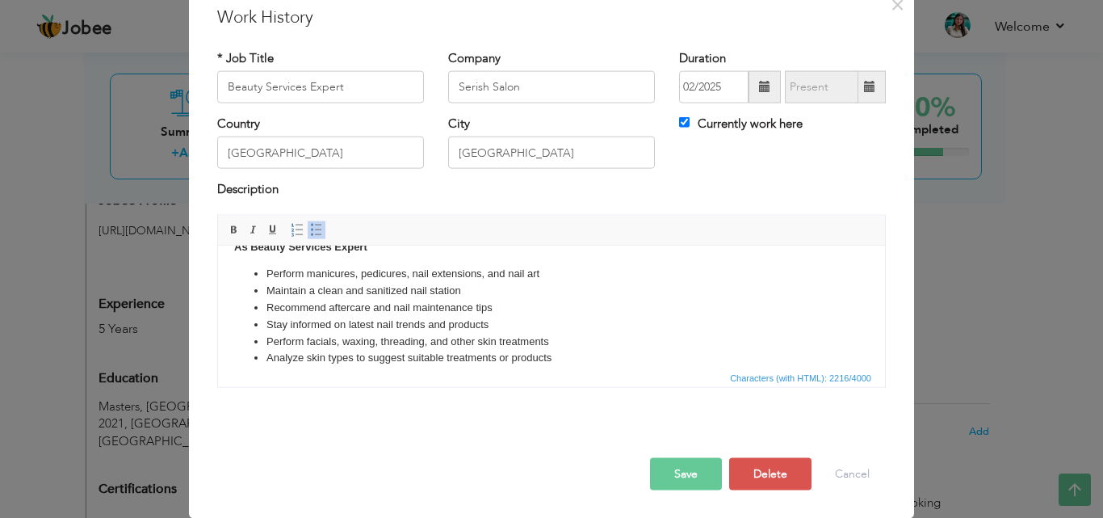
scroll to position [86, 0]
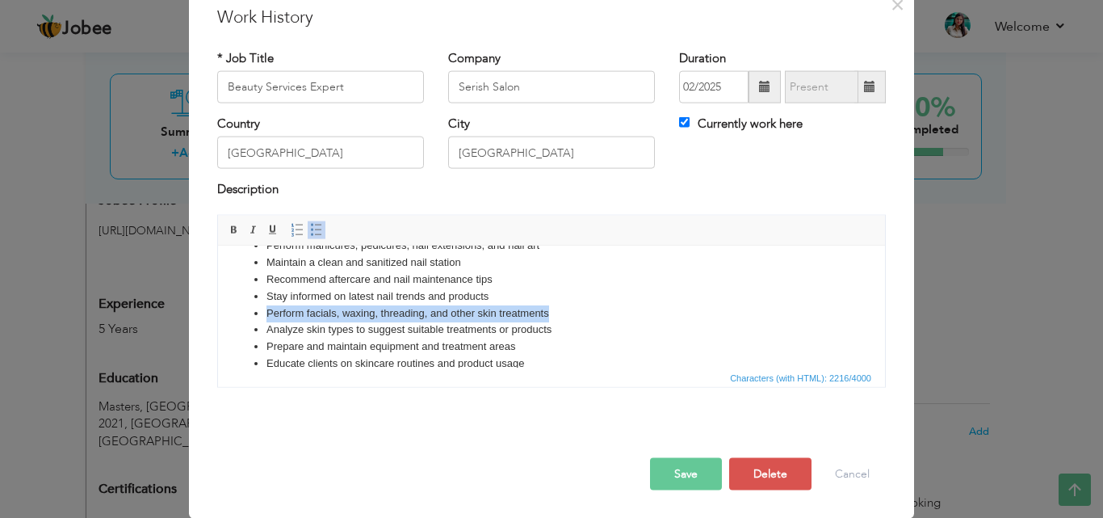
drag, startPoint x: 555, startPoint y: 312, endPoint x: 261, endPoint y: 314, distance: 294.0
click at [261, 314] on ul "Perform manicures, pedicures, nail extensions, and nail art Maintain a clean an…" at bounding box center [551, 464] width 635 height 454
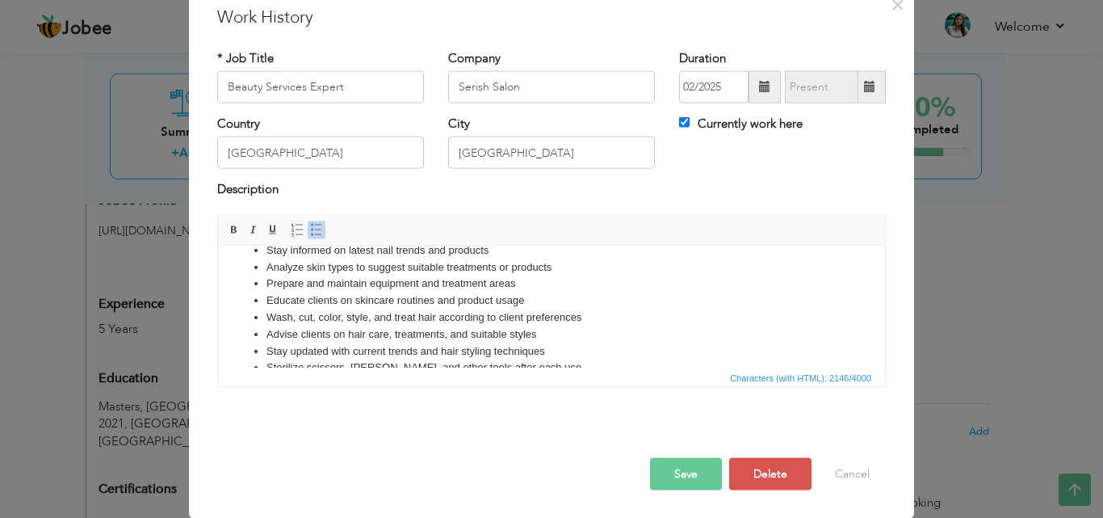
scroll to position [166, 0]
click at [372, 279] on li "Wash, cut, color, style, and treat hair according to client preferences" at bounding box center [552, 282] width 570 height 17
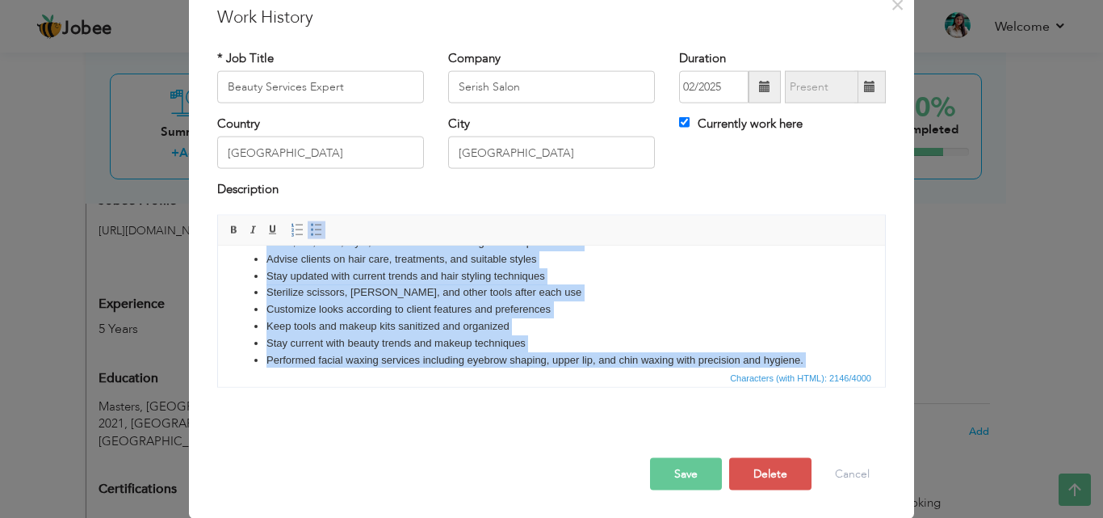
scroll to position [0, 0]
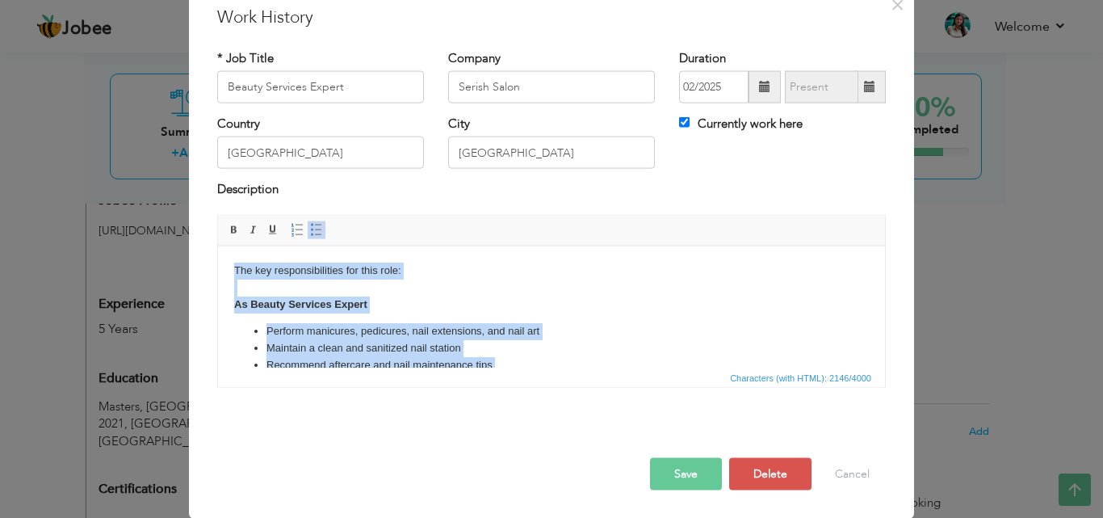
drag, startPoint x: 726, startPoint y: 342, endPoint x: 448, endPoint y: 484, distance: 312.1
click at [236, 246] on html "The key responsibilities for this role: As Beauty Services Expert Perform manic…" at bounding box center [551, 511] width 667 height 530
click at [485, 316] on body "The key responsibilities for this role: As Beauty Services Expert Perform manic…" at bounding box center [551, 511] width 635 height 498
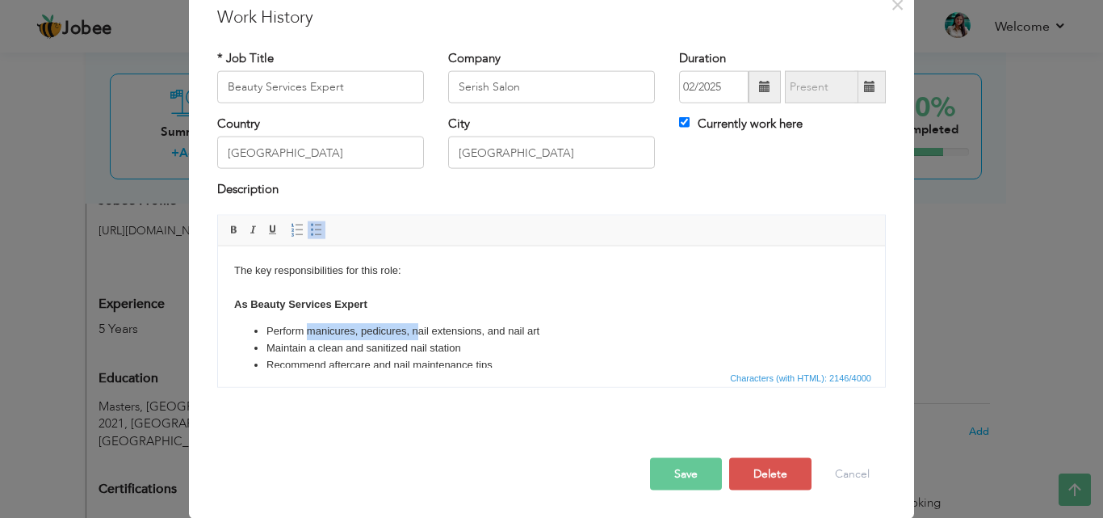
drag, startPoint x: 417, startPoint y: 327, endPoint x: 308, endPoint y: 326, distance: 109.1
click at [308, 326] on li "Perform manicures, pedicures, nail extensions, and nail art" at bounding box center [552, 330] width 570 height 17
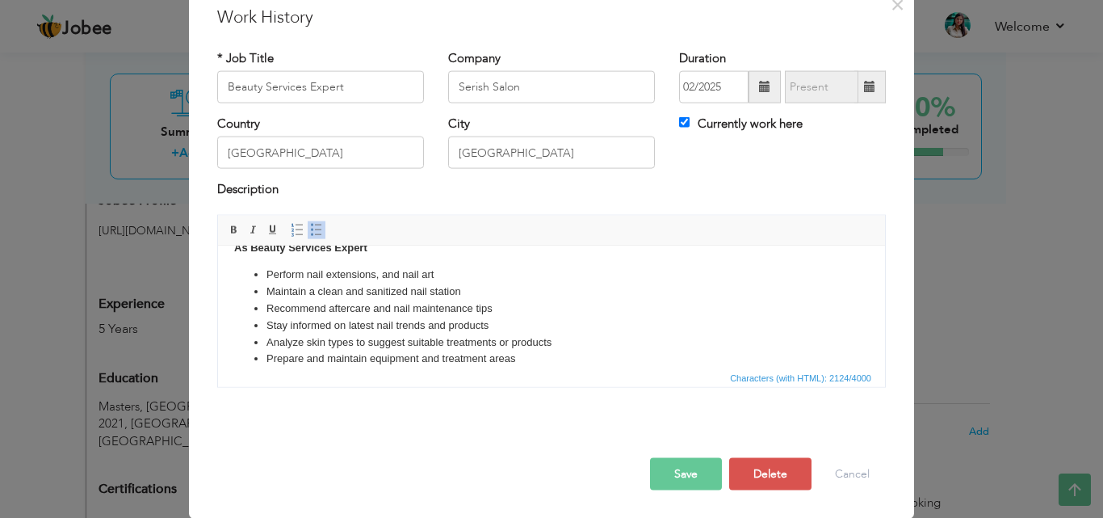
scroll to position [81, 0]
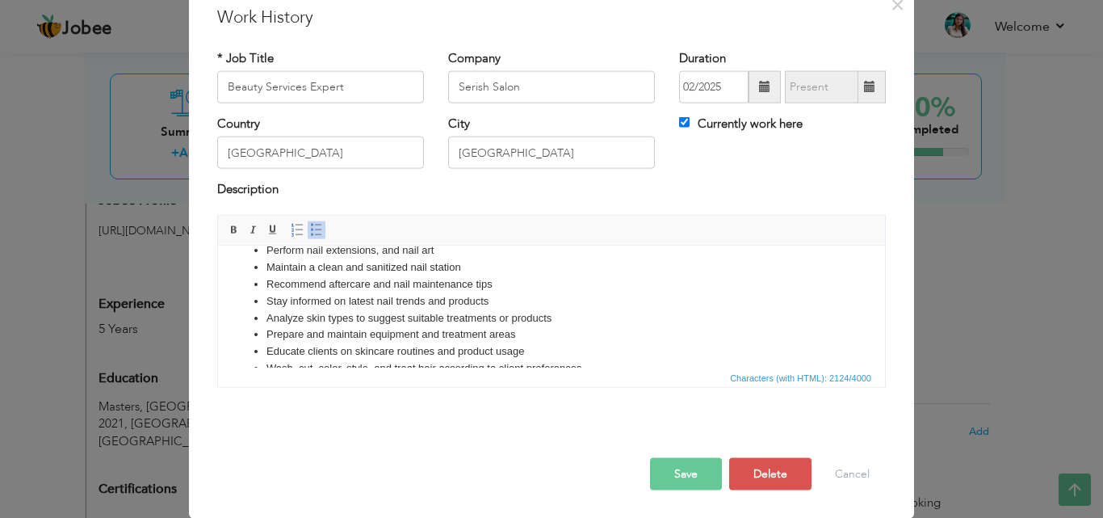
click at [678, 474] on button "Save" at bounding box center [686, 473] width 72 height 32
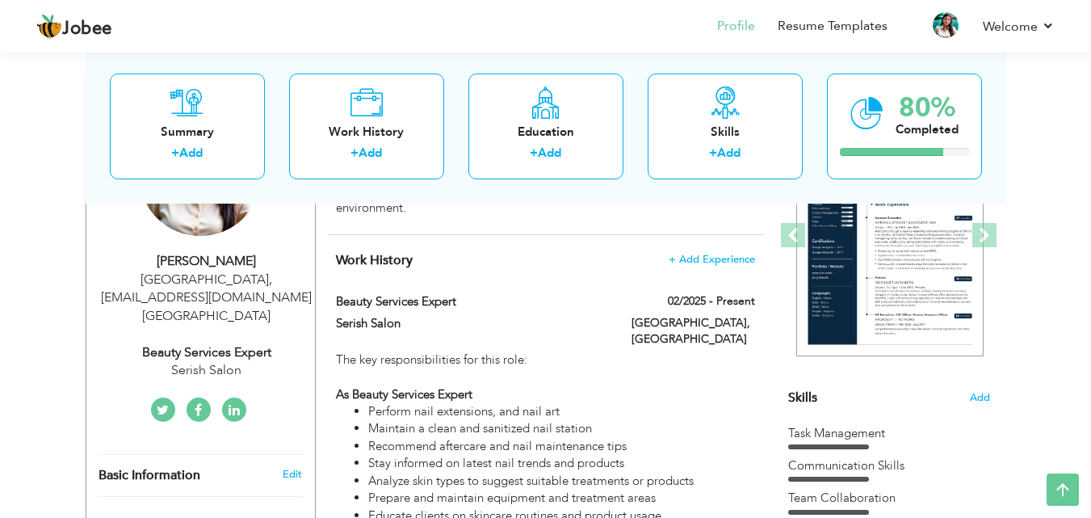
scroll to position [192, 0]
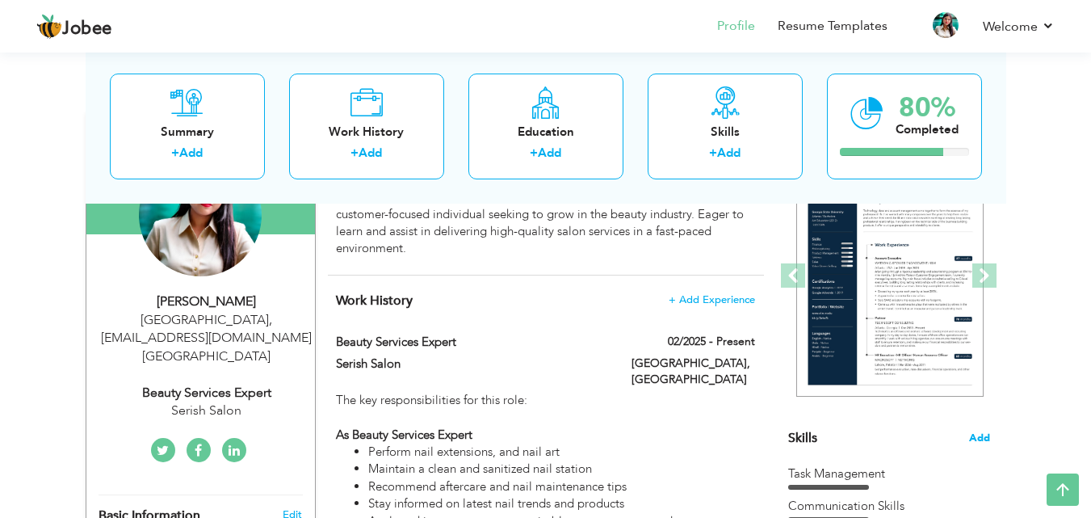
click at [984, 438] on span "Add" at bounding box center [979, 438] width 21 height 15
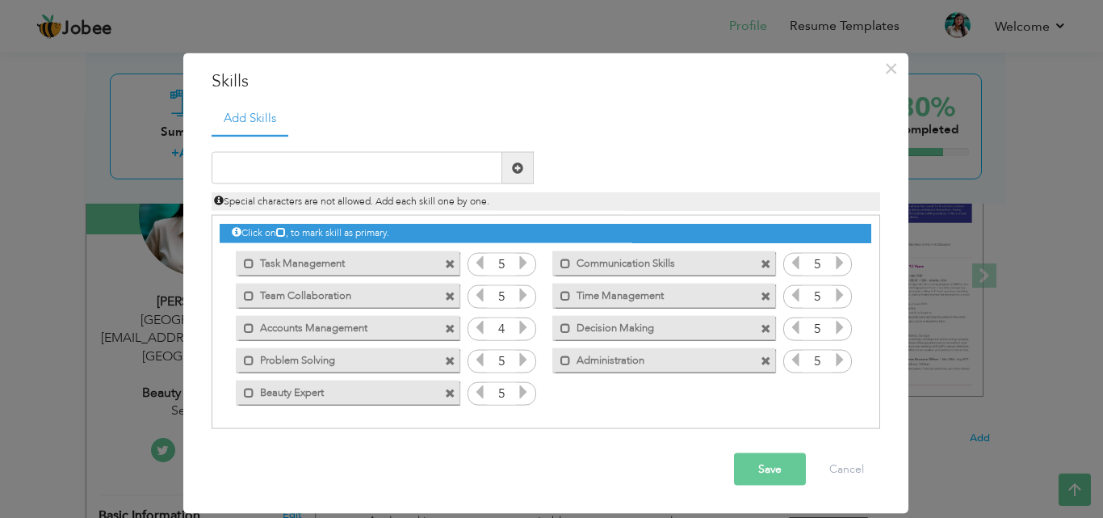
click at [768, 465] on button "Save" at bounding box center [770, 469] width 72 height 32
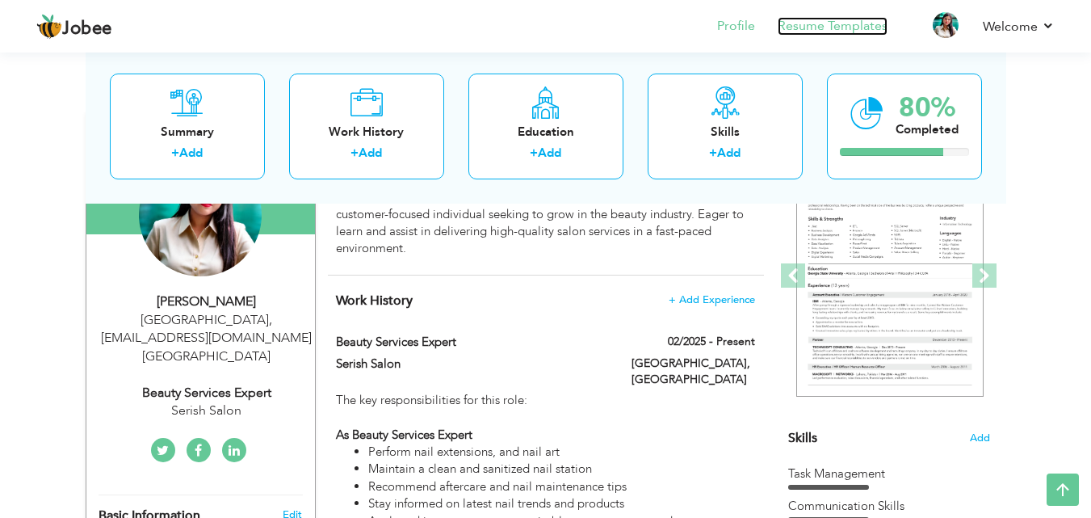
click at [855, 24] on link "Resume Templates" at bounding box center [833, 26] width 110 height 19
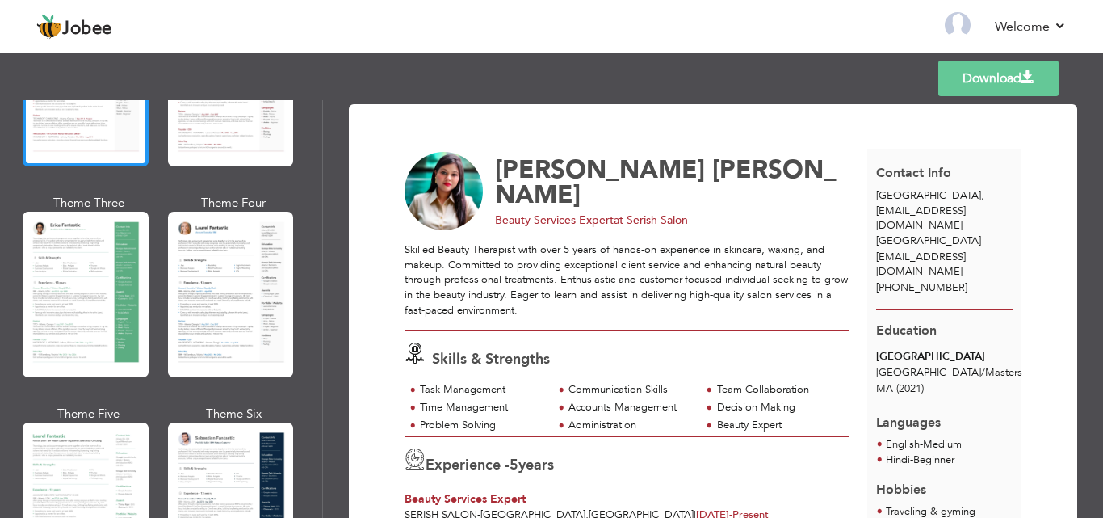
scroll to position [242, 0]
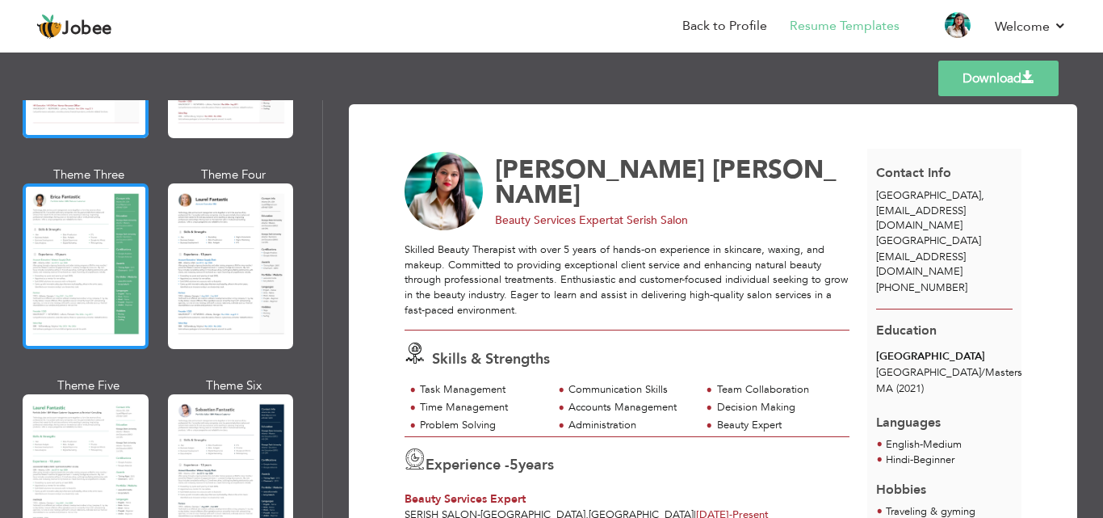
click at [99, 249] on div at bounding box center [86, 266] width 126 height 166
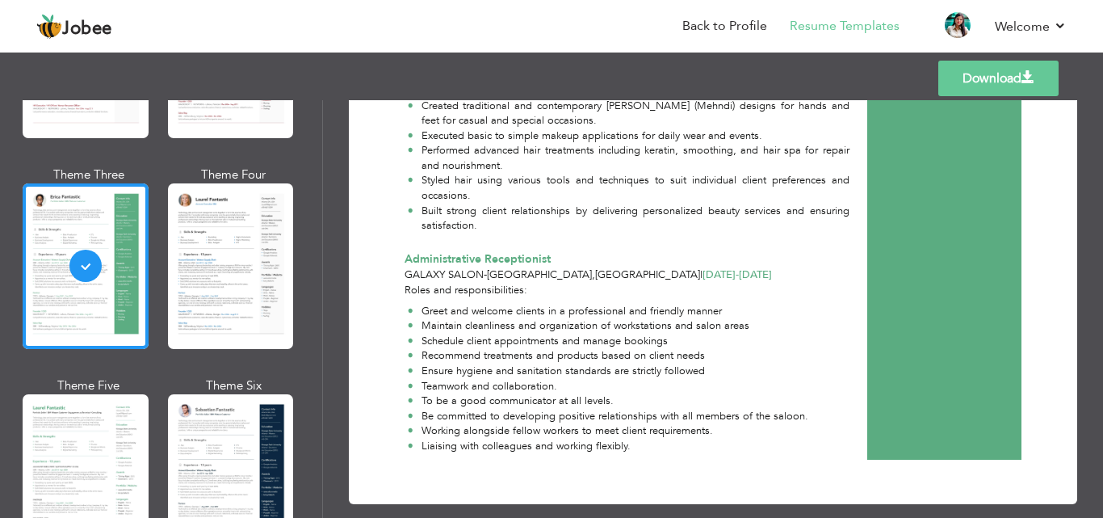
scroll to position [840, 0]
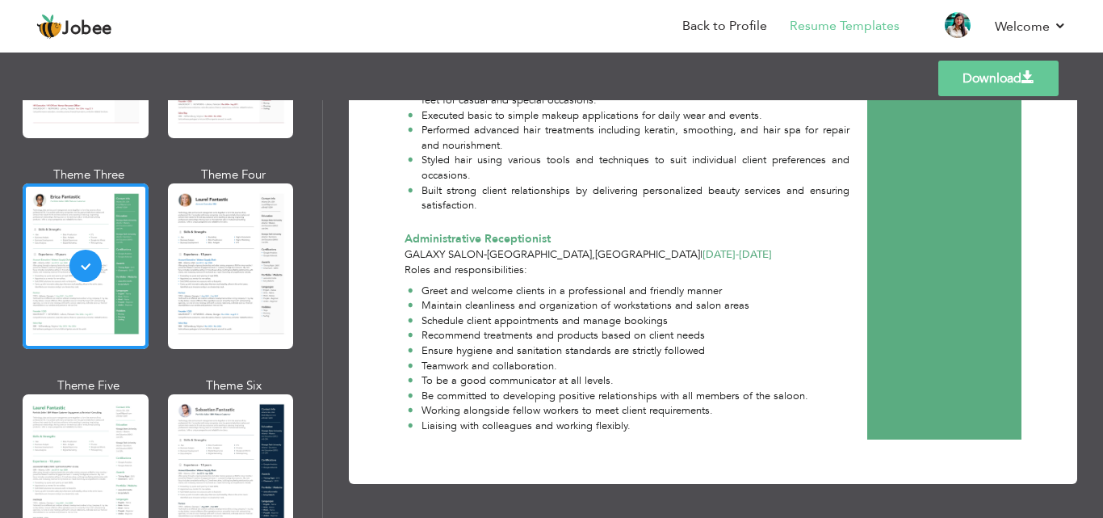
click at [977, 78] on link "Download" at bounding box center [999, 79] width 120 height 36
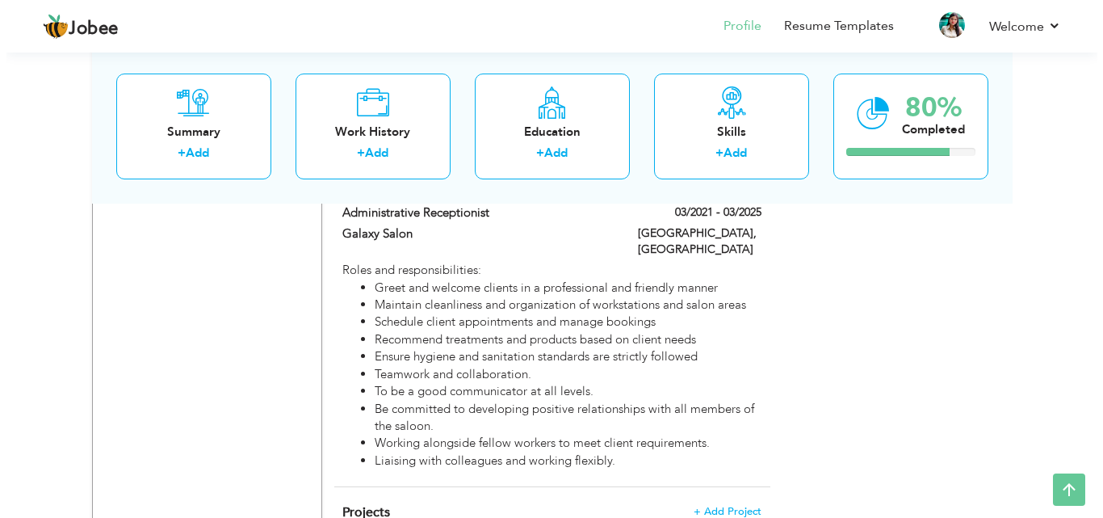
scroll to position [1050, 0]
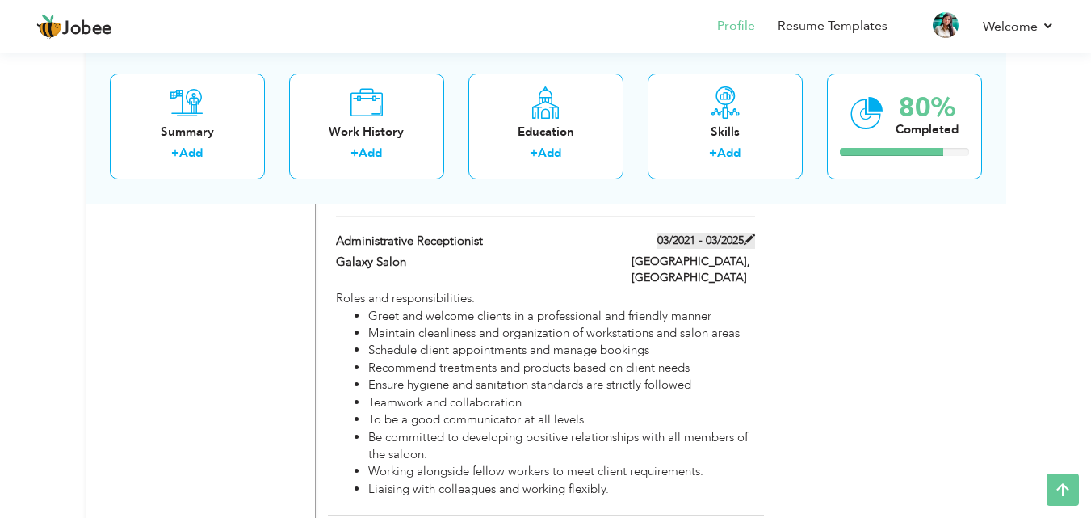
click at [747, 237] on span at bounding box center [749, 238] width 11 height 11
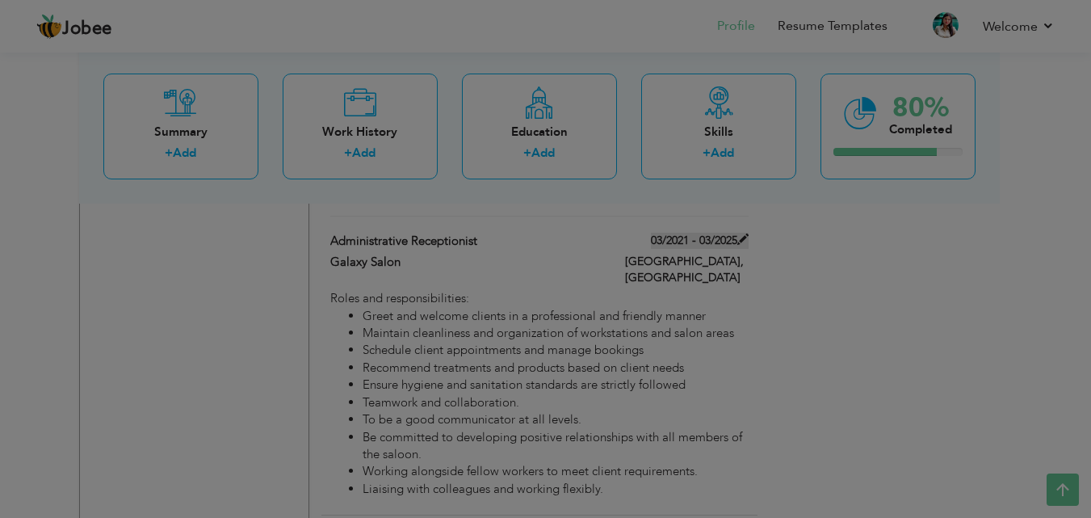
type input "Administrative Receptionist"
type input "Galaxy Salon"
type input "03/2021"
type input "03/2025"
type input "[GEOGRAPHIC_DATA]"
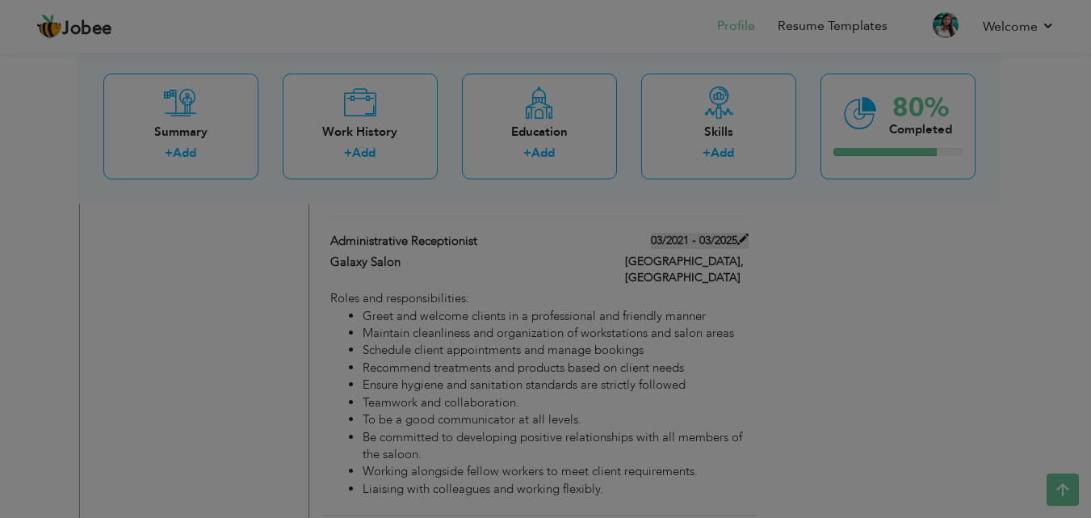
type input "[GEOGRAPHIC_DATA]"
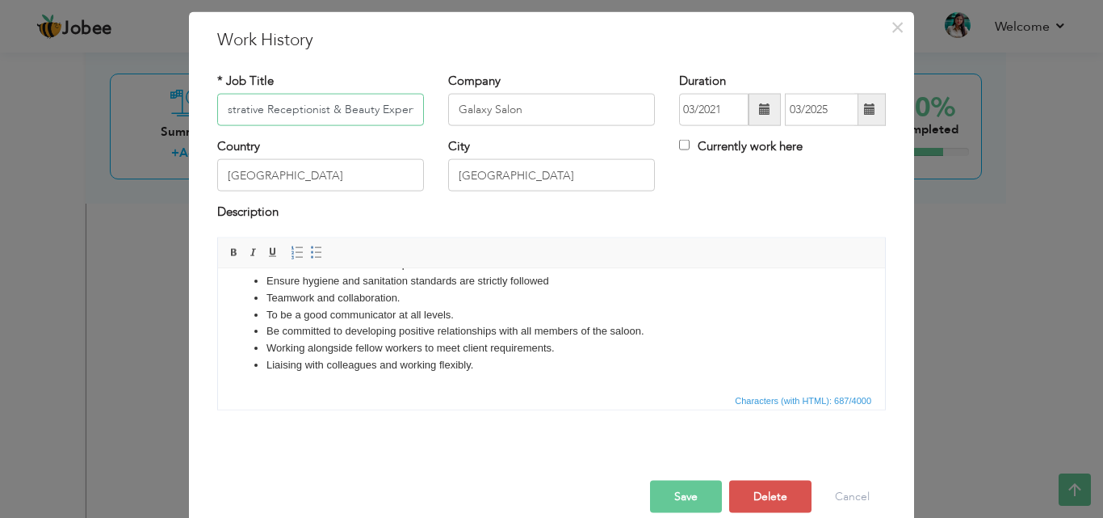
scroll to position [64, 0]
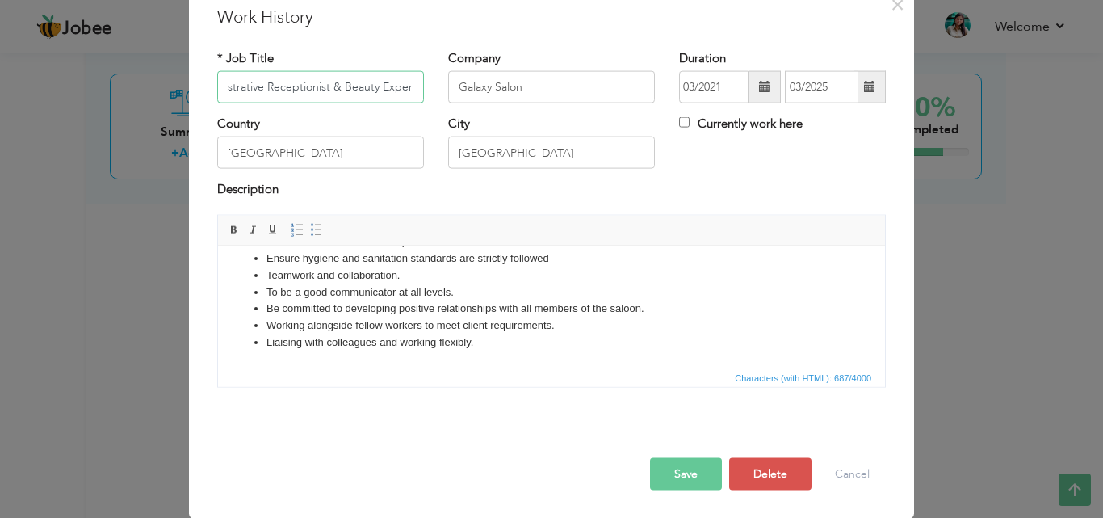
type input "Administrative Receptionist & Beauty Expert"
click at [504, 347] on li "Liaising with colleagues and working flexibly." at bounding box center [552, 342] width 570 height 17
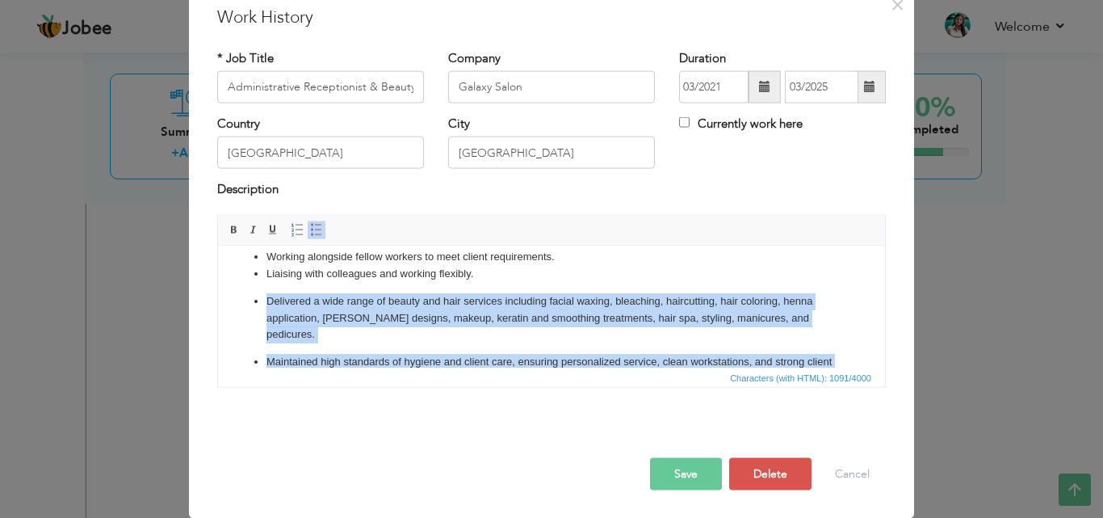
scroll to position [195, 0]
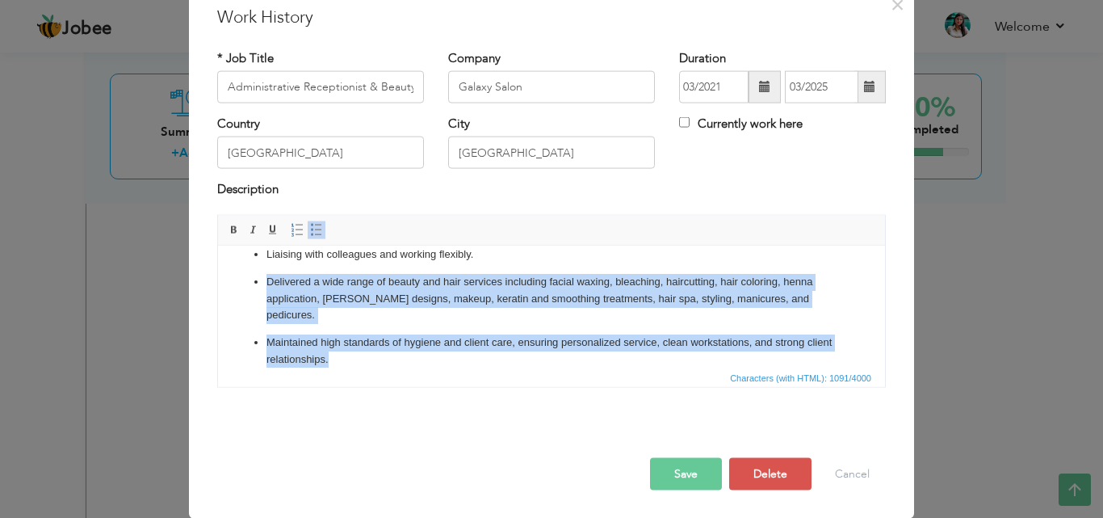
drag, startPoint x: 265, startPoint y: 296, endPoint x: 369, endPoint y: 363, distance: 124.3
click at [369, 363] on html "Roles and responsibilities: Greet and welcome clients in a professional and fri…" at bounding box center [551, 217] width 667 height 333
click at [313, 227] on span at bounding box center [316, 229] width 13 height 13
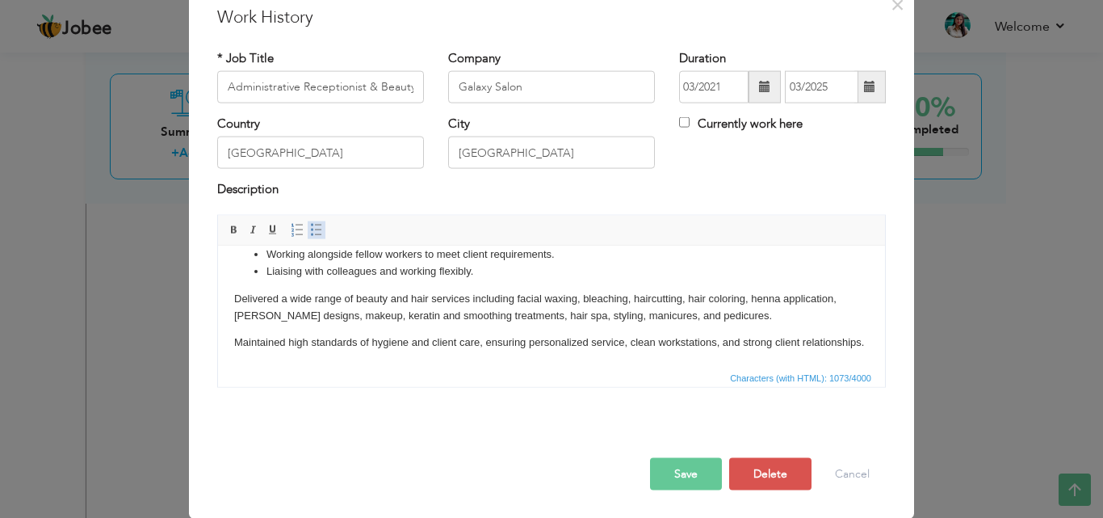
click at [313, 227] on span at bounding box center [316, 229] width 13 height 13
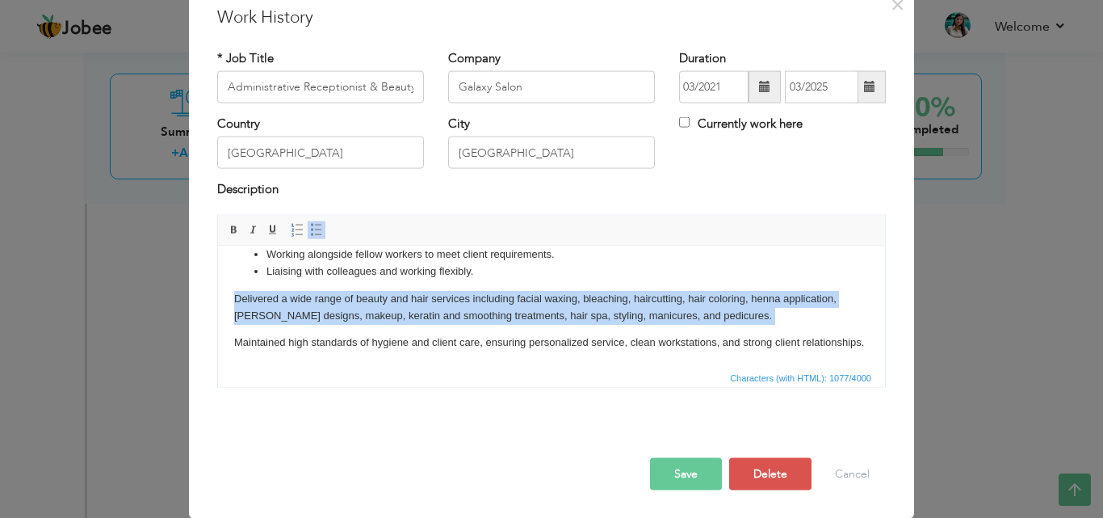
scroll to position [174, 0]
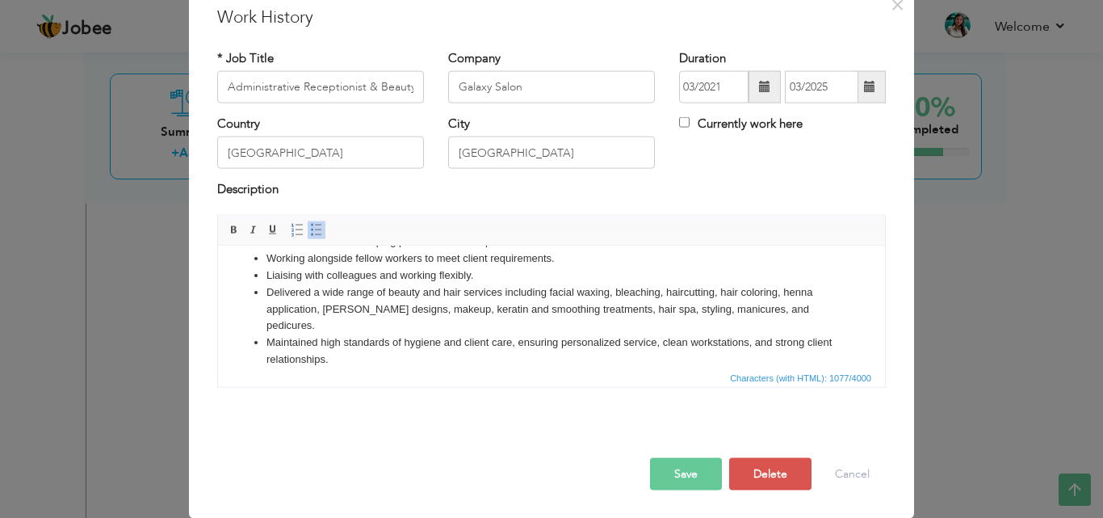
click at [674, 471] on button "Save" at bounding box center [686, 473] width 72 height 32
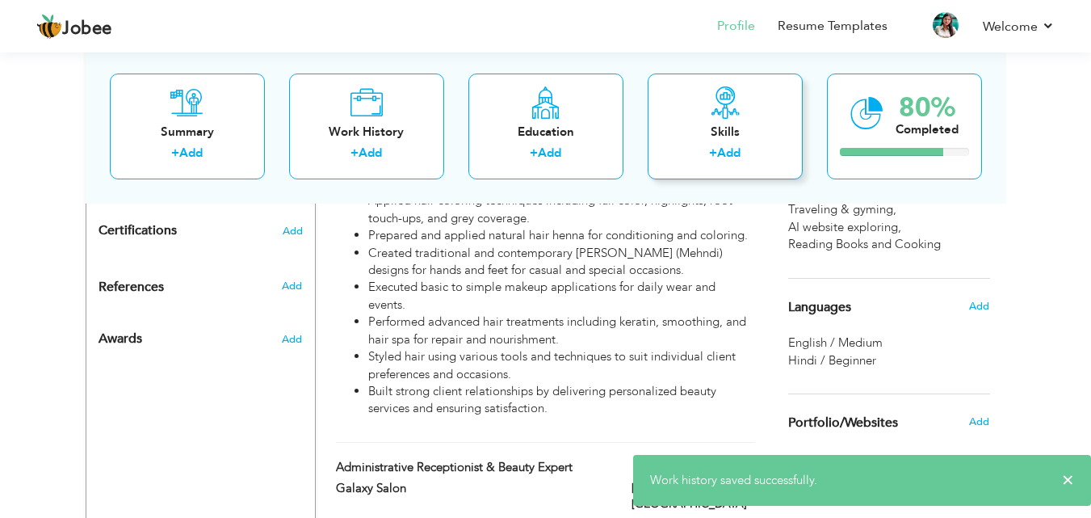
scroll to position [727, 0]
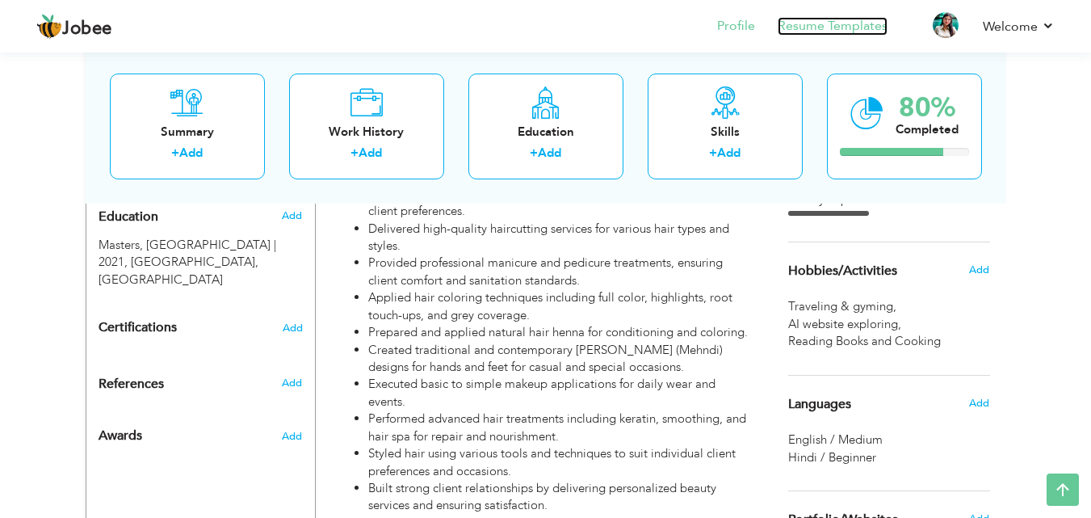
click at [841, 28] on link "Resume Templates" at bounding box center [833, 26] width 110 height 19
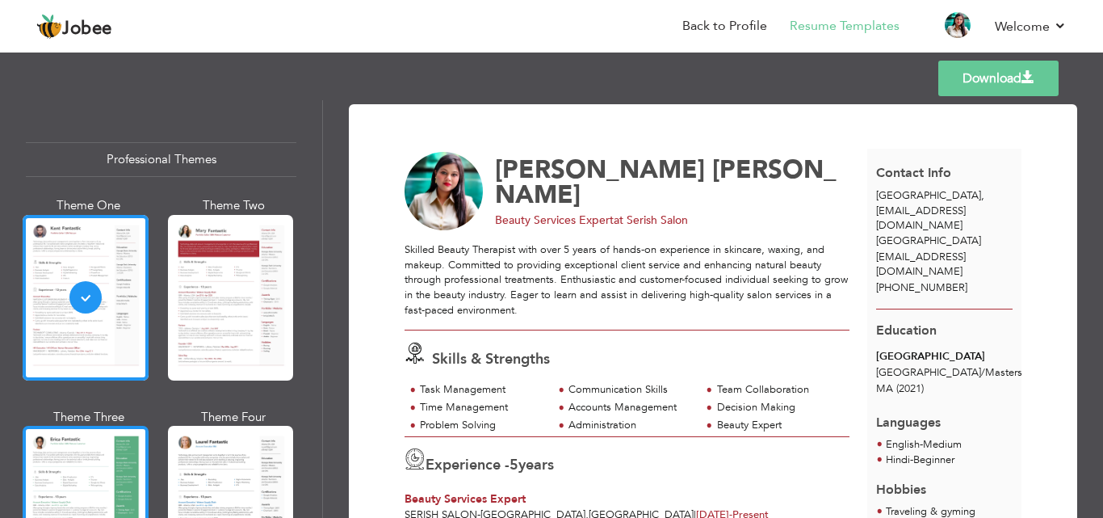
click at [81, 468] on div at bounding box center [86, 509] width 126 height 166
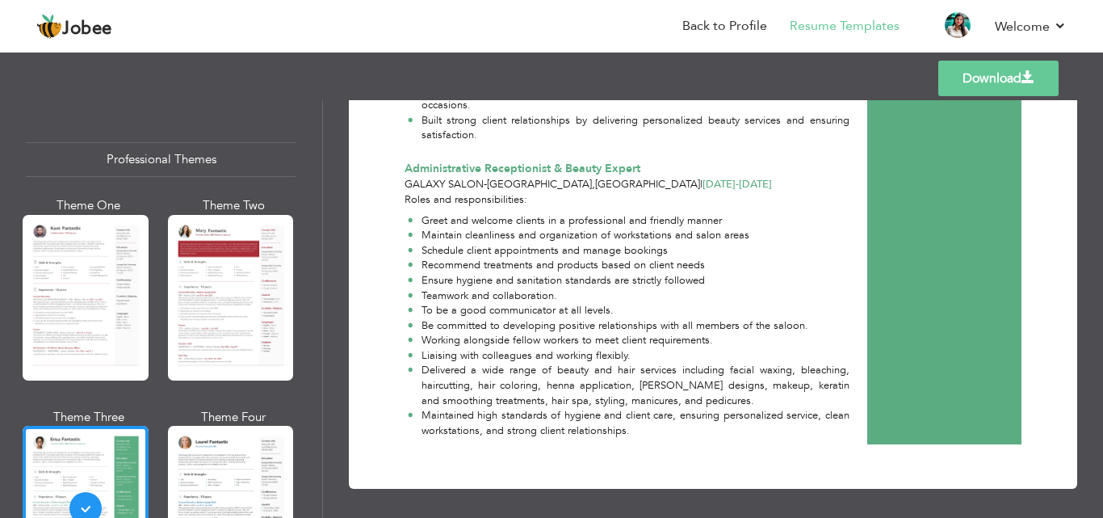
scroll to position [915, 0]
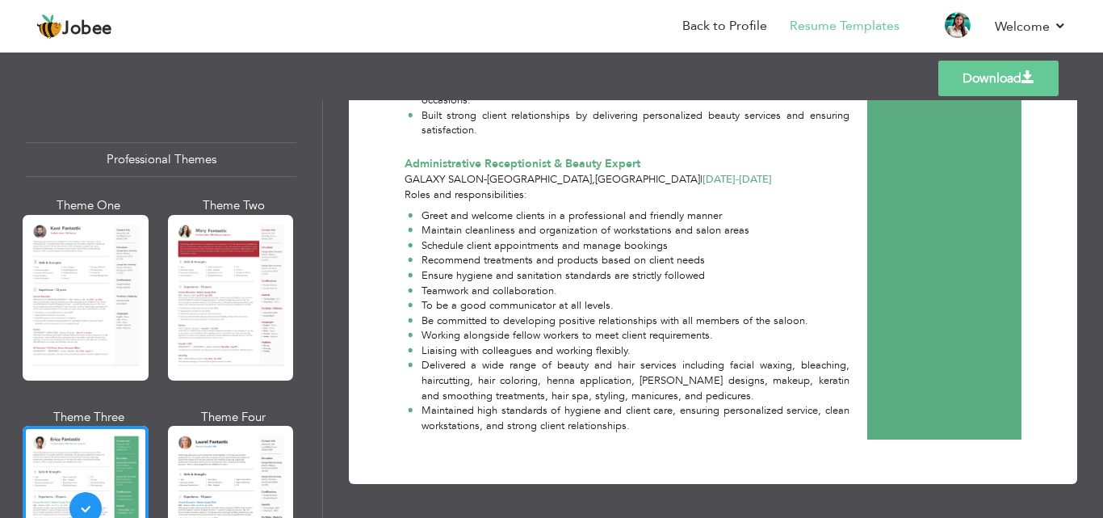
click at [977, 74] on link "Download" at bounding box center [999, 79] width 120 height 36
